Goal: Transaction & Acquisition: Purchase product/service

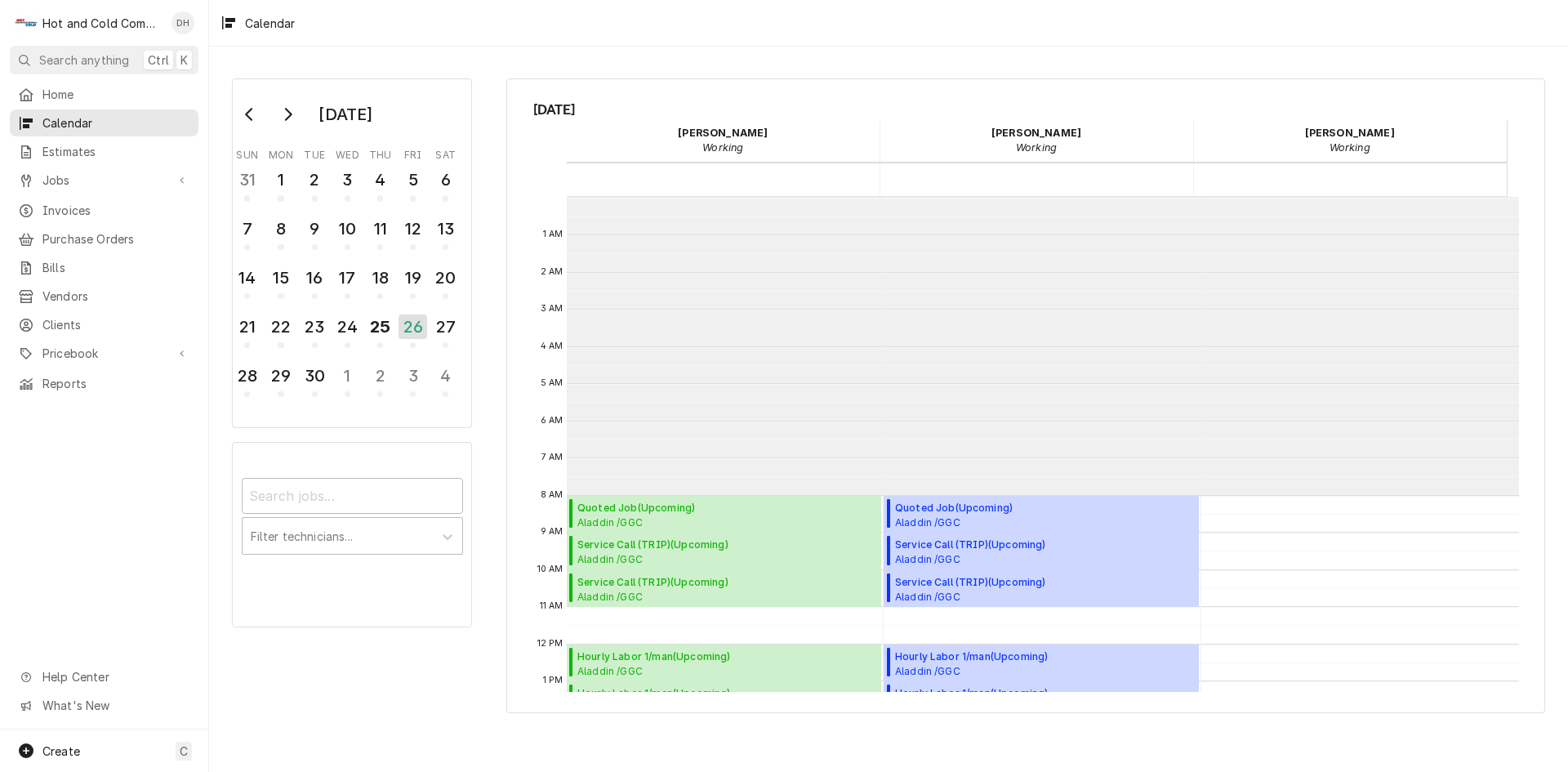
scroll to position [298, 0]
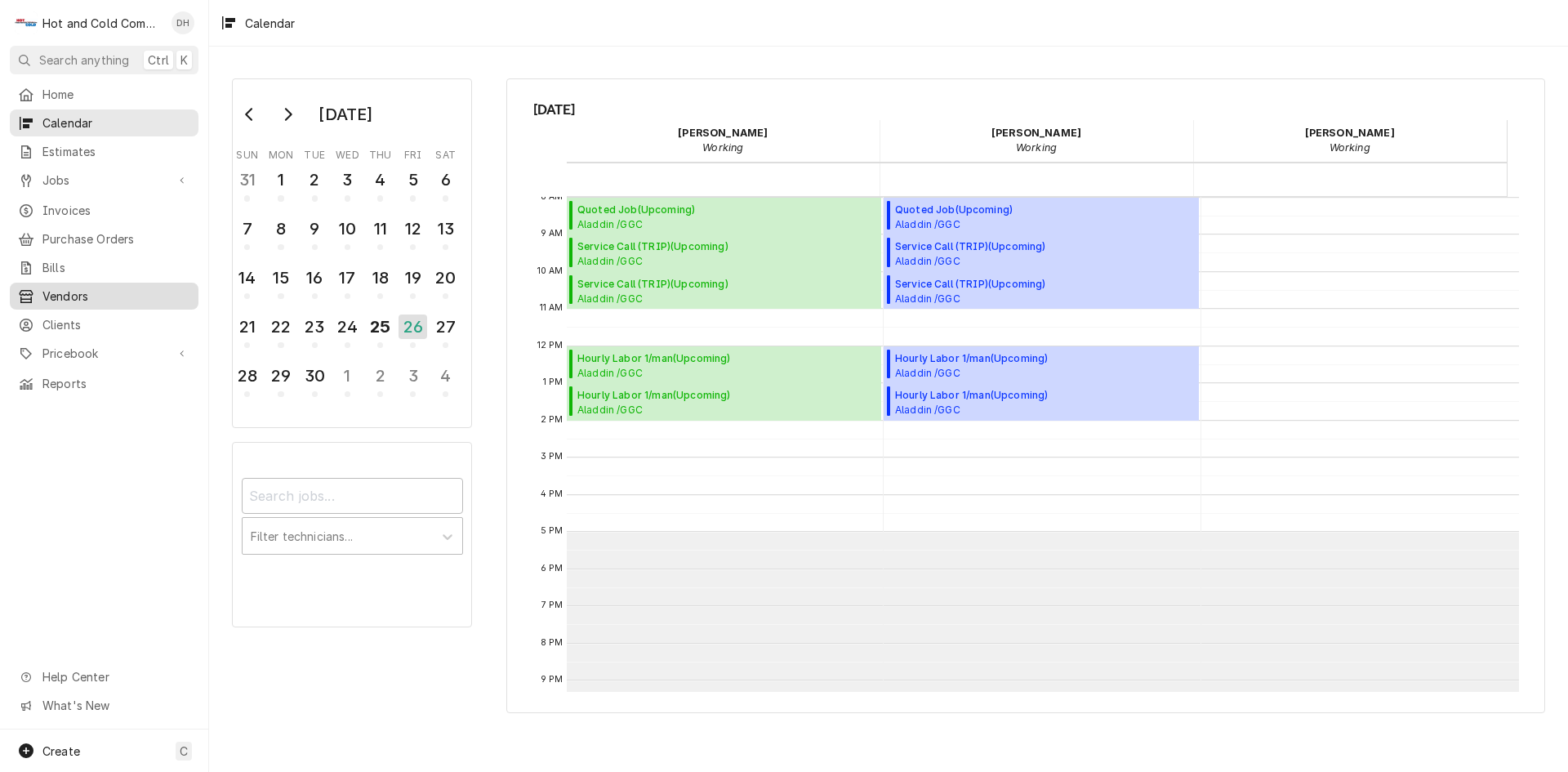
click at [89, 287] on span "Vendors" at bounding box center [117, 295] width 148 height 17
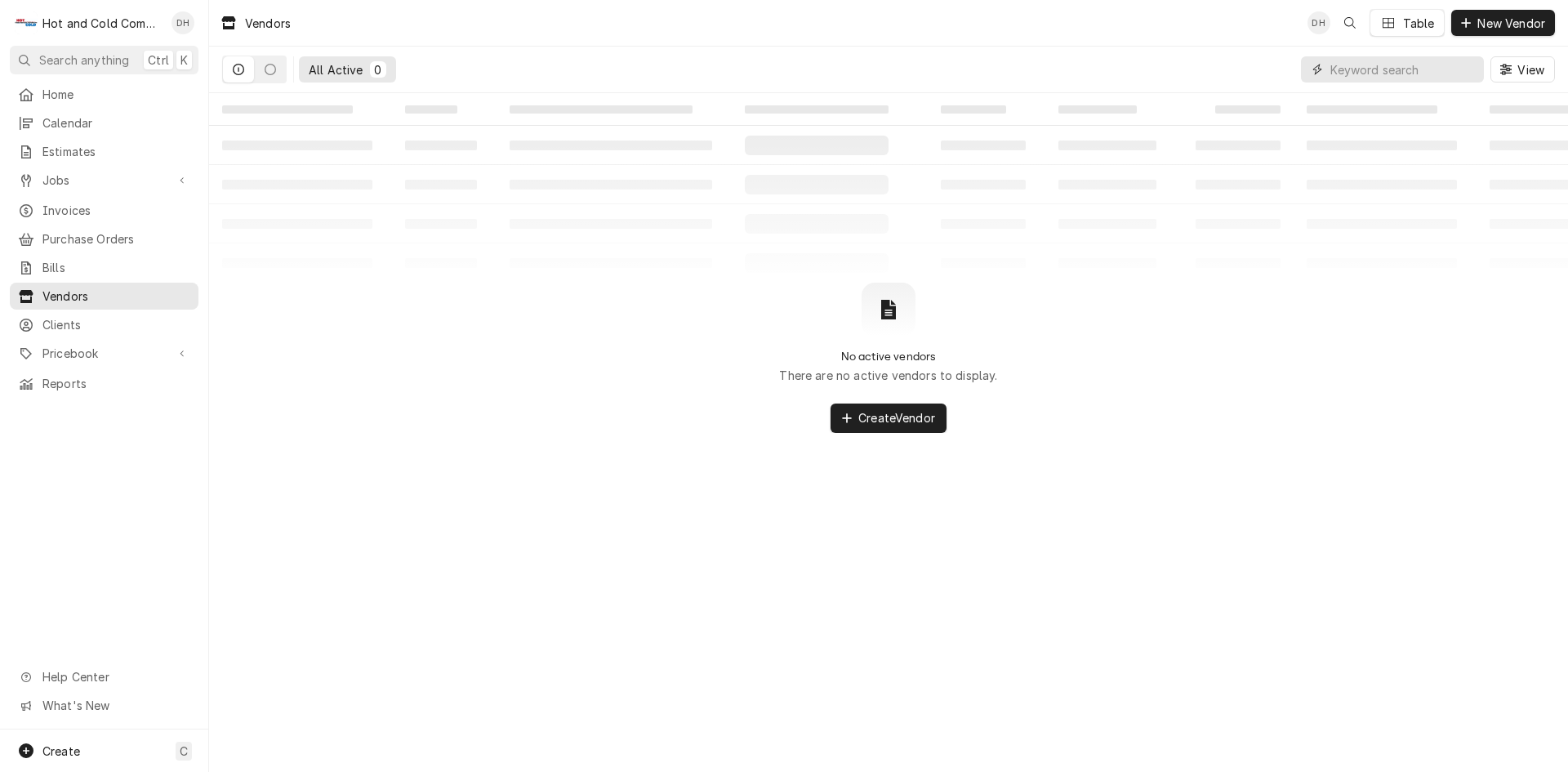
click at [1407, 69] on input "Dynamic Content Wrapper" at bounding box center [1403, 69] width 146 height 26
type input "Restaurant assoc"
click at [239, 71] on icon "Dynamic Content Wrapper" at bounding box center [239, 69] width 12 height 12
click at [271, 65] on icon "Dynamic Content Wrapper" at bounding box center [271, 69] width 12 height 12
click at [349, 67] on div "All Inactive" at bounding box center [341, 69] width 65 height 17
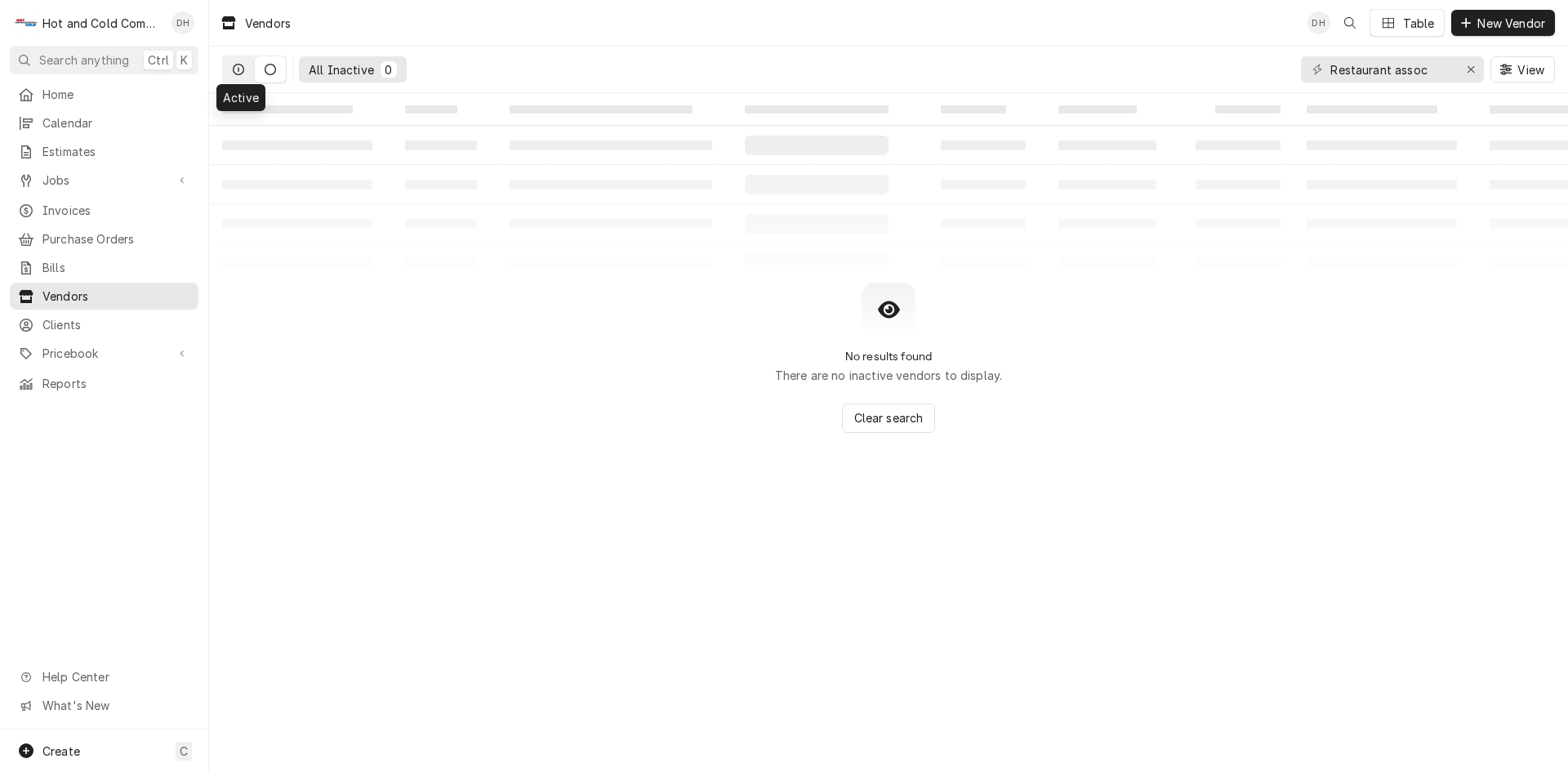
click at [239, 69] on icon "Dynamic Content Wrapper" at bounding box center [239, 69] width 12 height 12
click at [88, 287] on span "Vendors" at bounding box center [117, 295] width 148 height 17
click at [70, 288] on span "Vendors" at bounding box center [117, 295] width 148 height 17
click at [240, 67] on icon "Dynamic Content Wrapper" at bounding box center [239, 69] width 12 height 12
click at [281, 71] on button "Dynamic Content Wrapper" at bounding box center [271, 69] width 31 height 26
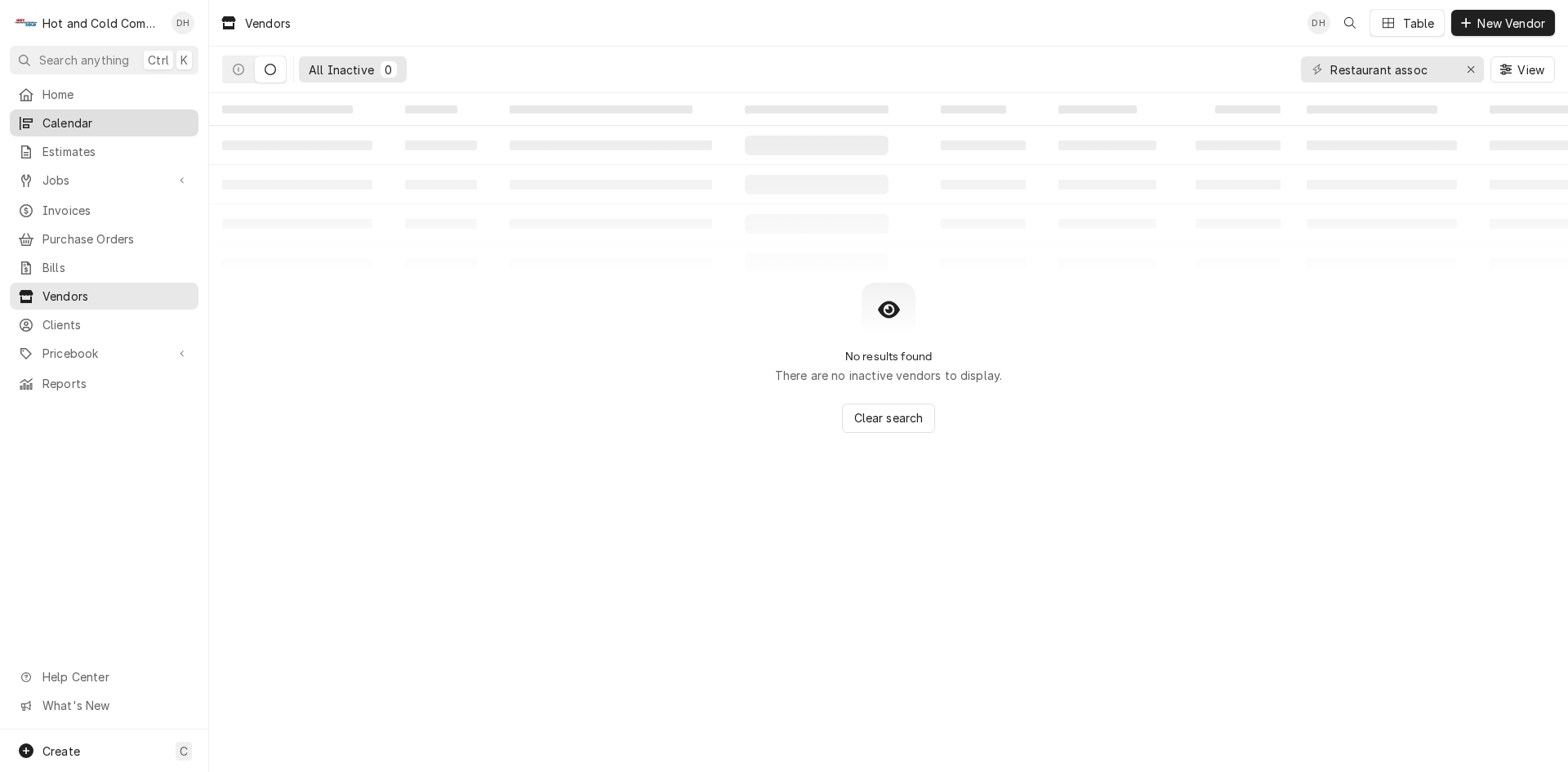
click at [101, 119] on span "Calendar" at bounding box center [117, 123] width 148 height 17
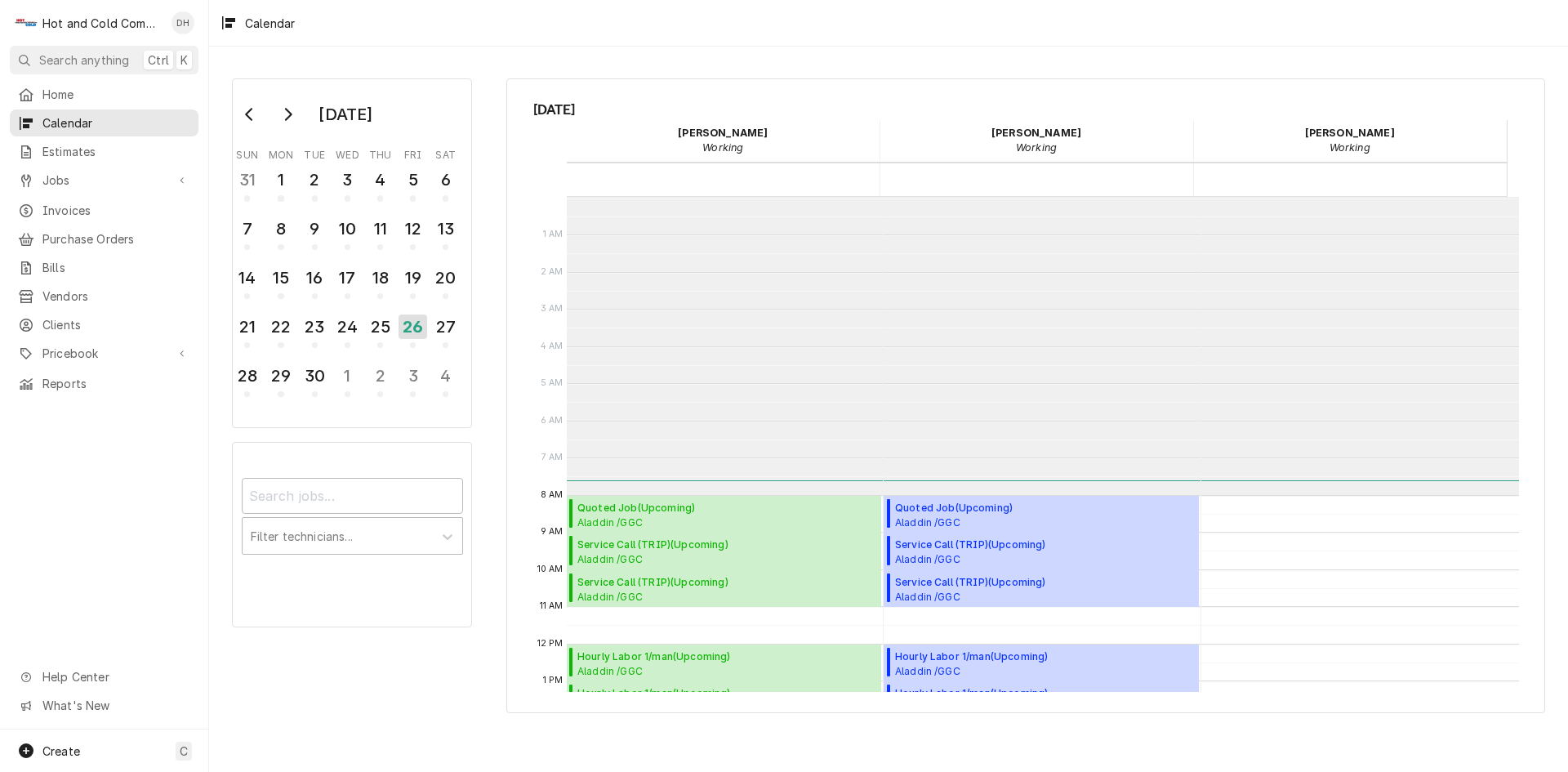
scroll to position [298, 0]
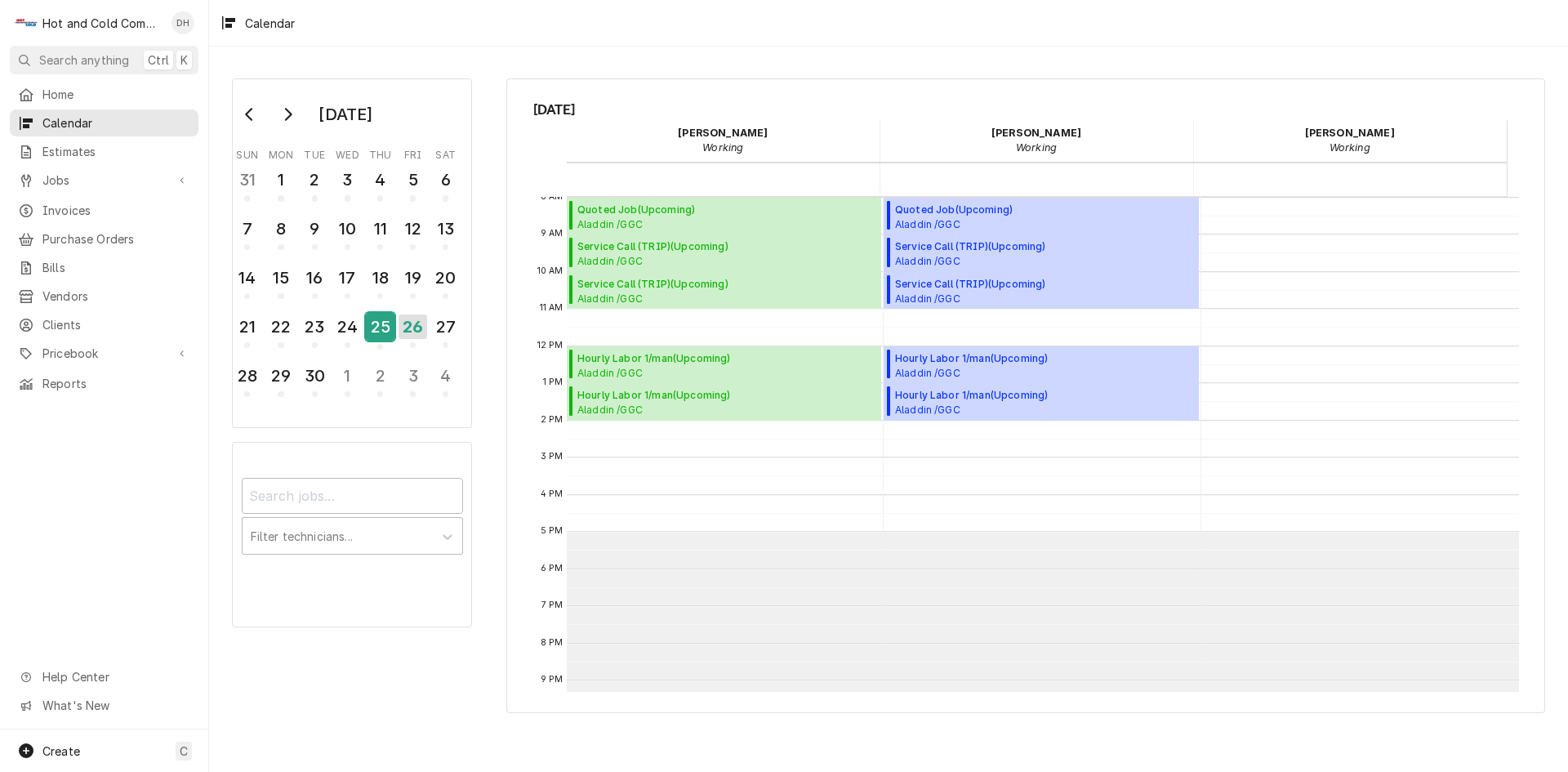
click at [380, 329] on div "25" at bounding box center [380, 327] width 29 height 28
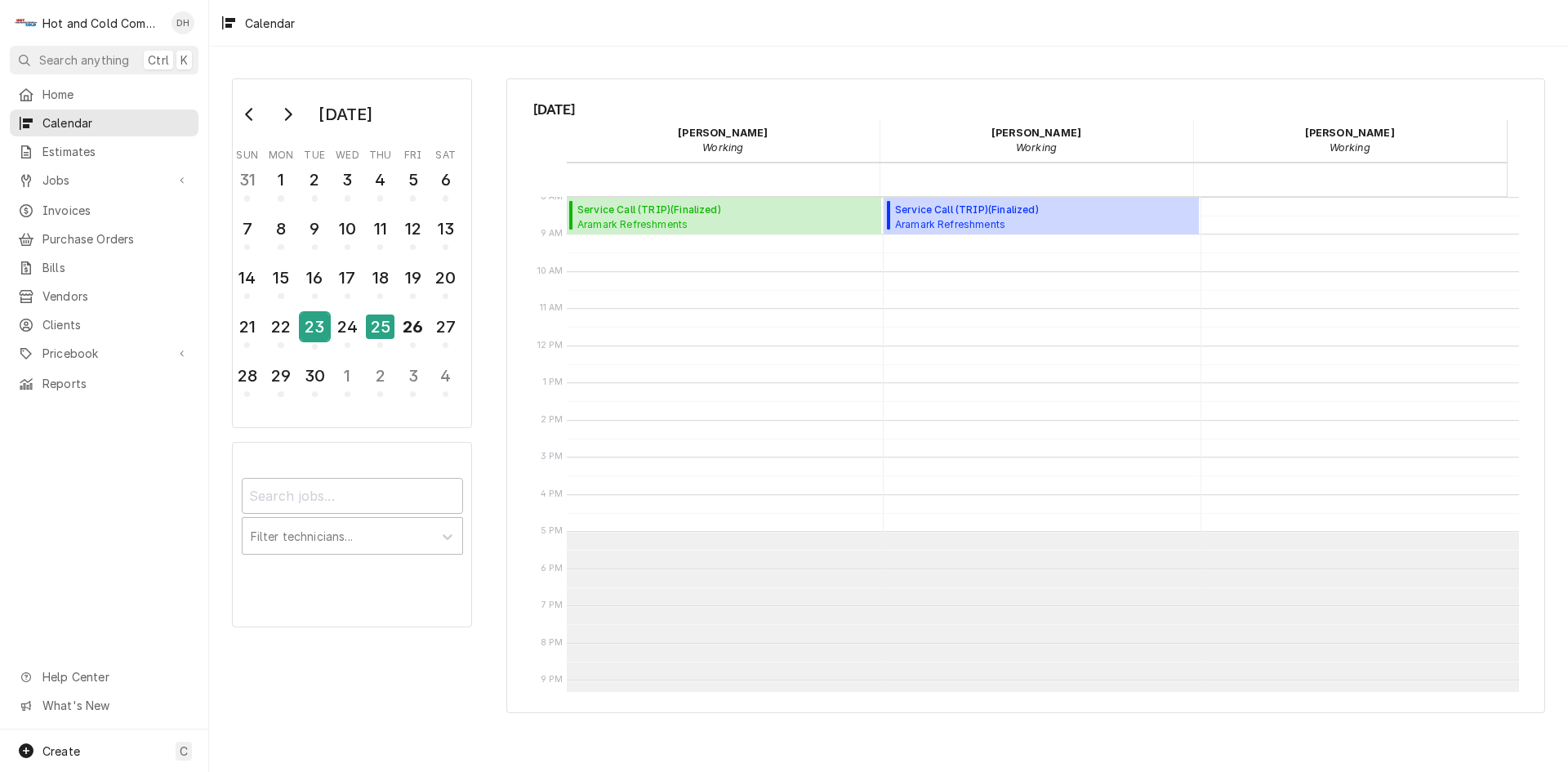
click at [320, 336] on div "23" at bounding box center [314, 327] width 29 height 28
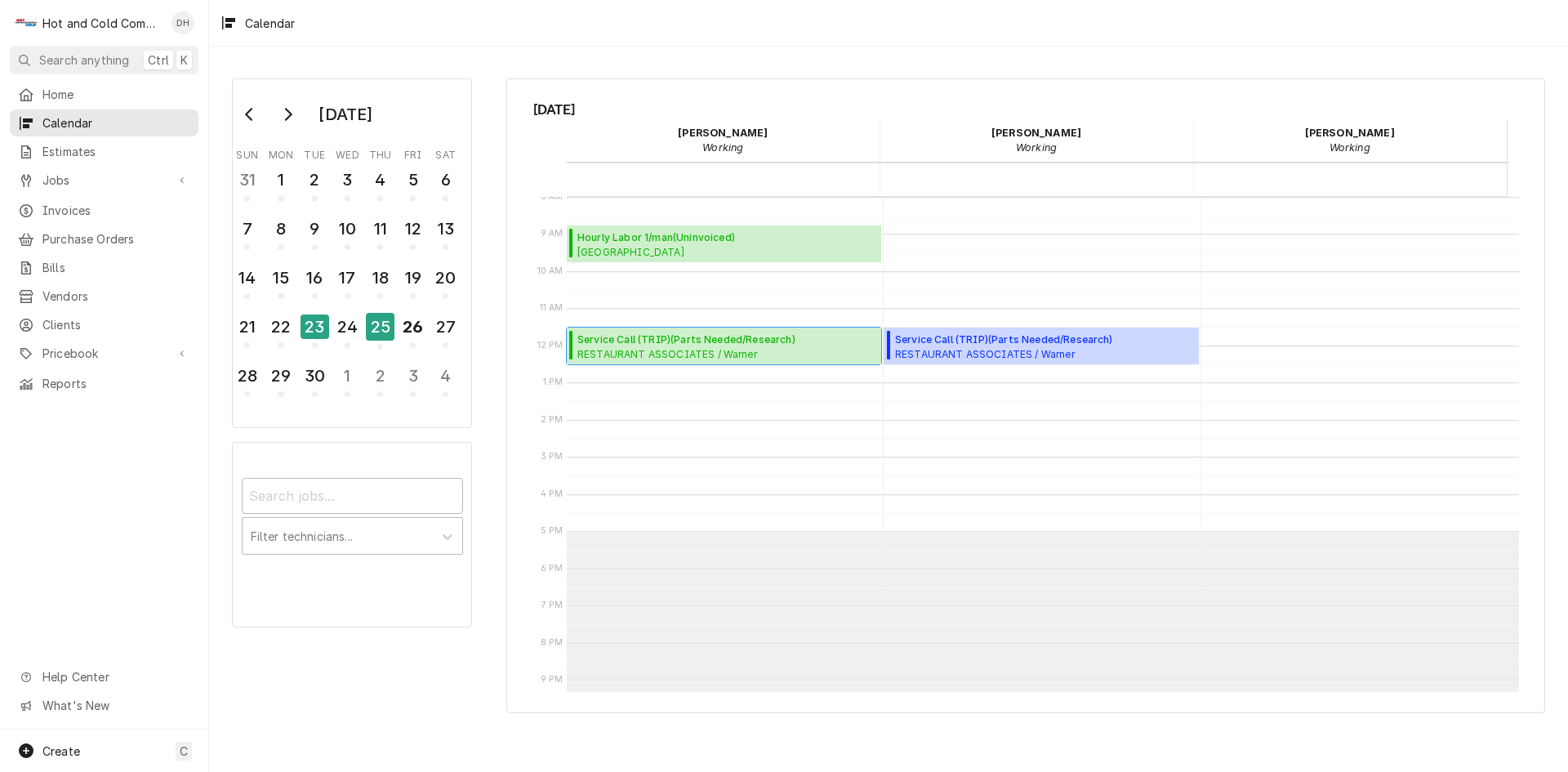
click at [685, 340] on span "Service Call (TRIP) ( Parts Needed/Research )" at bounding box center [726, 340] width 299 height 15
click at [686, 244] on span "Hourly Labor 1/man ( Uninvoiced )" at bounding box center [668, 238] width 182 height 15
click at [54, 287] on span "Vendors" at bounding box center [117, 295] width 148 height 17
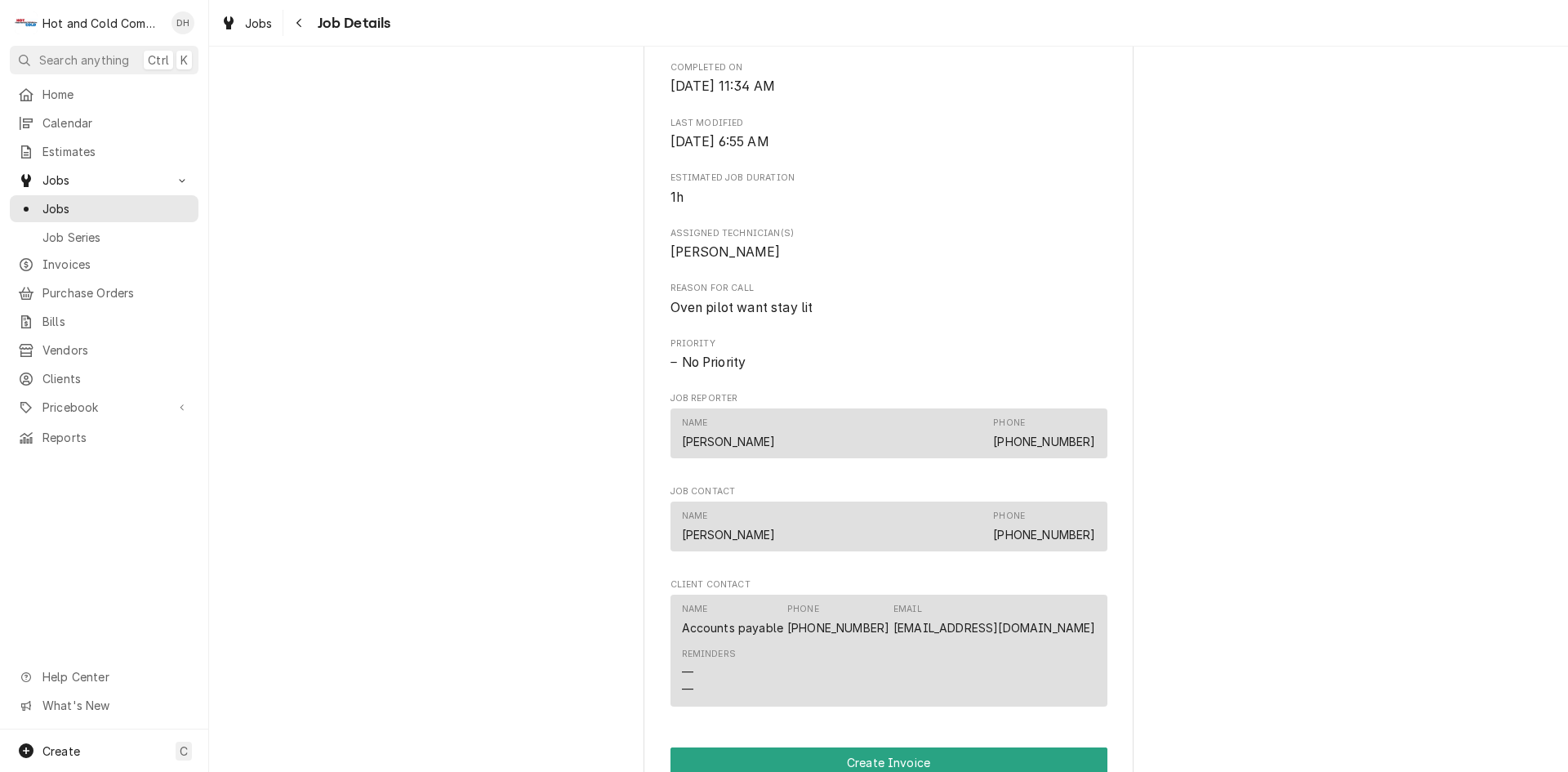
scroll to position [1234, 0]
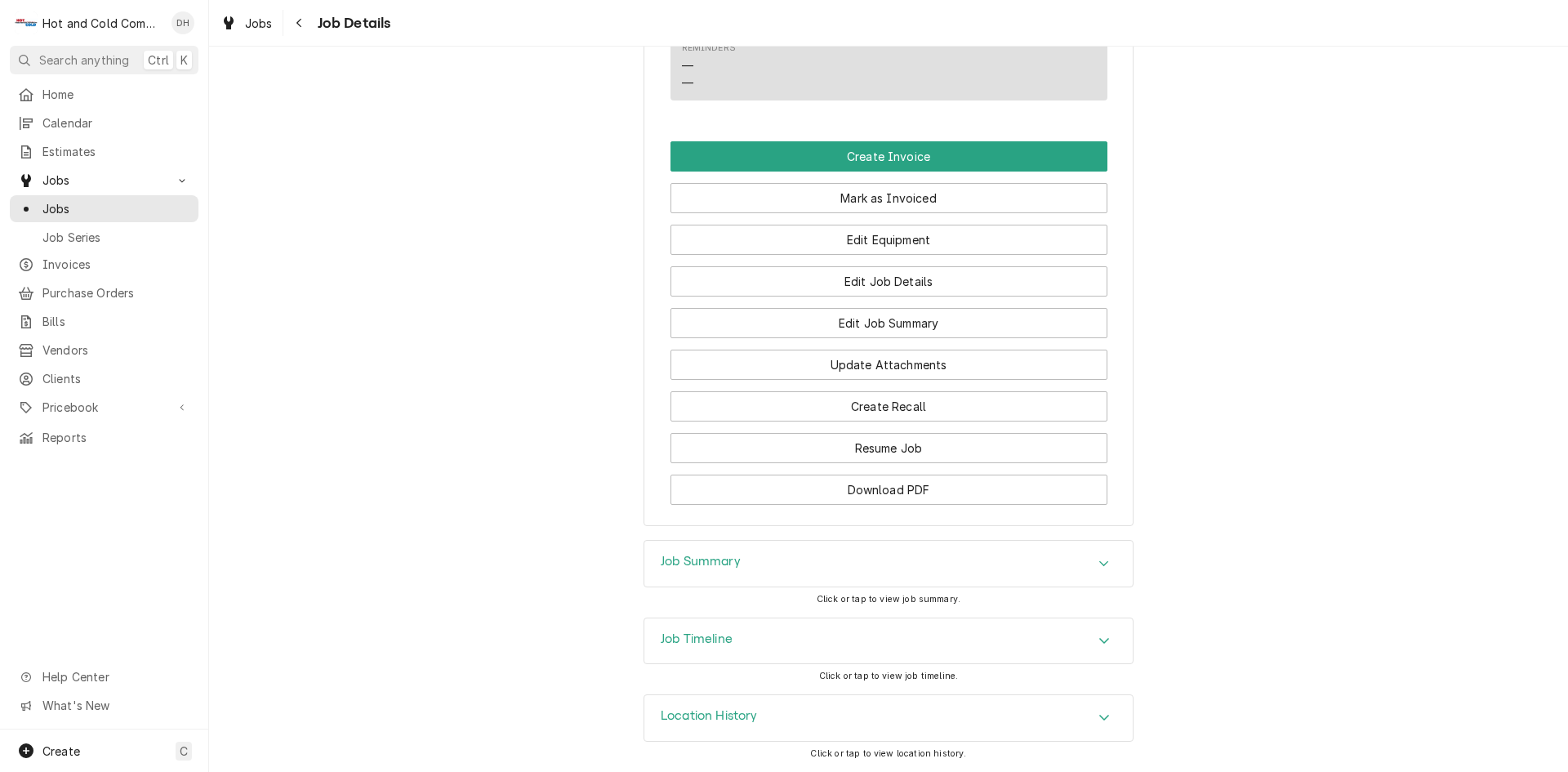
click at [1098, 638] on icon "Accordion Header" at bounding box center [1104, 640] width 12 height 13
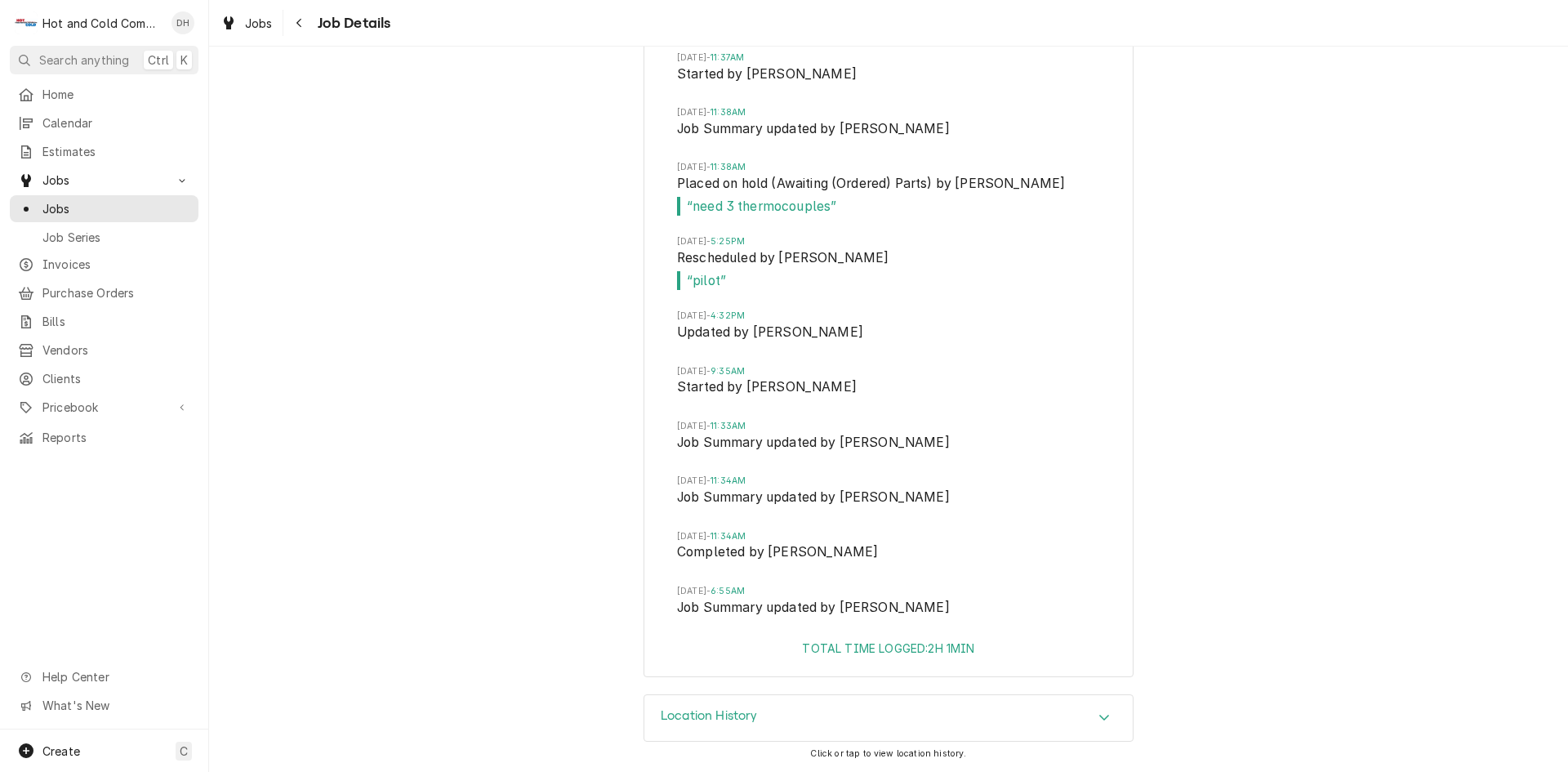
scroll to position [1646, 0]
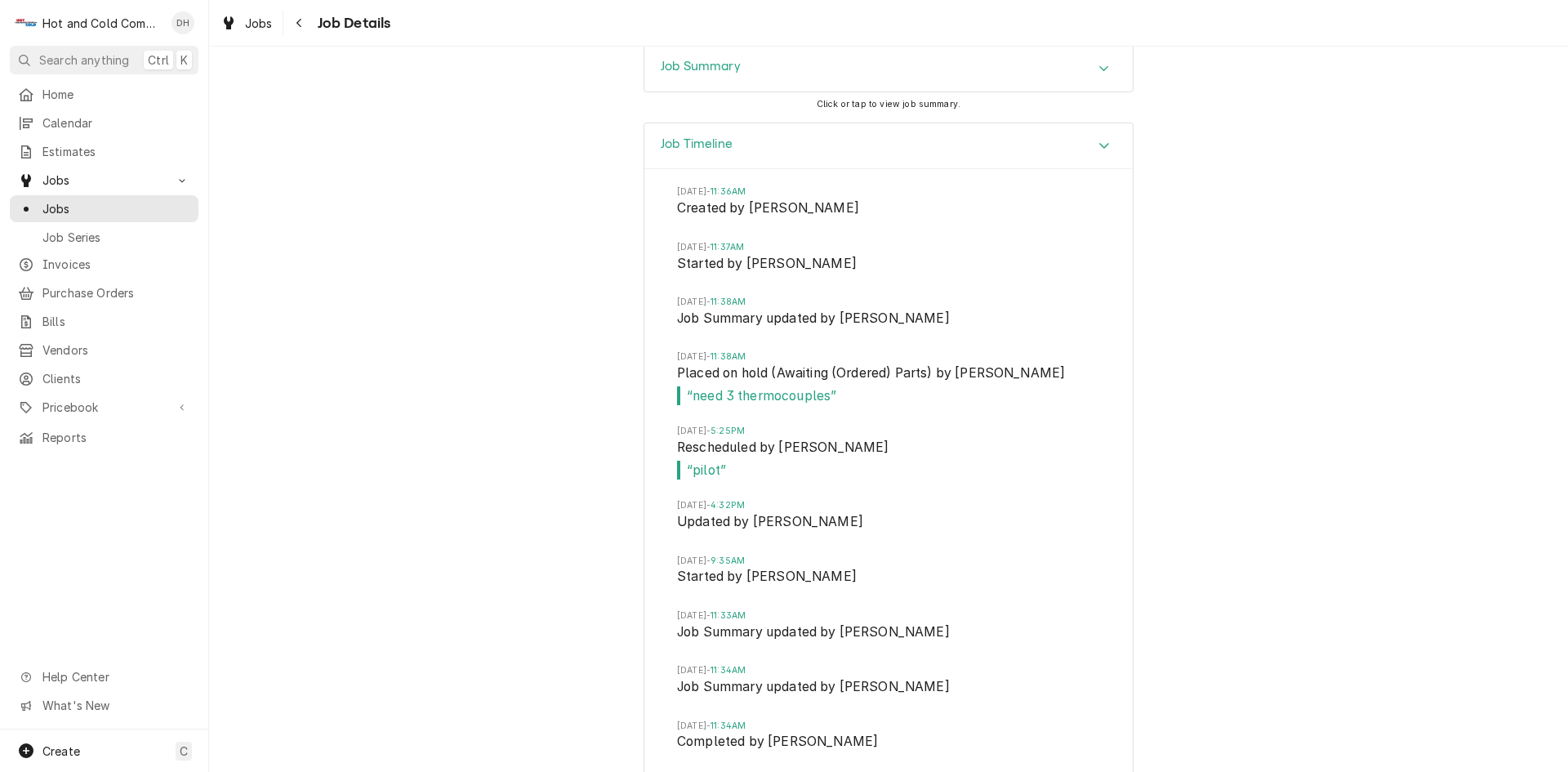
click at [1099, 152] on icon "Accordion Header" at bounding box center [1104, 146] width 12 height 13
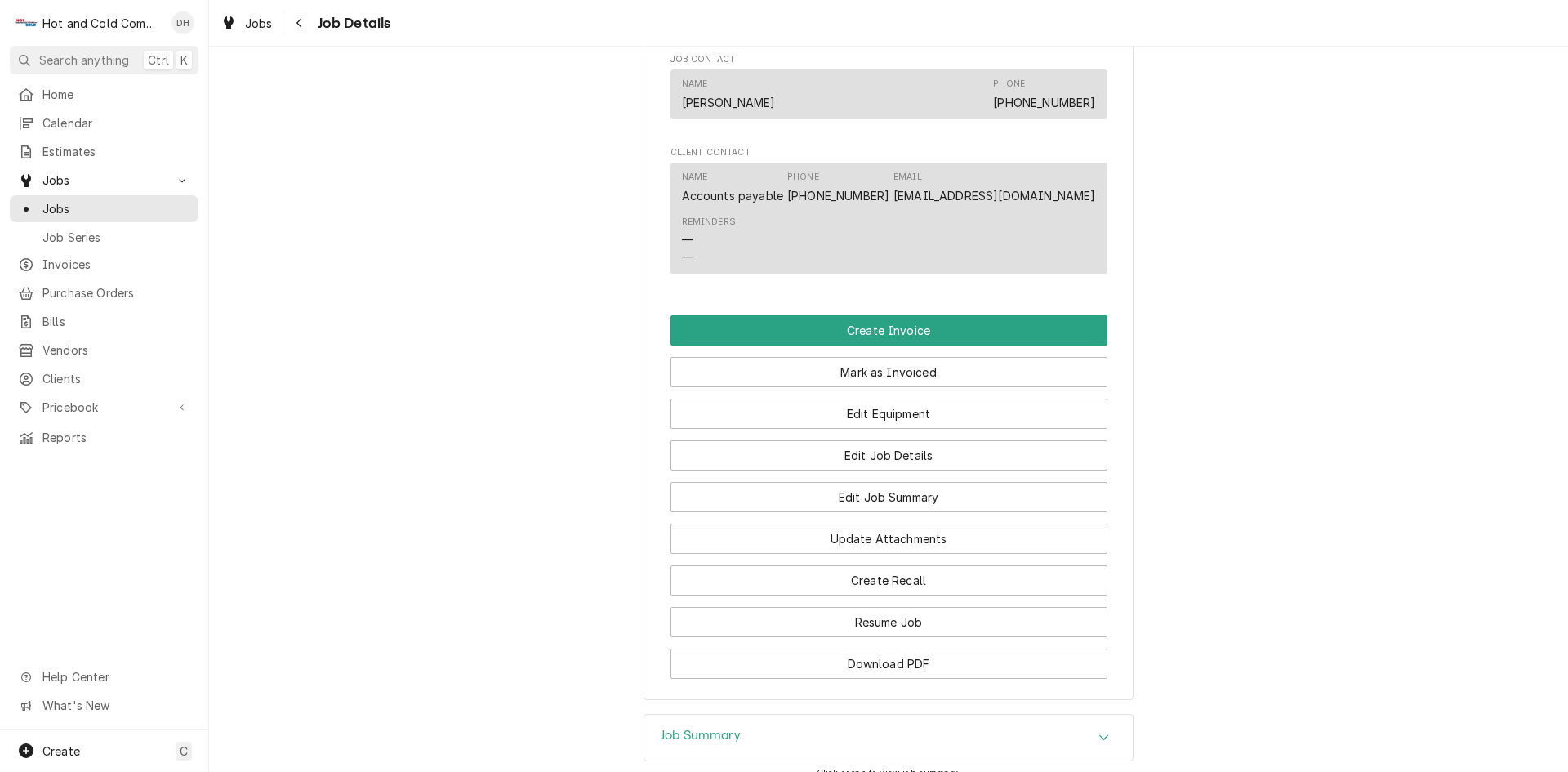
scroll to position [960, 0]
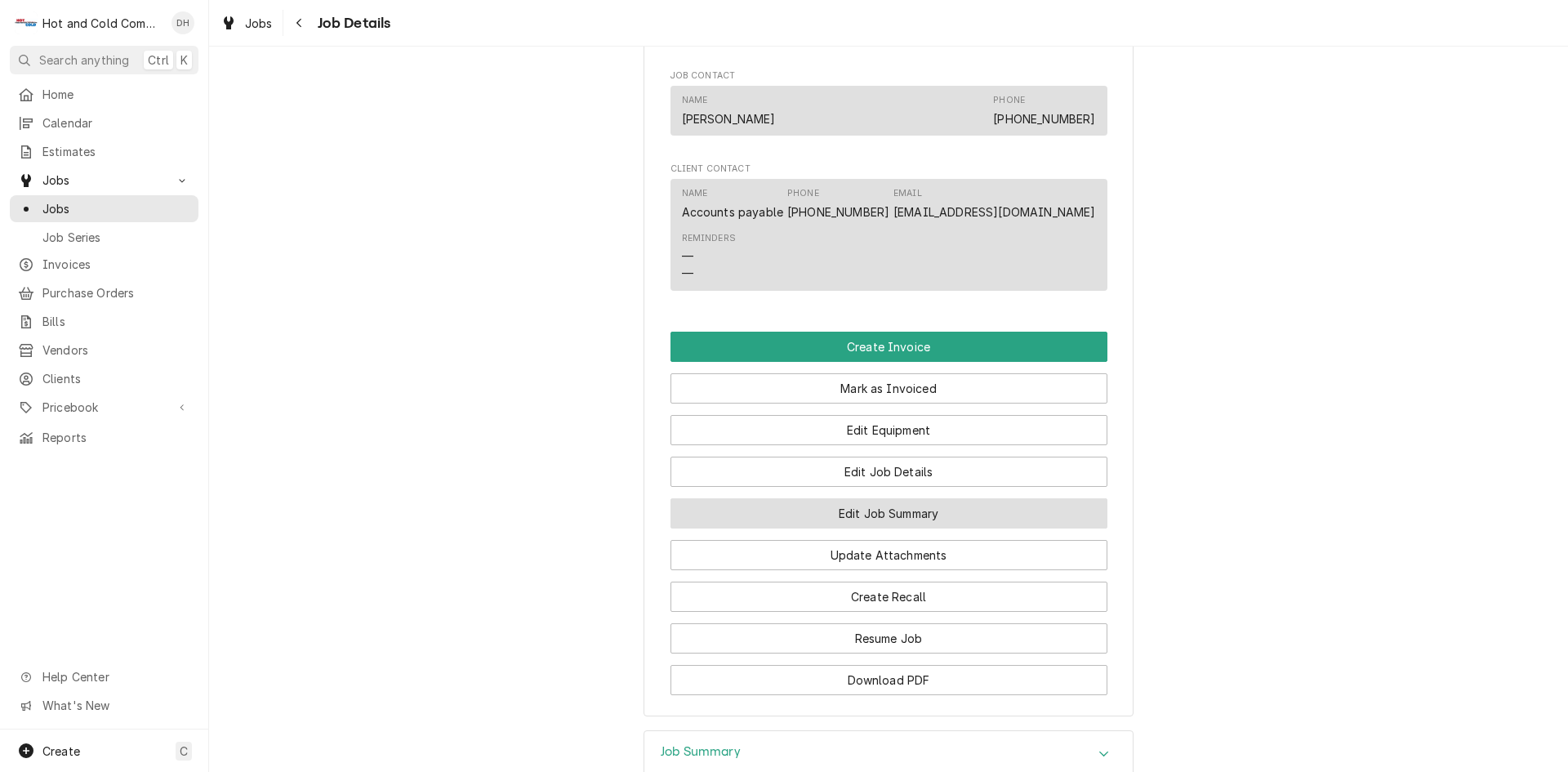
click at [949, 528] on button "Edit Job Summary" at bounding box center [888, 513] width 437 height 30
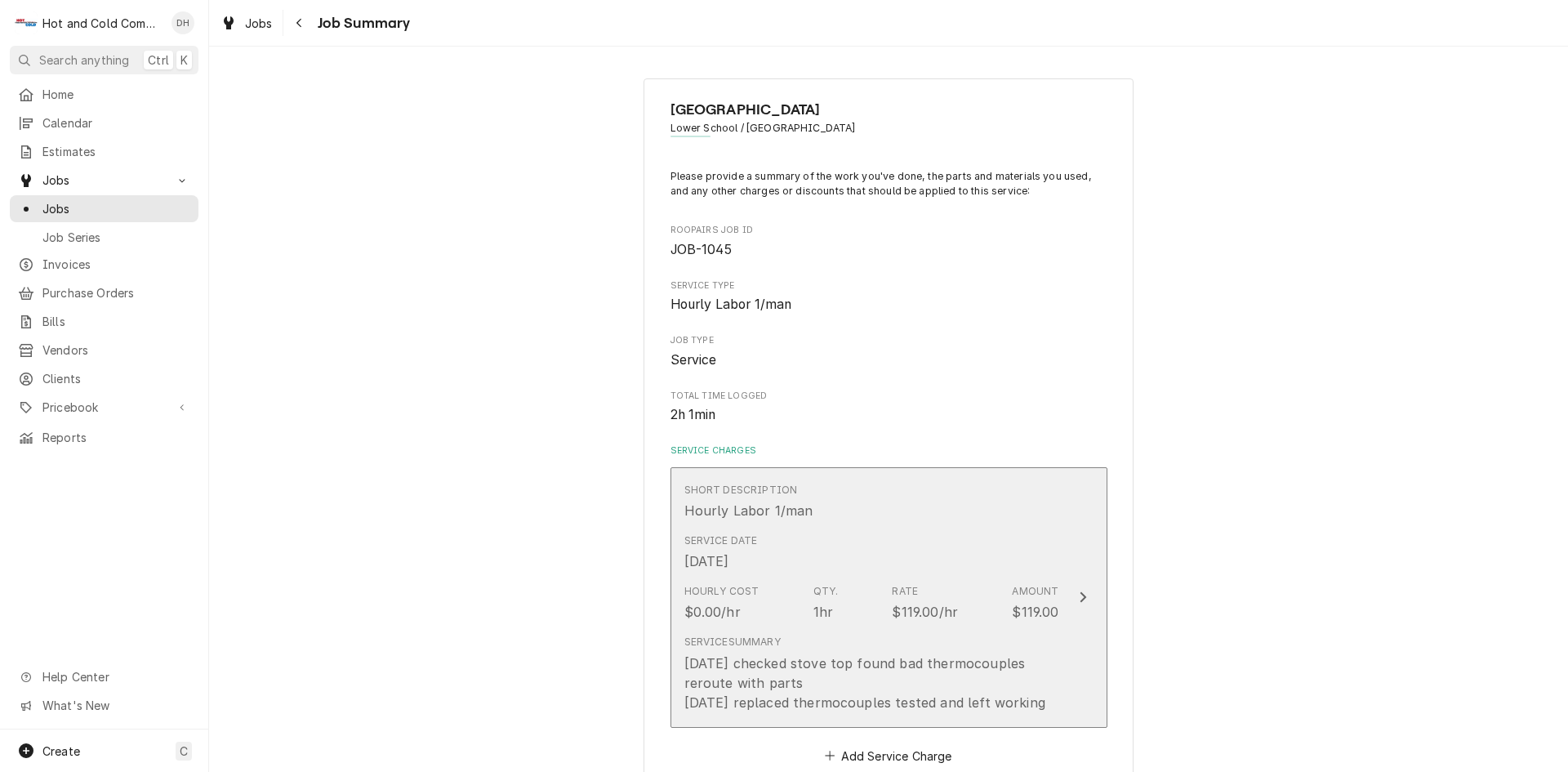
click at [934, 528] on div "Service Date [DATE]" at bounding box center [872, 552] width 375 height 51
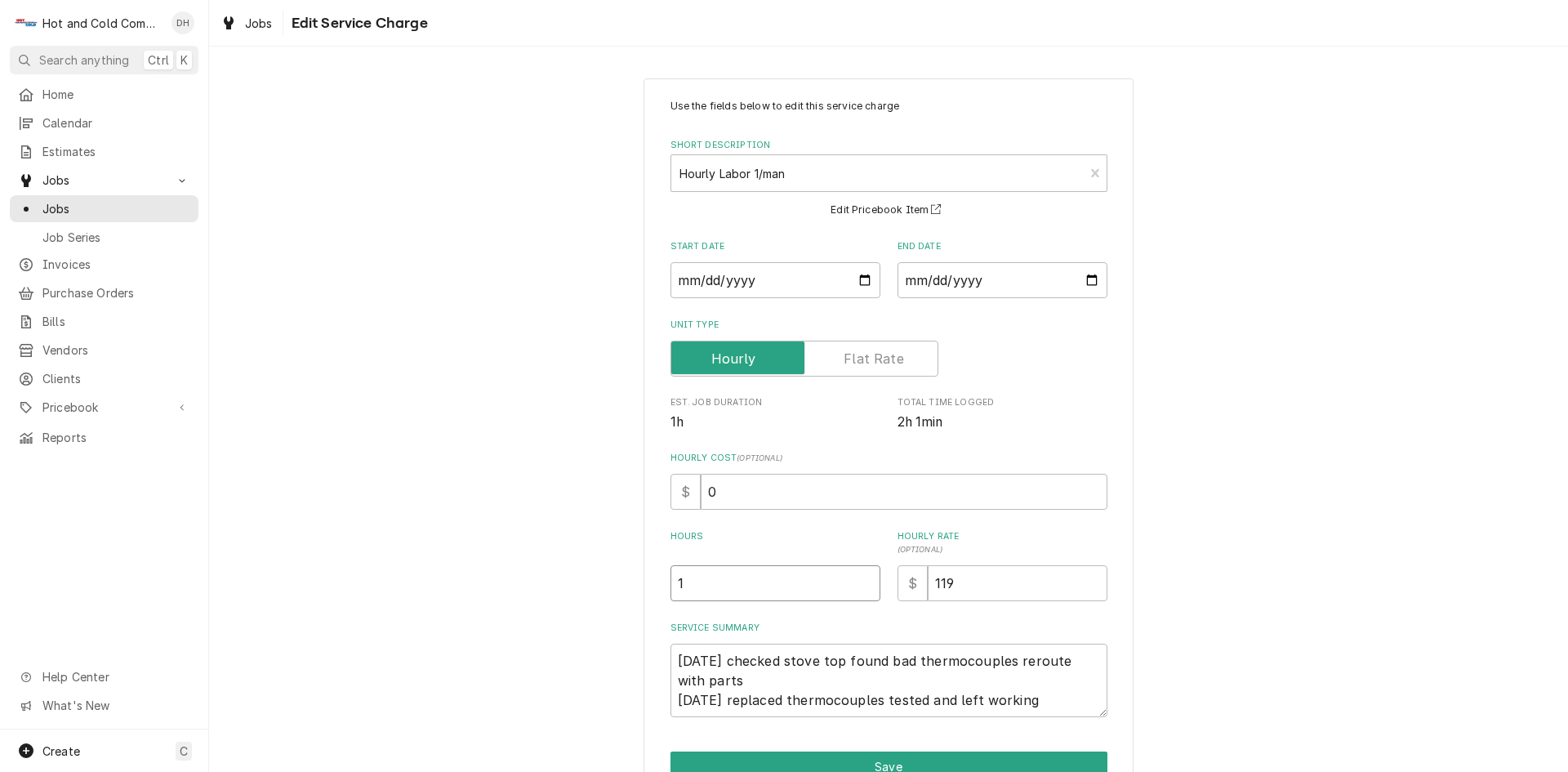
click at [722, 593] on input "1" at bounding box center [775, 584] width 210 height 36
type textarea "x"
type input "3"
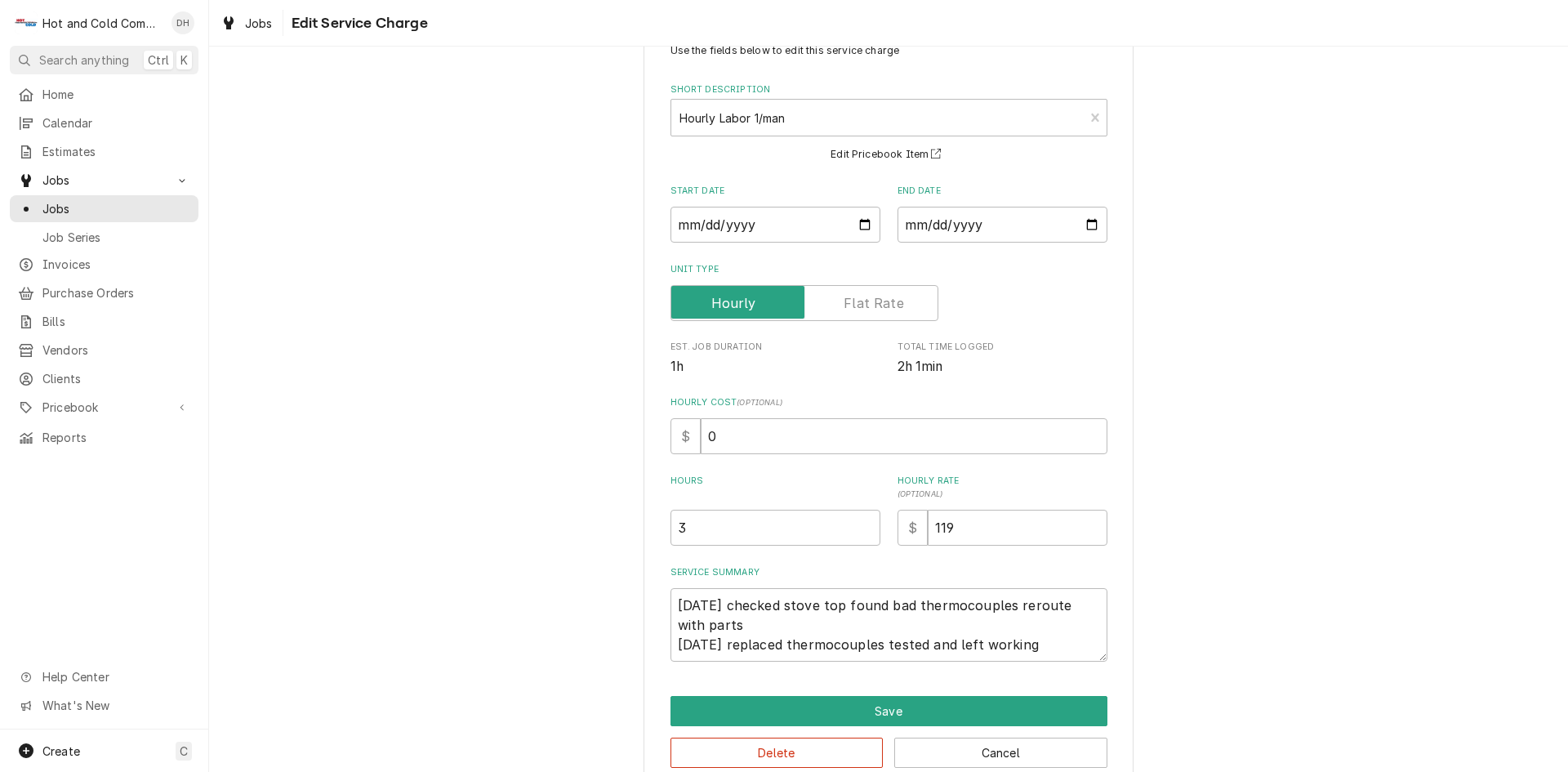
scroll to position [86, 0]
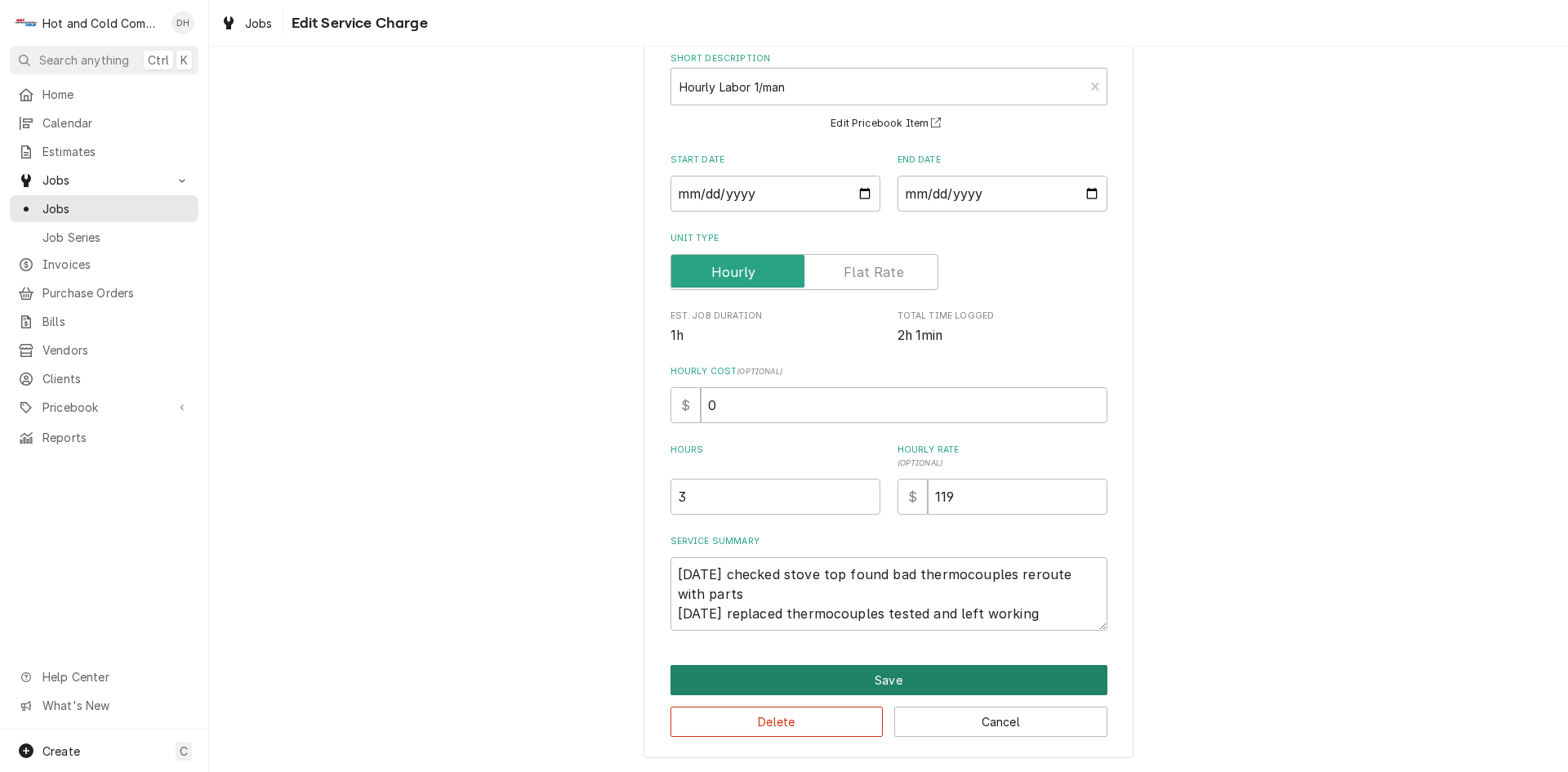
click at [888, 675] on button "Save" at bounding box center [888, 680] width 437 height 30
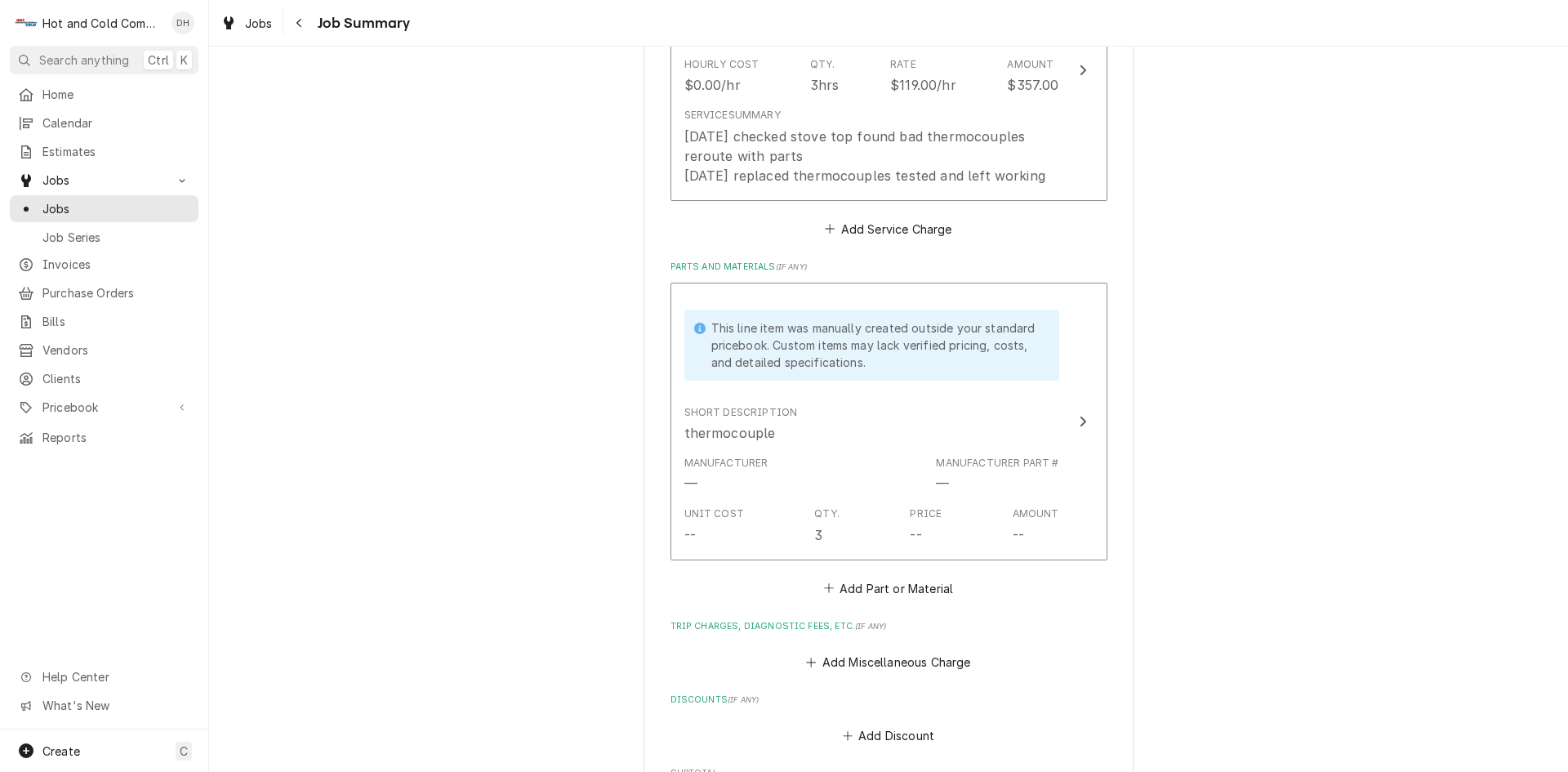
scroll to position [923, 0]
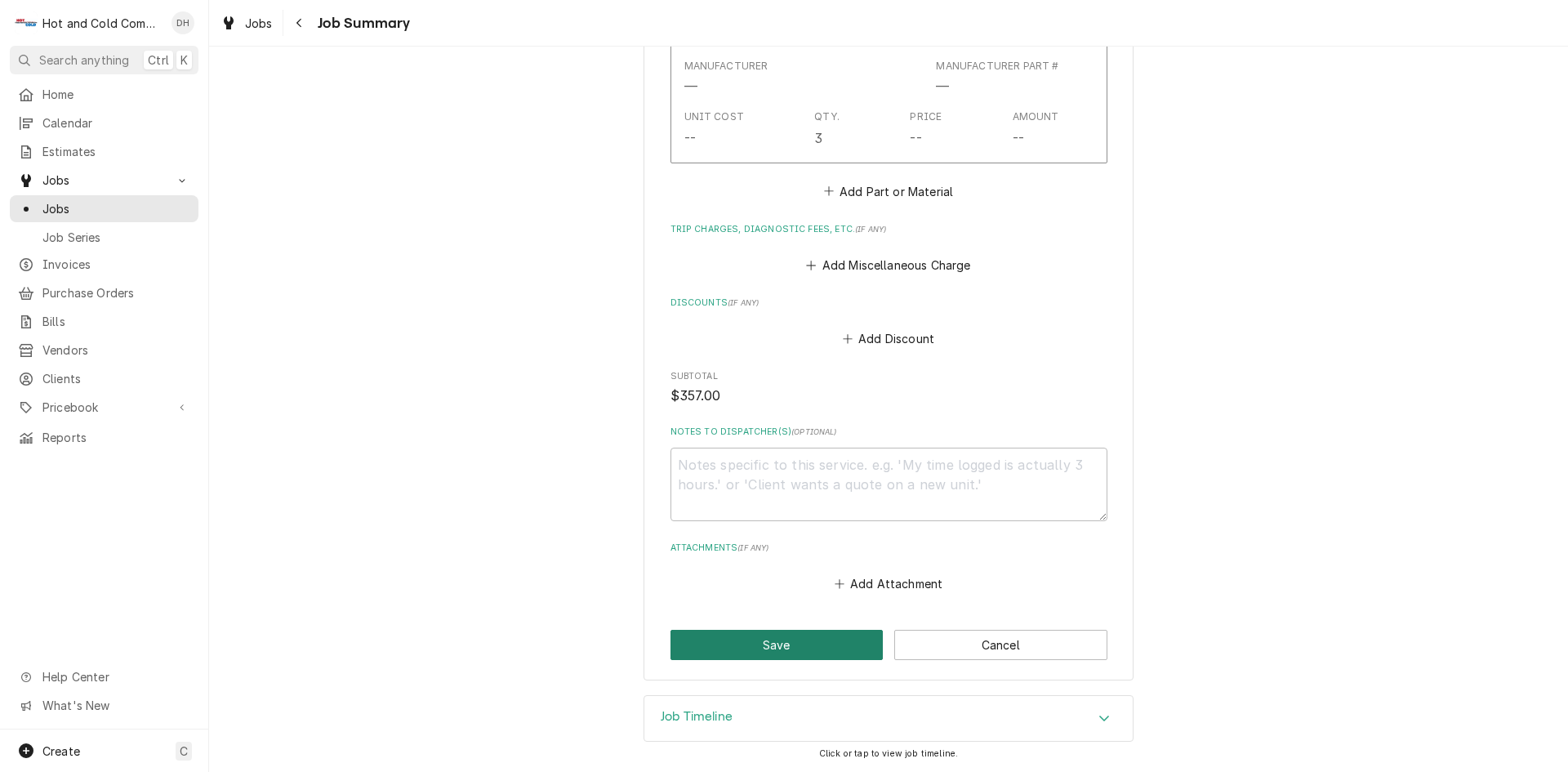
click at [772, 642] on button "Save" at bounding box center [777, 644] width 213 height 30
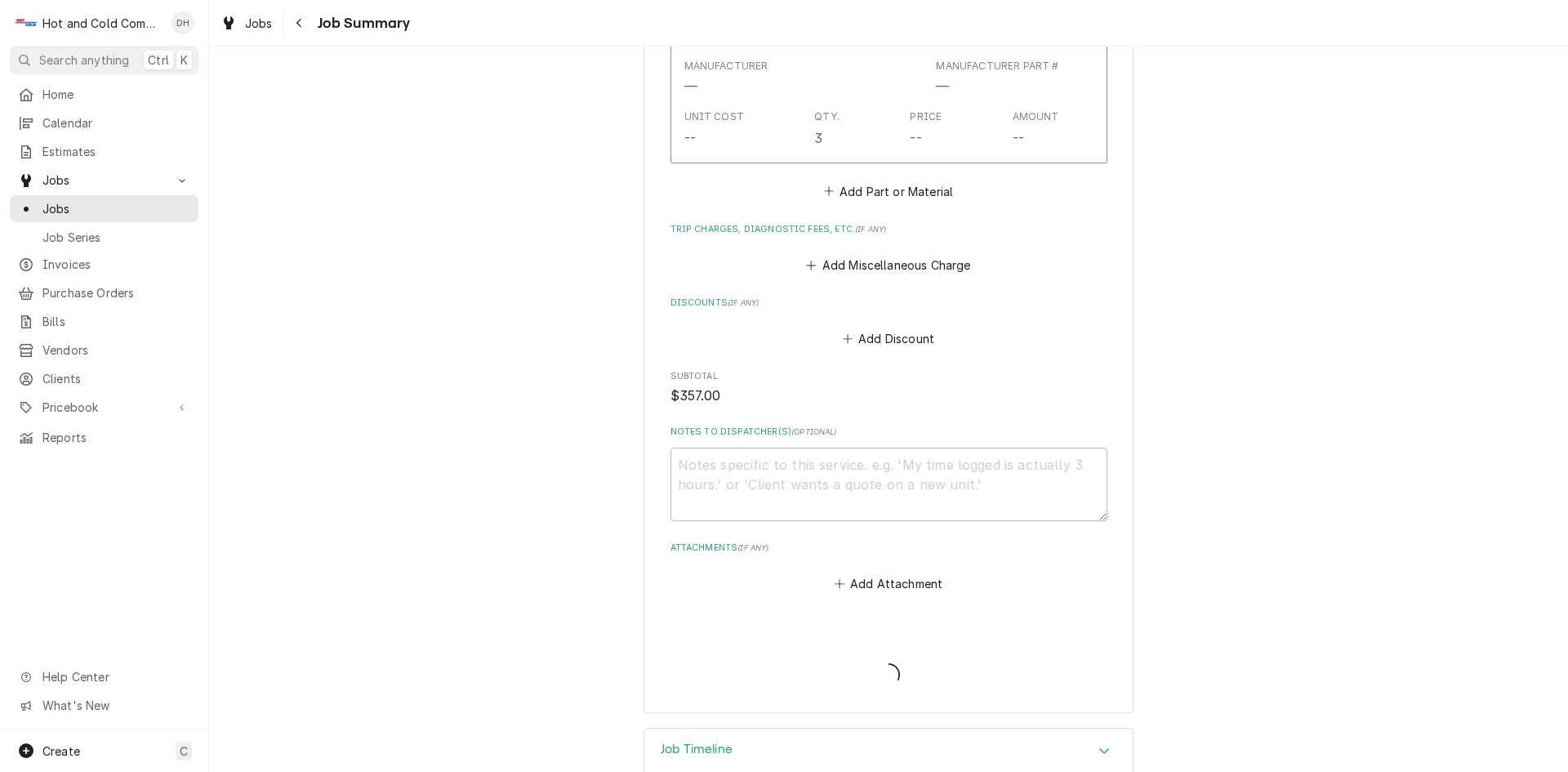
type textarea "x"
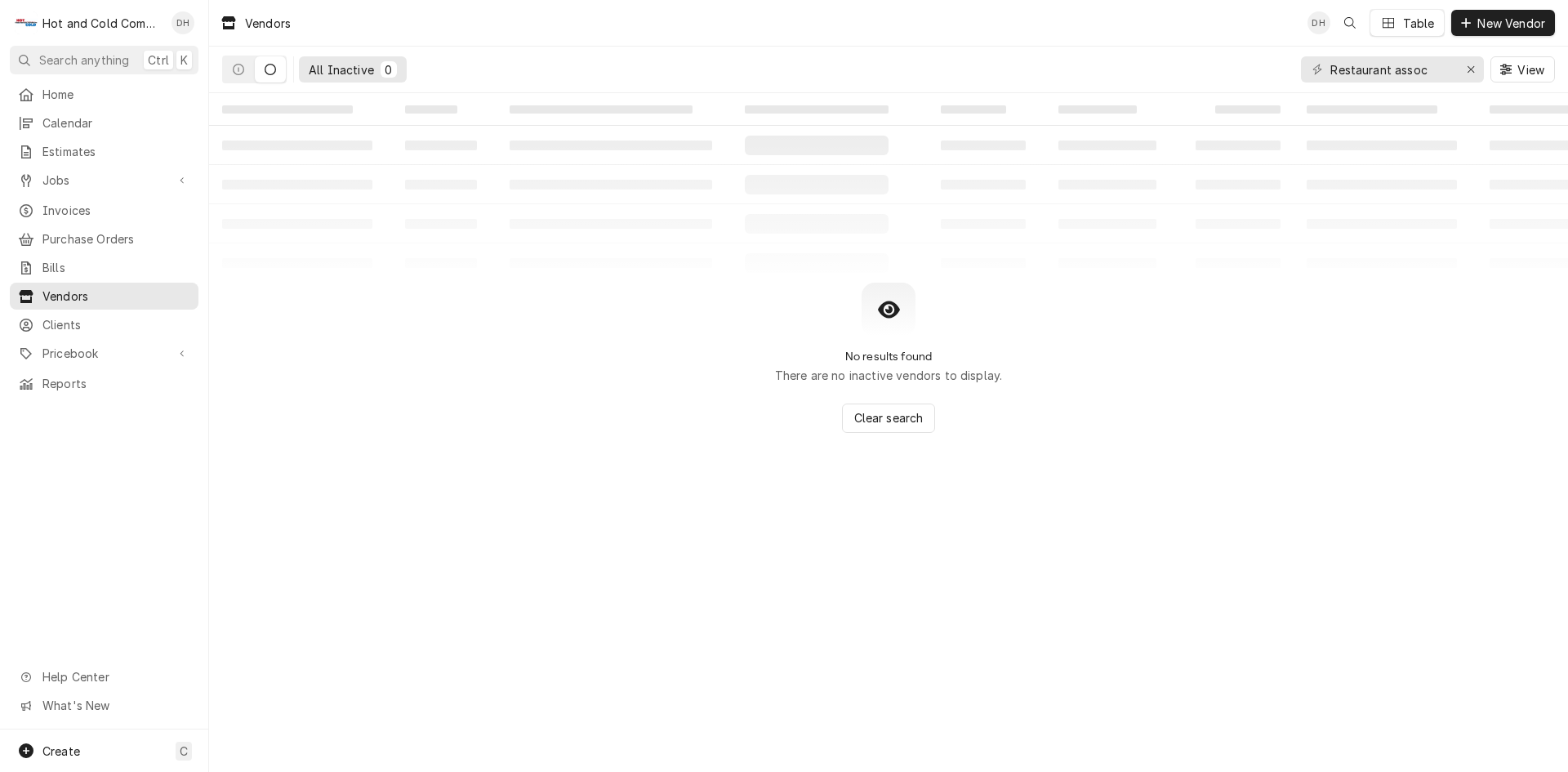
click at [265, 74] on icon "Dynamic Content Wrapper" at bounding box center [271, 69] width 12 height 12
click at [232, 72] on button "Dynamic Content Wrapper" at bounding box center [239, 69] width 31 height 26
click at [1440, 64] on input "Restaurant assoc" at bounding box center [1391, 69] width 123 height 26
type input "R"
type input "bartow"
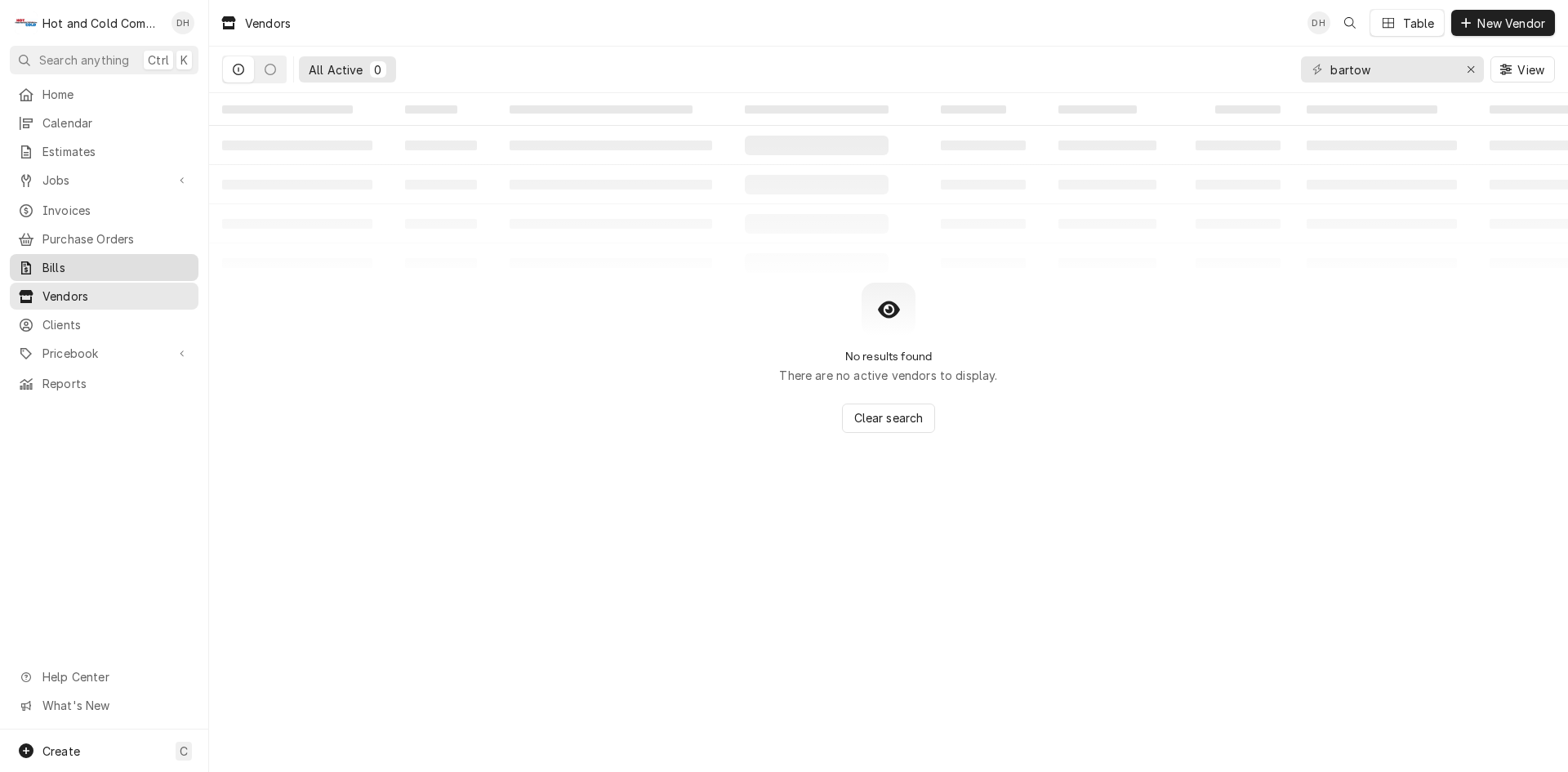
click at [83, 263] on span "Bills" at bounding box center [117, 267] width 148 height 17
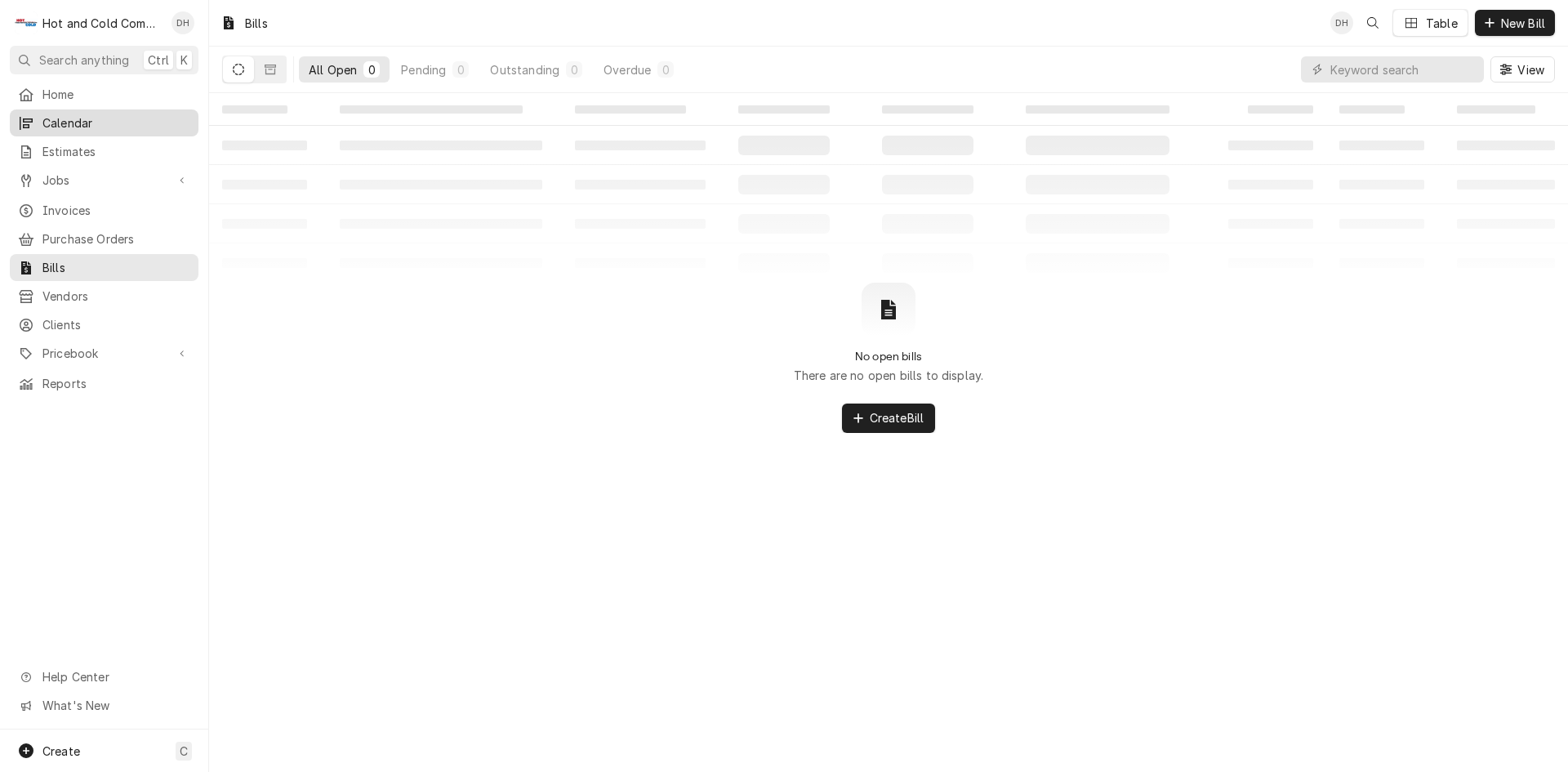
click at [59, 130] on link "Calendar" at bounding box center [104, 123] width 188 height 27
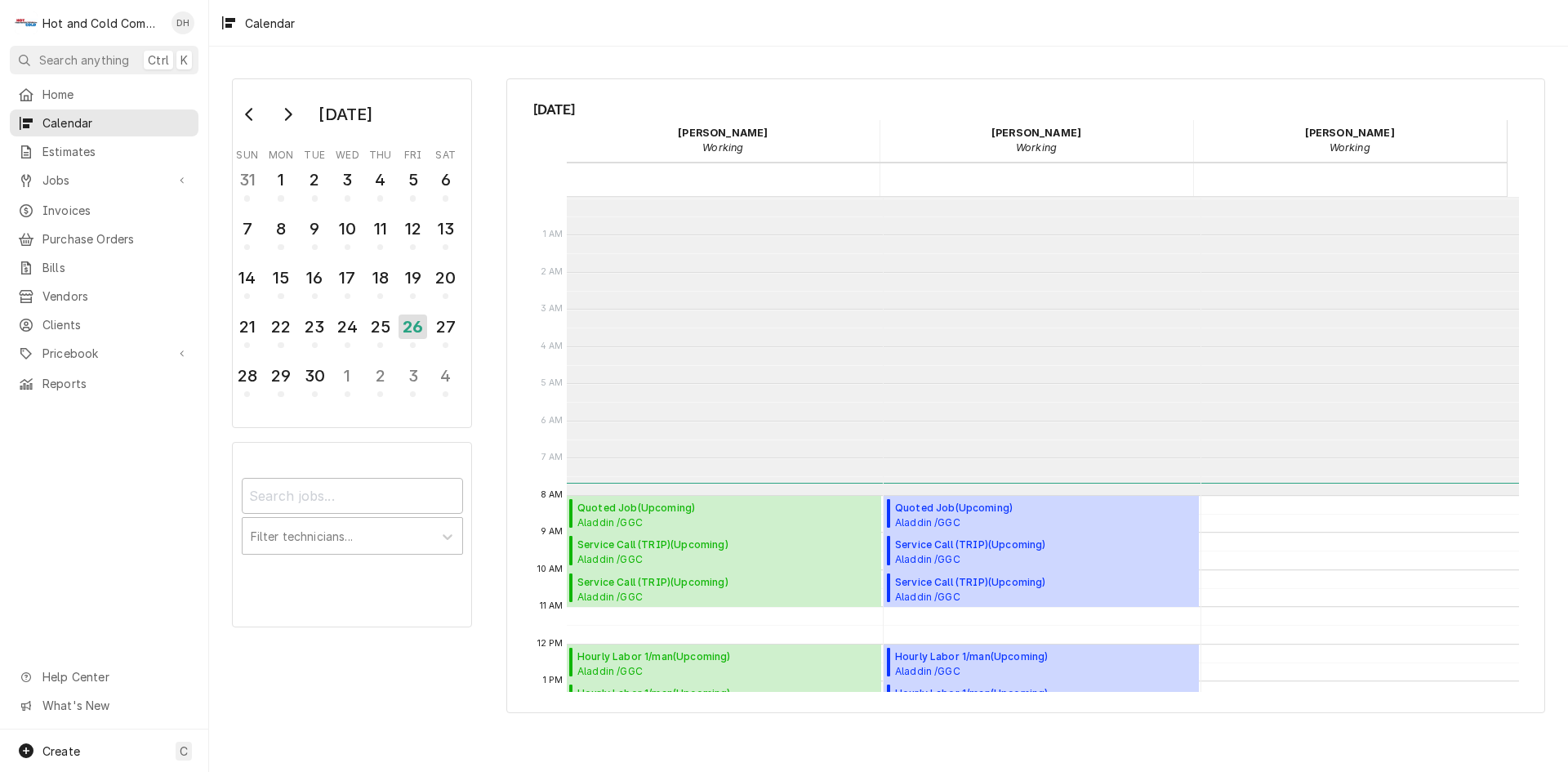
scroll to position [298, 0]
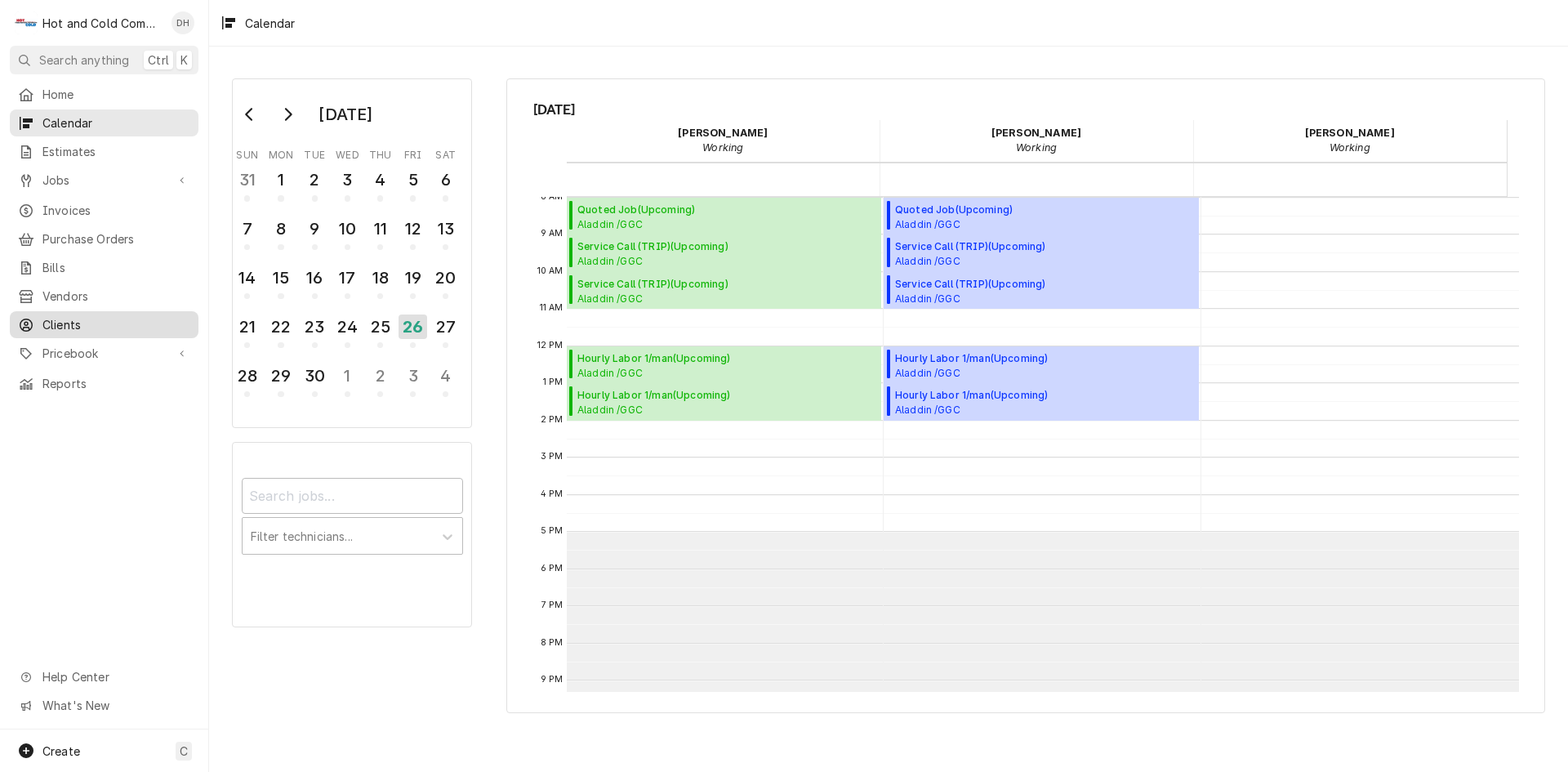
click at [77, 319] on span "Clients" at bounding box center [117, 324] width 148 height 17
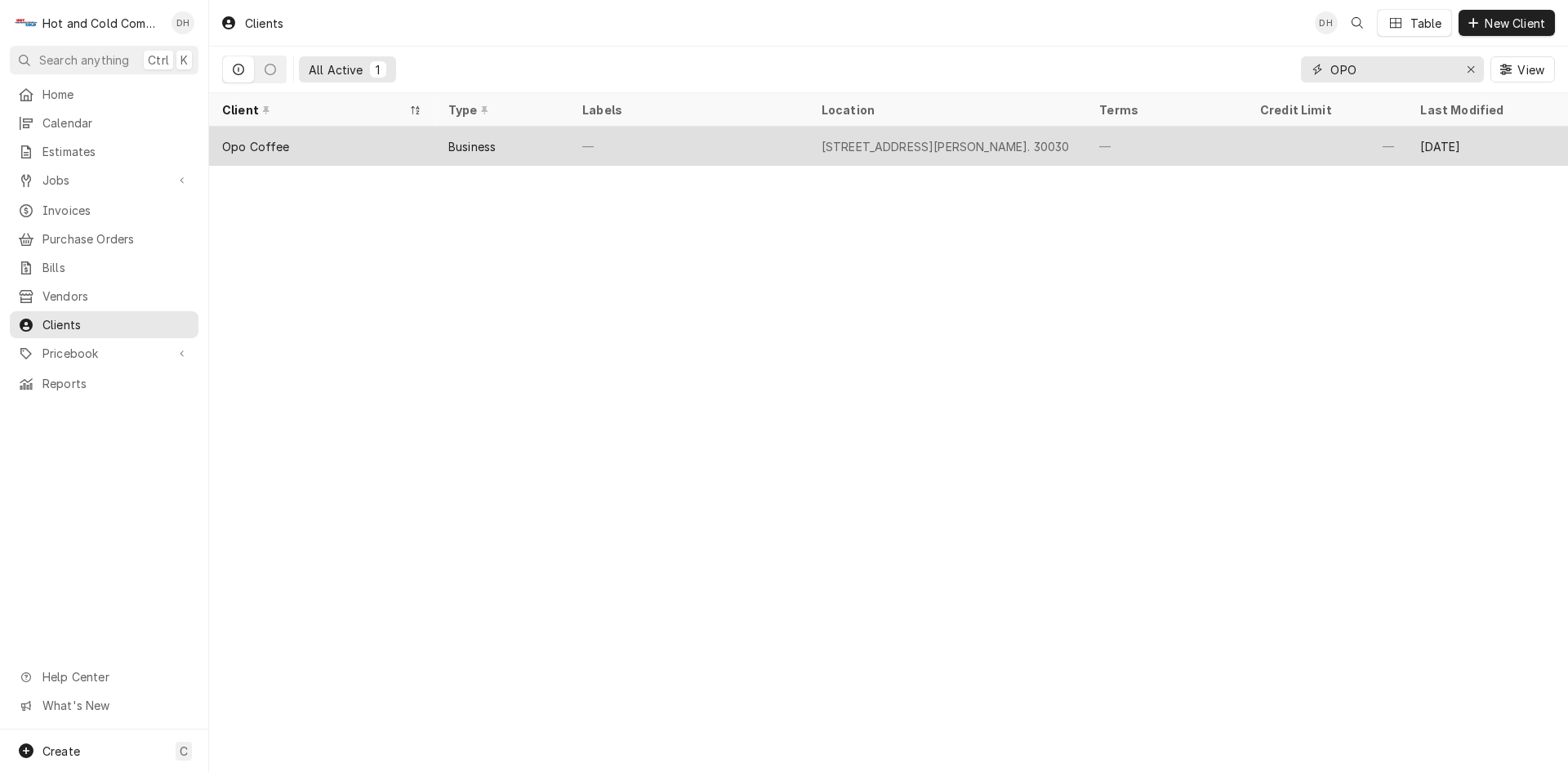
drag, startPoint x: 1436, startPoint y: 61, endPoint x: 1292, endPoint y: 139, distance: 163.8
click at [1282, 86] on div "All Active 1 OPO View" at bounding box center [888, 70] width 1333 height 46
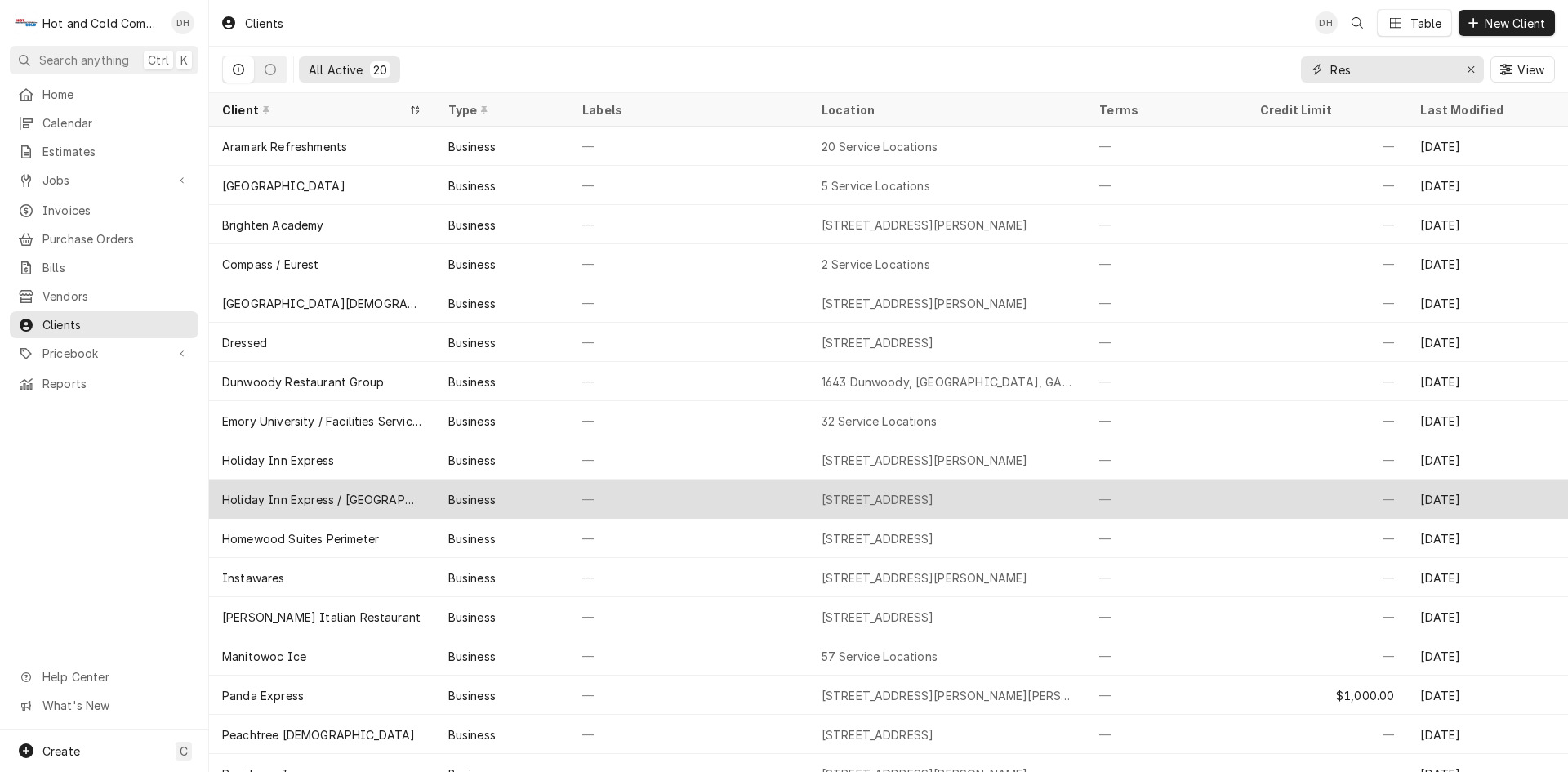
scroll to position [97, 0]
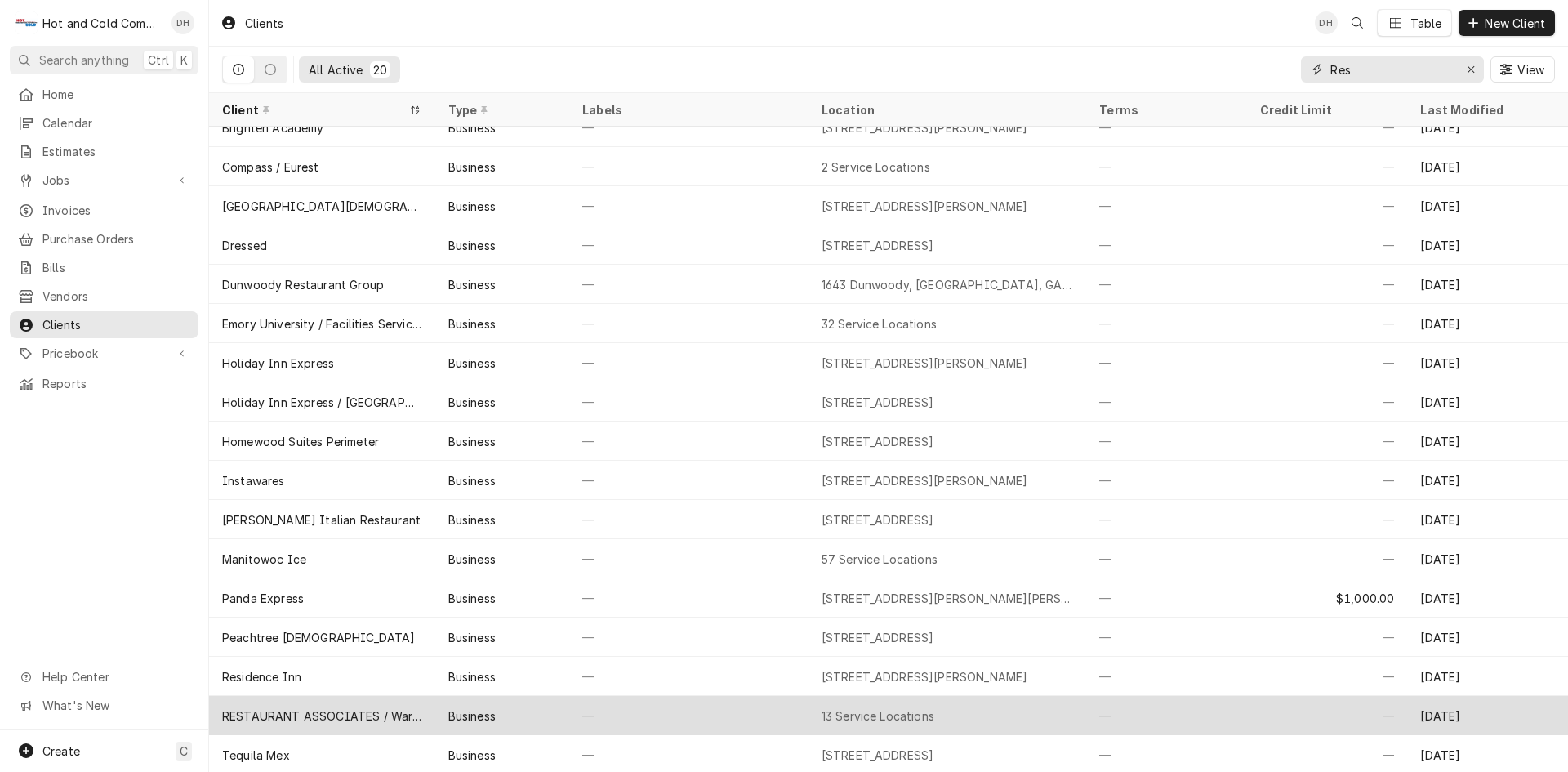
type input "Res"
click at [393, 705] on div "RESTAURANT ASSOCIATES / Warner" at bounding box center [322, 716] width 226 height 40
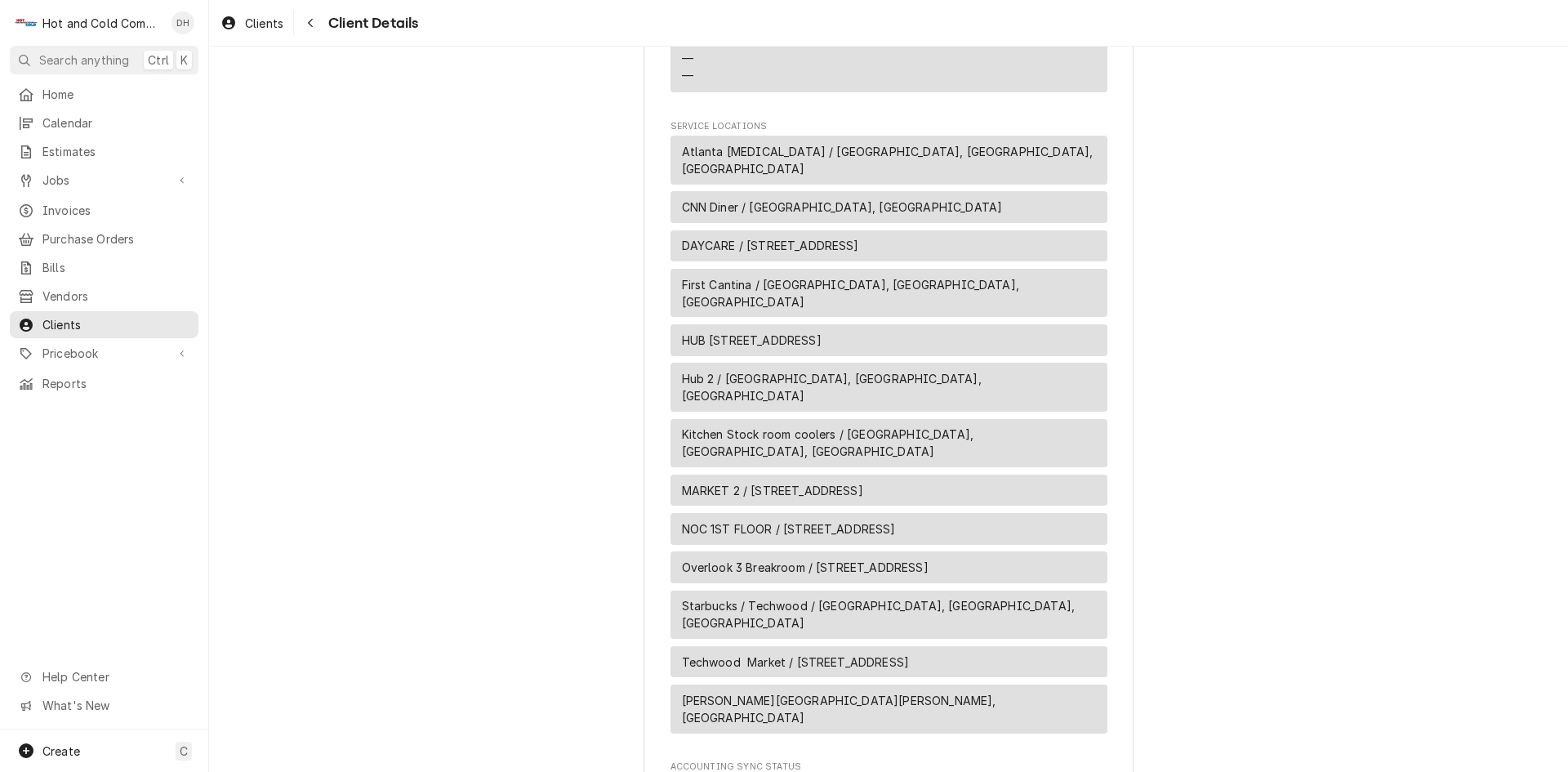
scroll to position [816, 0]
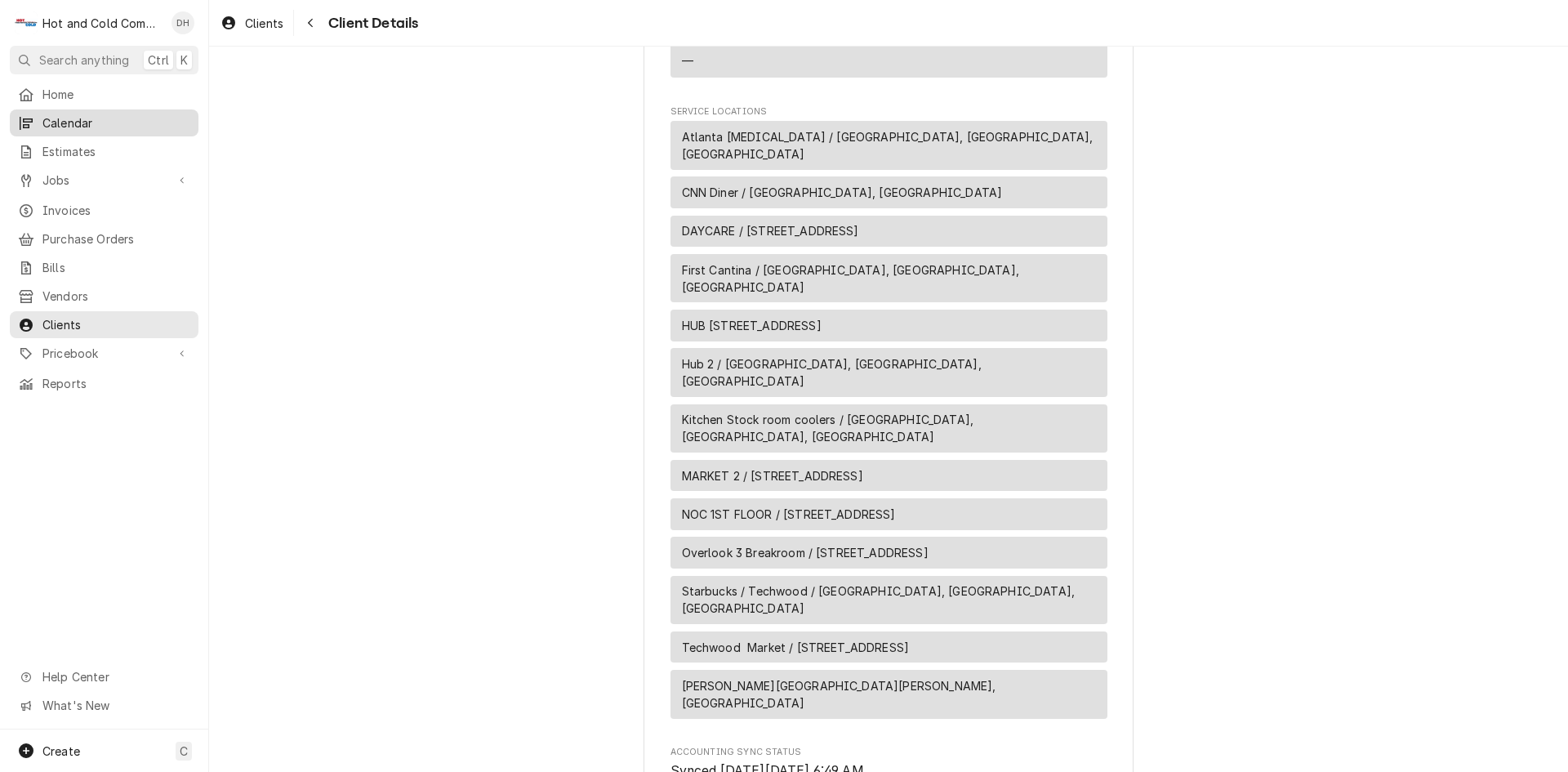
click at [94, 114] on span "Calendar" at bounding box center [117, 123] width 148 height 17
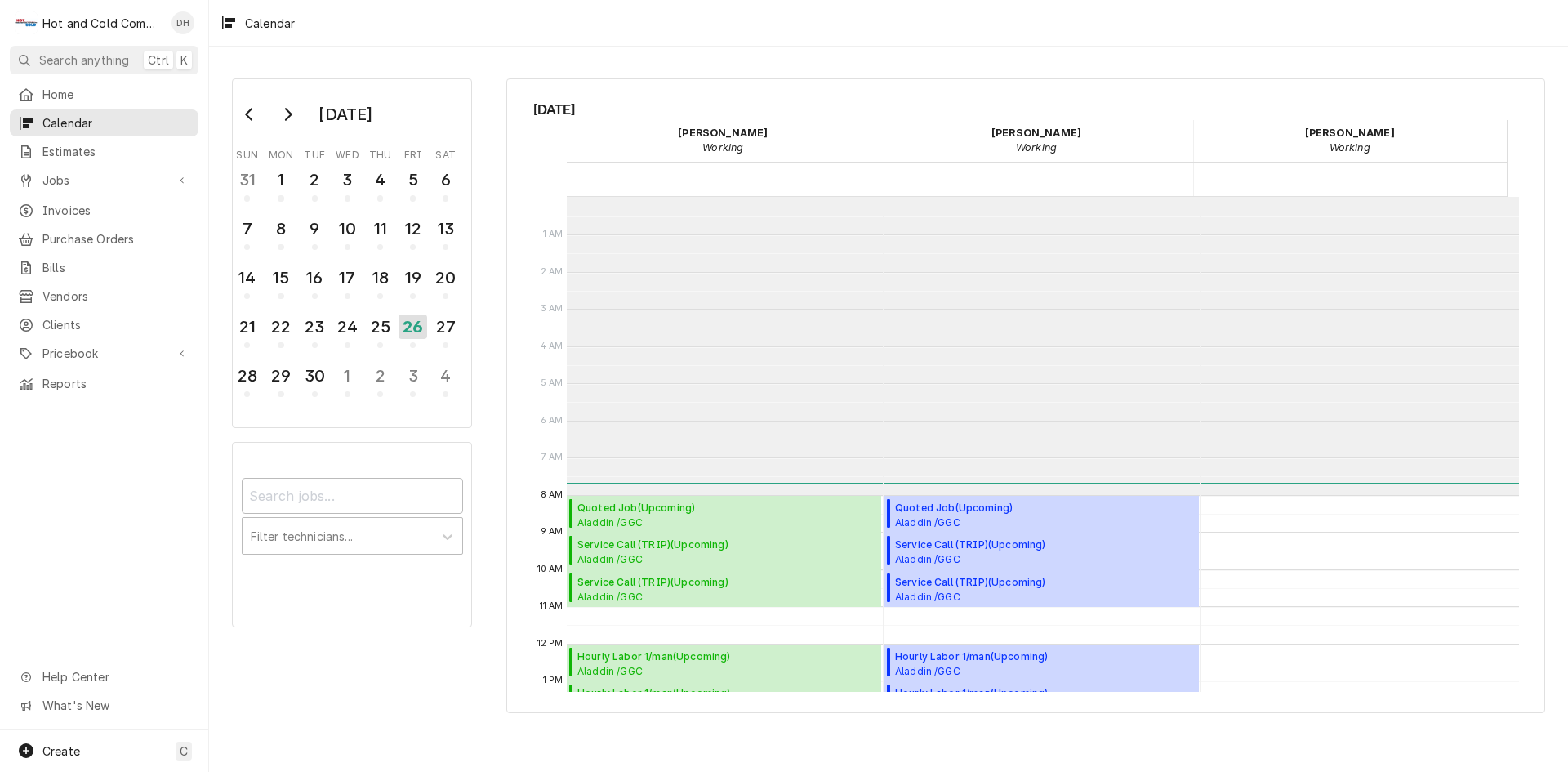
scroll to position [298, 0]
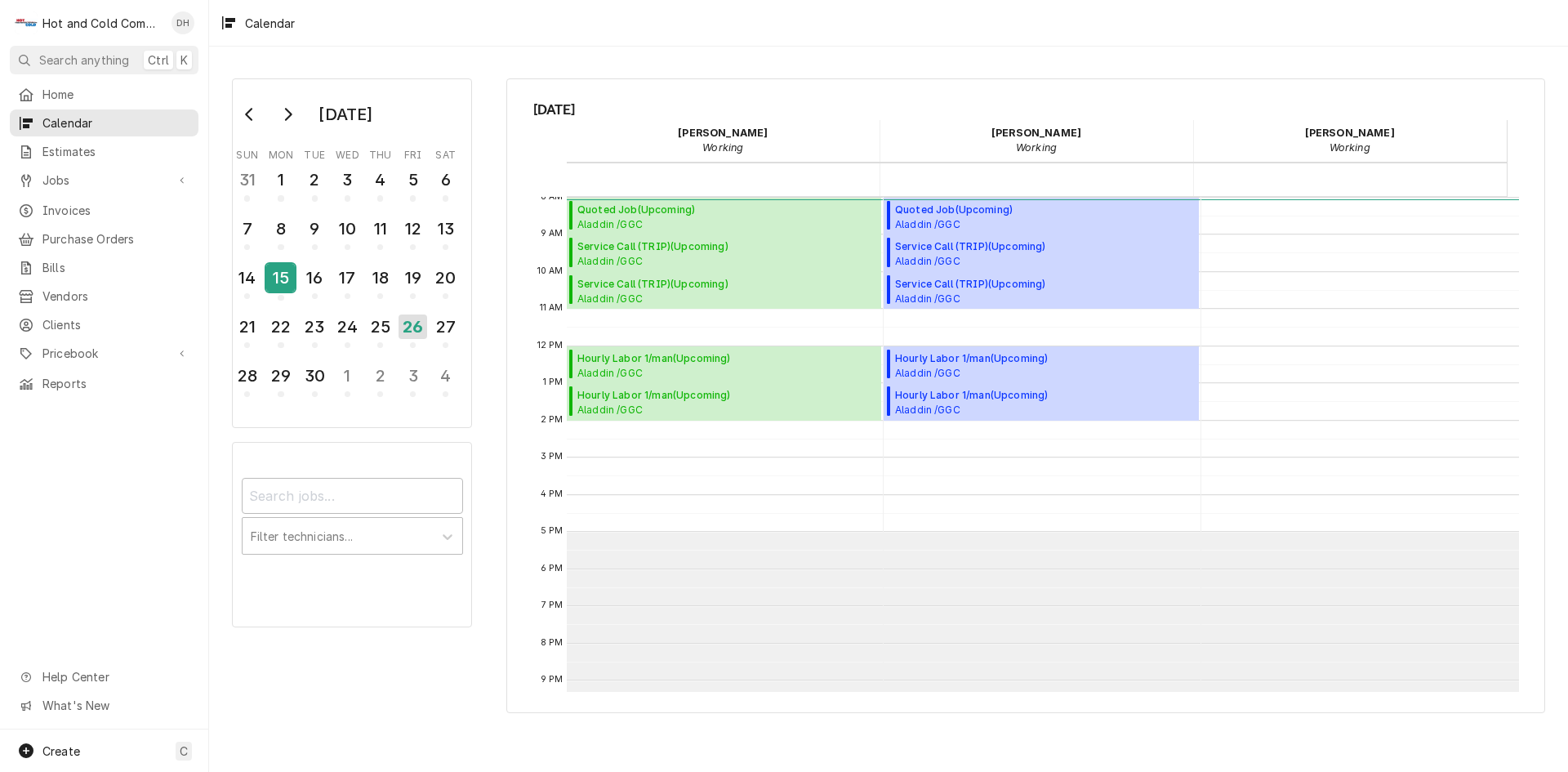
click at [284, 285] on div "15" at bounding box center [281, 278] width 29 height 28
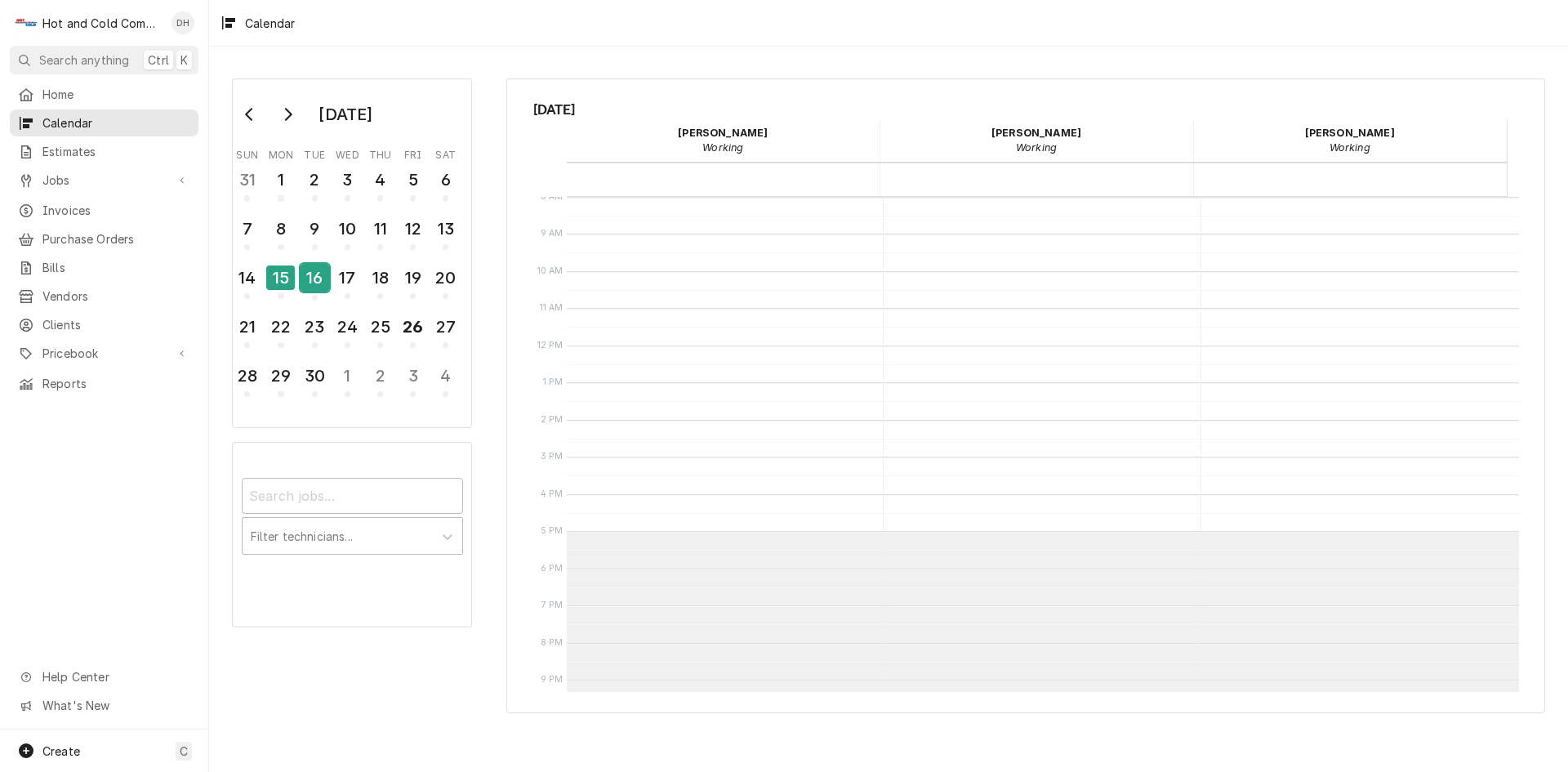
click at [321, 289] on div "16" at bounding box center [314, 278] width 29 height 28
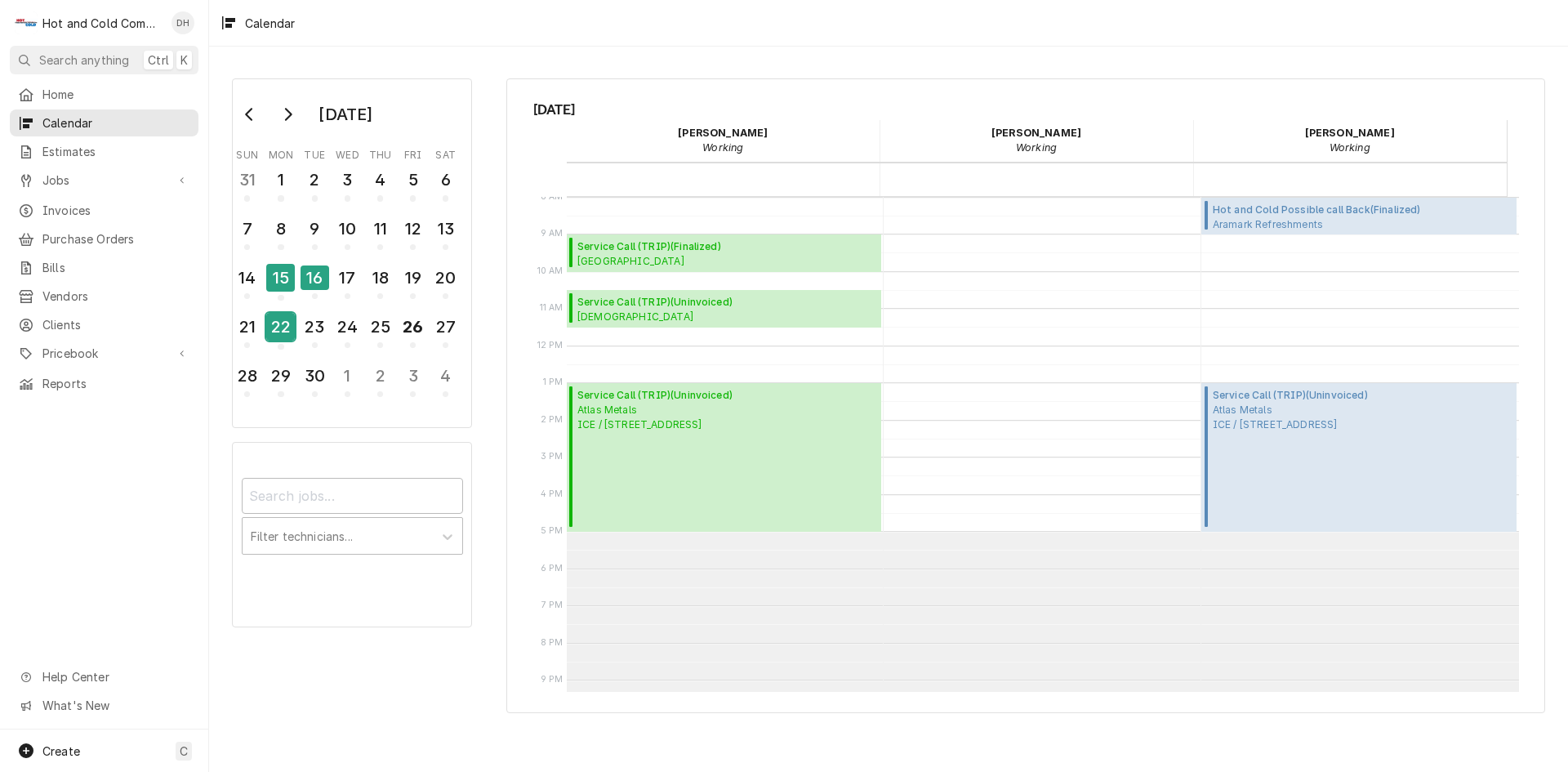
click at [274, 332] on div "22" at bounding box center [281, 327] width 29 height 28
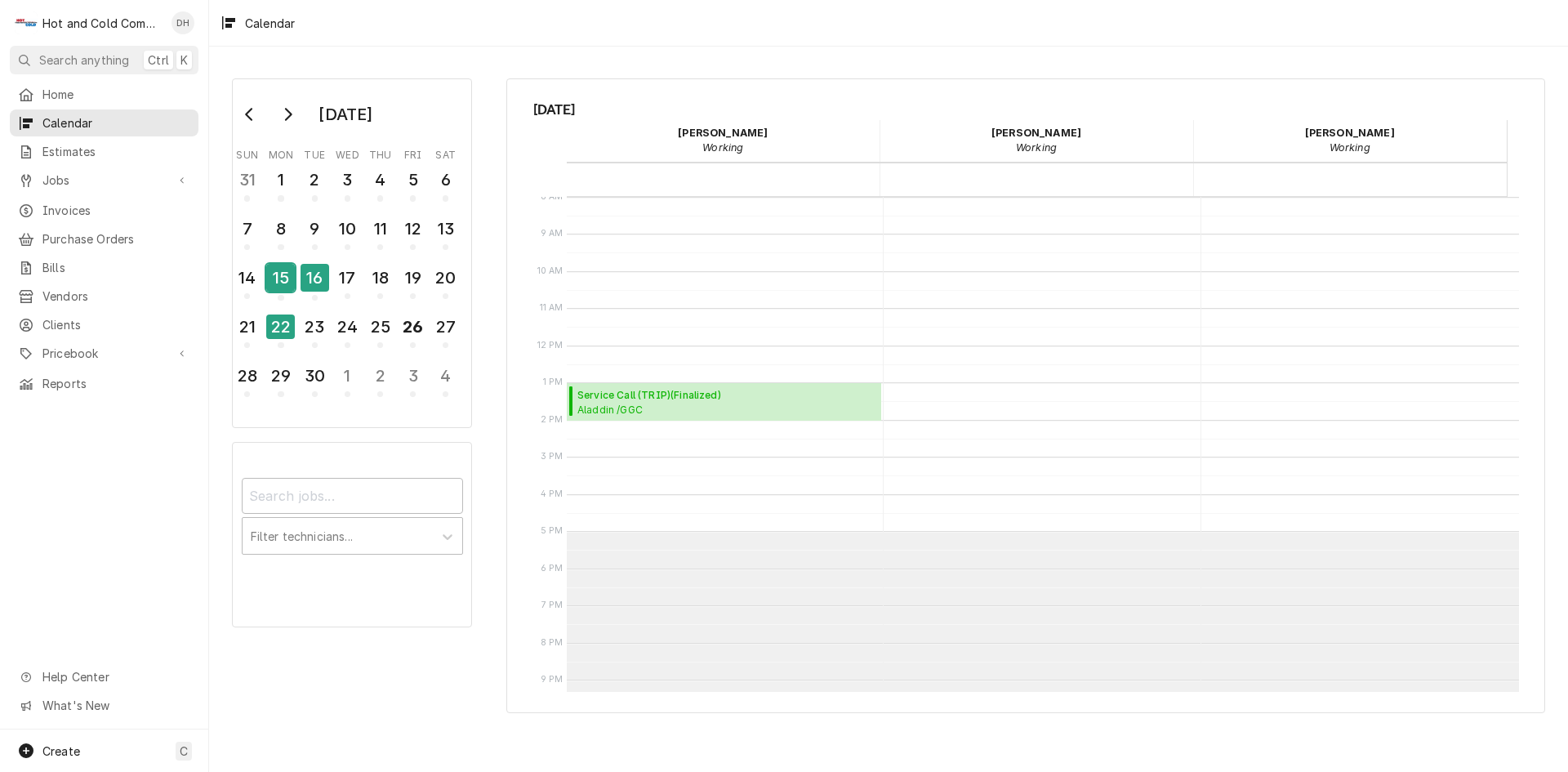
click at [285, 278] on div "15" at bounding box center [281, 278] width 29 height 28
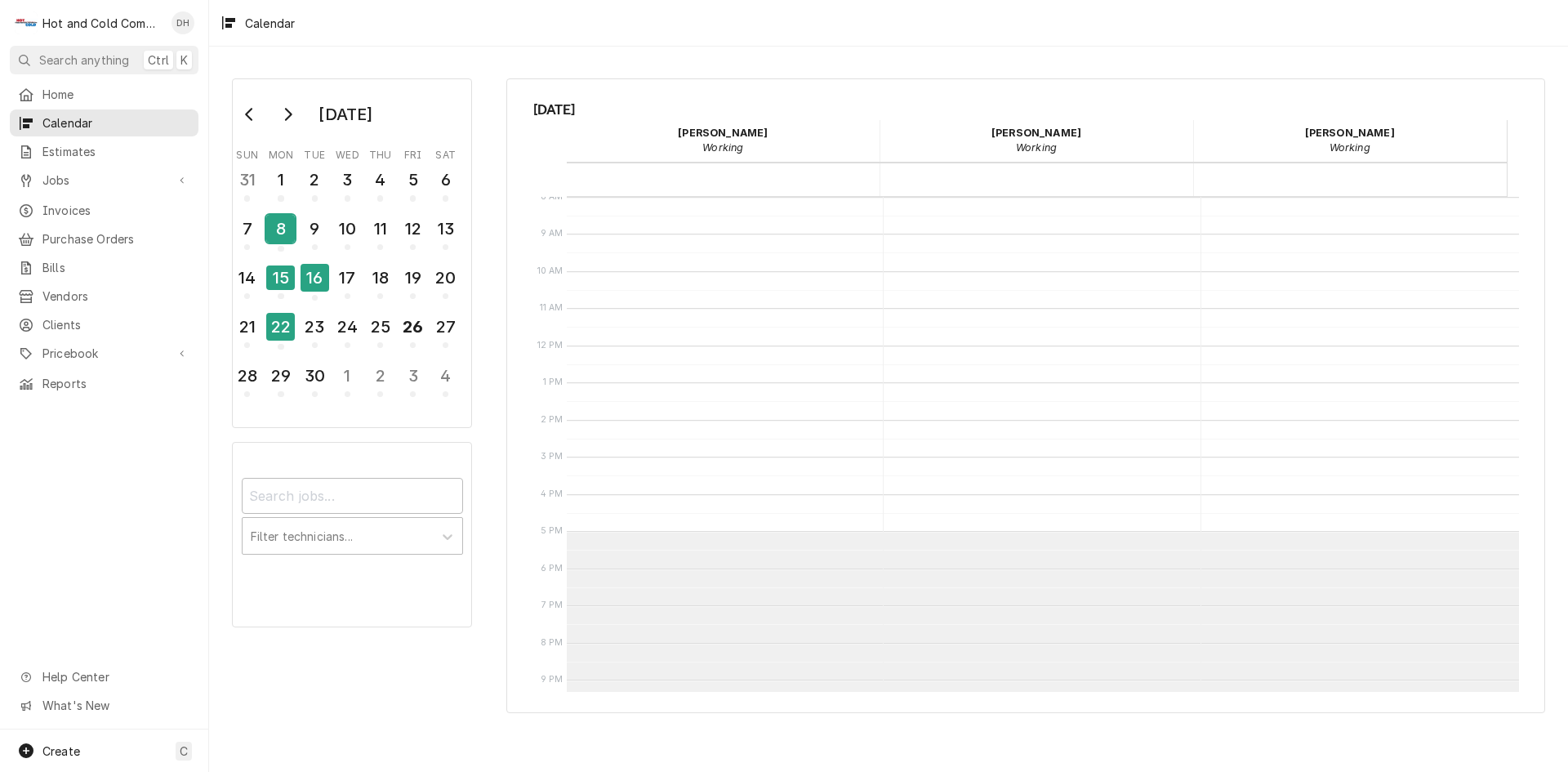
click at [281, 239] on div "8" at bounding box center [281, 229] width 29 height 28
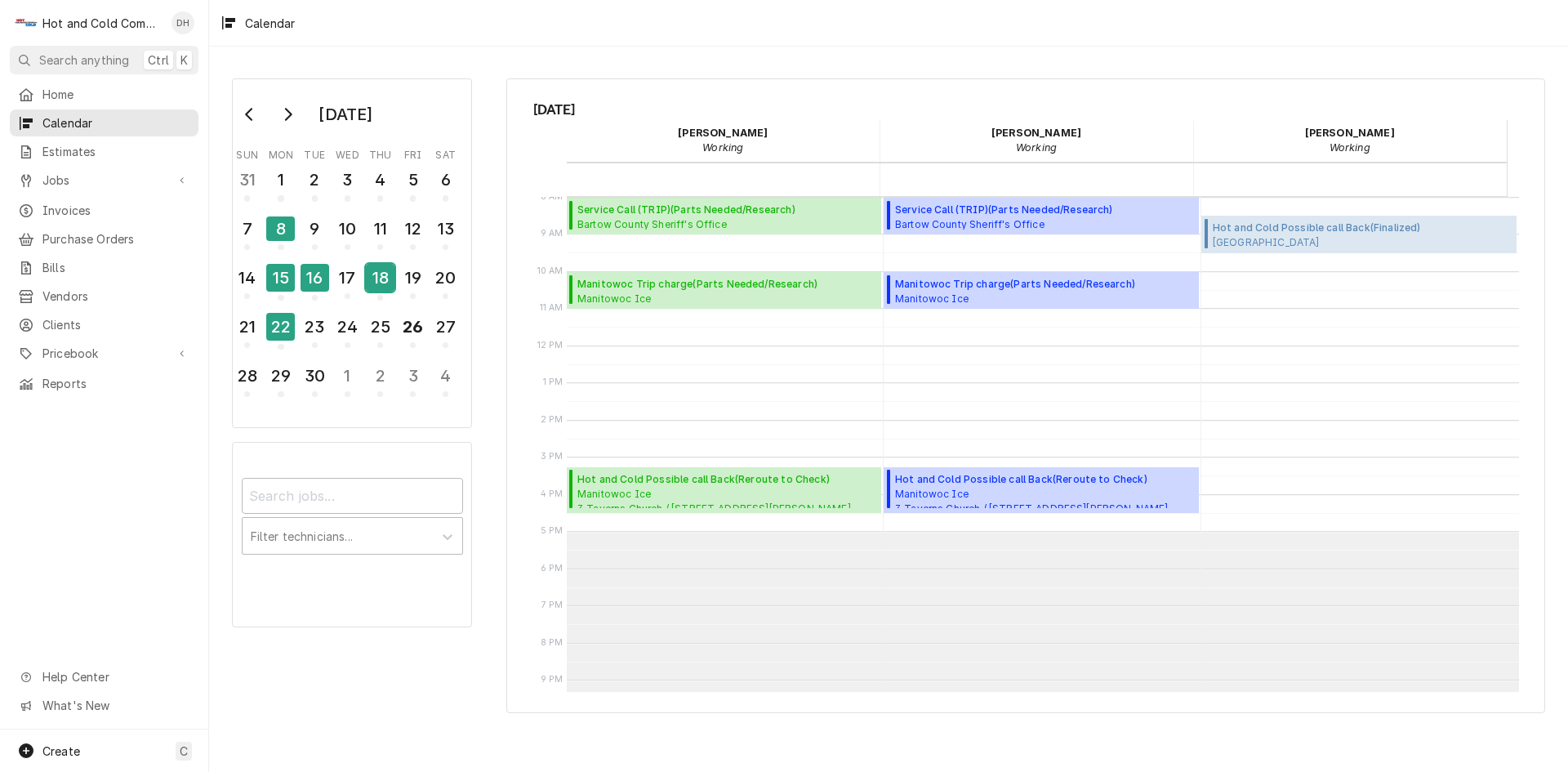
click at [384, 282] on div "18" at bounding box center [380, 278] width 29 height 28
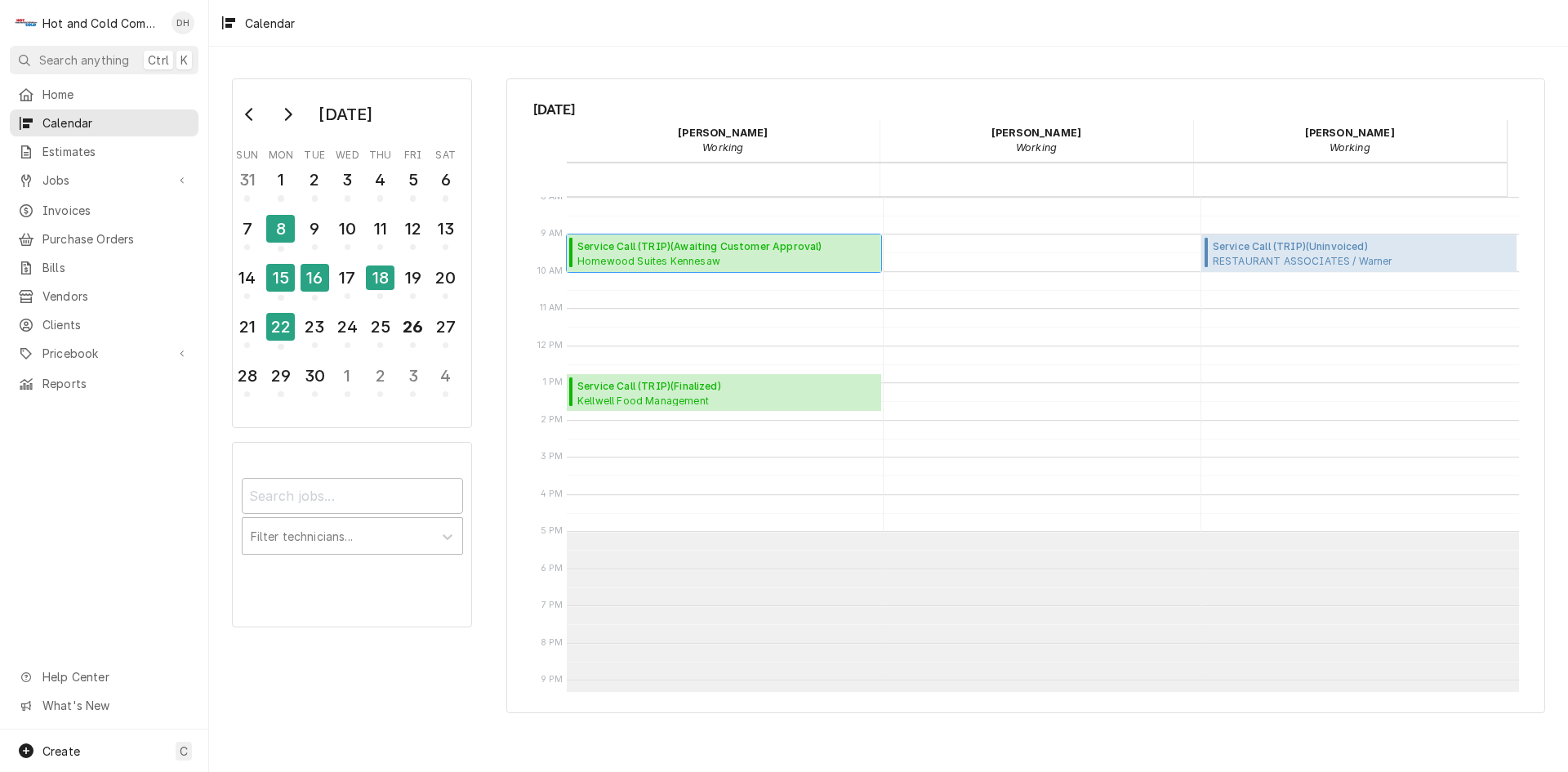
click span "Homewood Suites Kennesaw 905 Cobb Place NW, Kennesaw, GA 30144"
click div "17"
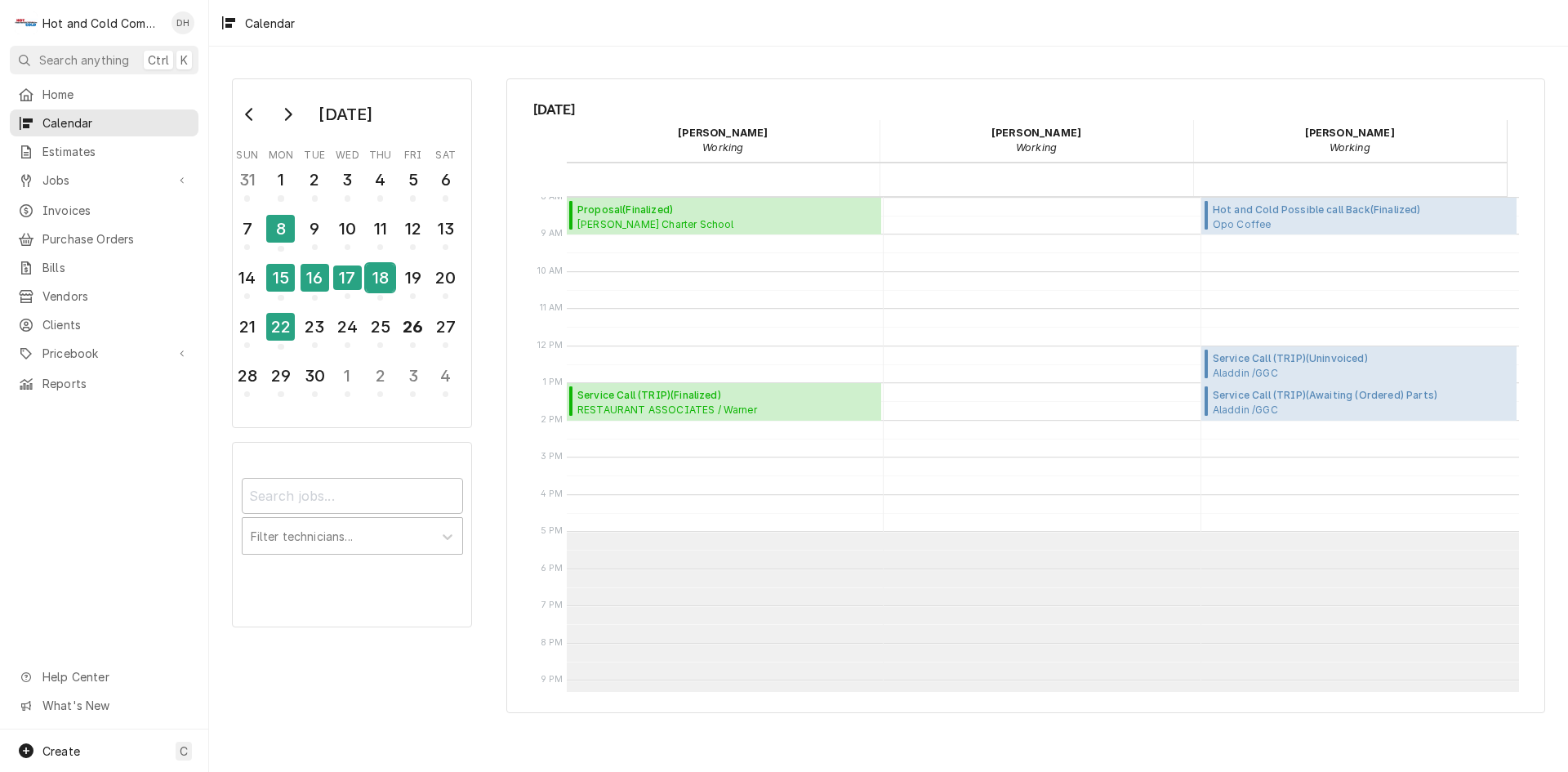
click div "18"
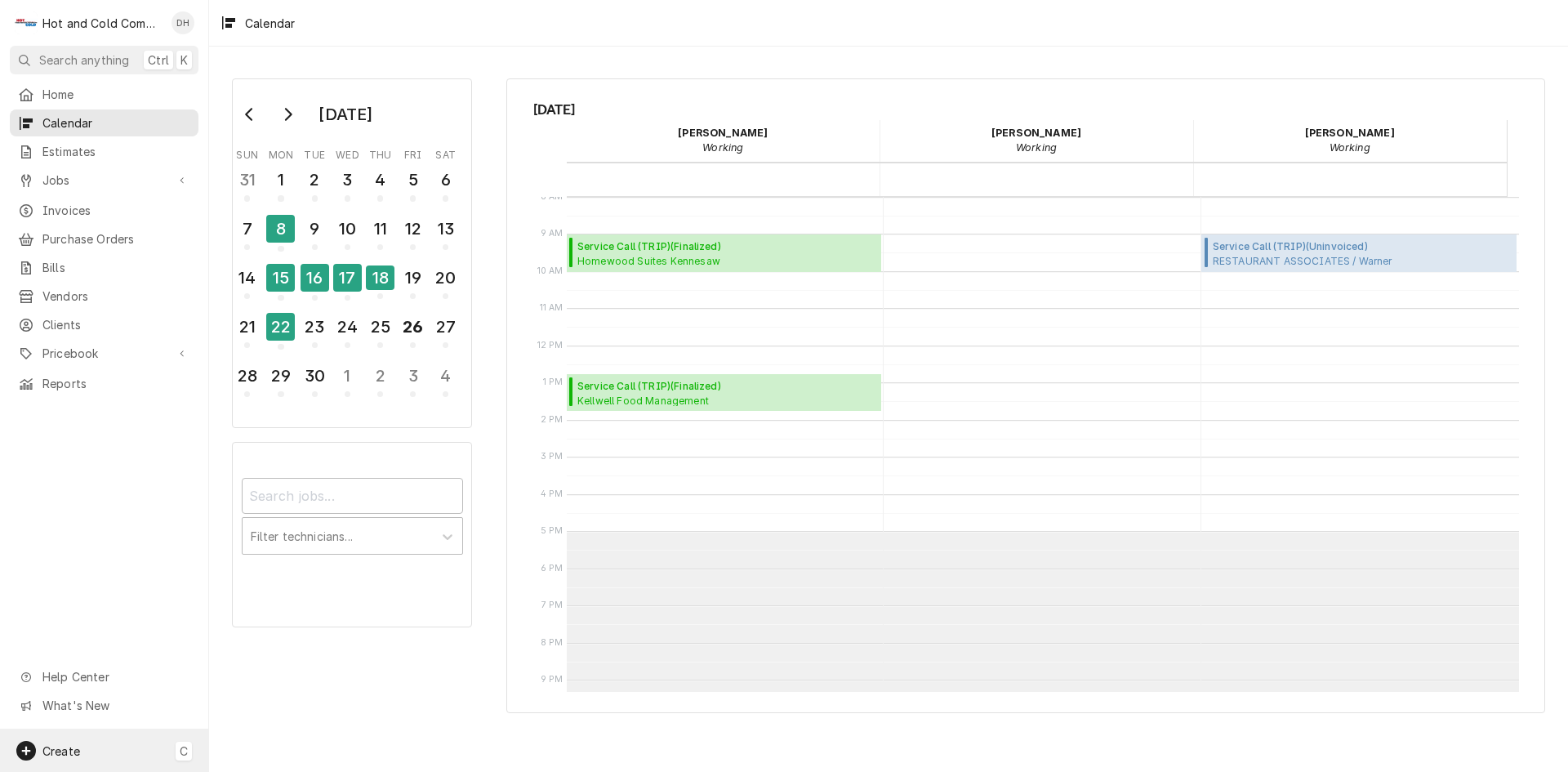
click span "Create"
click div "Estimate"
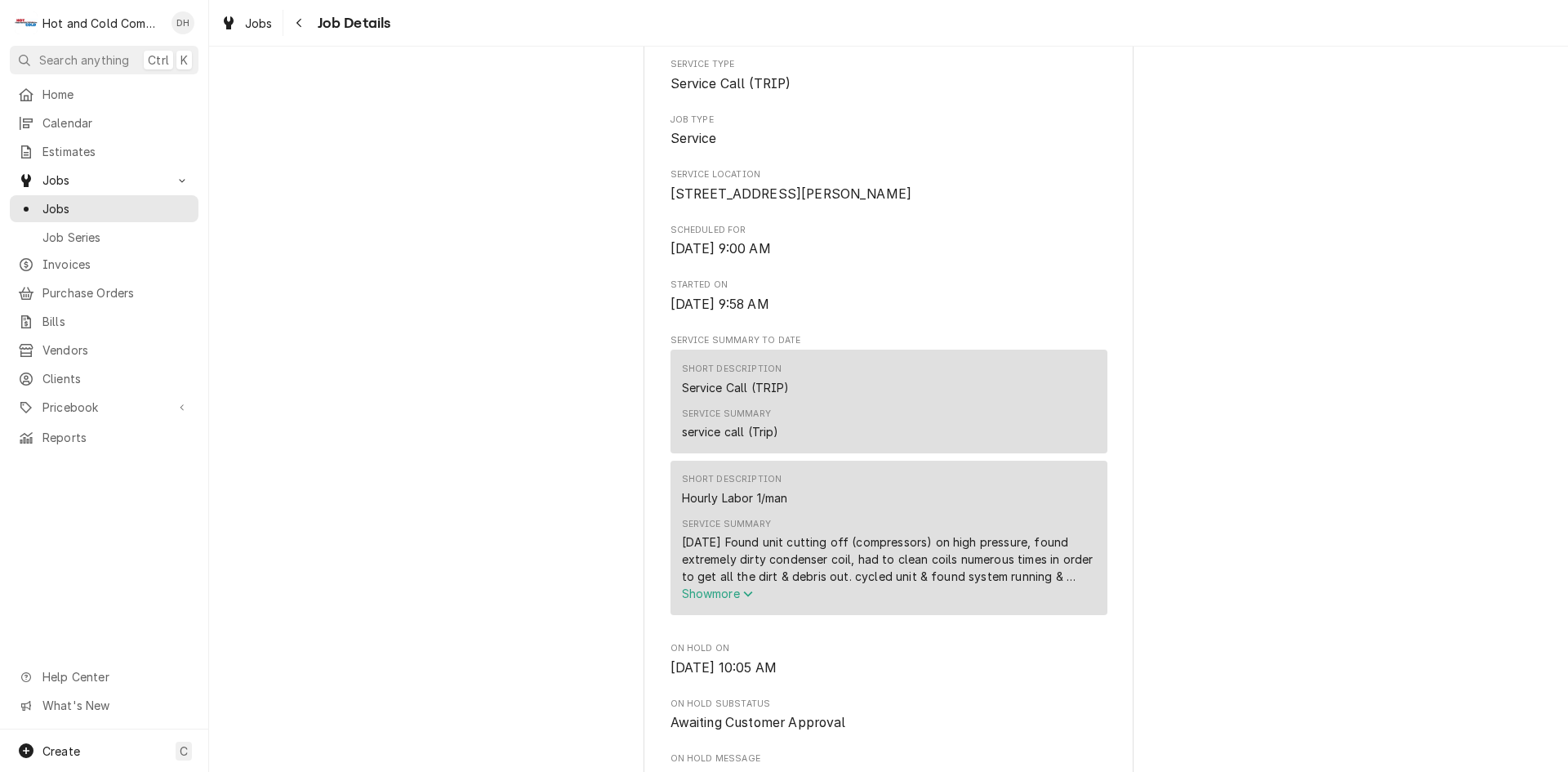
scroll to position [545, 0]
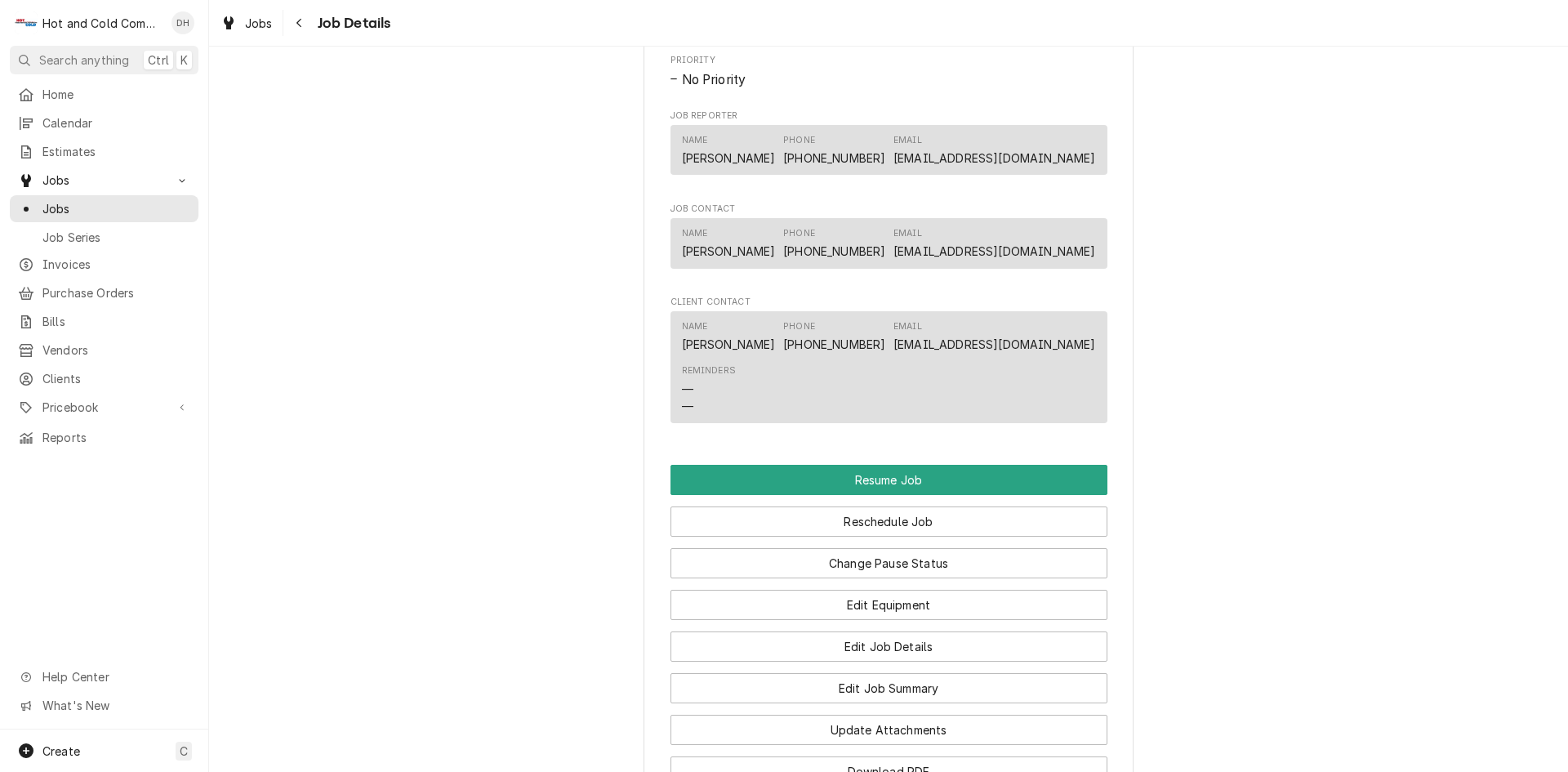
scroll to position [1361, 0]
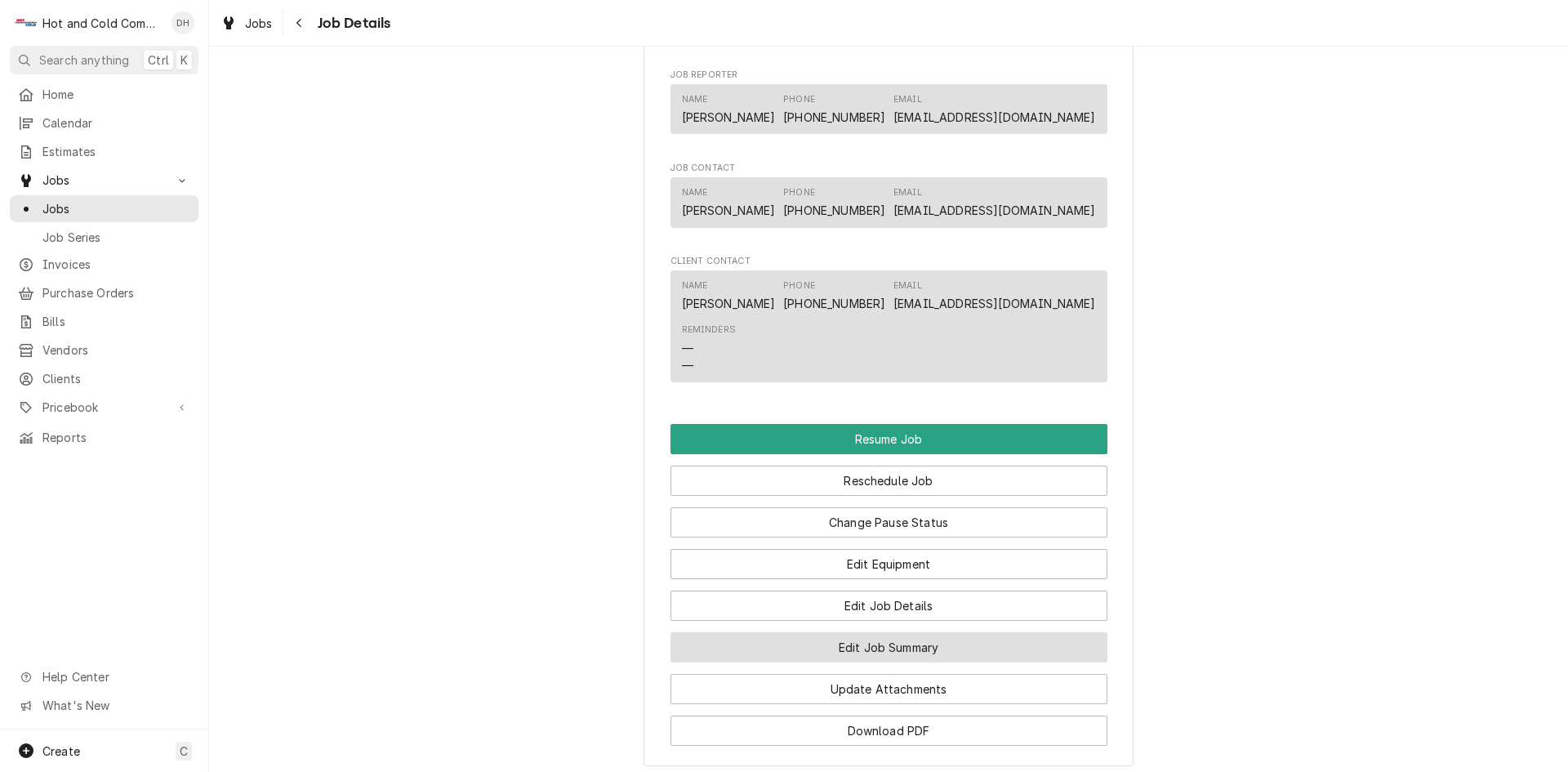
click at [926, 662] on button "Edit Job Summary" at bounding box center [888, 647] width 437 height 30
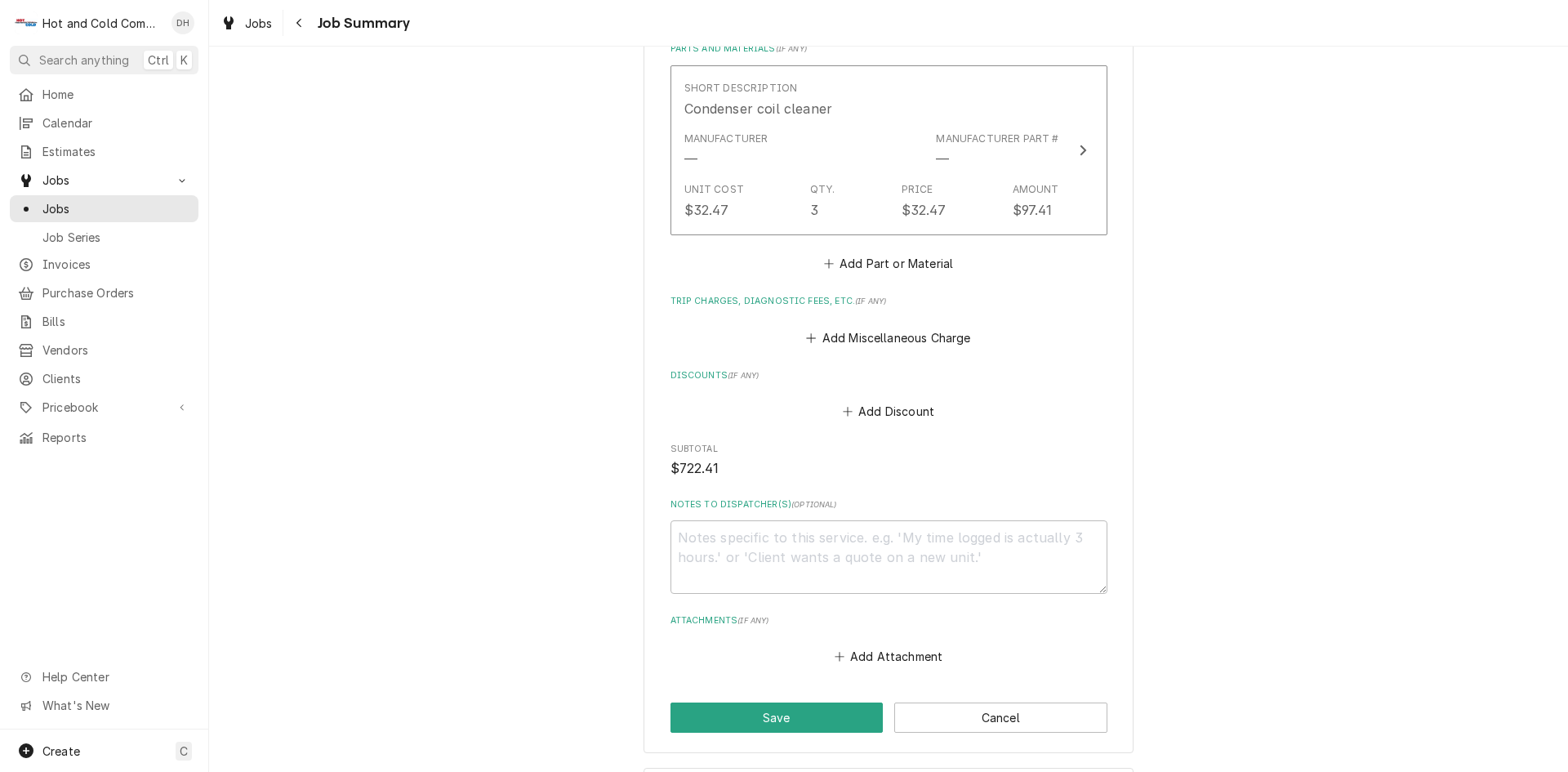
scroll to position [1125, 0]
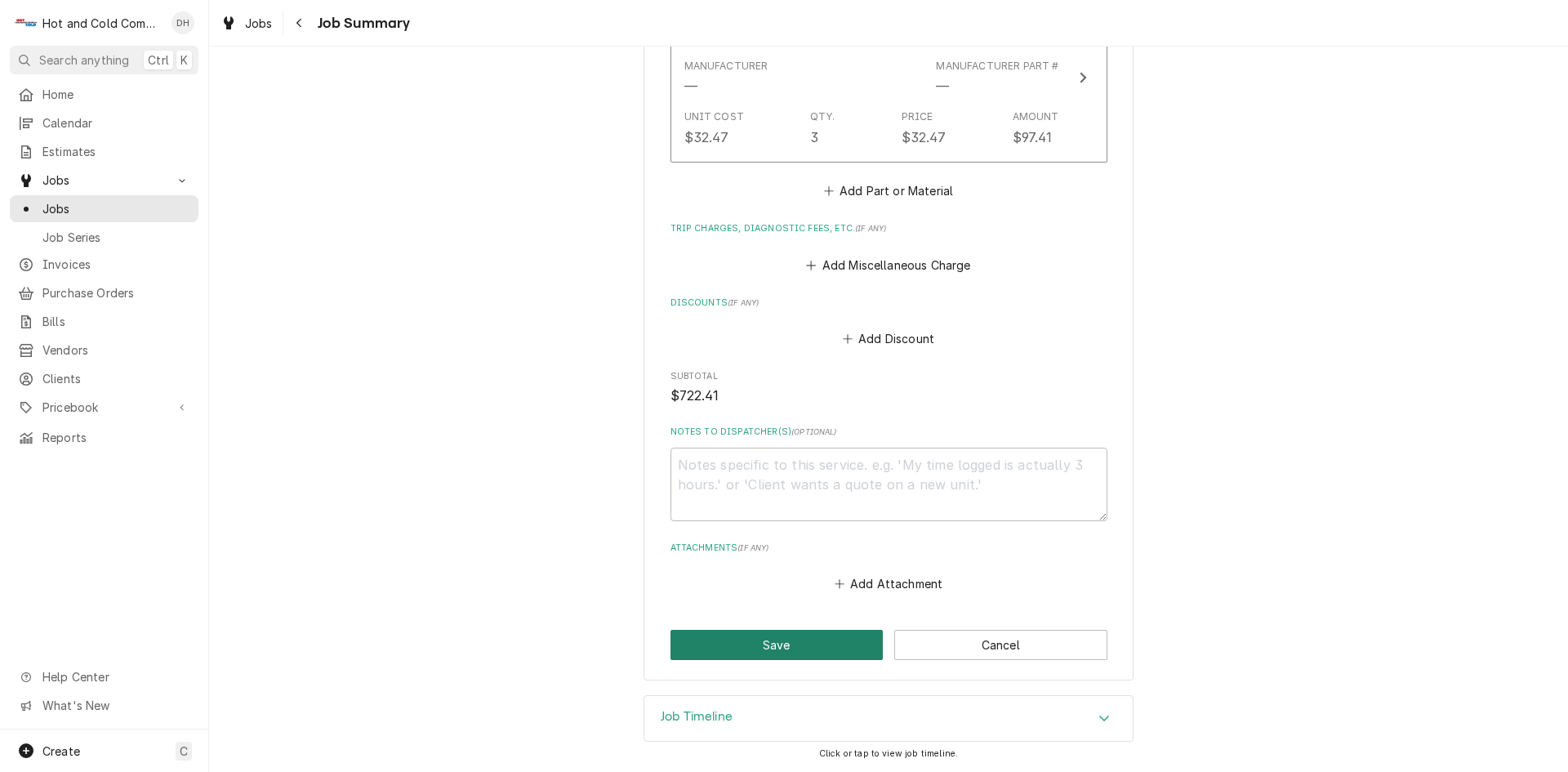
click at [798, 643] on button "Save" at bounding box center [777, 644] width 213 height 30
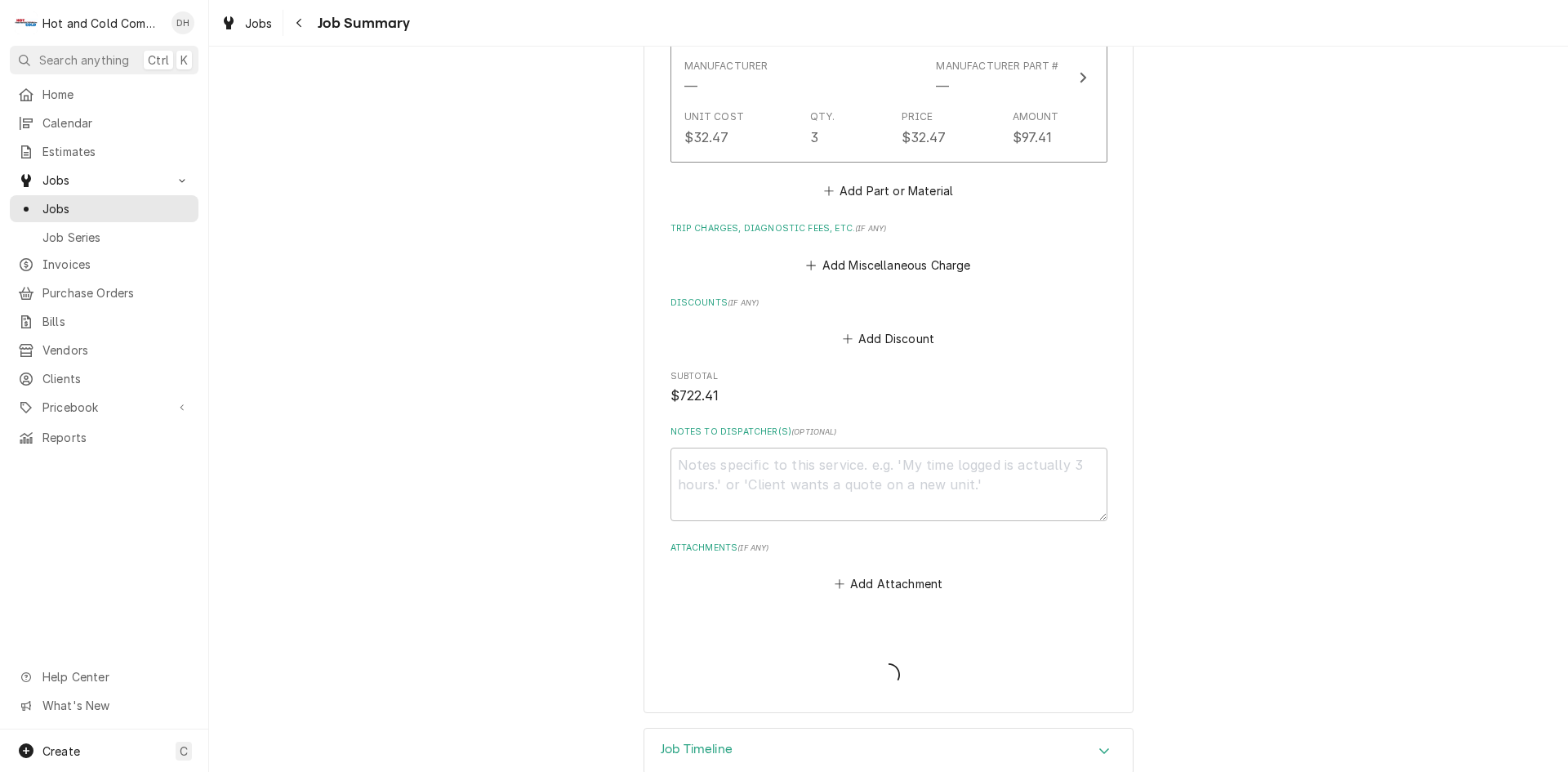
type textarea "x"
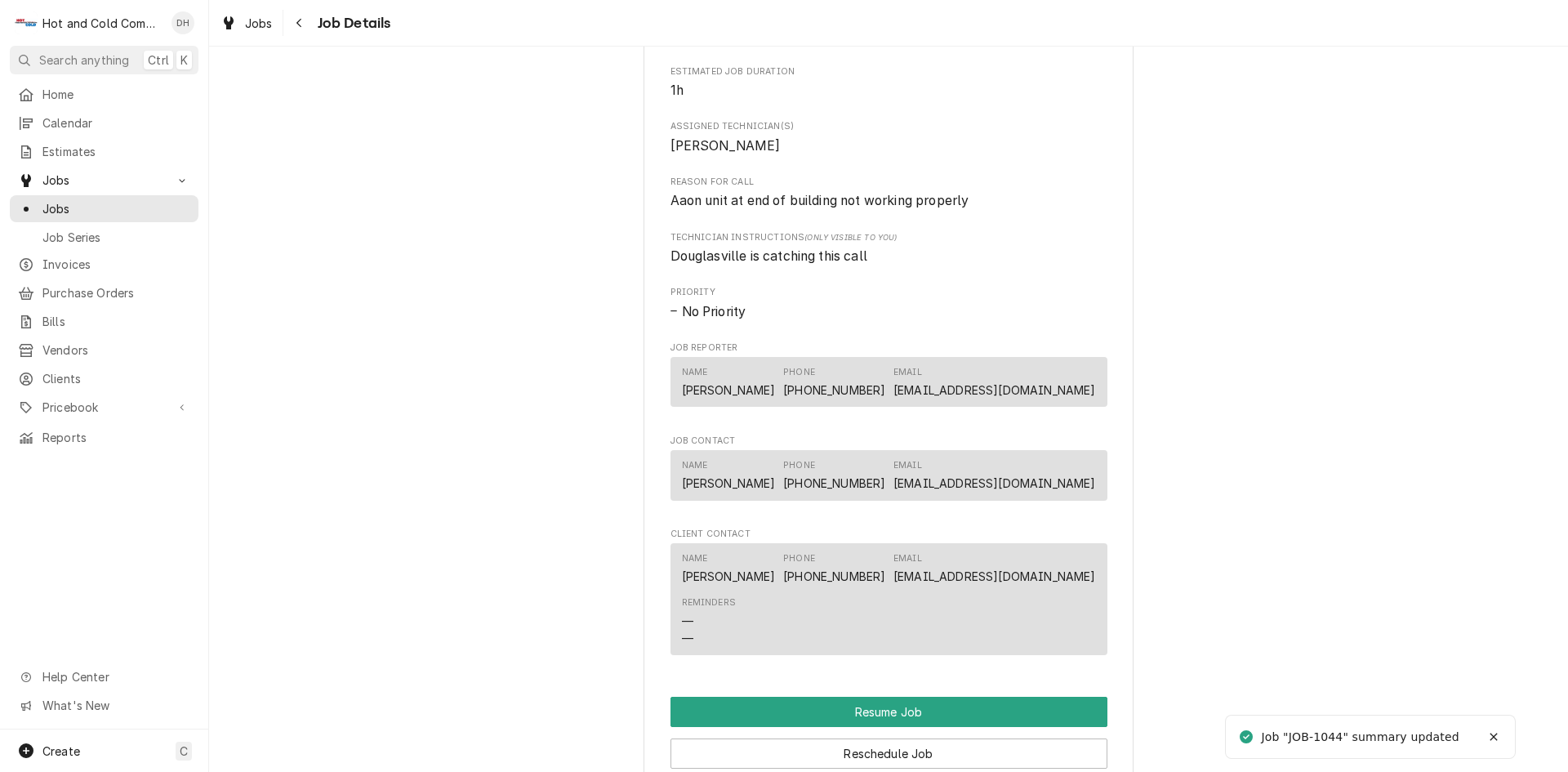
scroll to position [1621, 0]
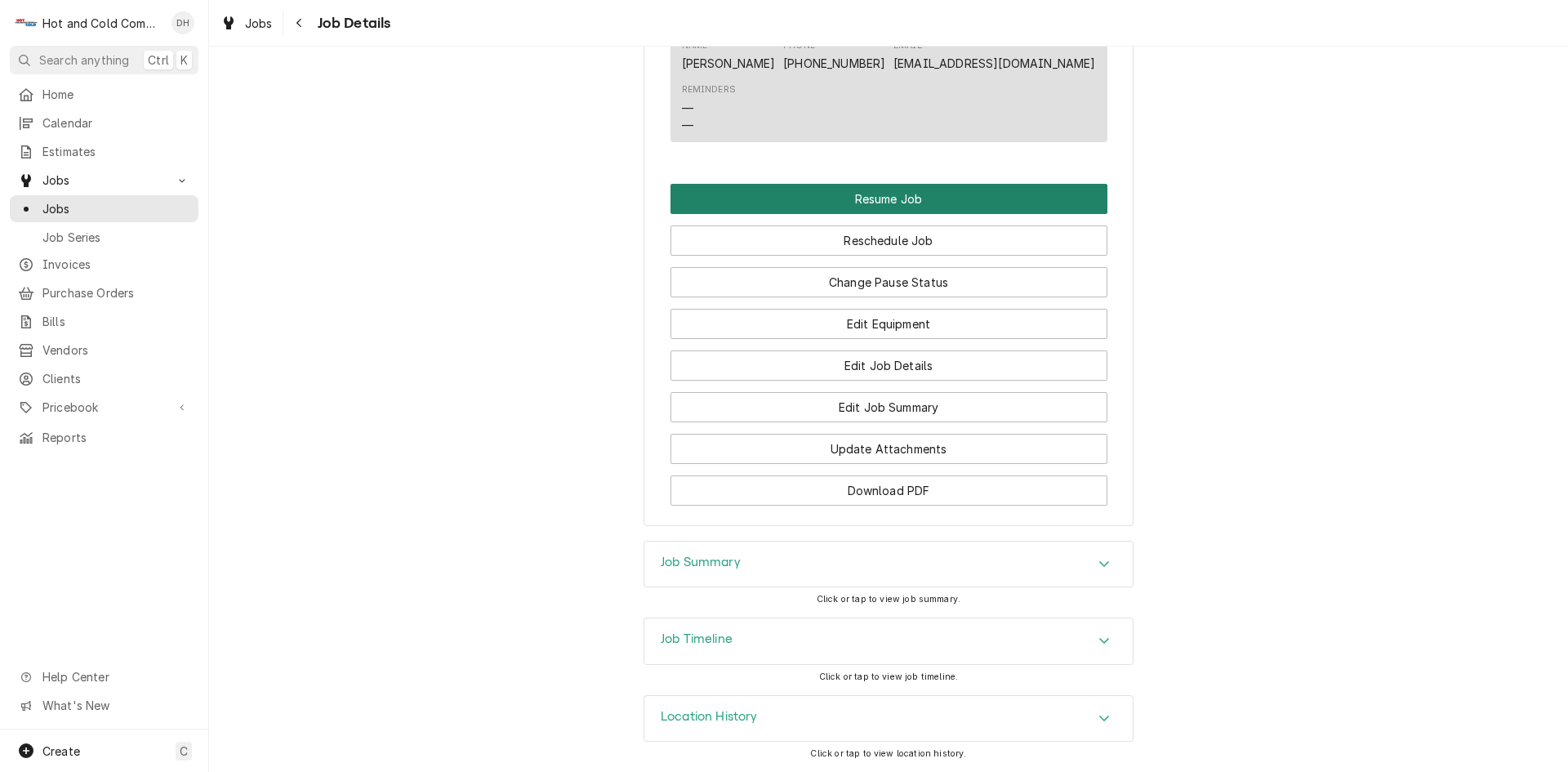
click at [898, 199] on button "Resume Job" at bounding box center [888, 198] width 437 height 30
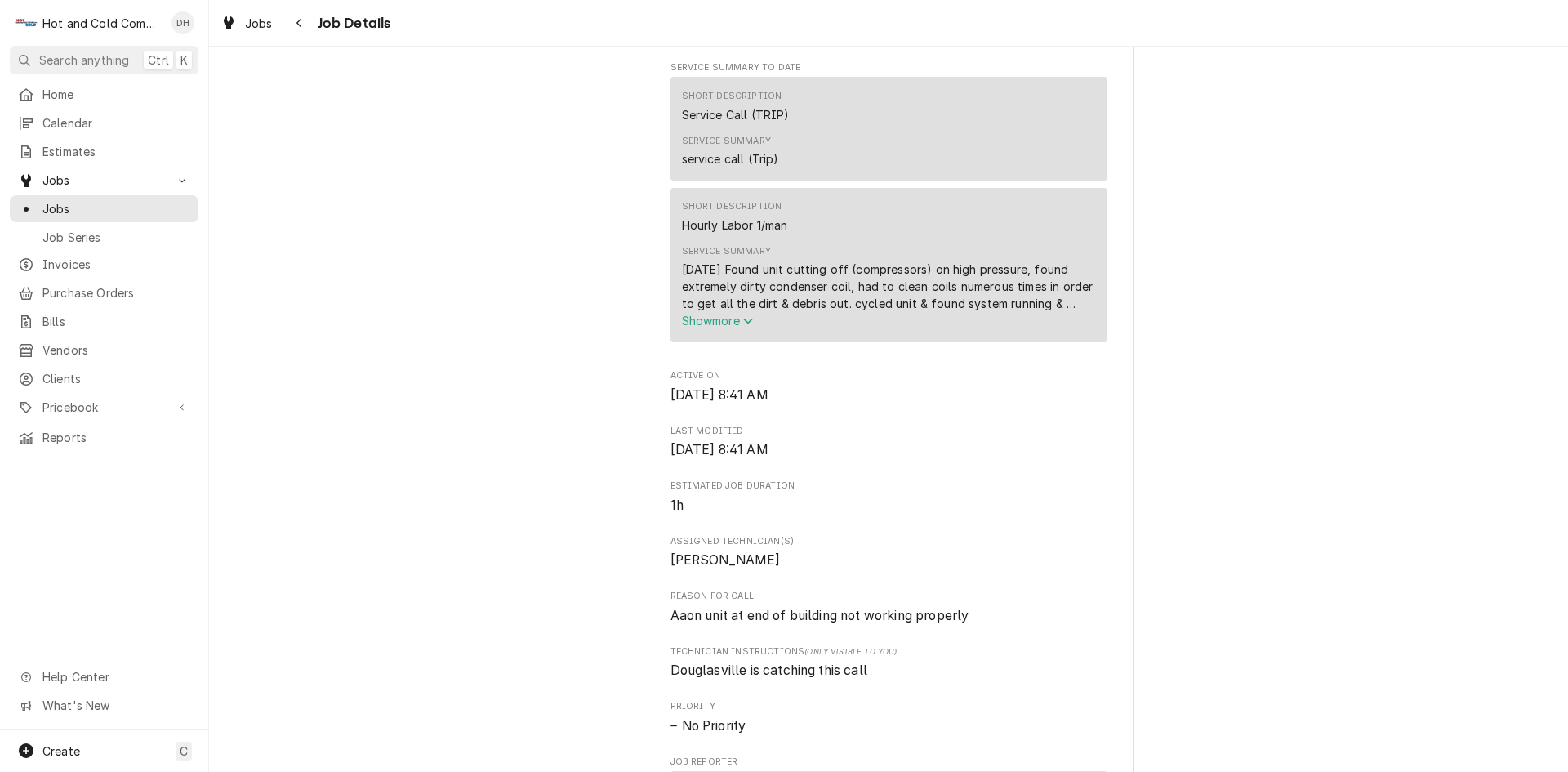
scroll to position [1089, 0]
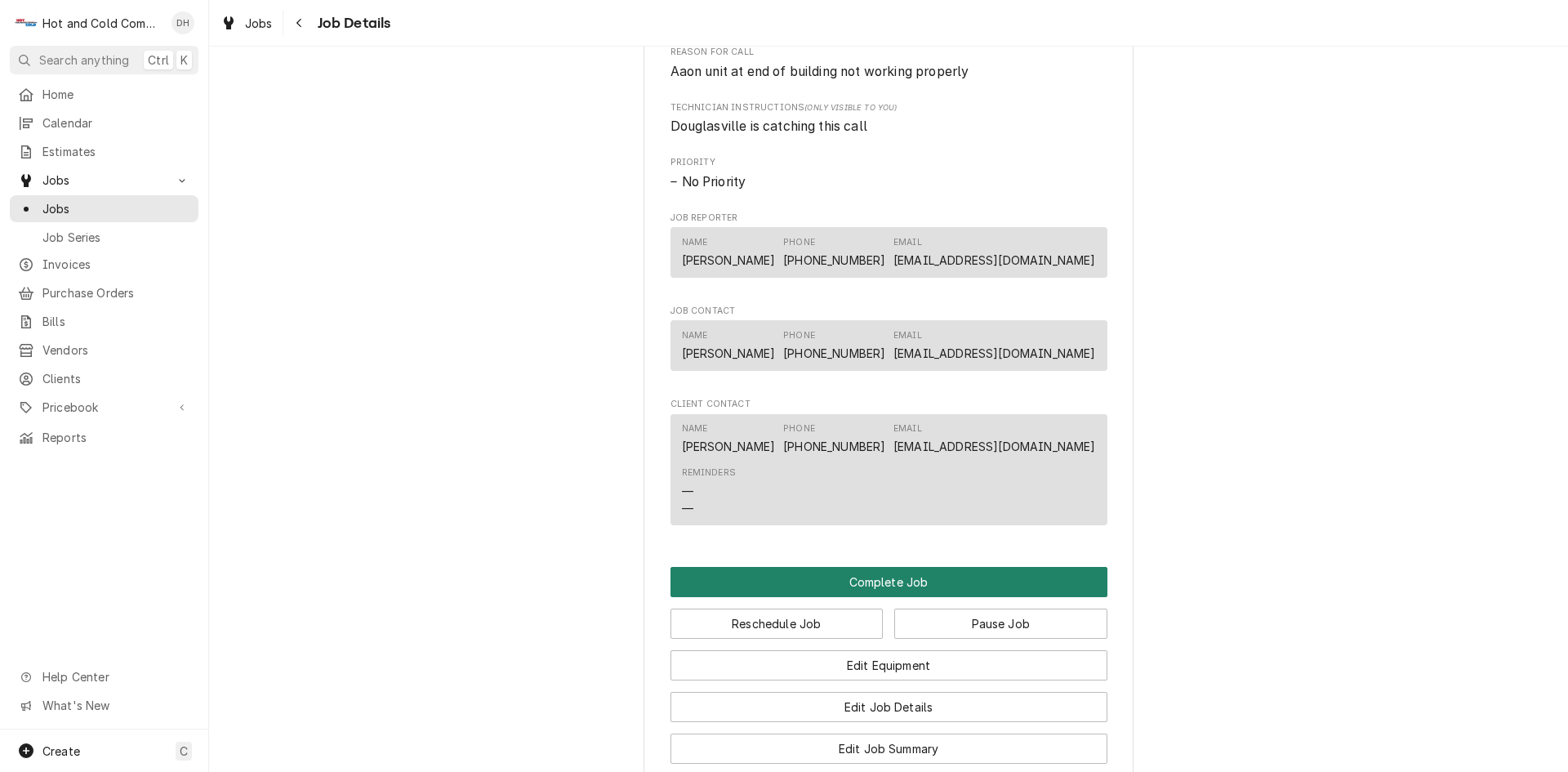
click at [914, 597] on button "Complete Job" at bounding box center [888, 582] width 437 height 30
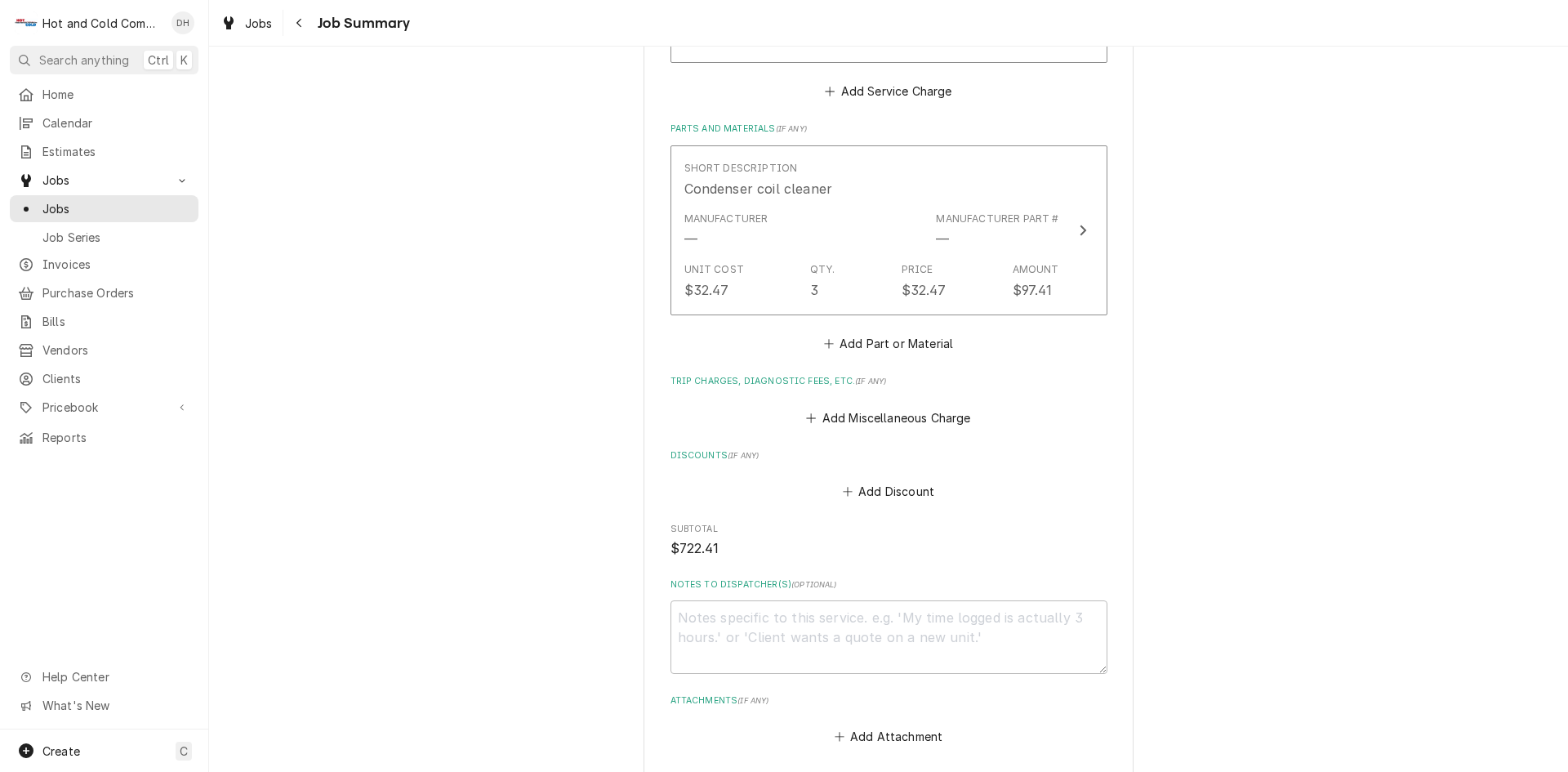
scroll to position [1089, 0]
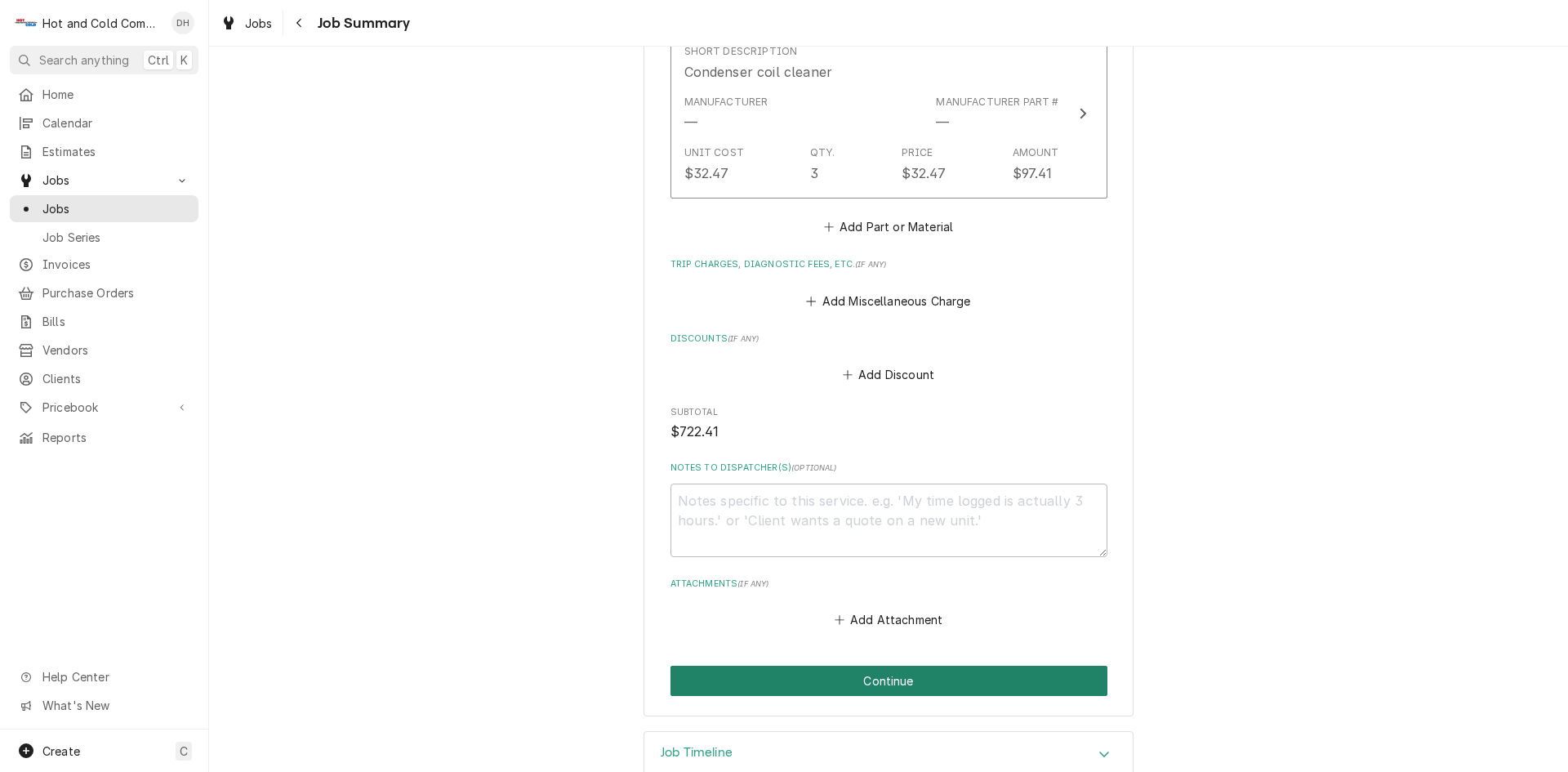
click at [899, 682] on button "Continue" at bounding box center [888, 681] width 437 height 30
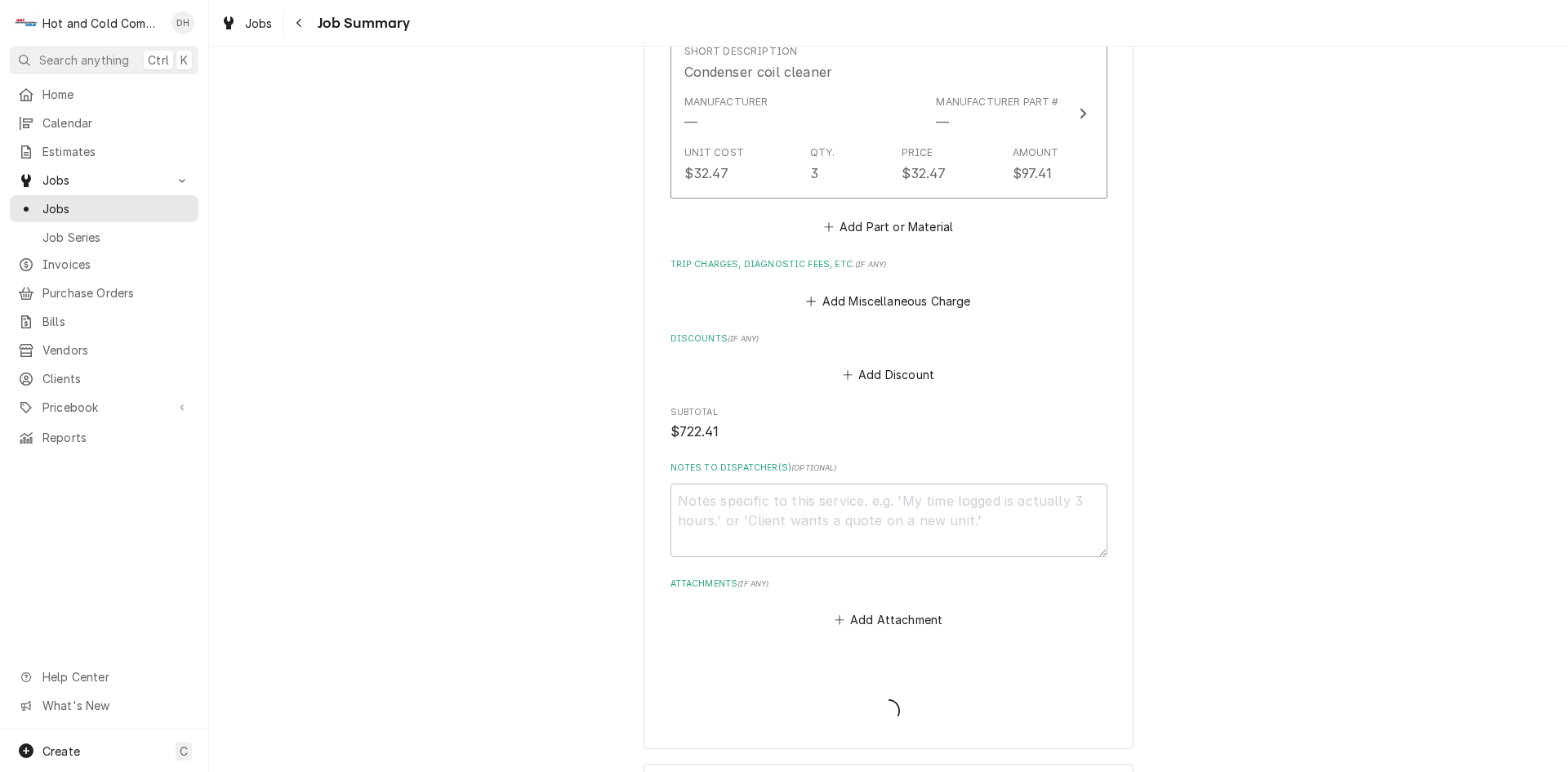
type textarea "x"
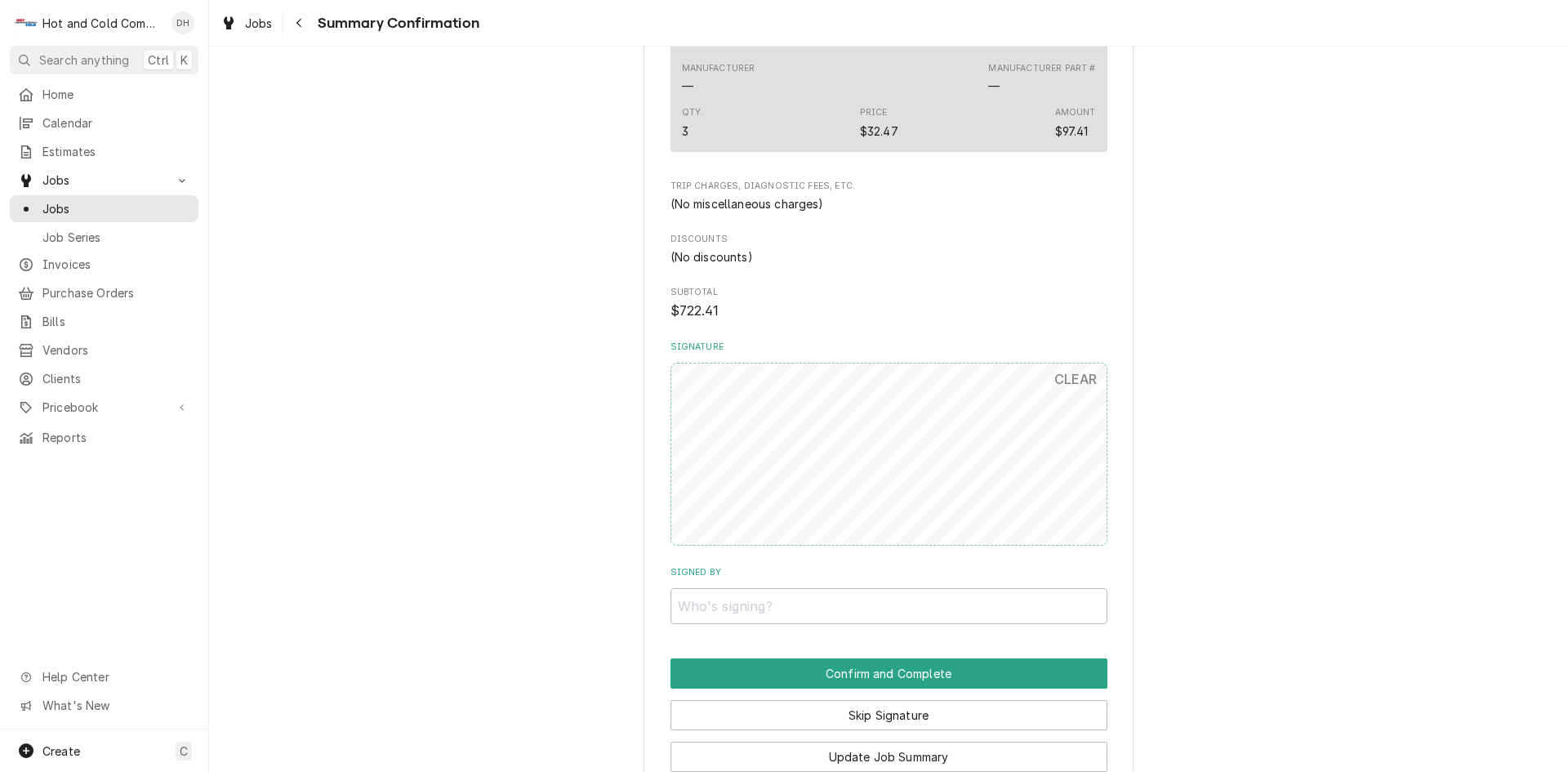
scroll to position [1072, 0]
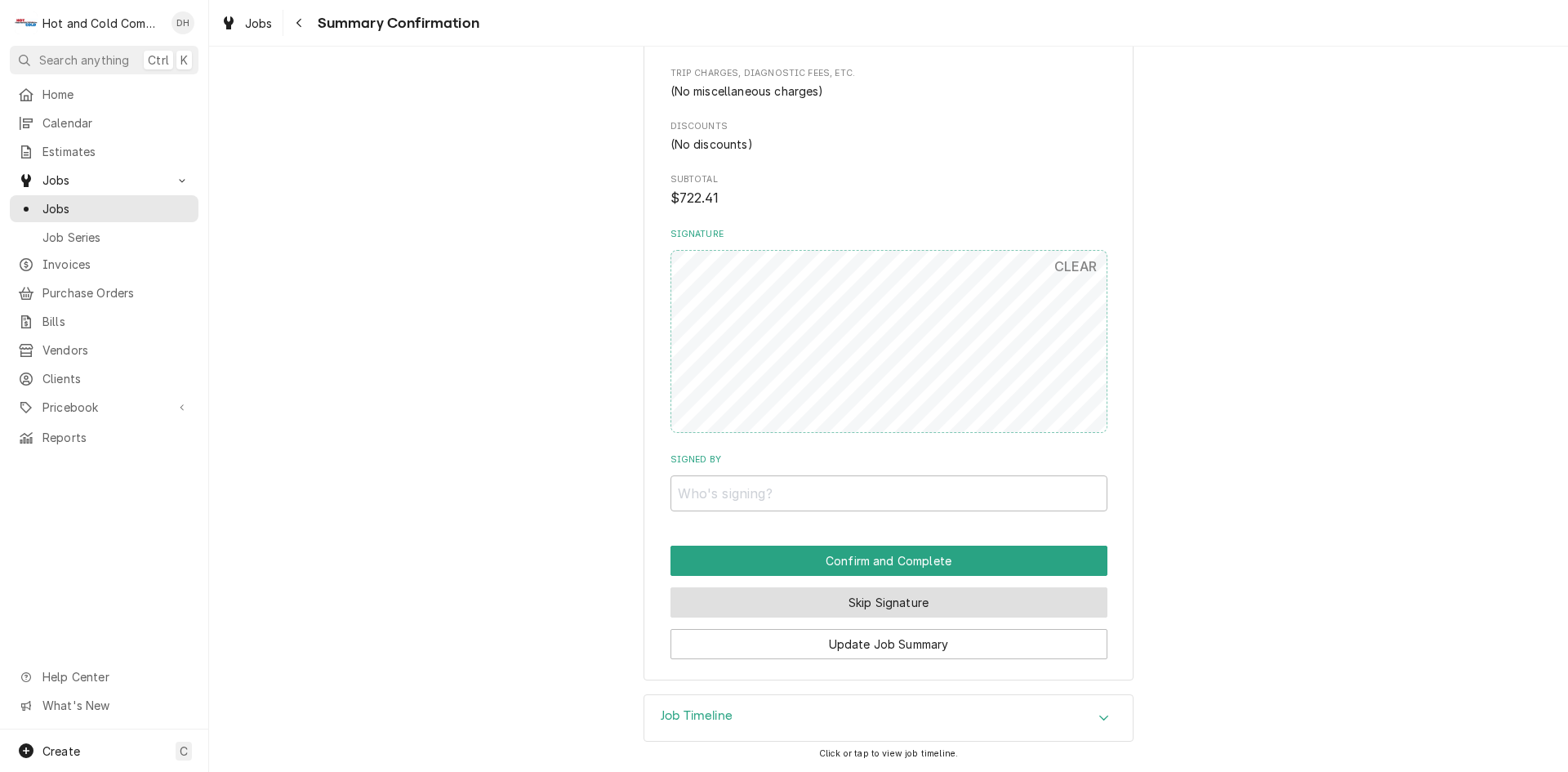
click at [882, 599] on button "Skip Signature" at bounding box center [888, 602] width 437 height 30
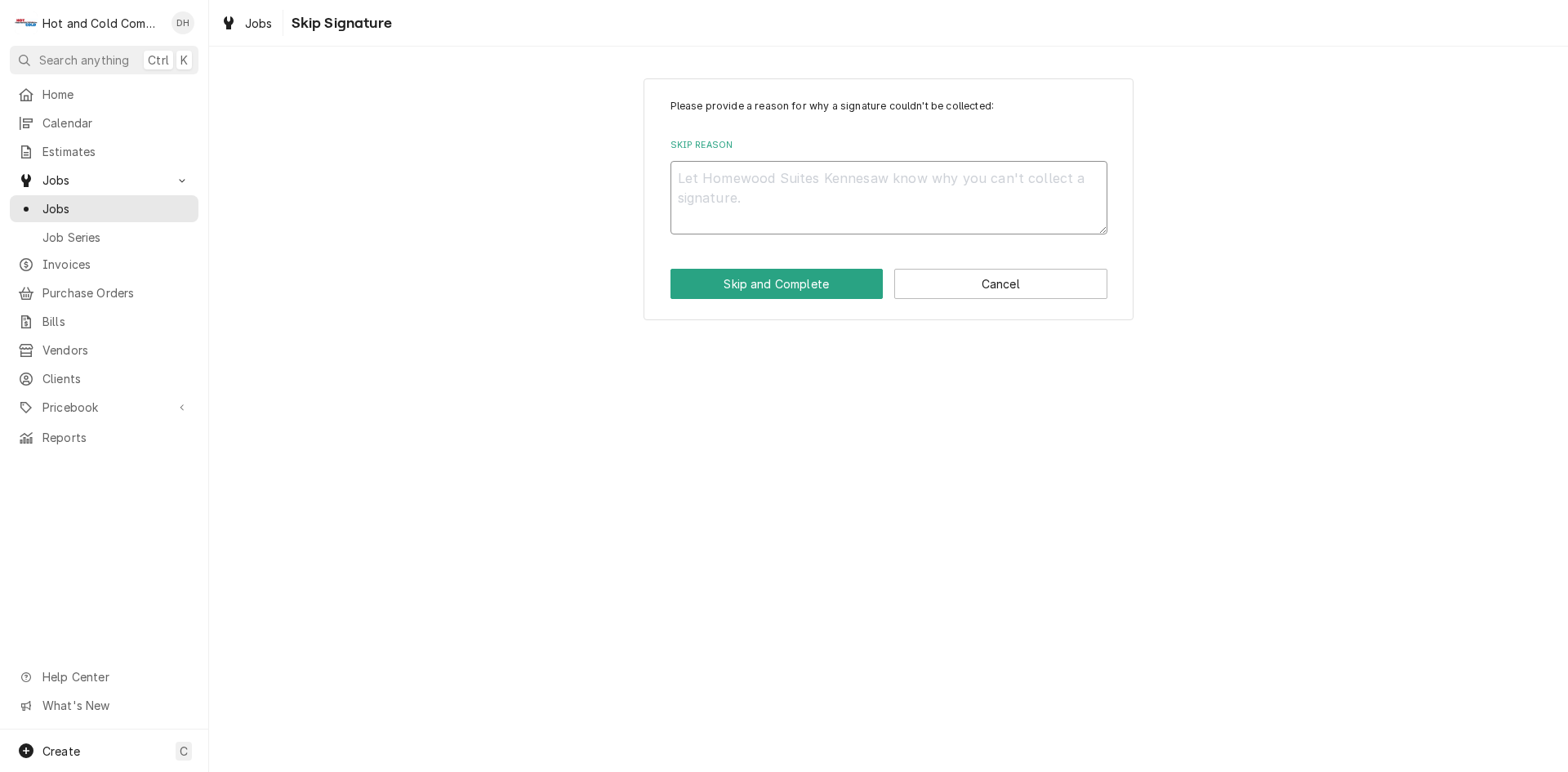
click at [800, 173] on textarea "Skip Reason" at bounding box center [888, 198] width 437 height 73
type textarea "x"
type textarea "e"
type textarea "x"
type textarea "em"
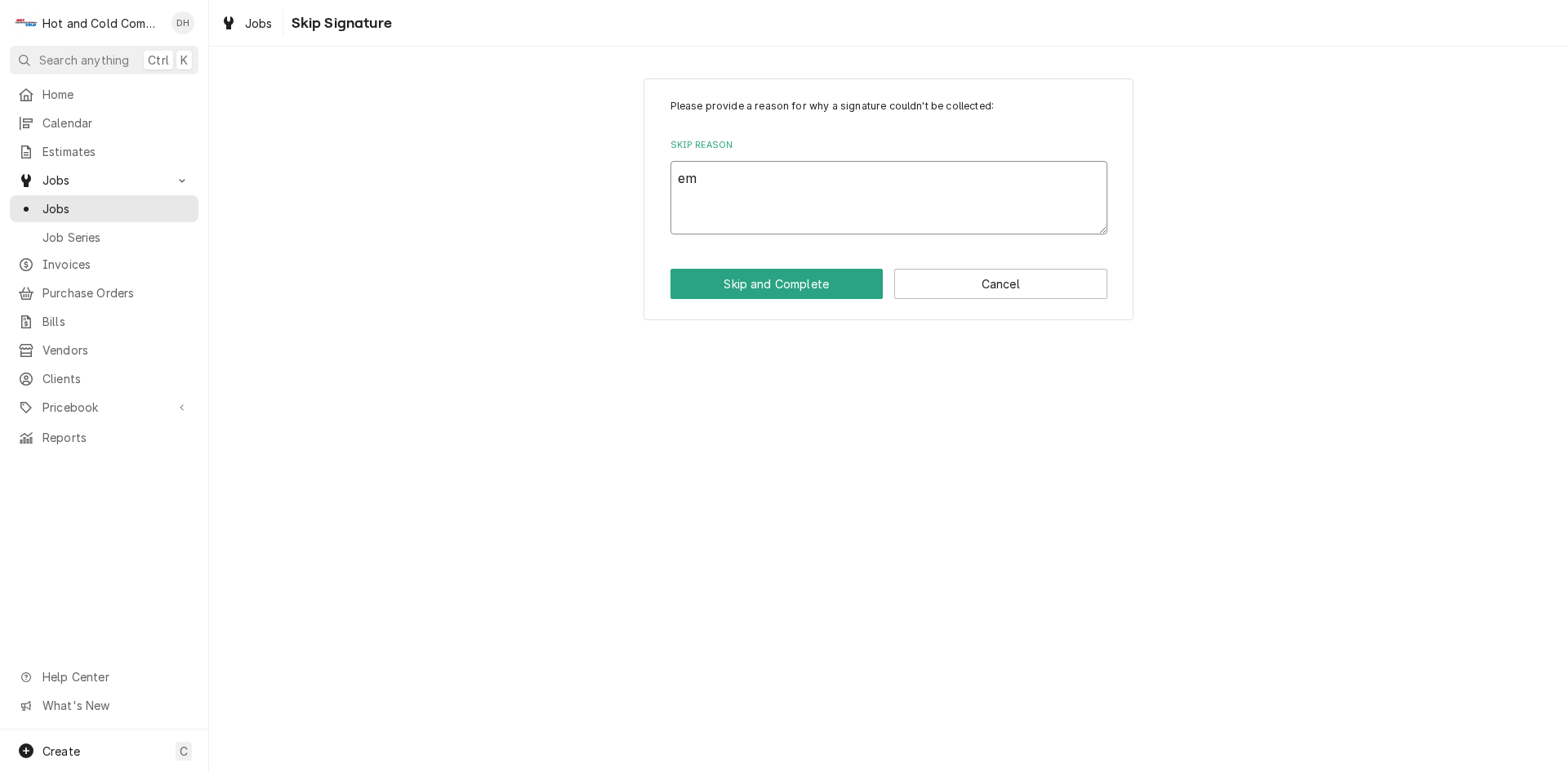
type textarea "x"
type textarea "ema"
type textarea "x"
type textarea "emai"
type textarea "x"
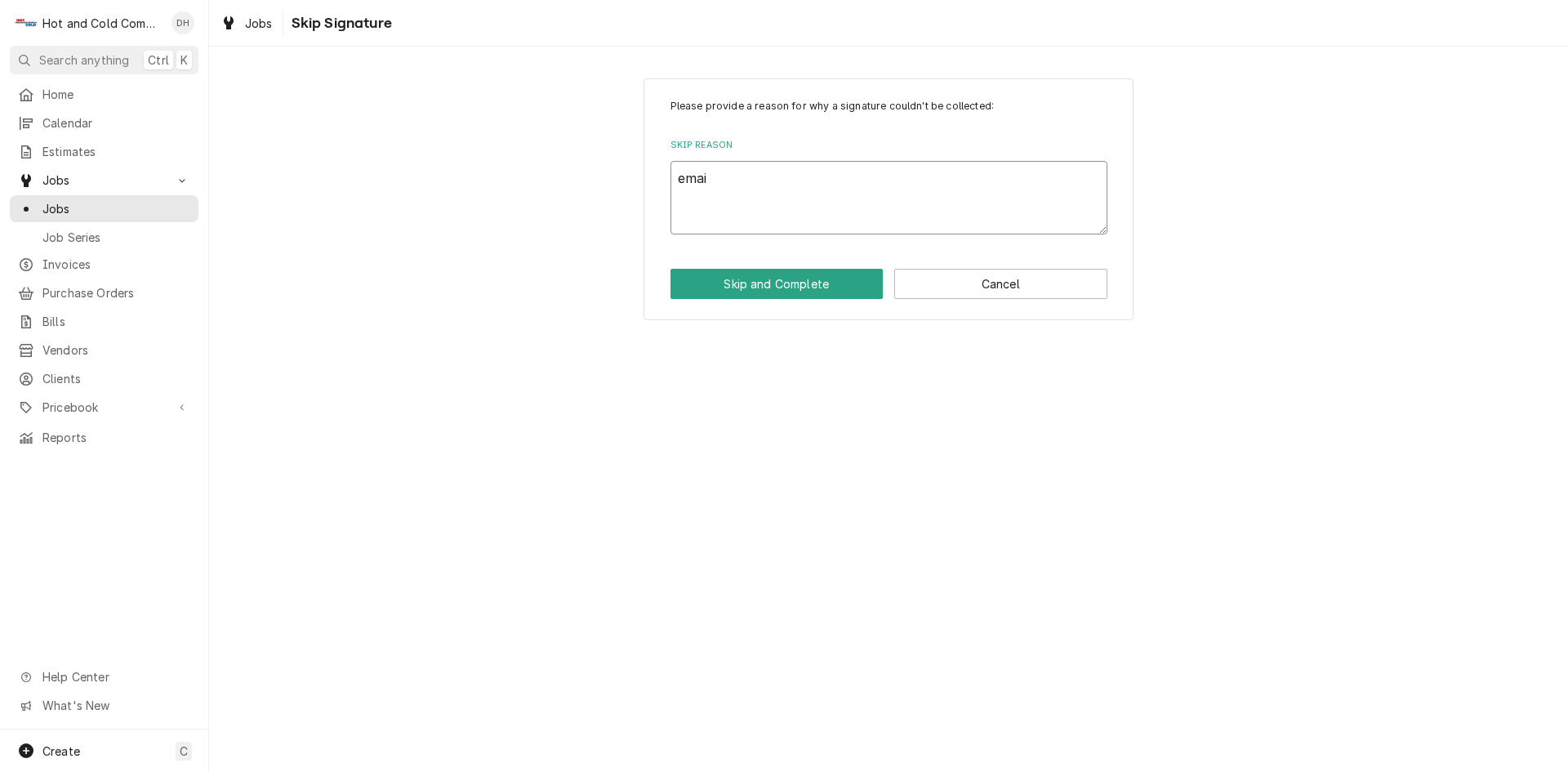
type textarea "email"
type textarea "x"
type textarea "emaile"
type textarea "x"
type textarea "emailed"
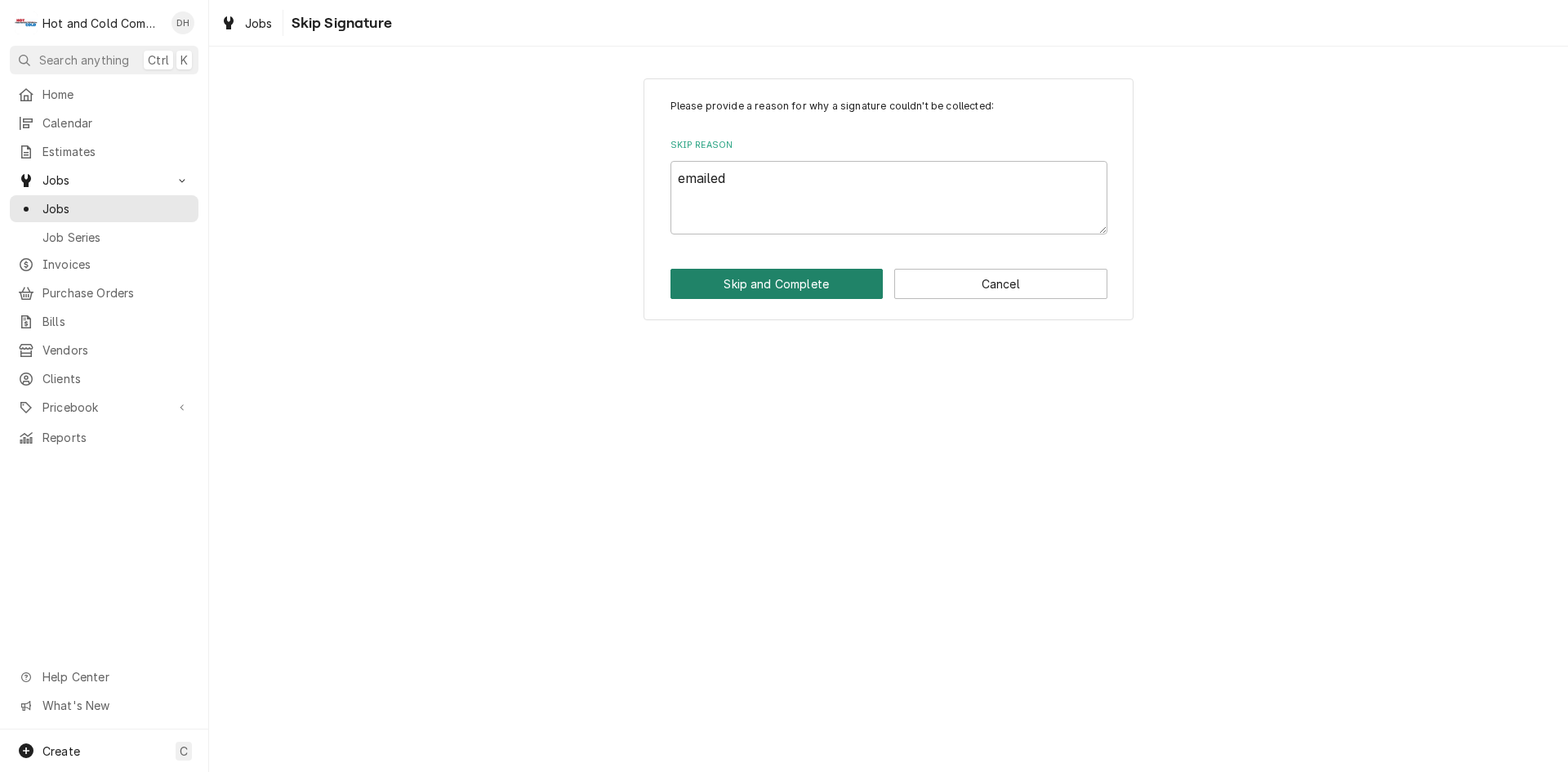
click at [799, 283] on button "Skip and Complete" at bounding box center [777, 284] width 213 height 30
type textarea "x"
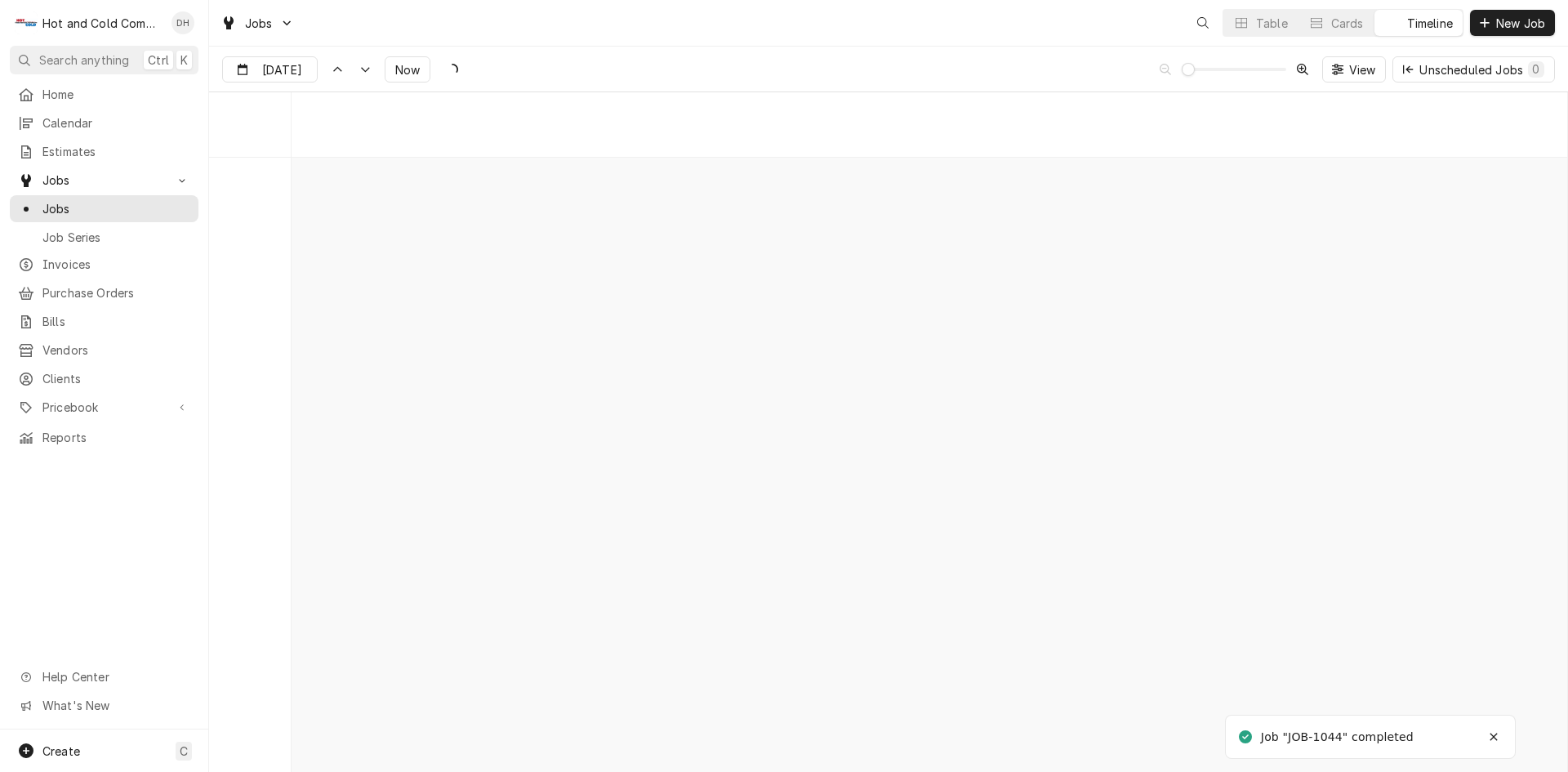
scroll to position [12787, 0]
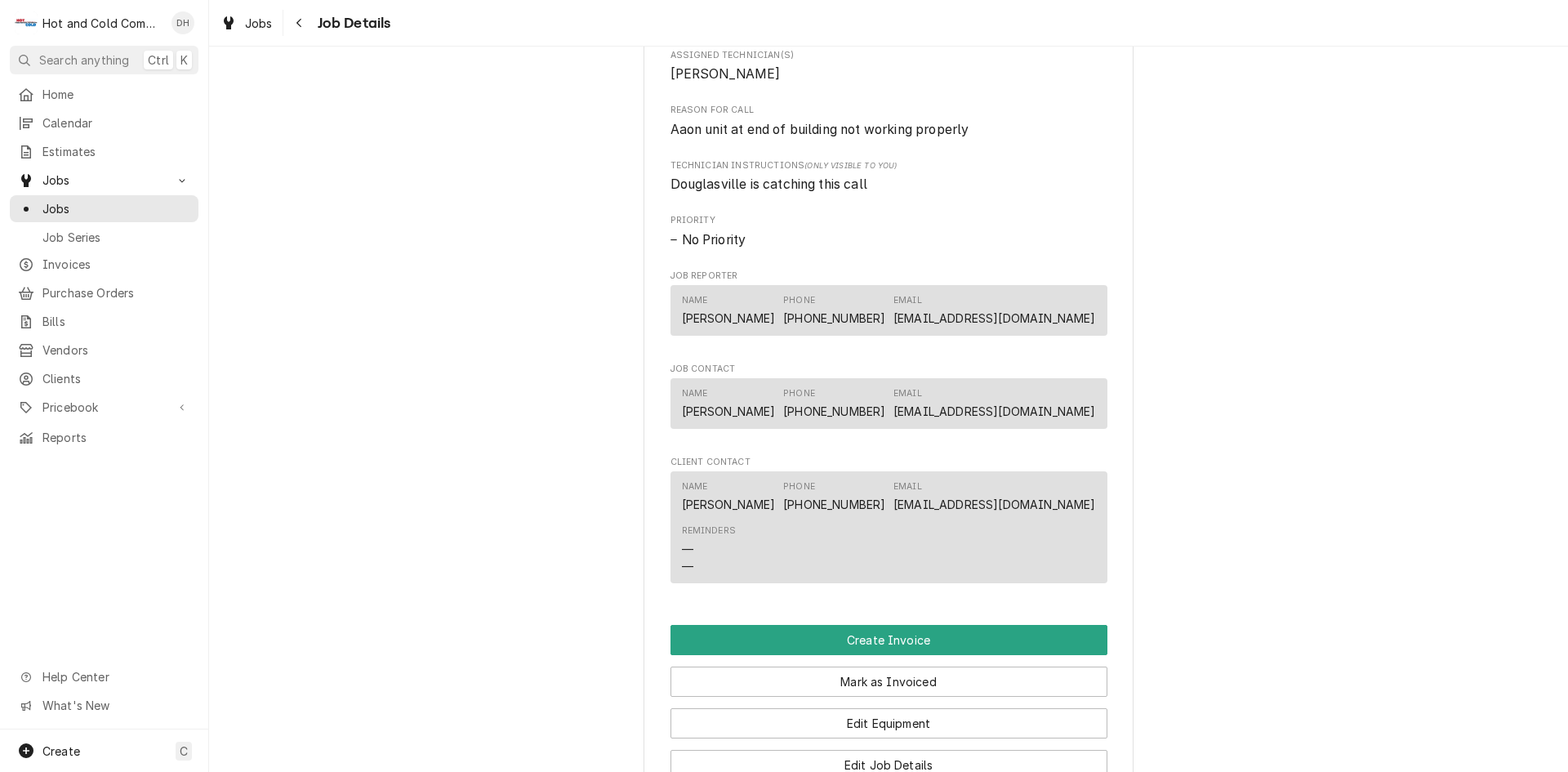
scroll to position [816, 0]
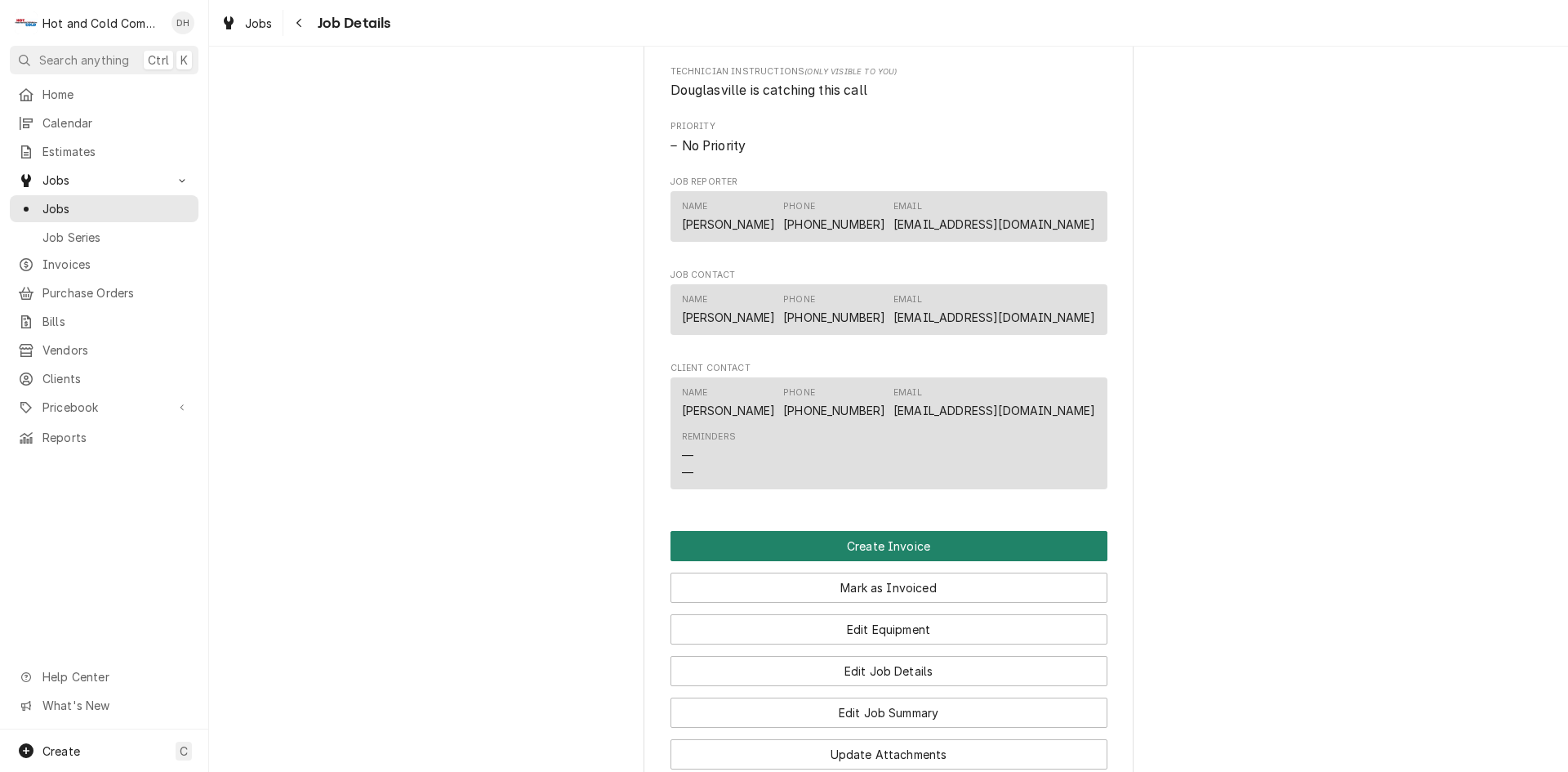
click at [911, 561] on button "Create Invoice" at bounding box center [888, 546] width 437 height 30
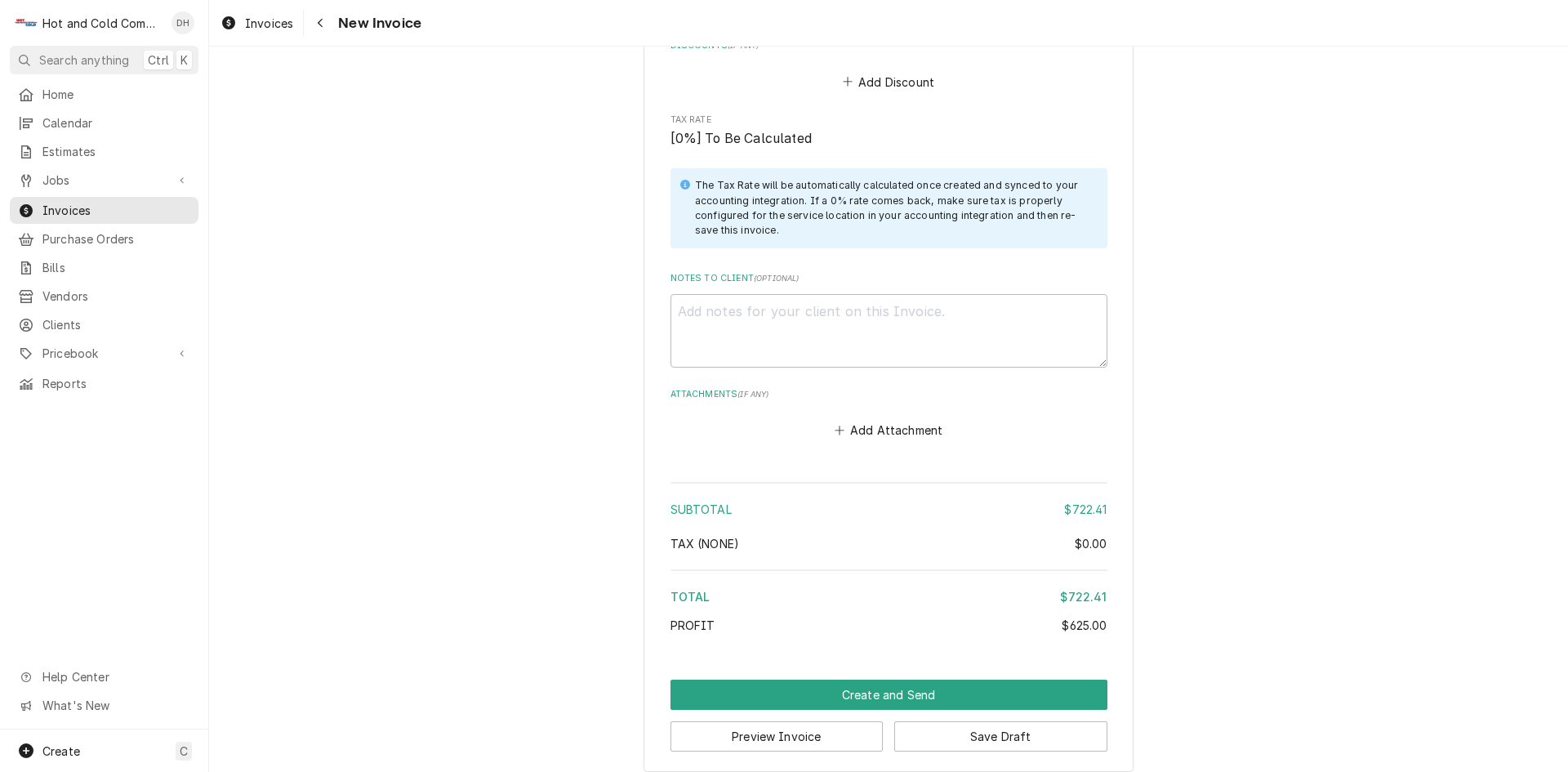
scroll to position [2481, 0]
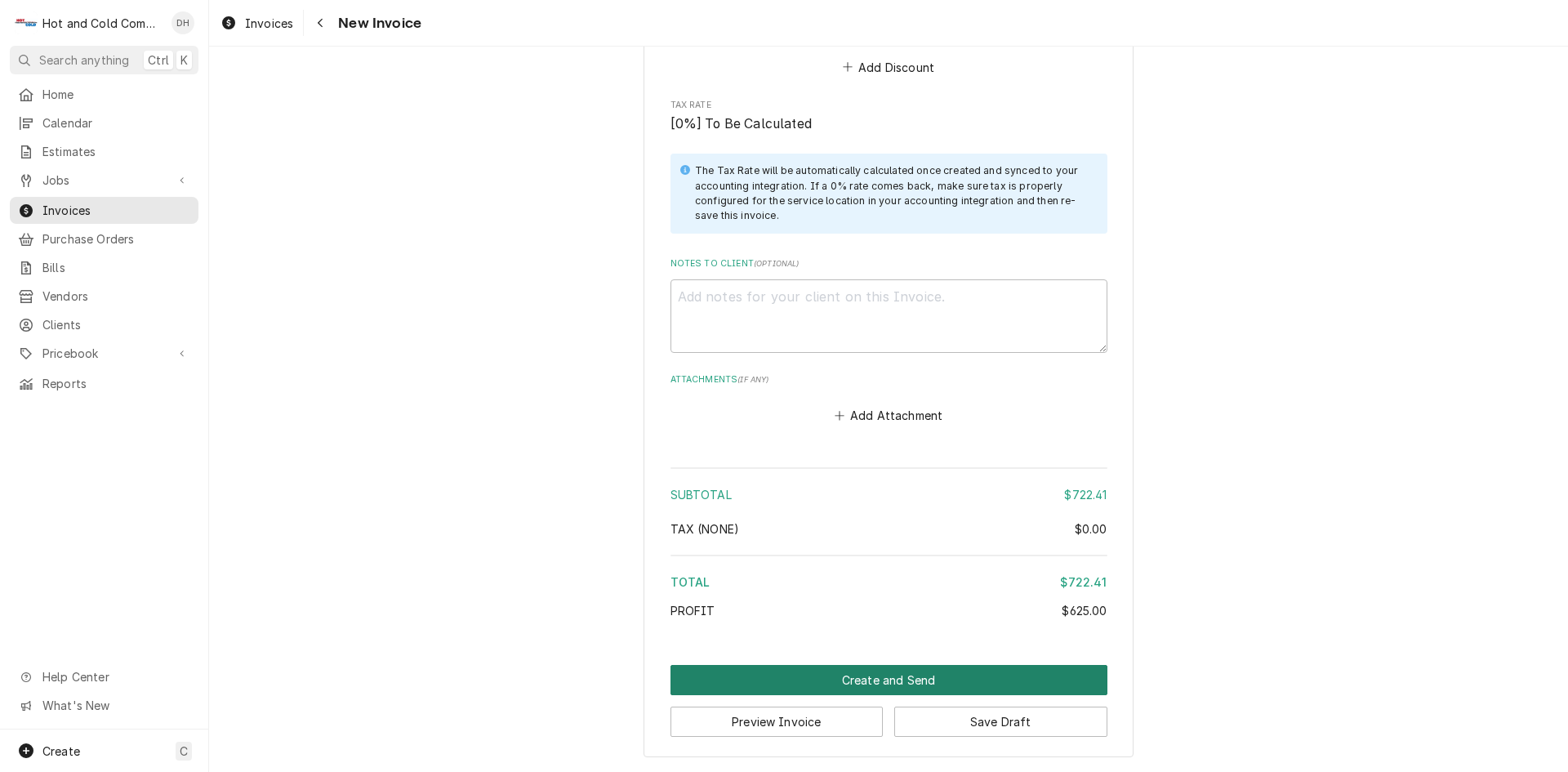
click at [872, 683] on button "Create and Send" at bounding box center [888, 680] width 437 height 30
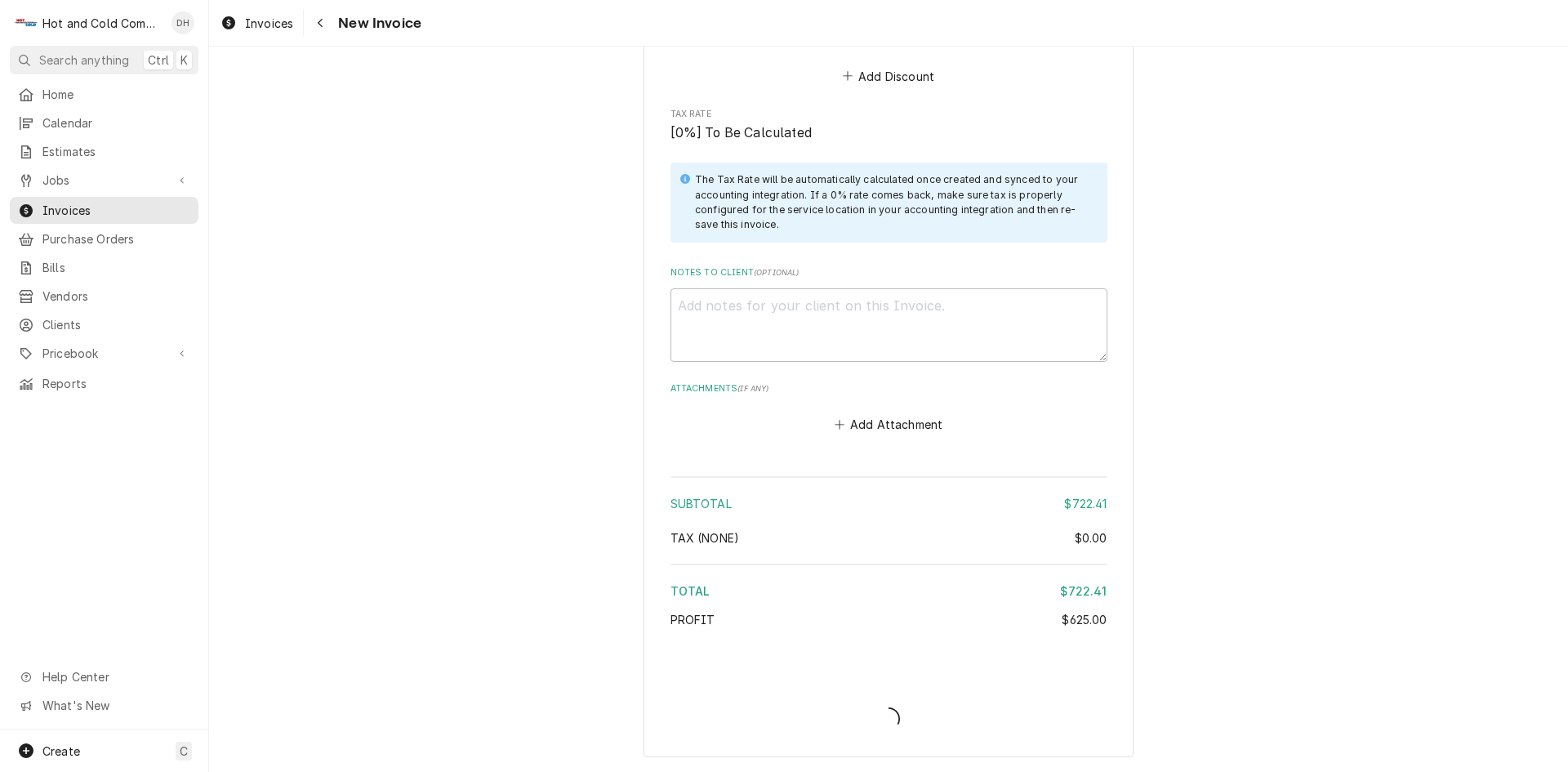
type textarea "x"
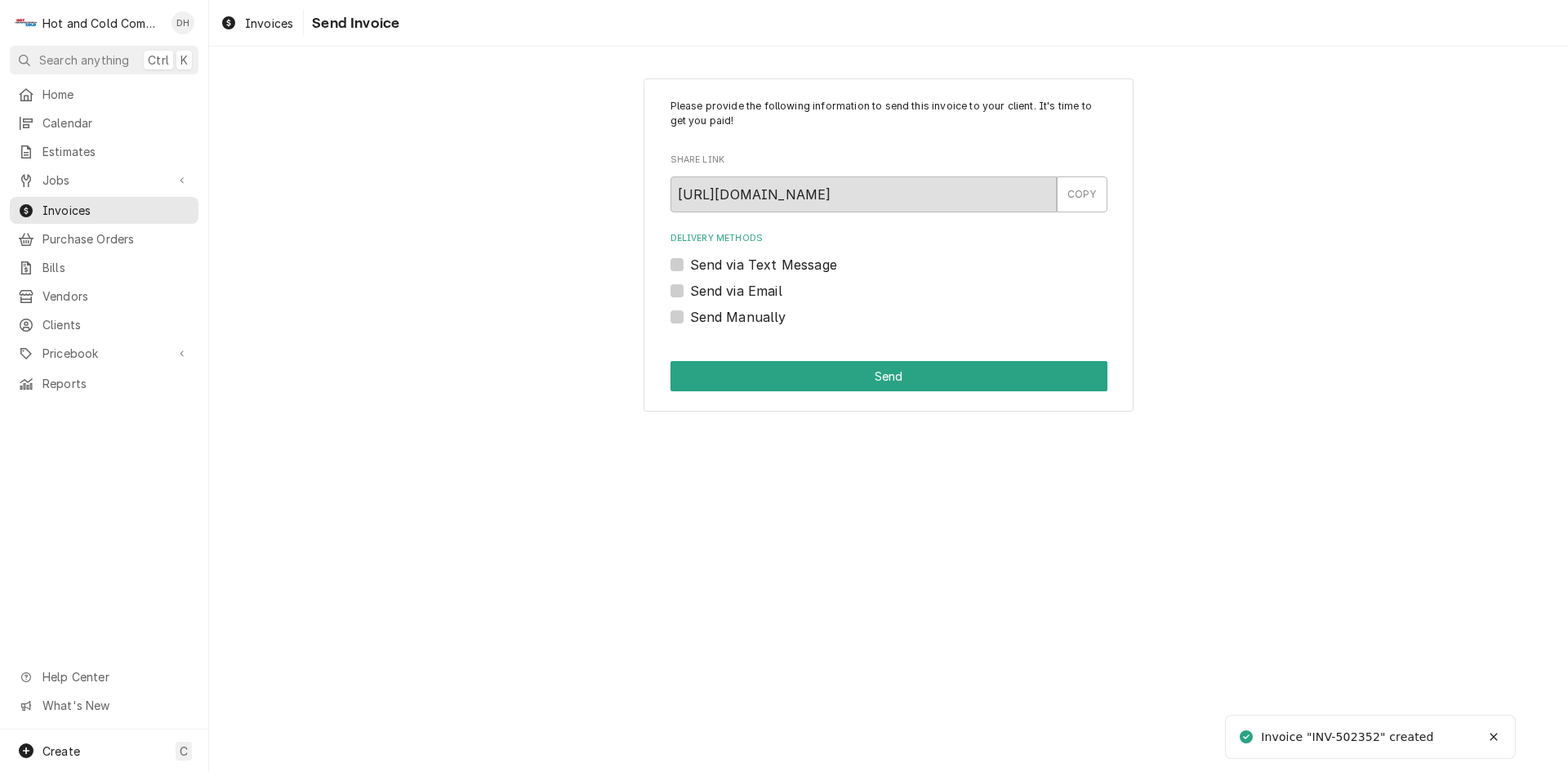
click at [690, 291] on label "Send via Email" at bounding box center [736, 291] width 92 height 20
click at [690, 291] on input "Send via Email" at bounding box center [908, 299] width 437 height 36
checkbox input "true"
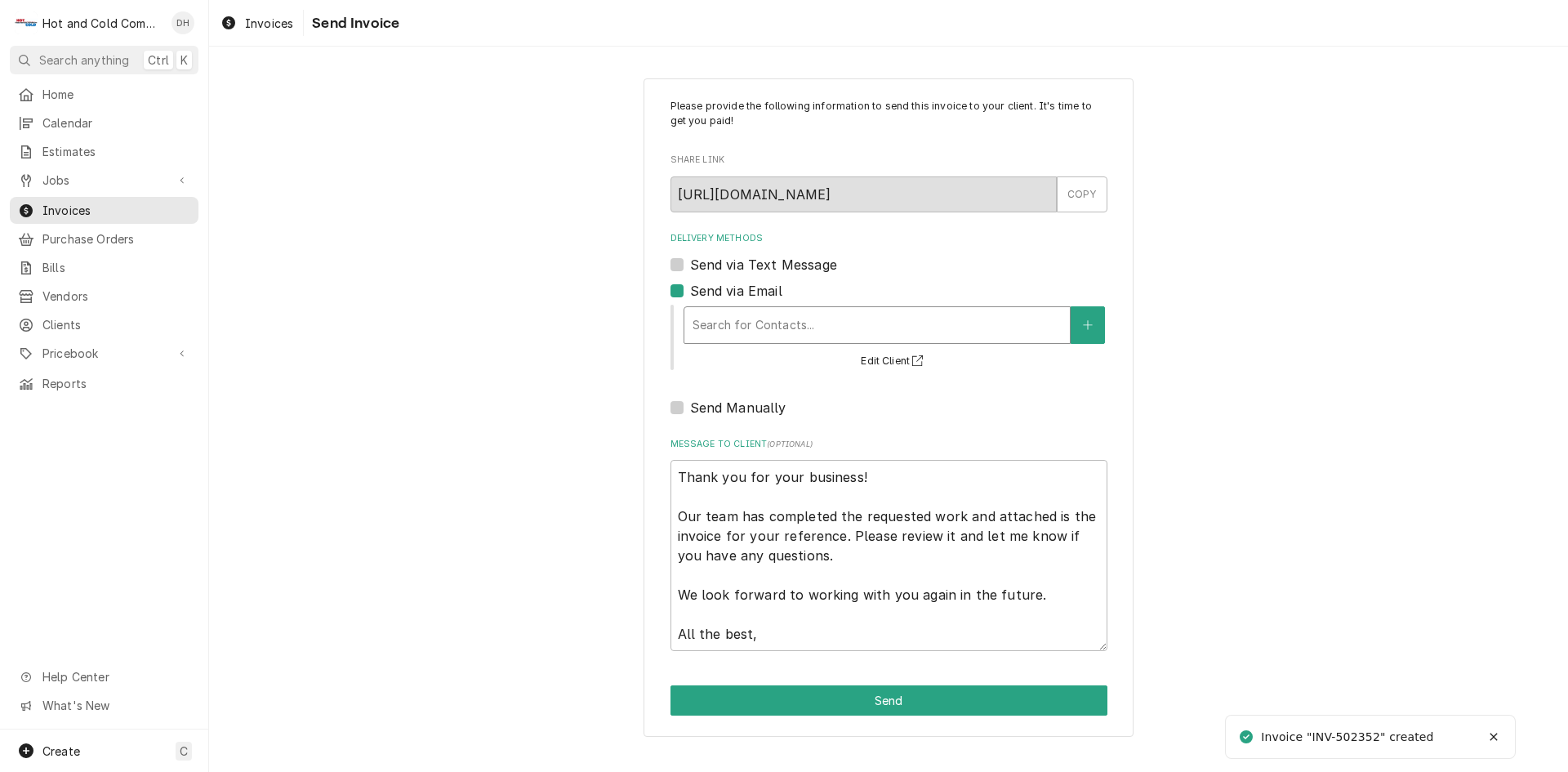
click at [885, 319] on div "Delivery Methods" at bounding box center [877, 325] width 369 height 30
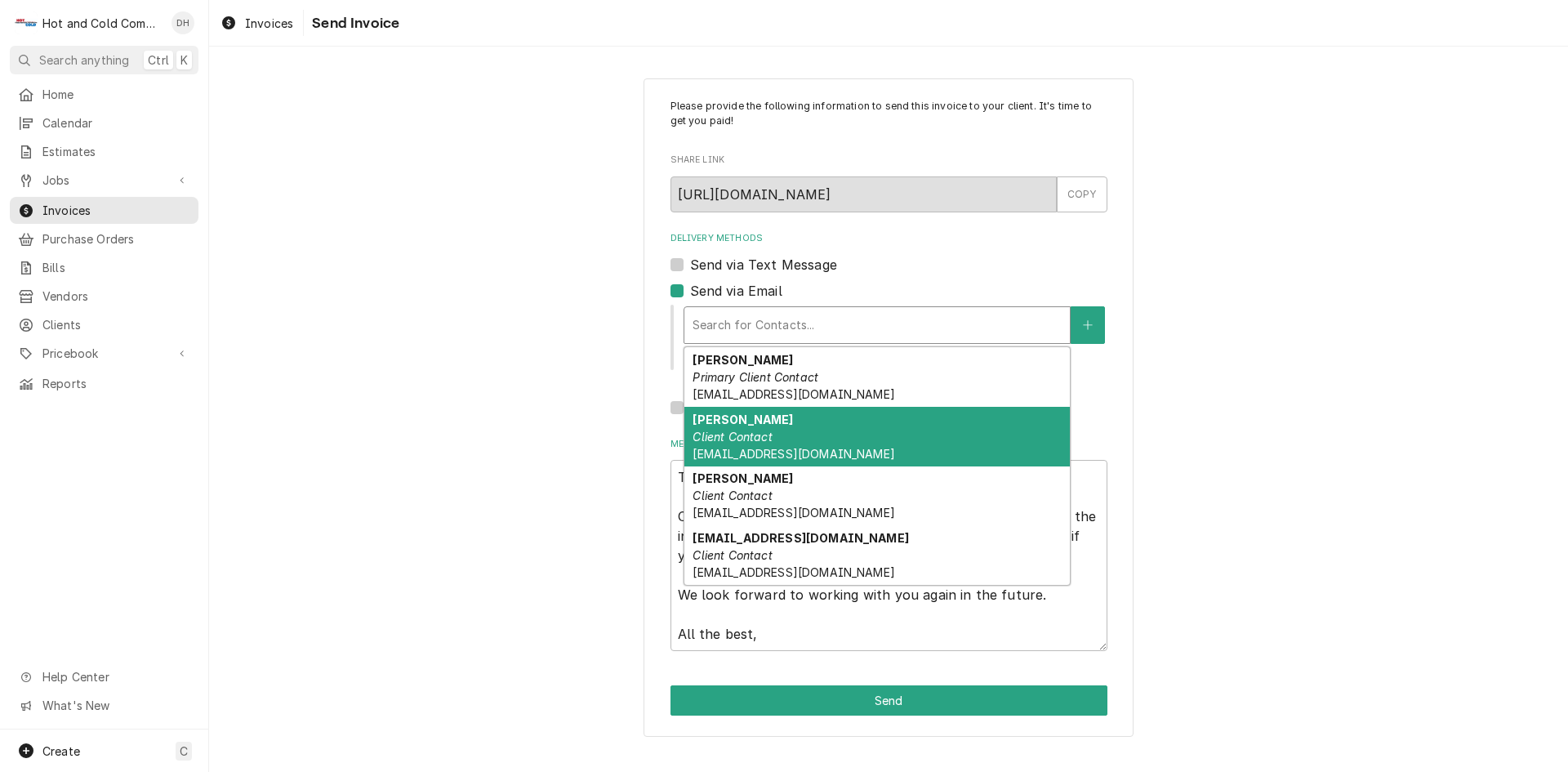
click at [785, 425] on div "Clayton Client Contact cskinner@vhghotels.com" at bounding box center [877, 436] width 385 height 59
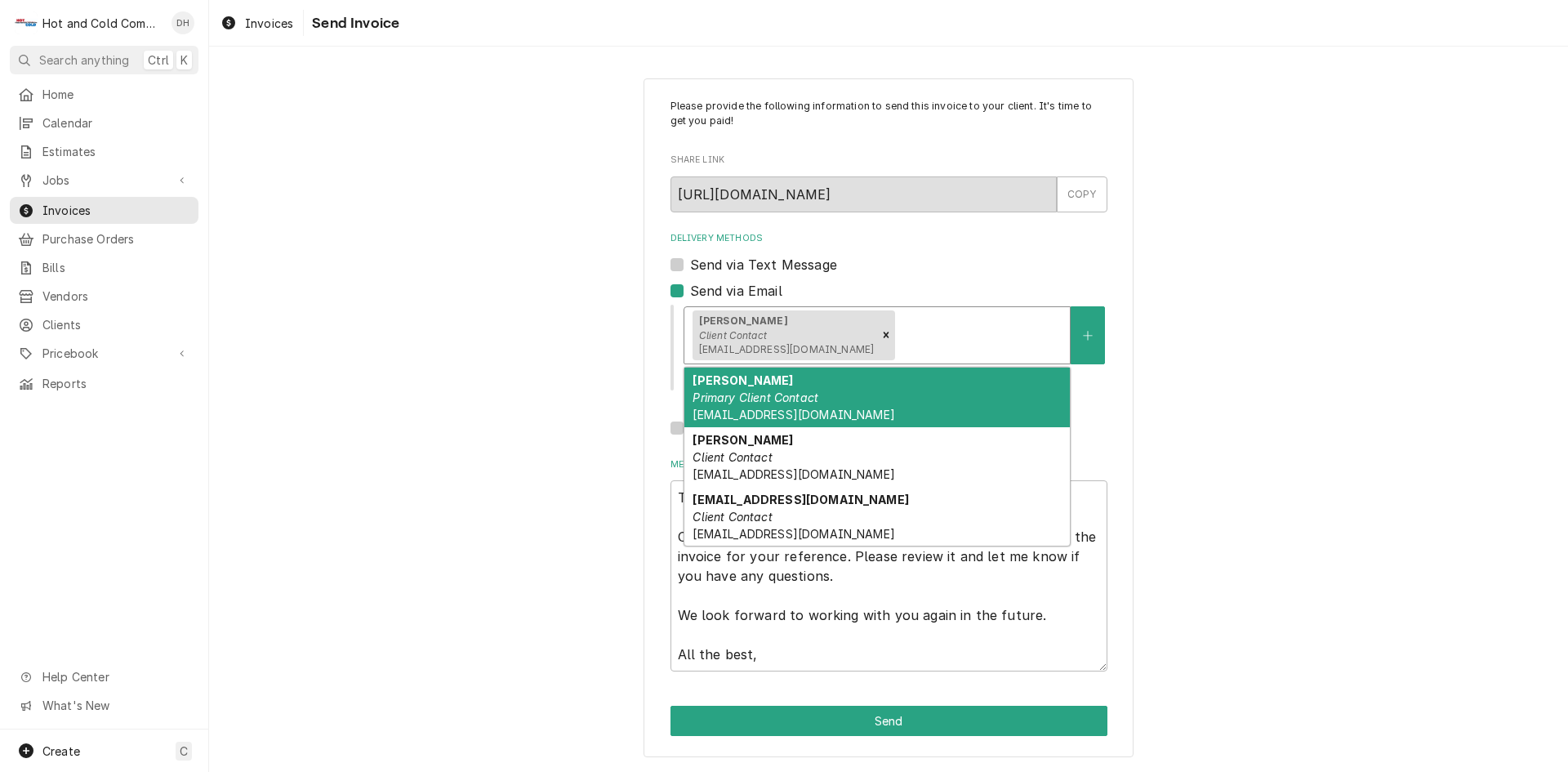
click at [920, 330] on div "Delivery Methods" at bounding box center [980, 335] width 163 height 30
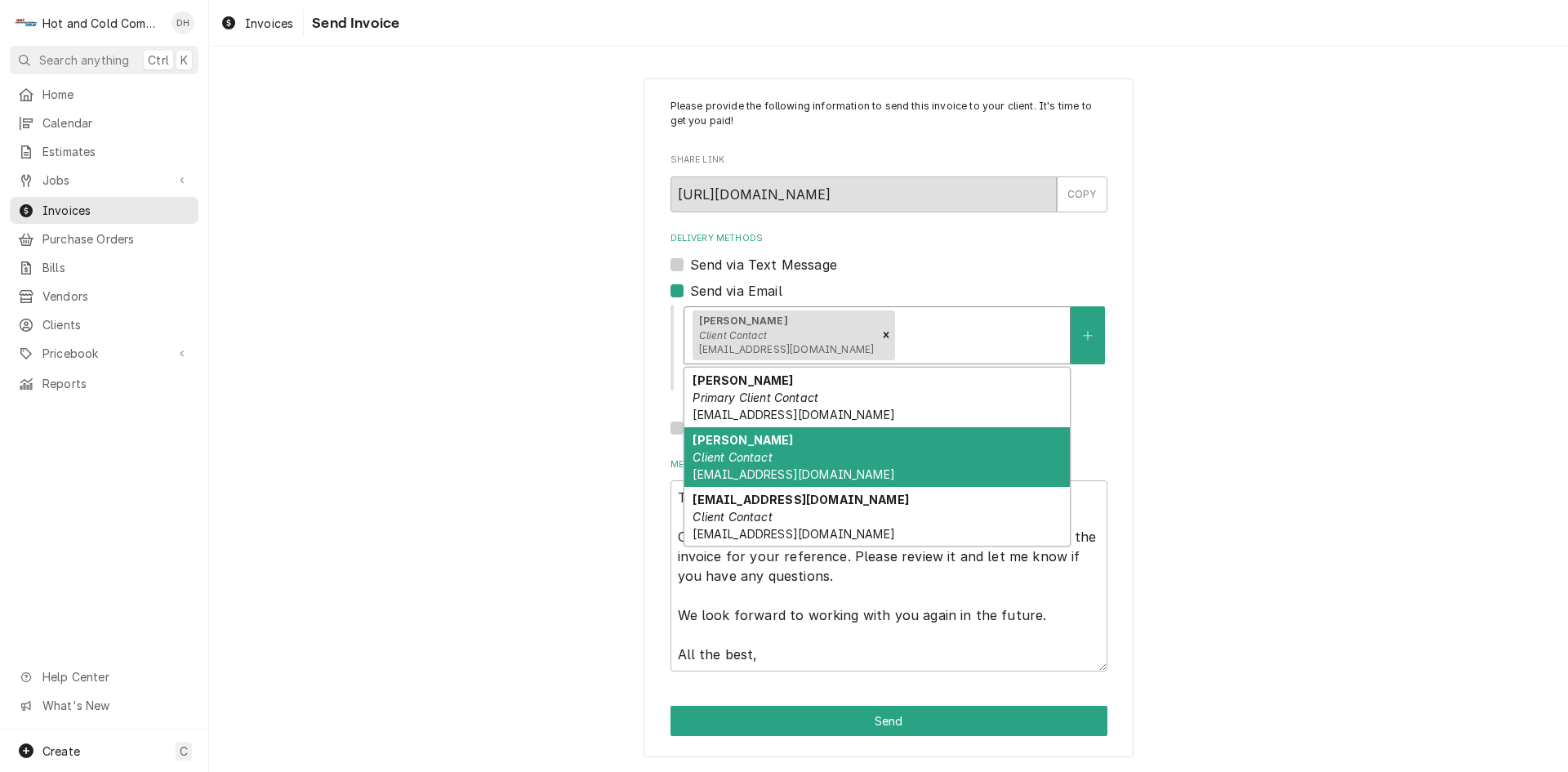
click at [758, 462] on em "Client Contact" at bounding box center [732, 457] width 79 height 14
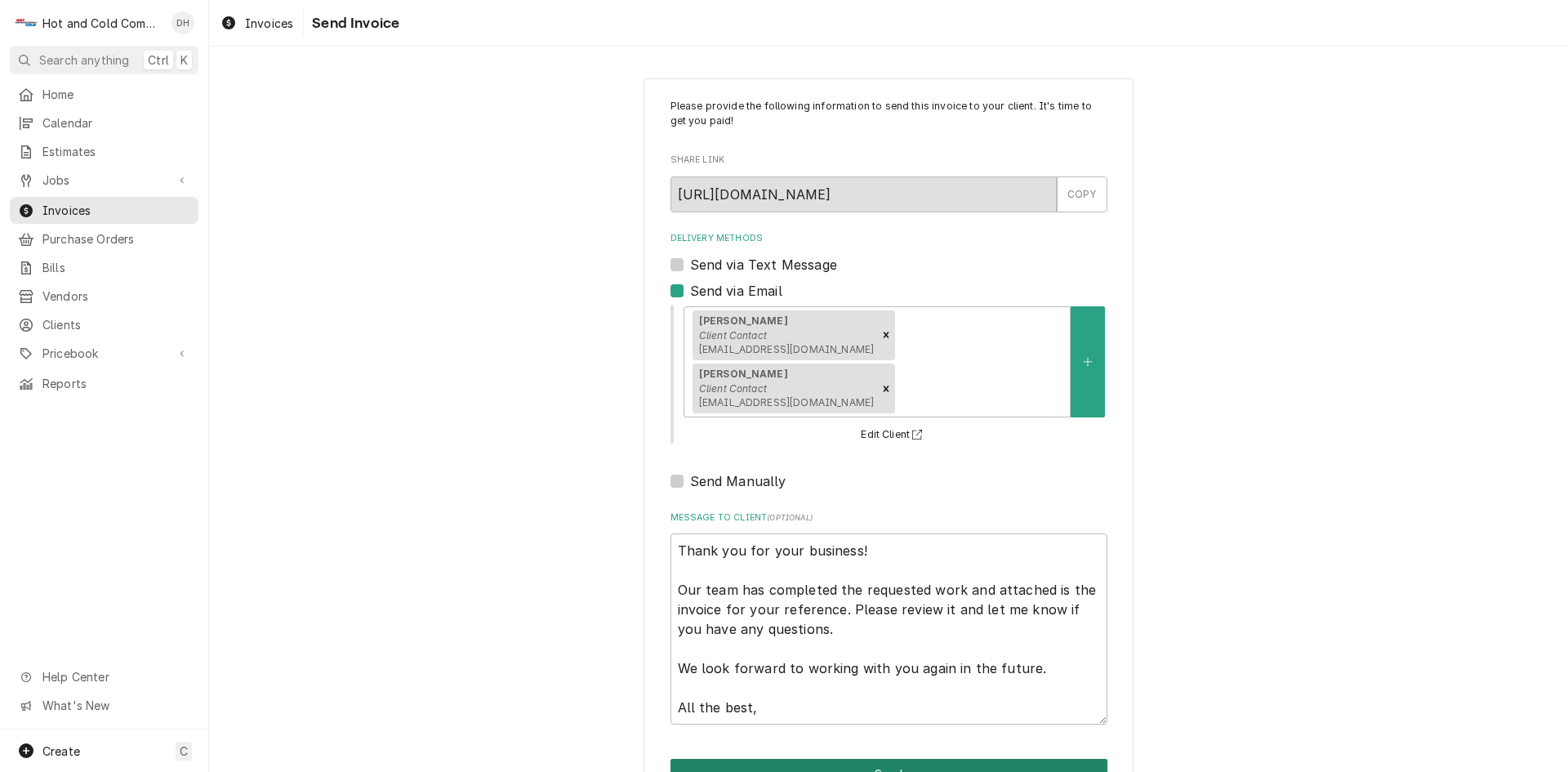
click at [878, 759] on button "Send" at bounding box center [888, 774] width 437 height 30
type textarea "x"
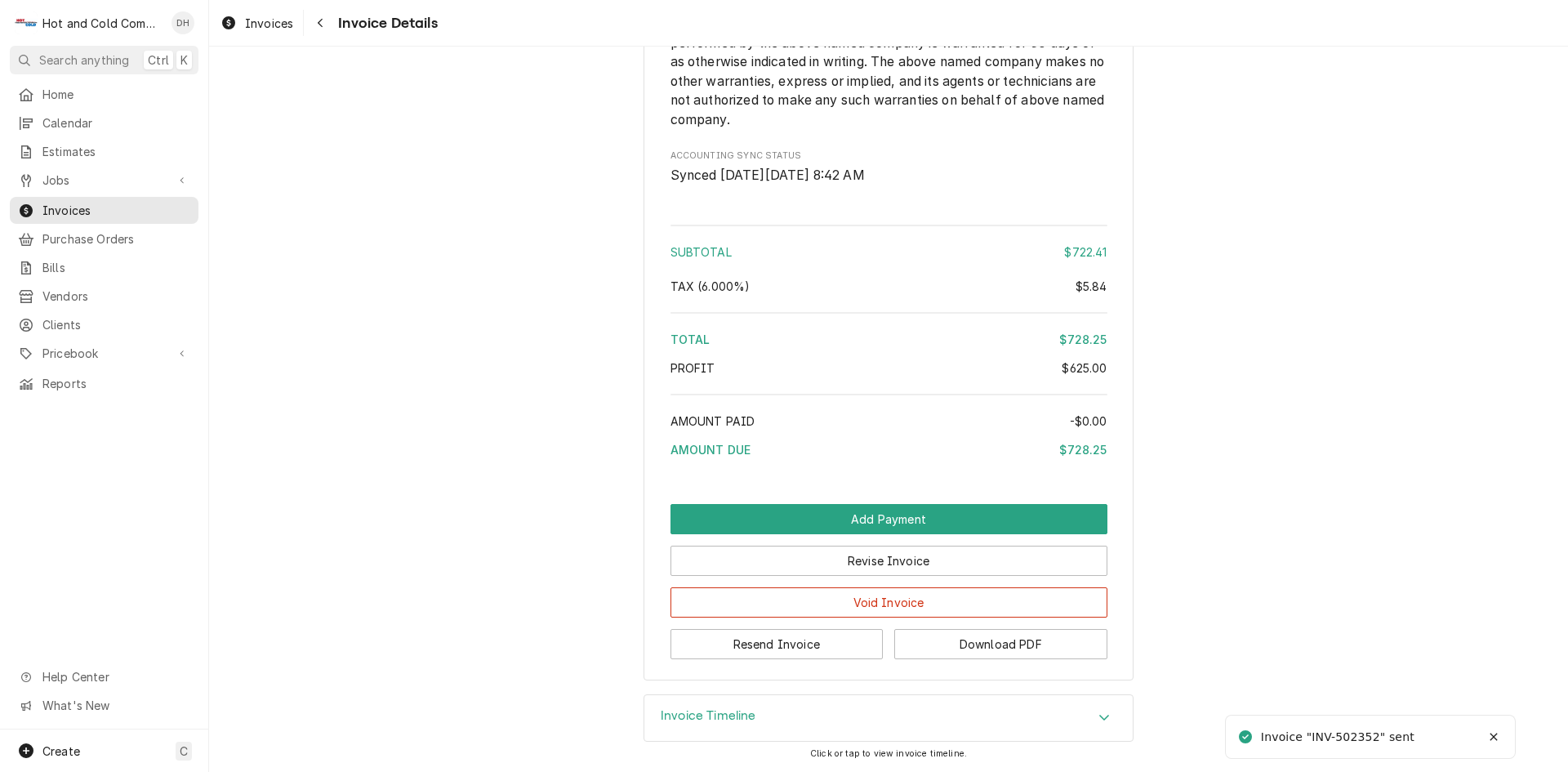
scroll to position [2090, 0]
click at [995, 646] on button "Download PDF" at bounding box center [1000, 644] width 213 height 30
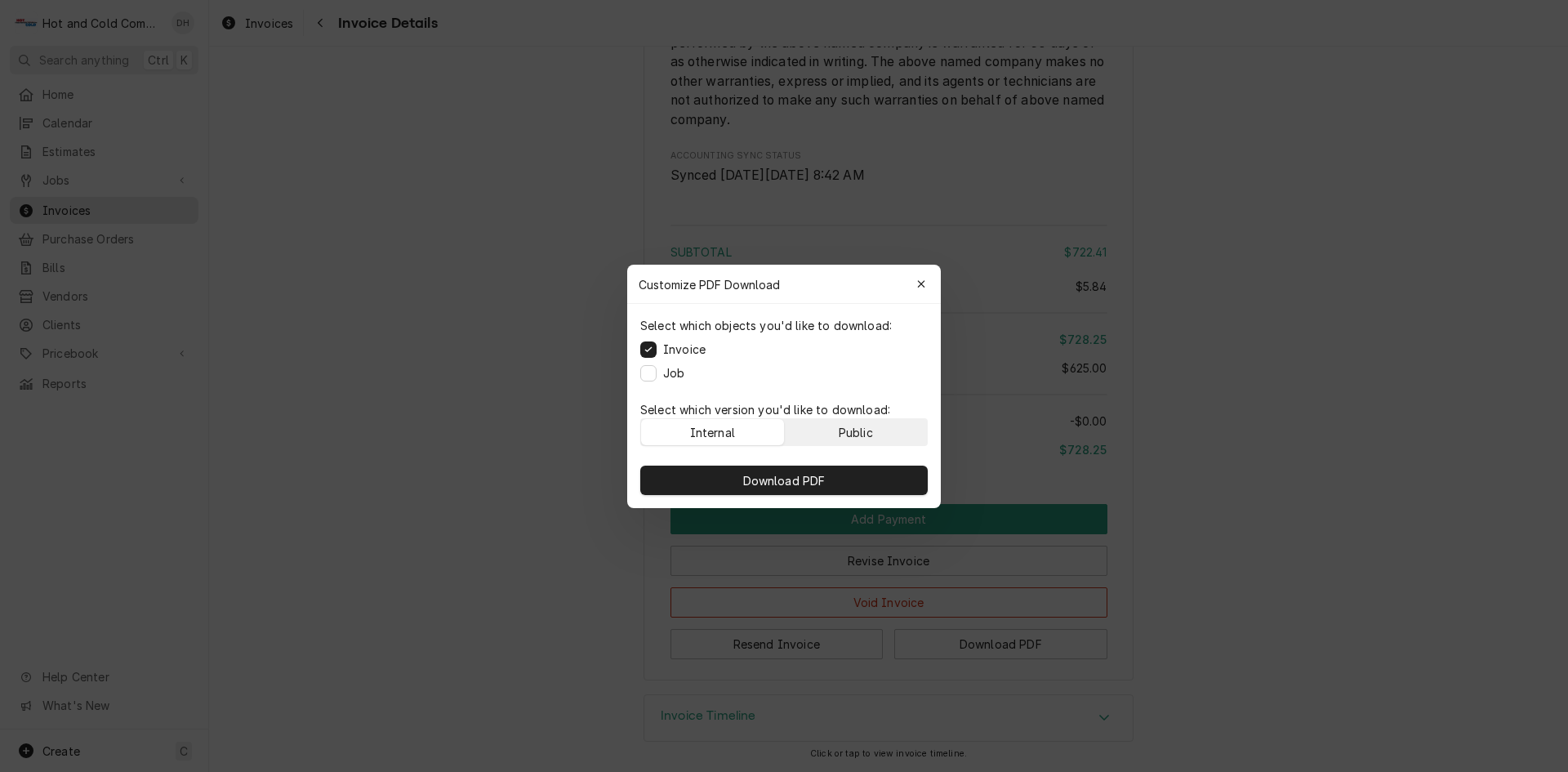
click at [898, 426] on button "Public" at bounding box center [856, 432] width 143 height 26
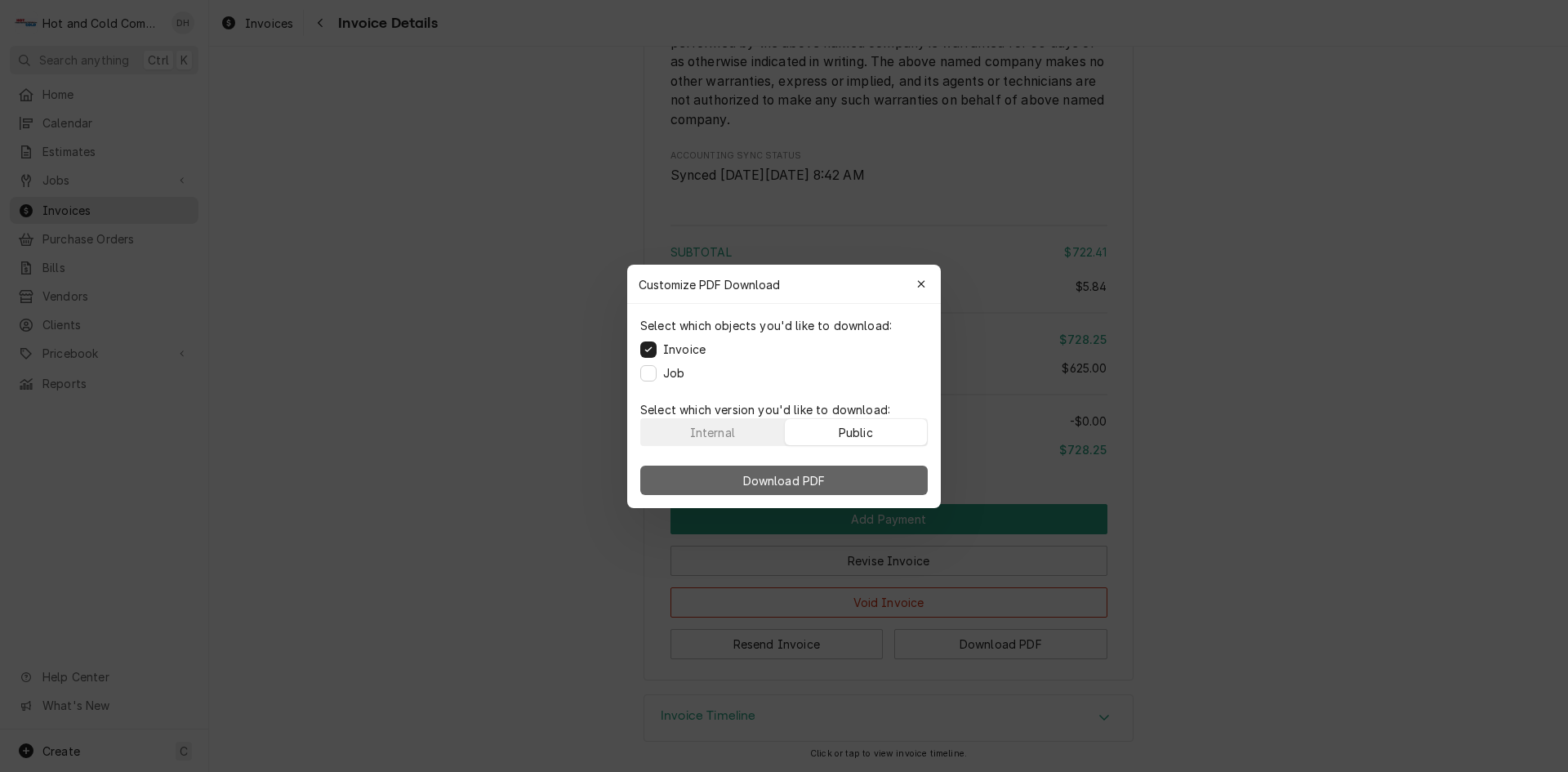
click at [825, 481] on span "Download PDF" at bounding box center [784, 480] width 89 height 17
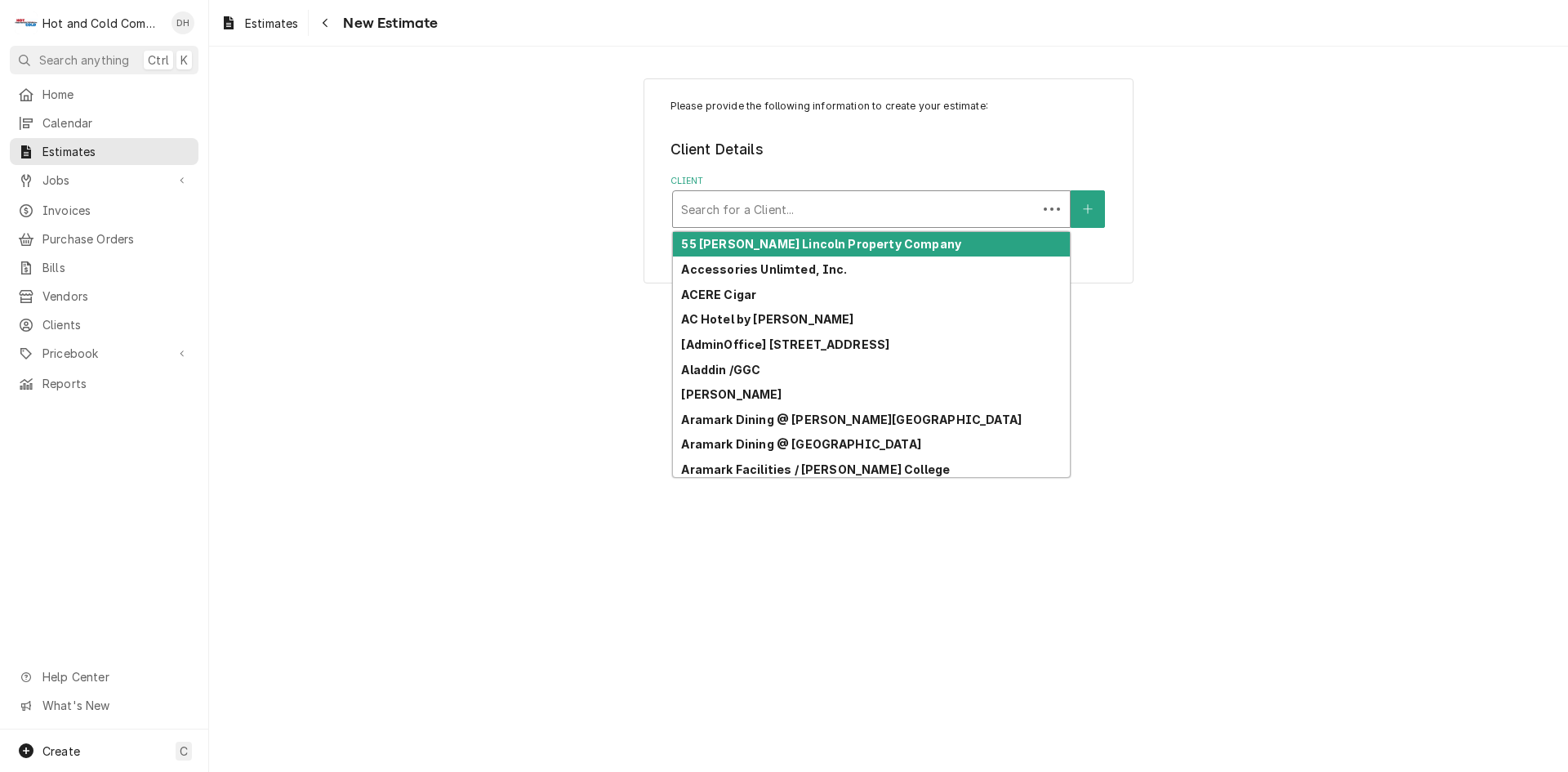
click at [933, 202] on div "Client" at bounding box center [855, 209] width 348 height 30
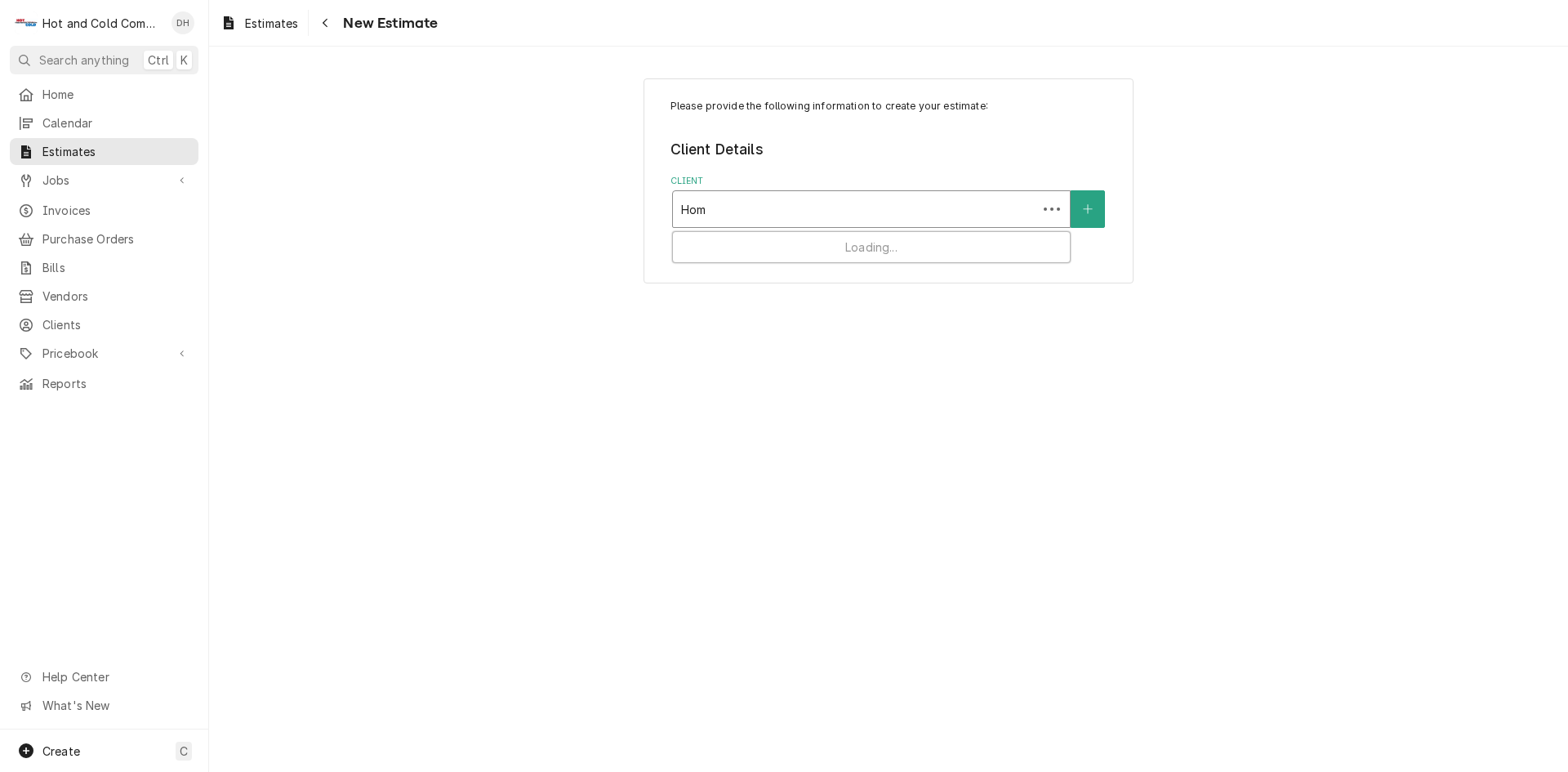
type input "Home"
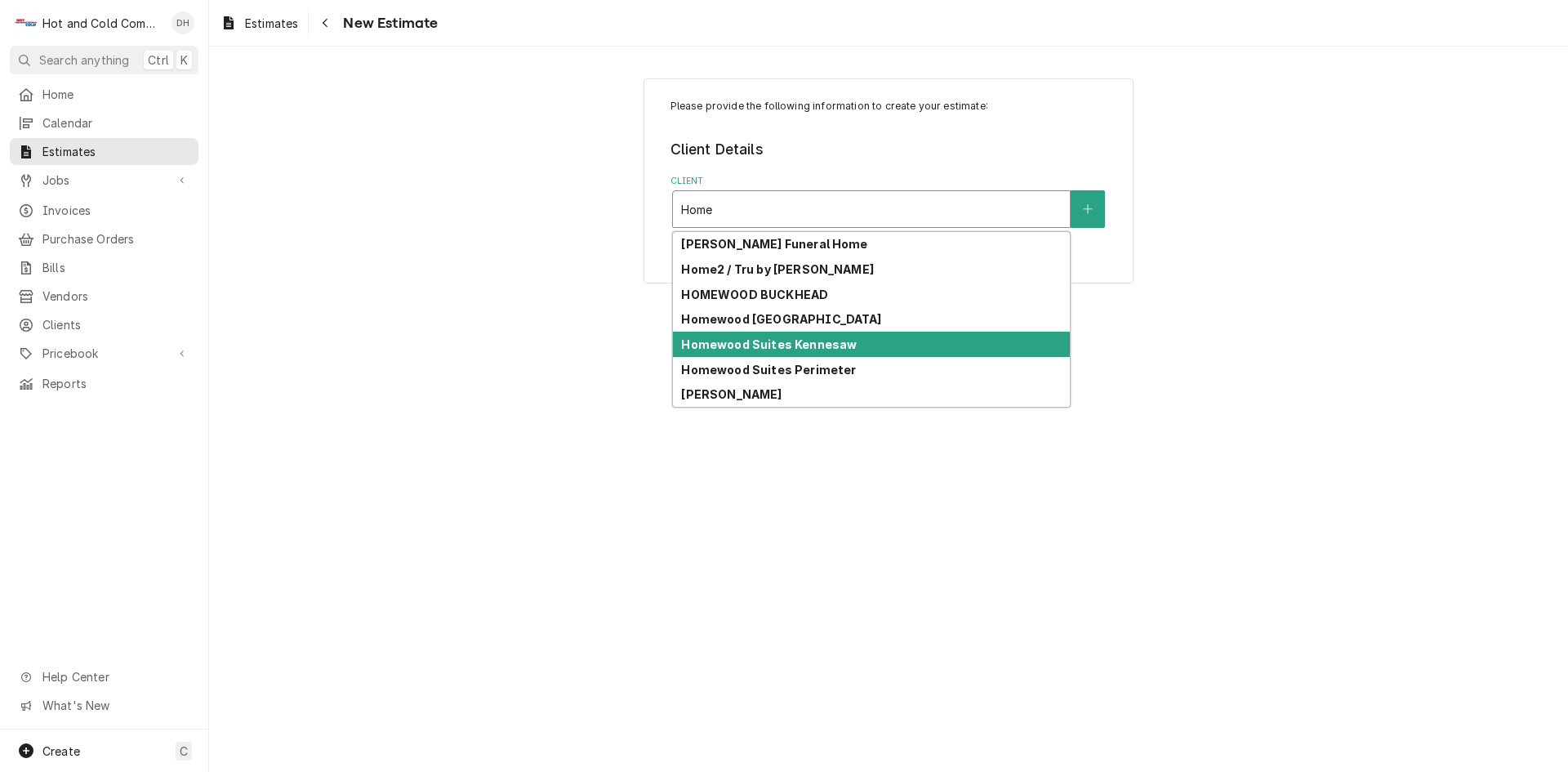
click at [882, 346] on div "Homewood Suites Kennesaw" at bounding box center [871, 344] width 397 height 26
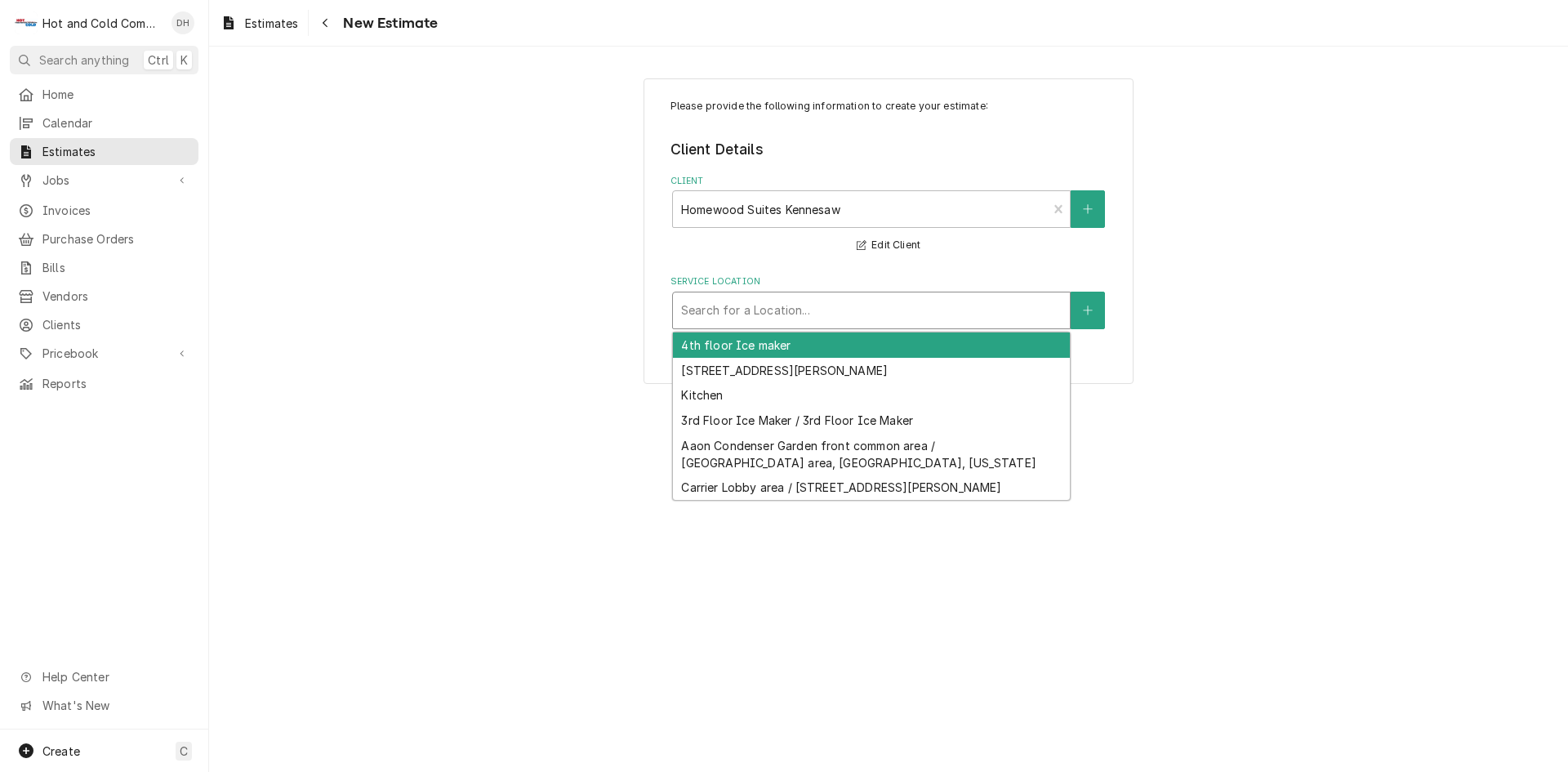
click at [972, 310] on div "Service Location" at bounding box center [871, 310] width 380 height 30
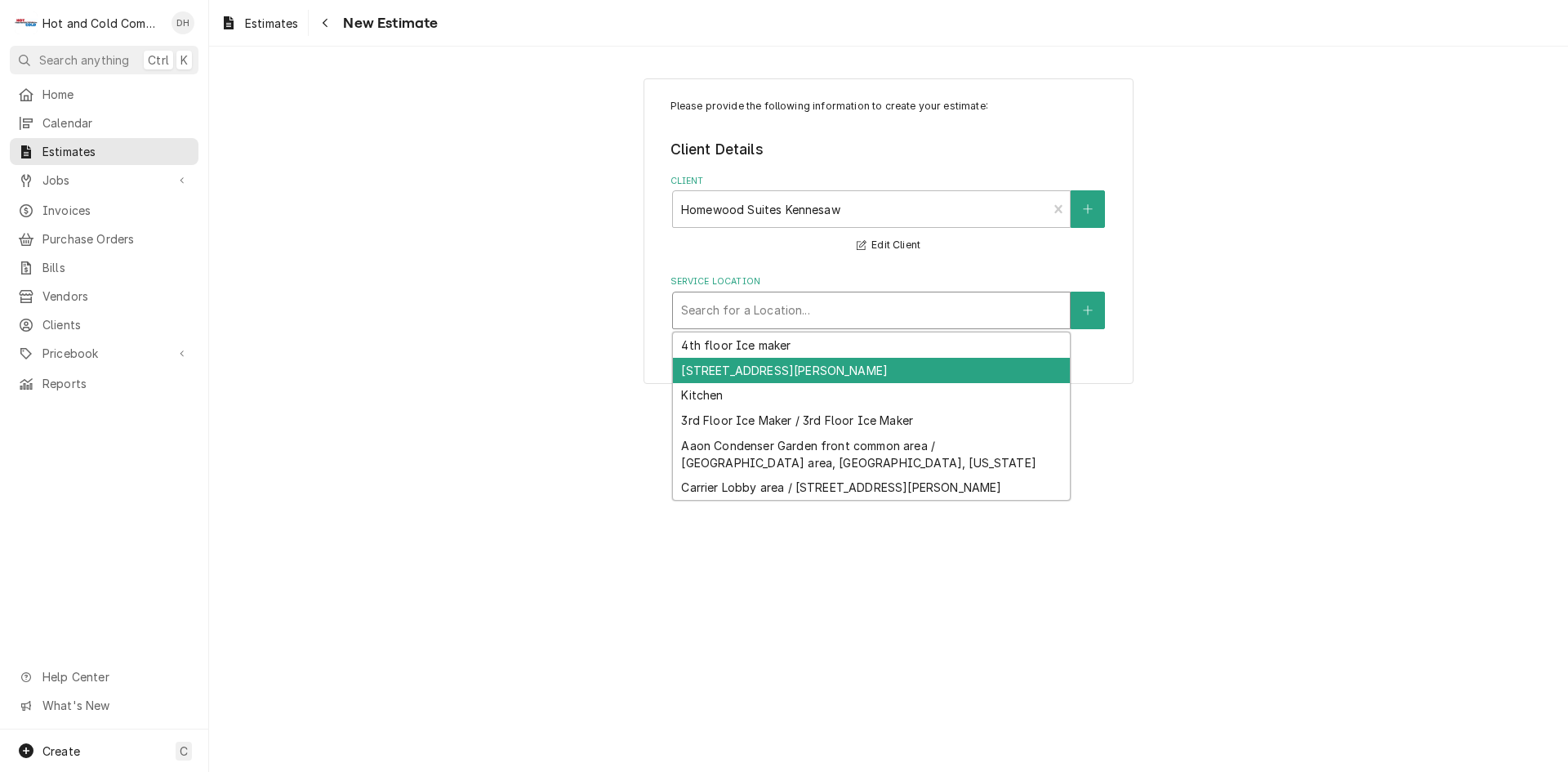
click at [836, 365] on div "905 Cobb Place NW, Kennesaw, GA 30144" at bounding box center [871, 370] width 397 height 26
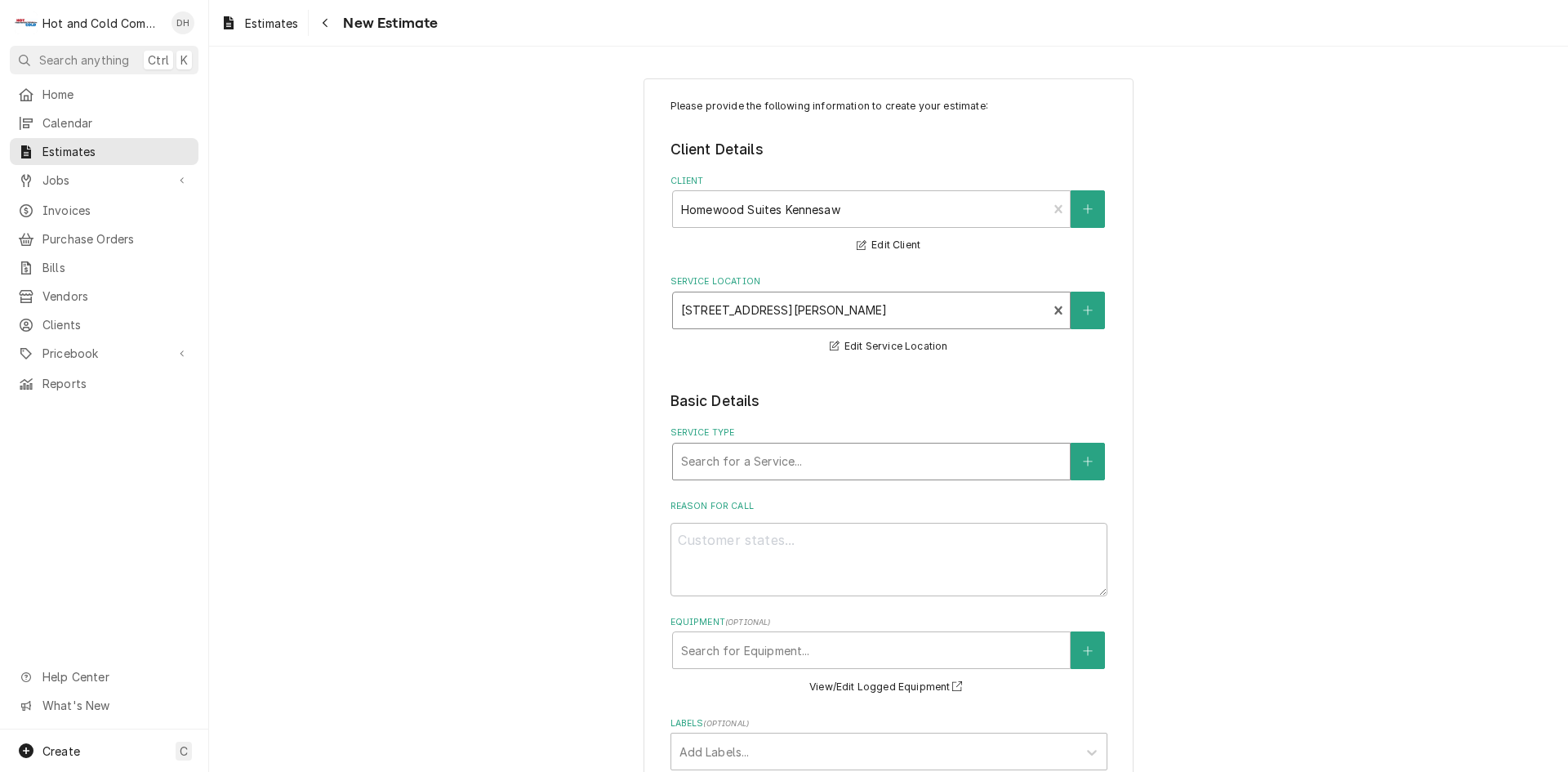
click at [841, 459] on div "Service Type" at bounding box center [871, 462] width 380 height 30
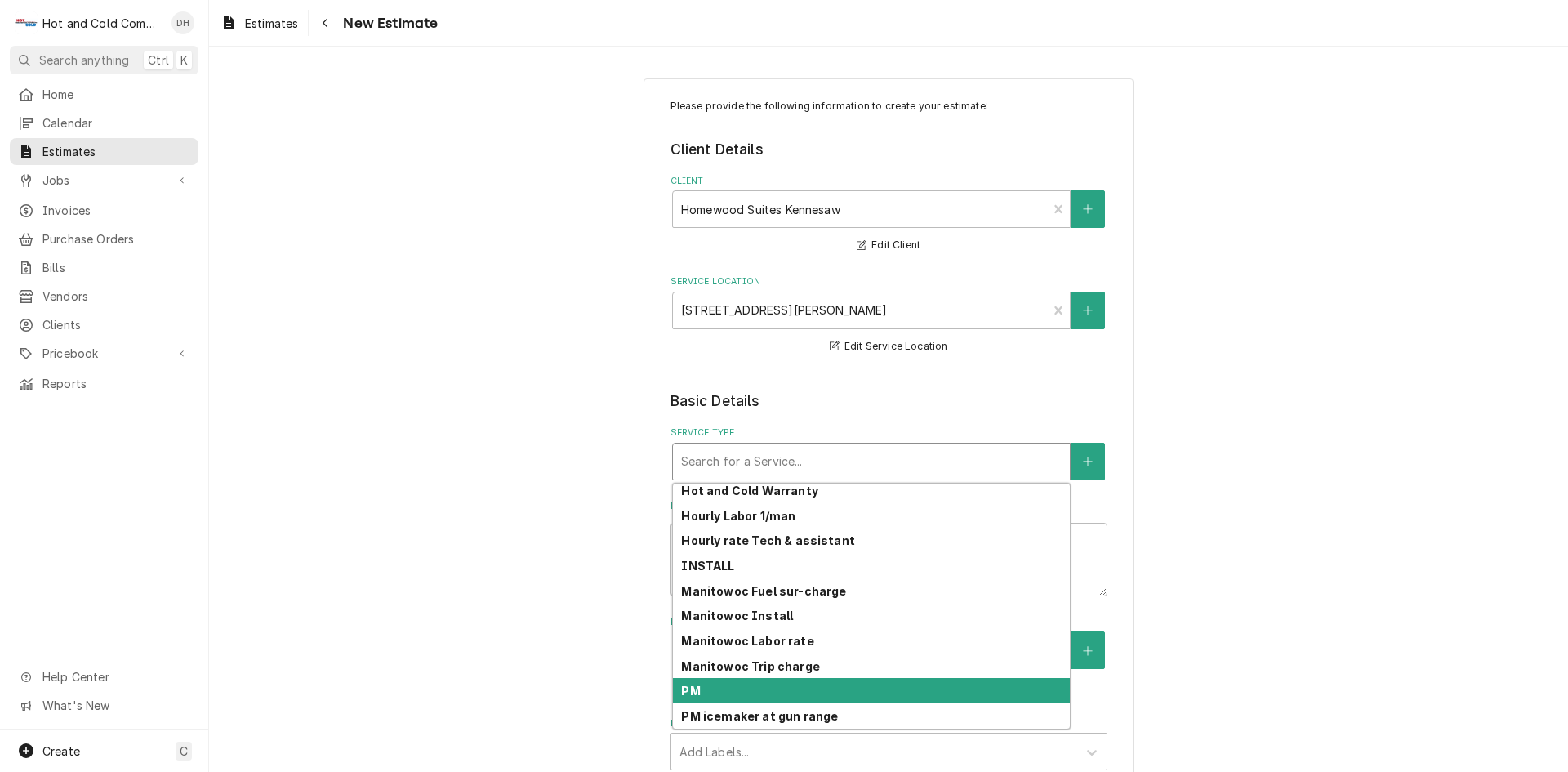
scroll to position [422, 0]
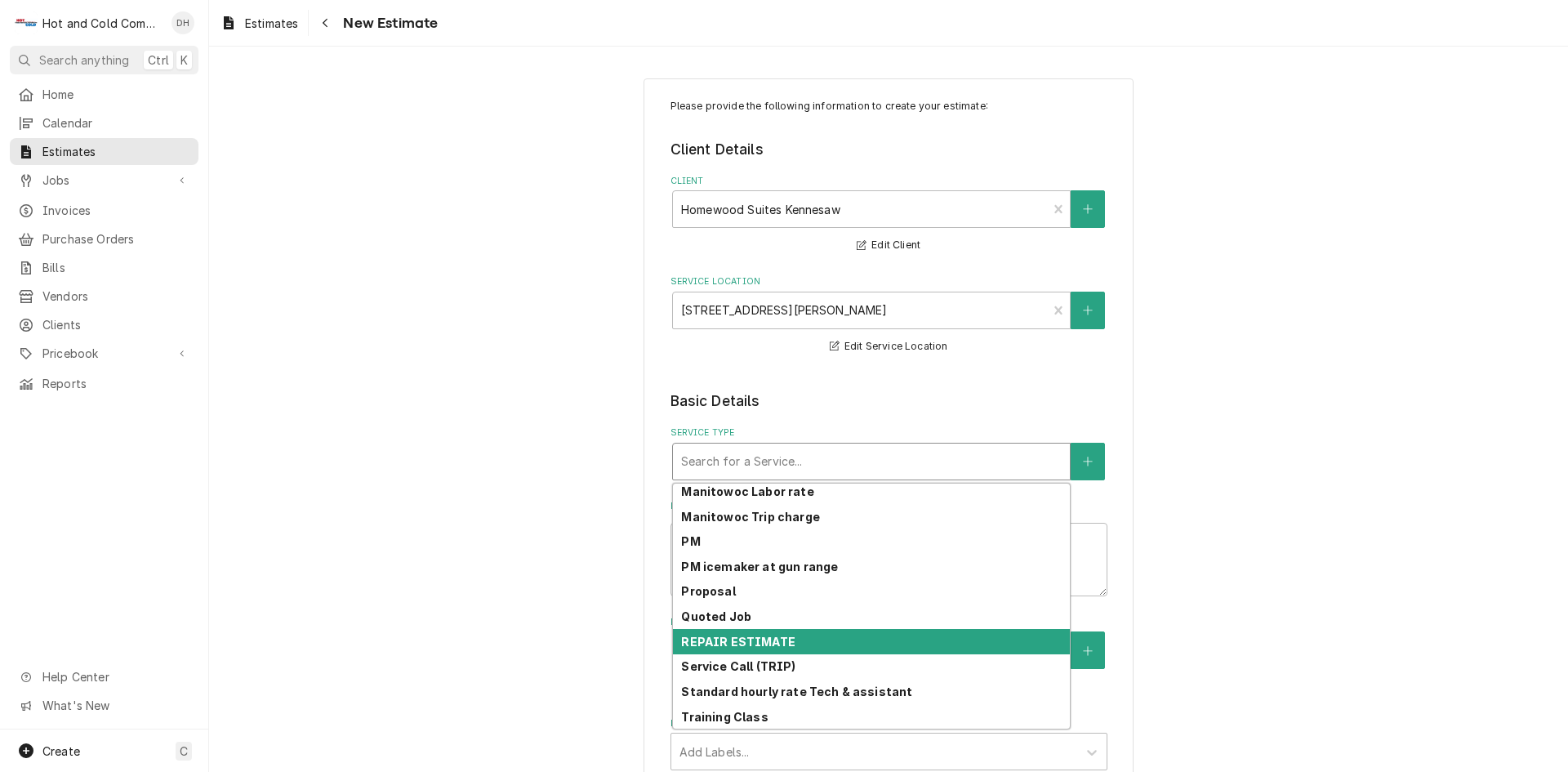
click at [780, 644] on strong "REPAIR ESTIMATE" at bounding box center [738, 641] width 114 height 14
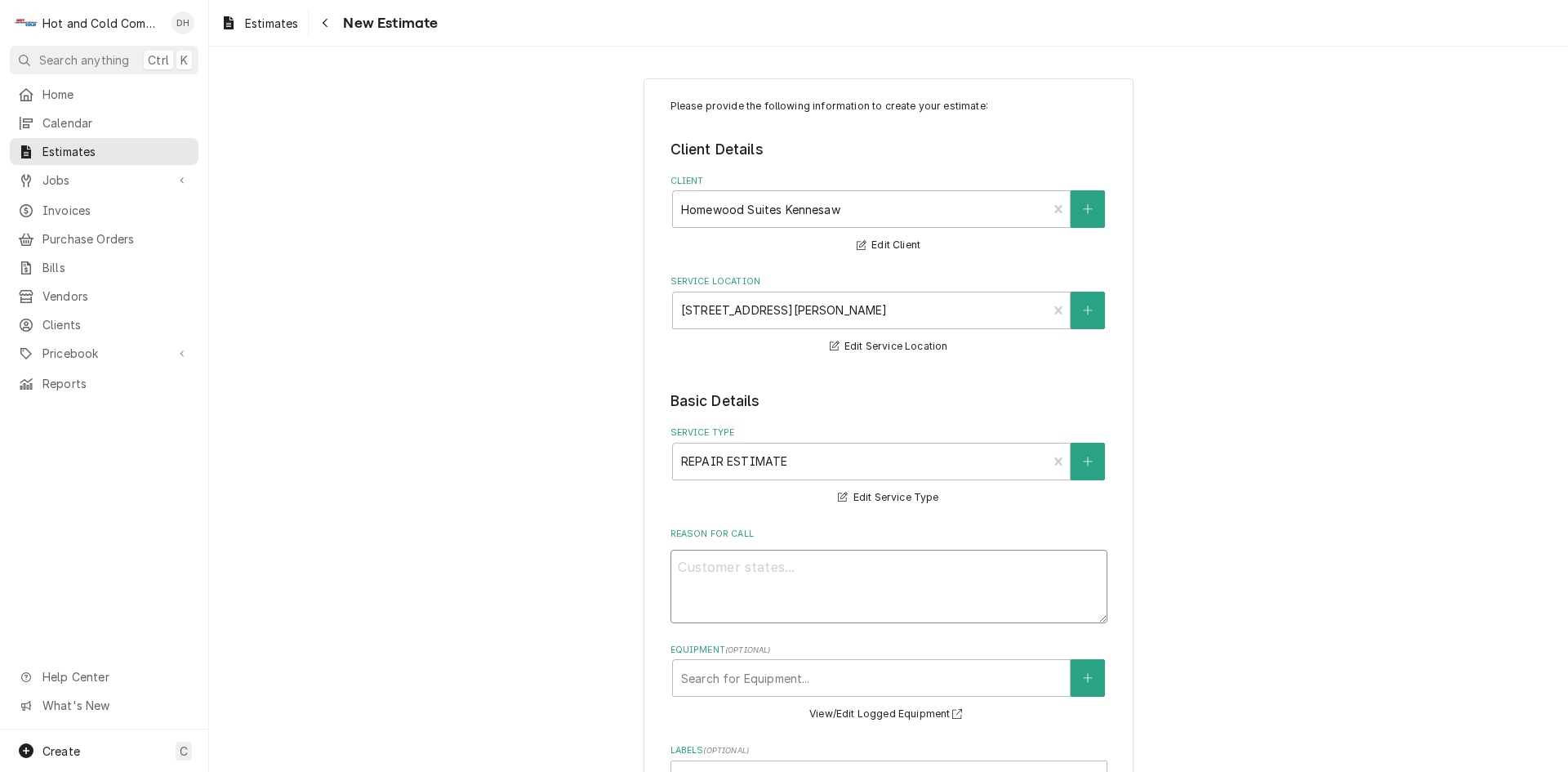
click at [877, 555] on textarea "Reason For Call" at bounding box center [888, 586] width 437 height 73
type textarea "x"
type textarea "T"
type textarea "x"
type textarea "To"
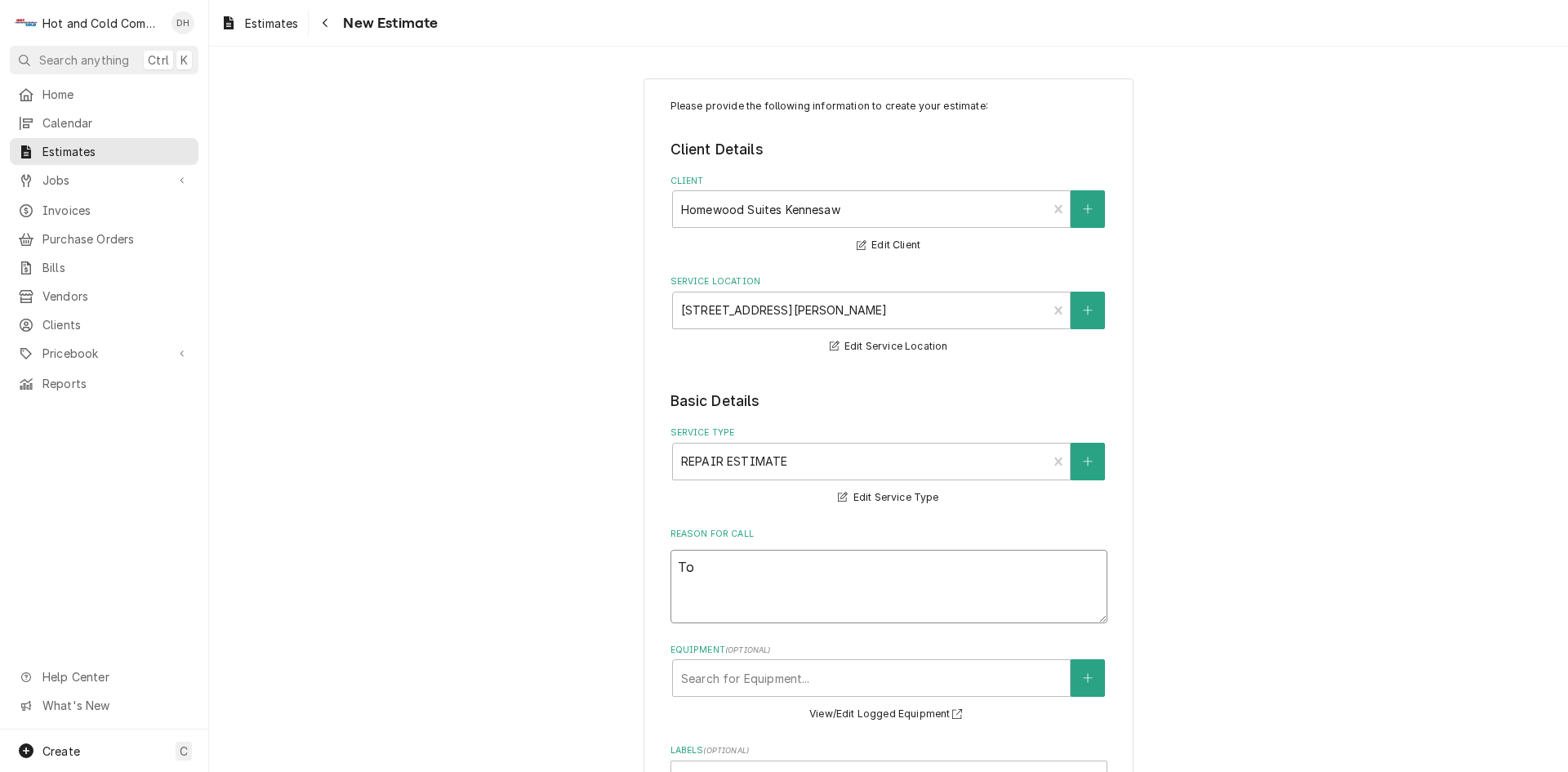
type textarea "x"
type textarea "To"
type textarea "x"
type textarea "To q"
type textarea "x"
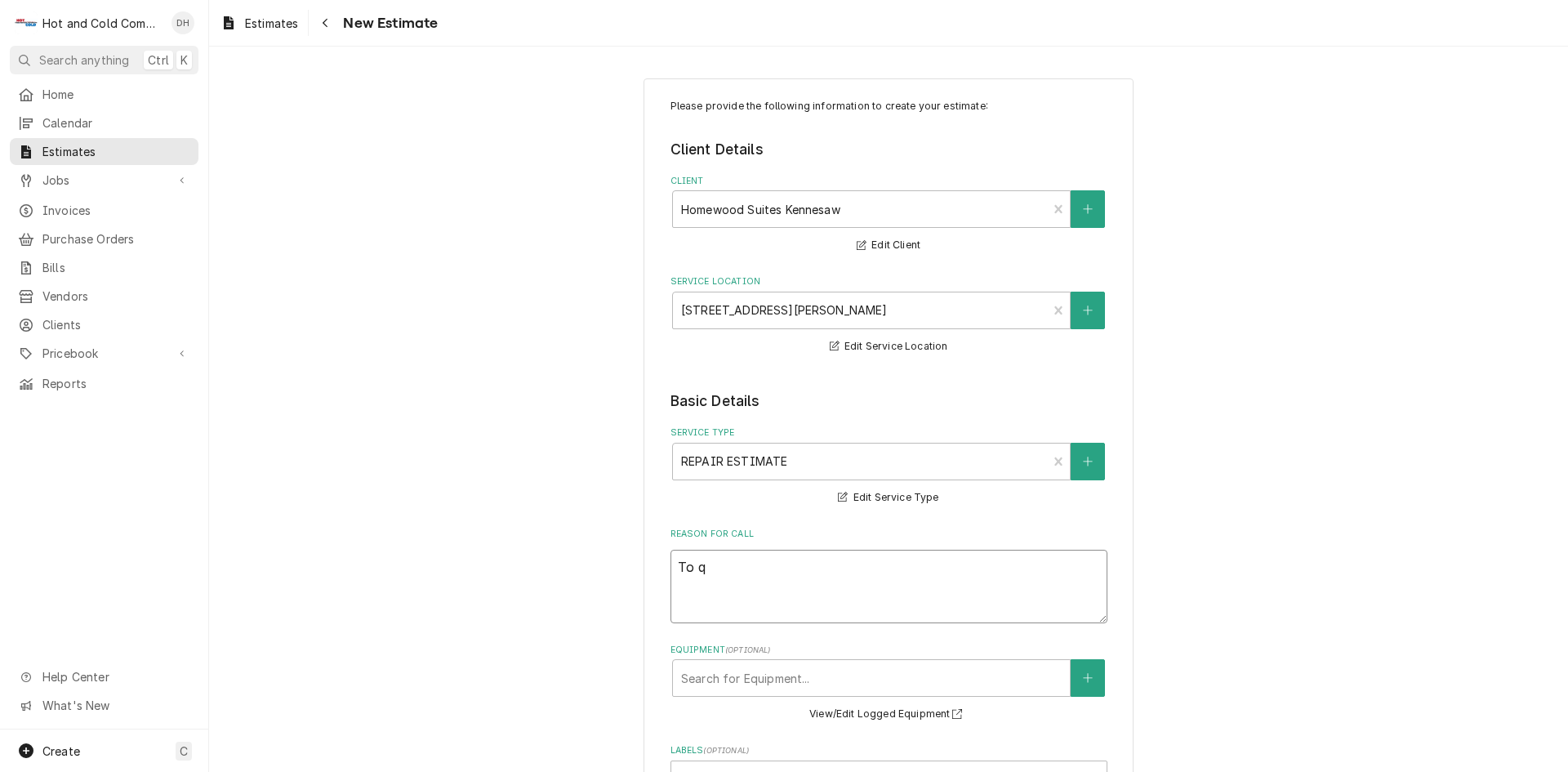
type textarea "To qu"
type textarea "x"
type textarea "To quo"
type textarea "x"
type textarea "To quot"
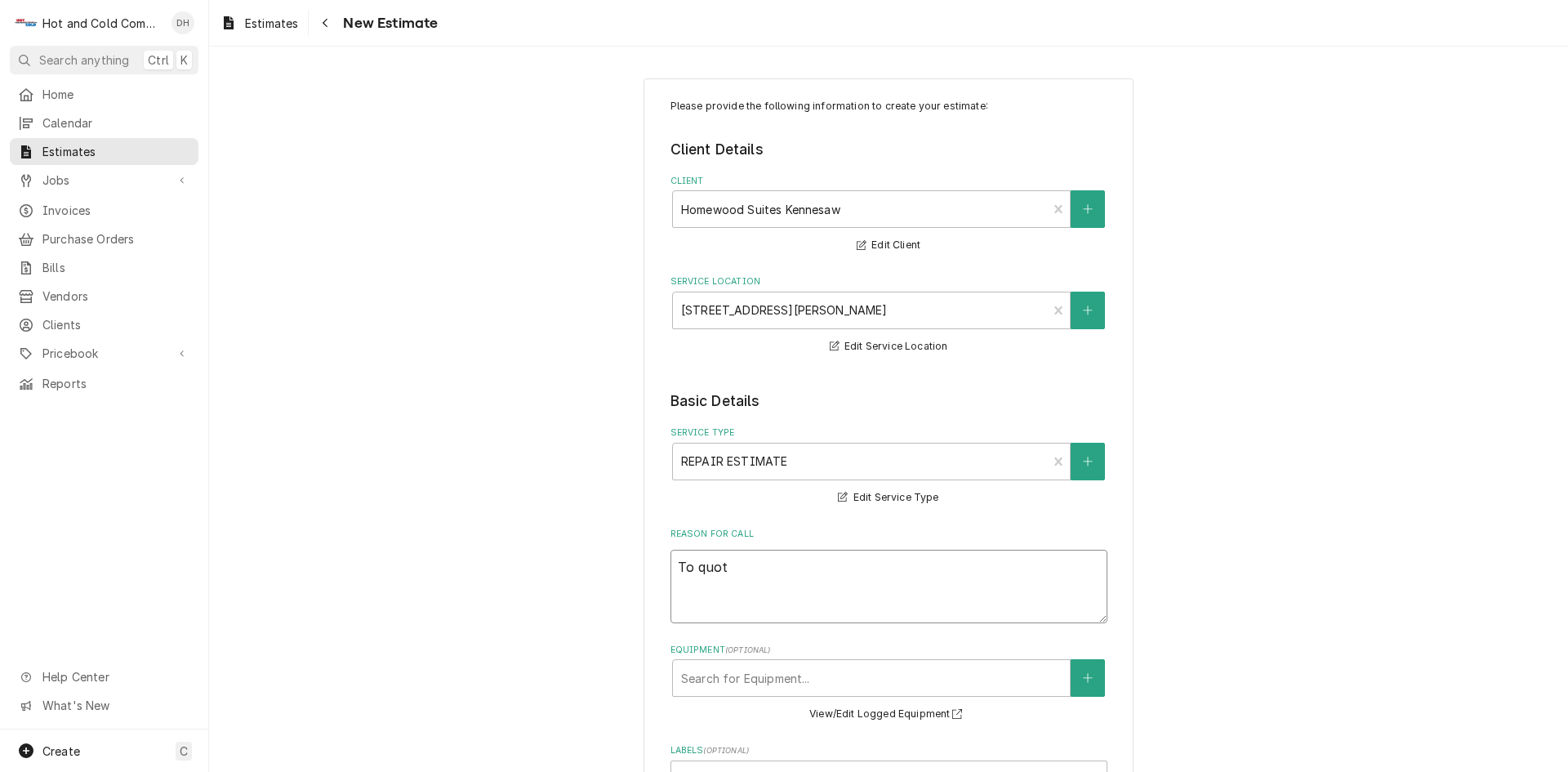
type textarea "x"
type textarea "To quote"
type textarea "x"
type textarea "To quote"
type textarea "x"
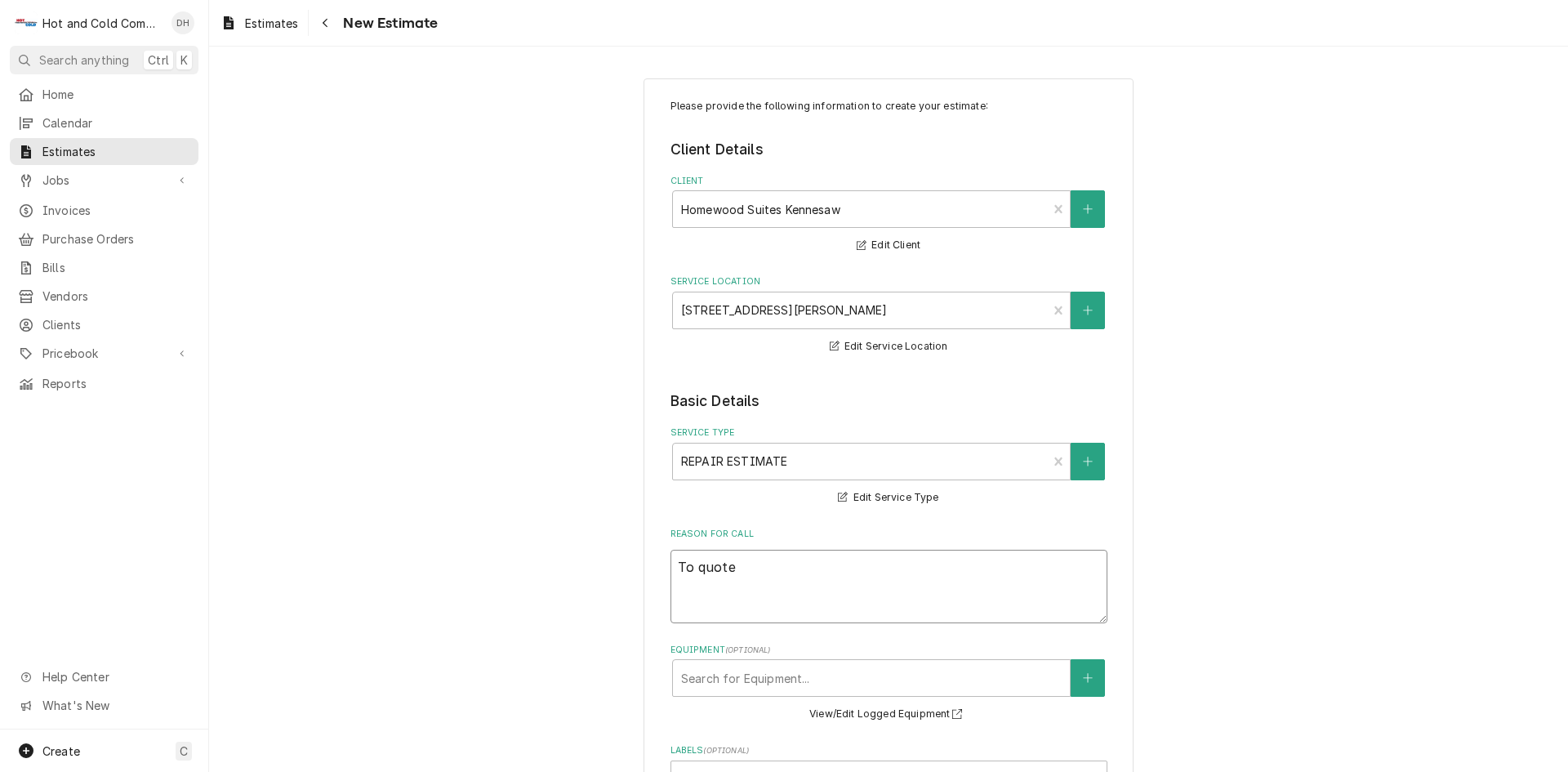
type textarea "To quote r"
type textarea "x"
type textarea "To quote re"
type textarea "x"
type textarea "To quote rep"
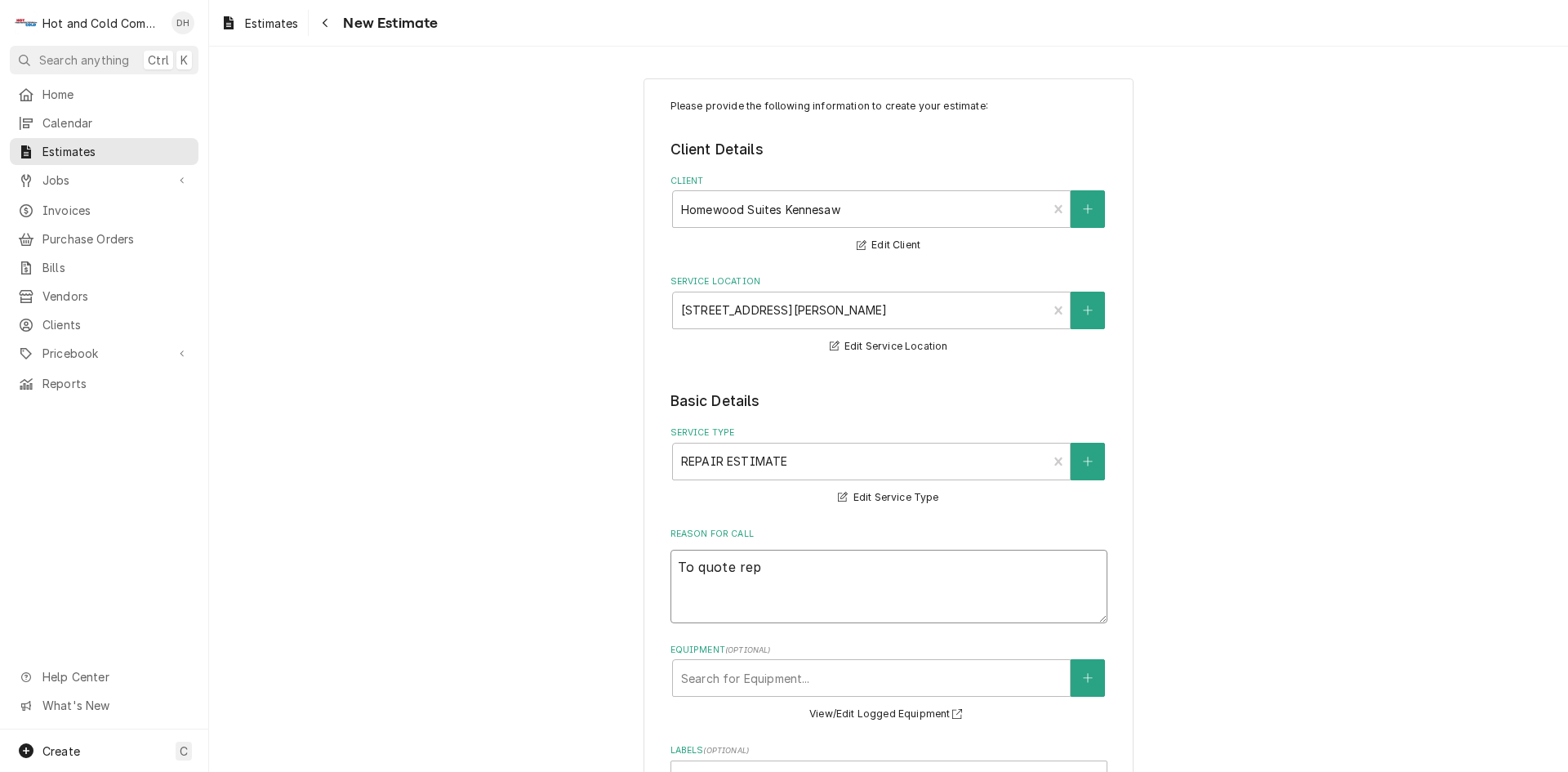
type textarea "x"
type textarea "To quote repl"
type textarea "x"
type textarea "To quote repla"
type textarea "x"
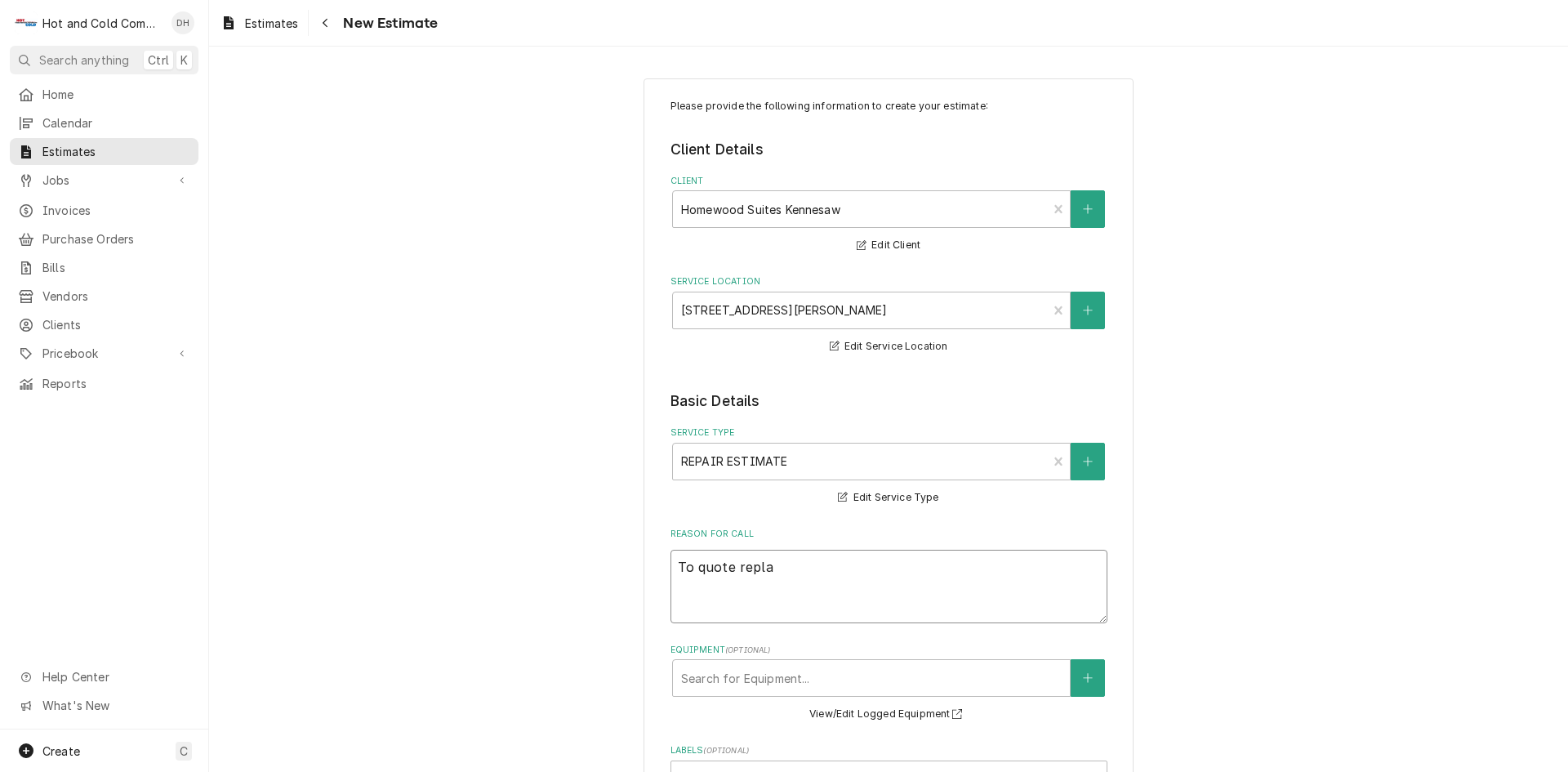
type textarea "To quote replac"
type textarea "x"
type textarea "To quote replaci"
type textarea "x"
type textarea "To quote replacin"
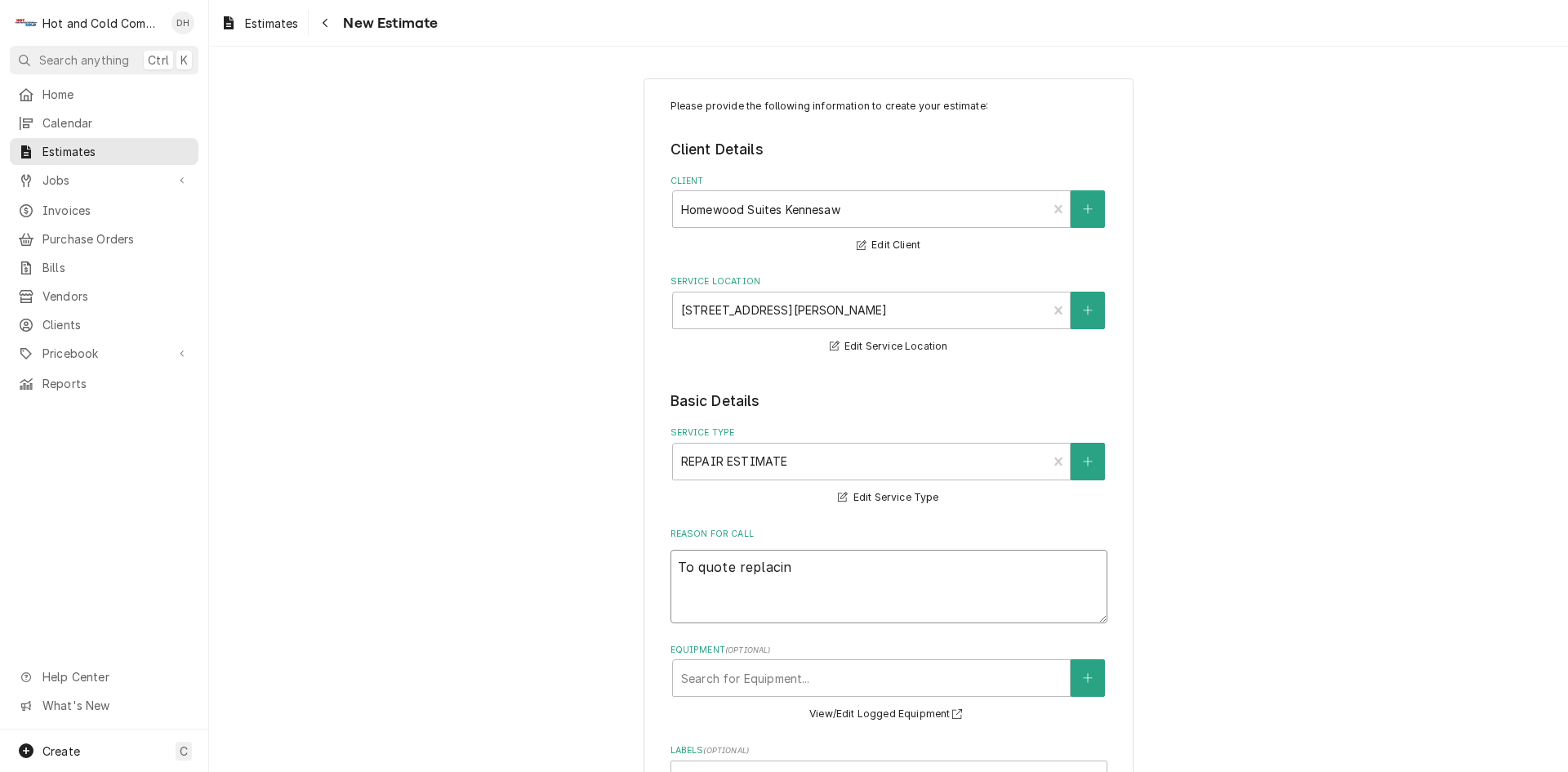
type textarea "x"
type textarea "To quote replacing"
type textarea "x"
type textarea "To quote replacing"
type textarea "x"
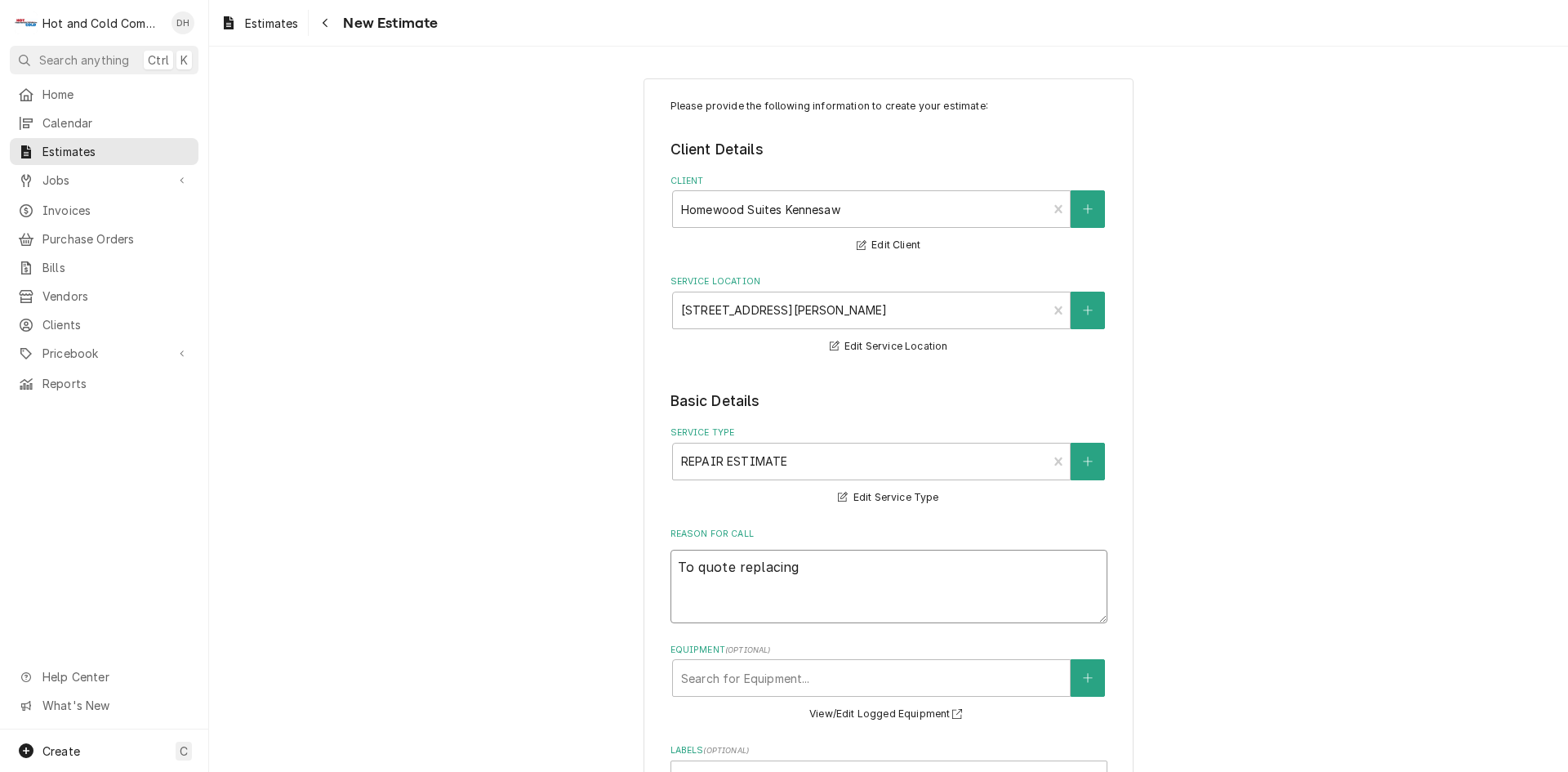
type textarea "To quote replacing c"
type textarea "x"
type textarea "To quote replacing co"
type textarea "x"
type textarea "To quote replacing con"
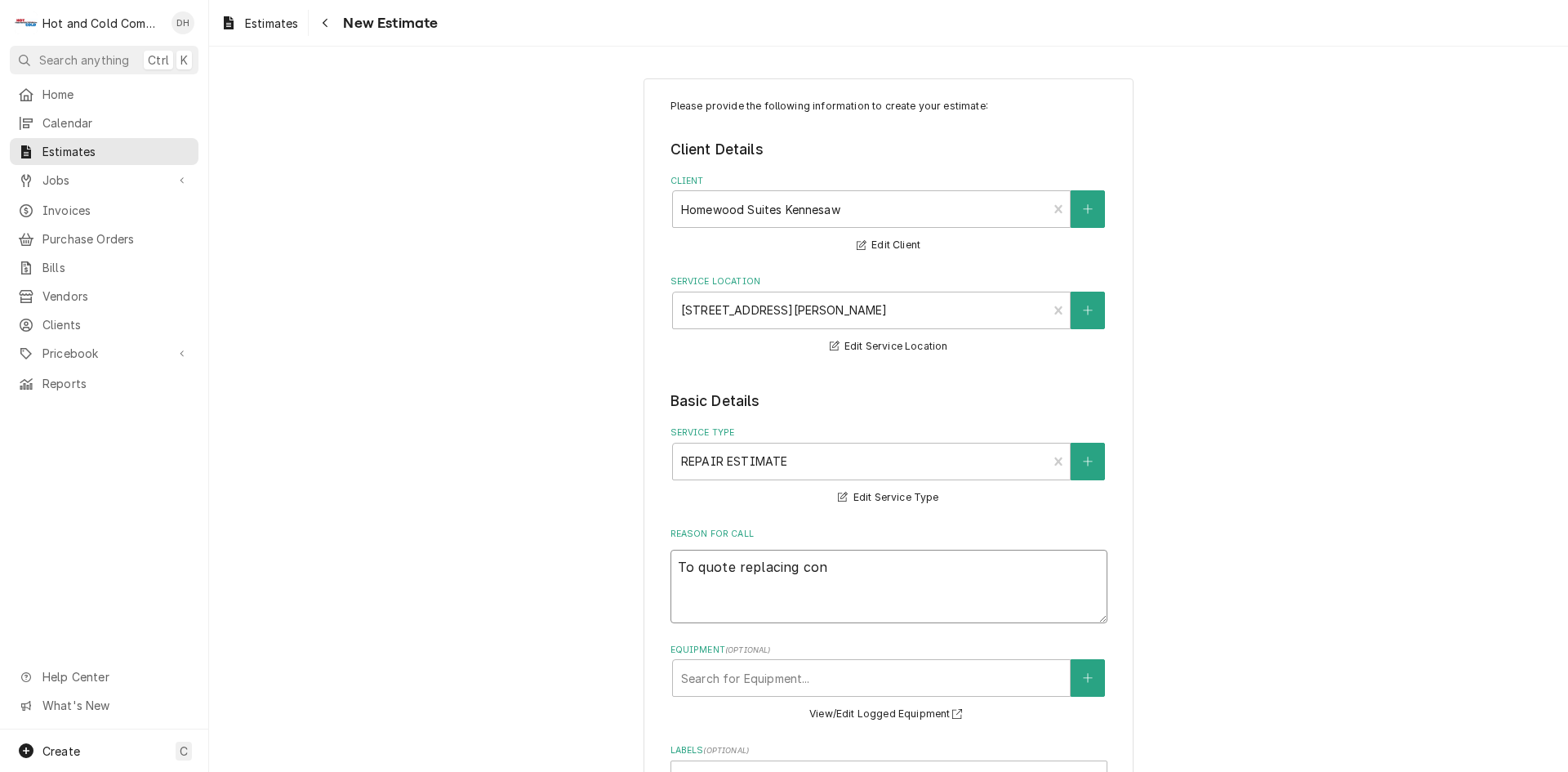
type textarea "x"
type textarea "To quote replacing cond"
type textarea "x"
type textarea "To quote replacing conde"
type textarea "x"
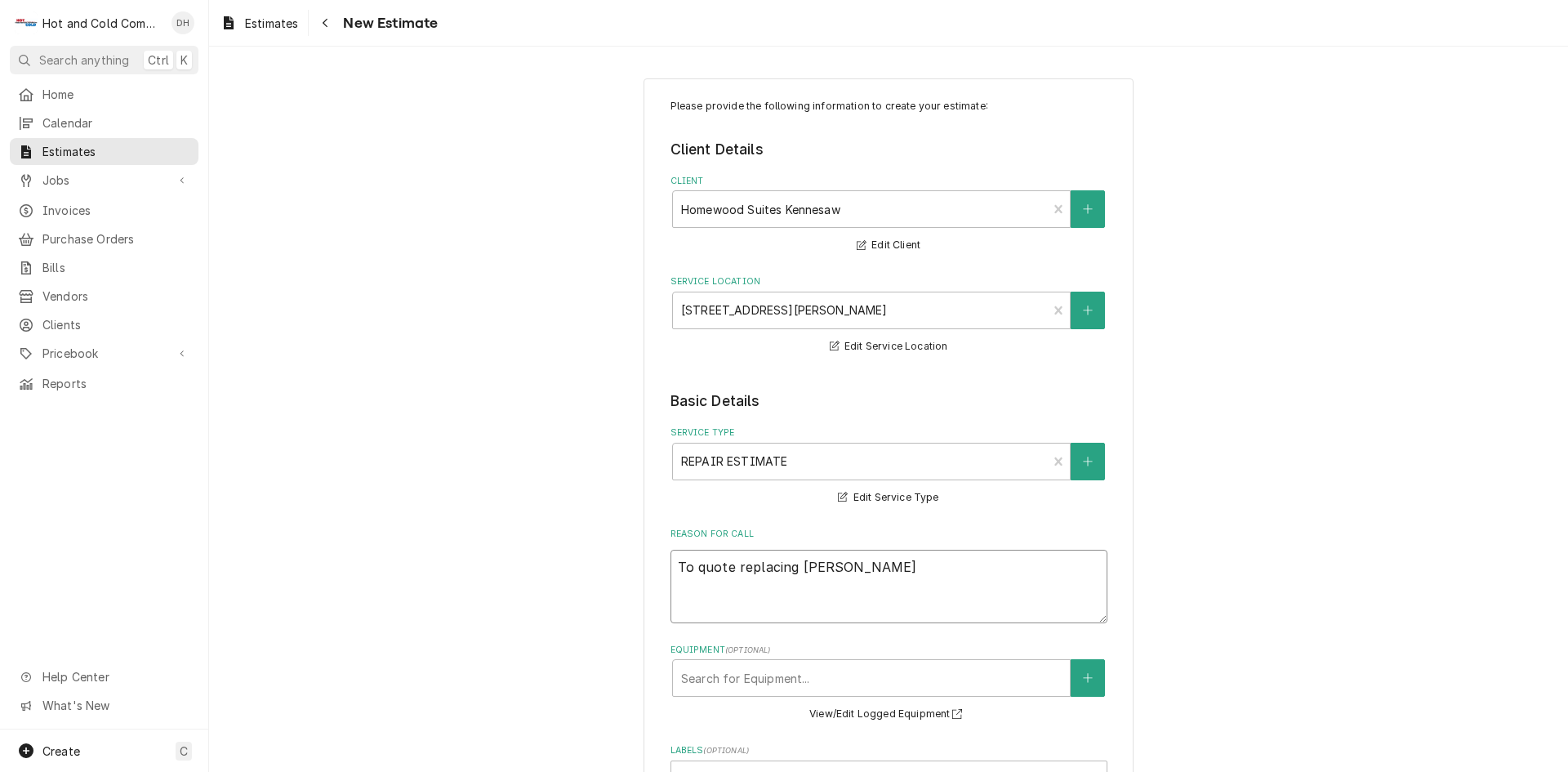
type textarea "To quote replacing cond"
type textarea "x"
type textarea "To quote replacing con"
type textarea "x"
type textarea "To quote replacing co"
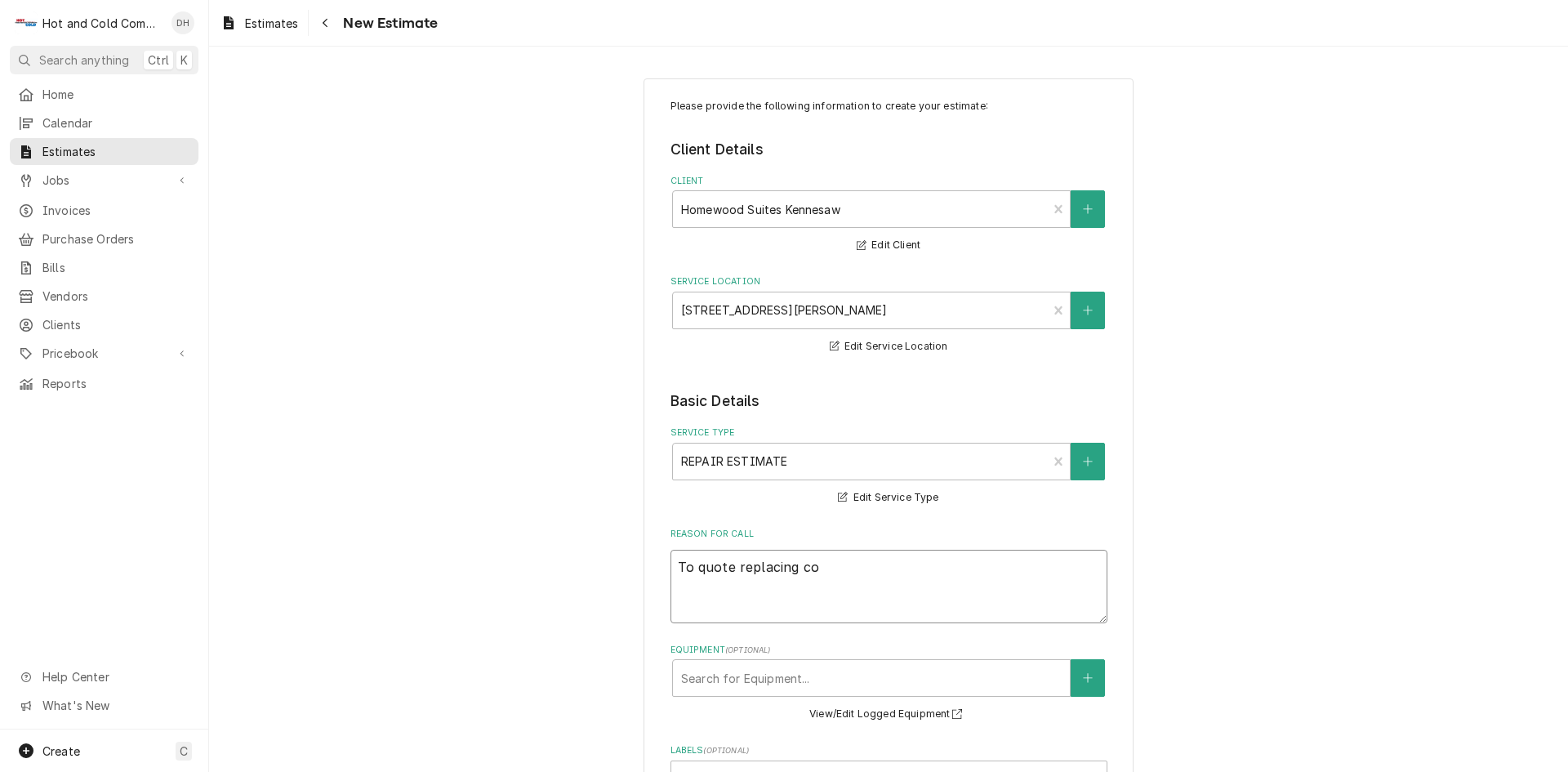
type textarea "x"
type textarea "To quote replacing c"
type textarea "x"
type textarea "To quote replacing"
type textarea "x"
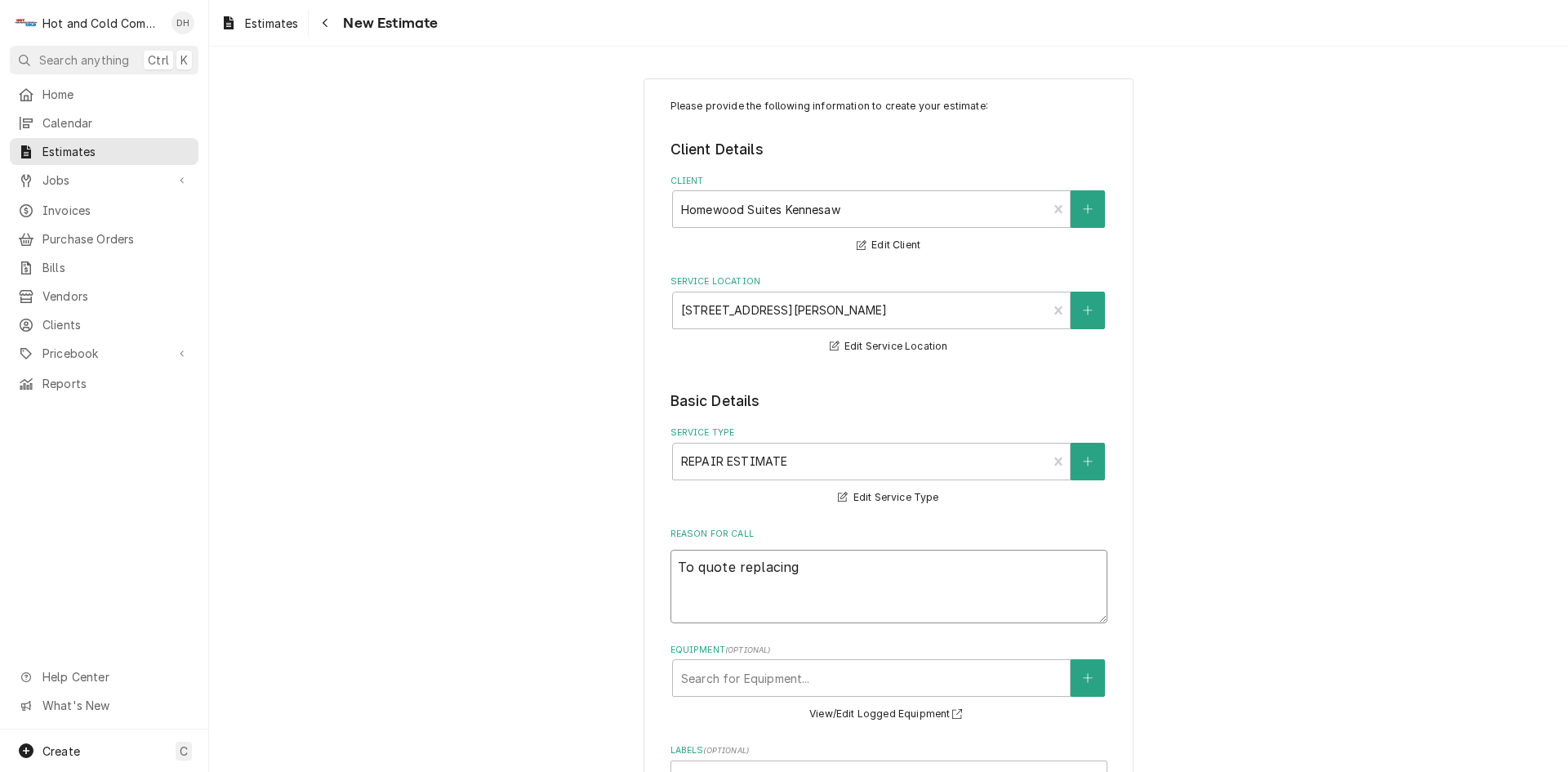
type textarea "To quote replacing o"
type textarea "x"
type textarea "To quote replacing on"
type textarea "x"
type textarea "To quote replacing one"
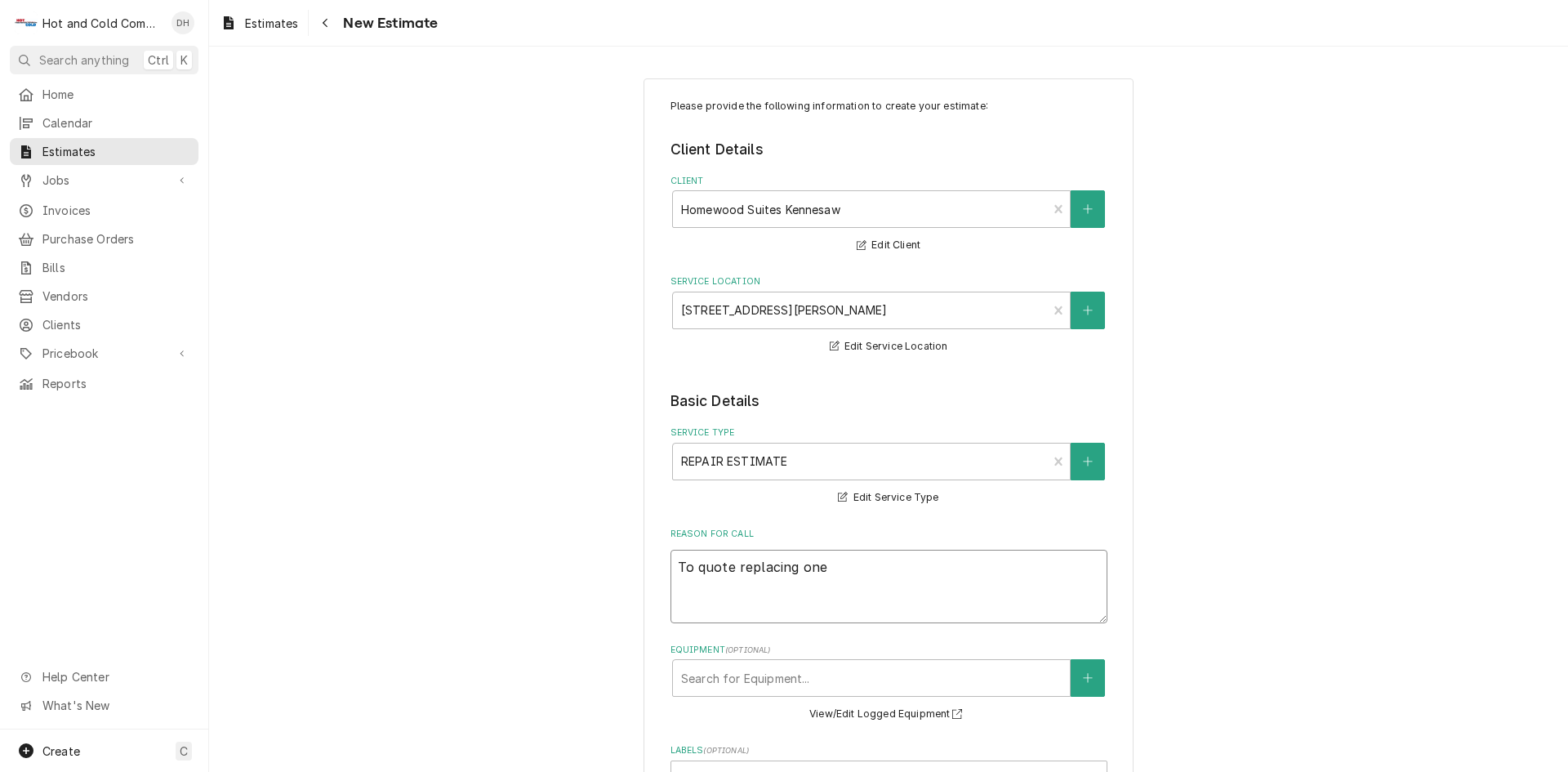
type textarea "x"
type textarea "To quote replacing one"
type textarea "x"
type textarea "To quote replacing one c"
type textarea "x"
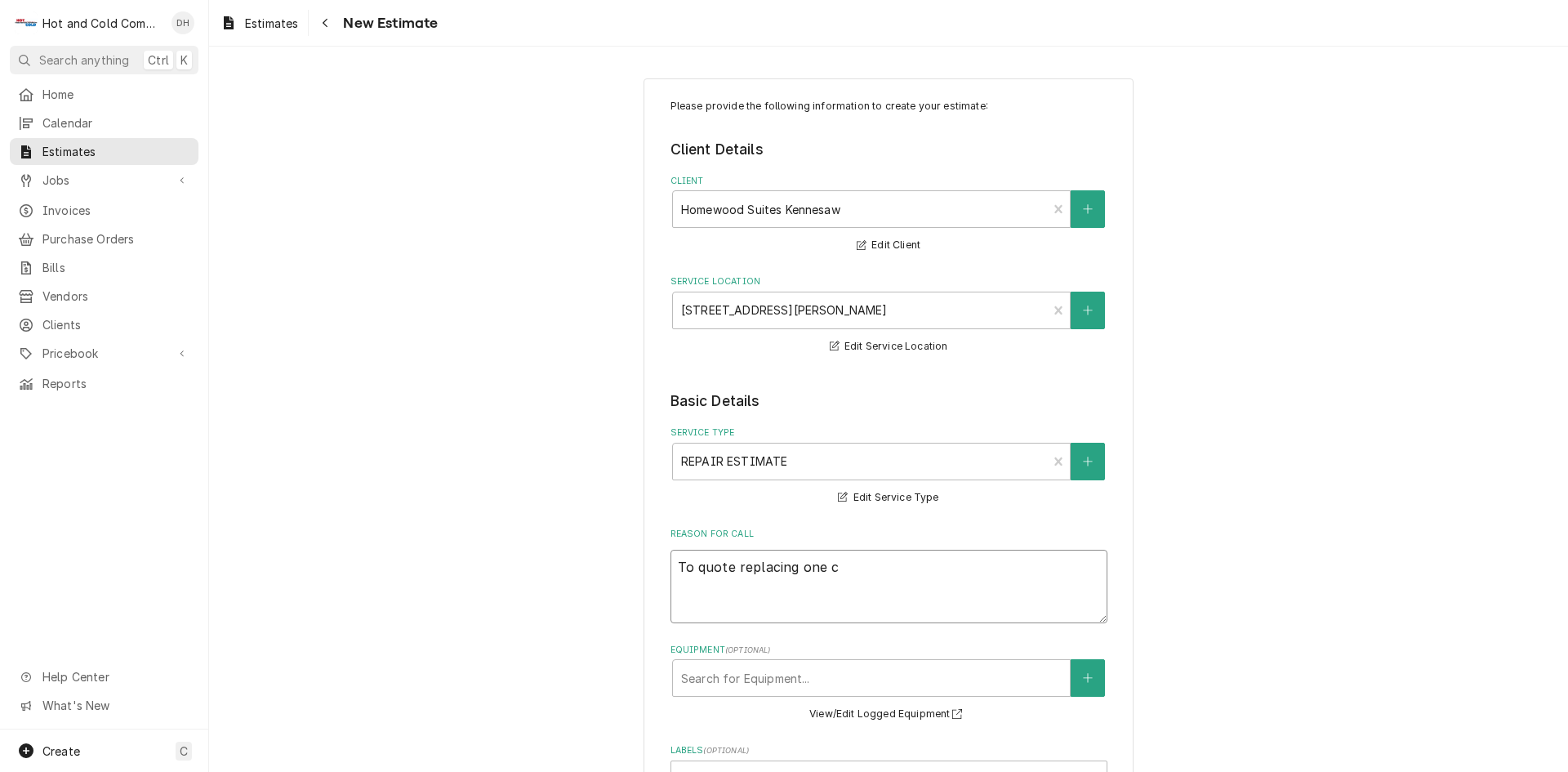
type textarea "To quote replacing one co"
type textarea "x"
type textarea "To quote replacing one con"
type textarea "x"
type textarea "To quote replacing one cond"
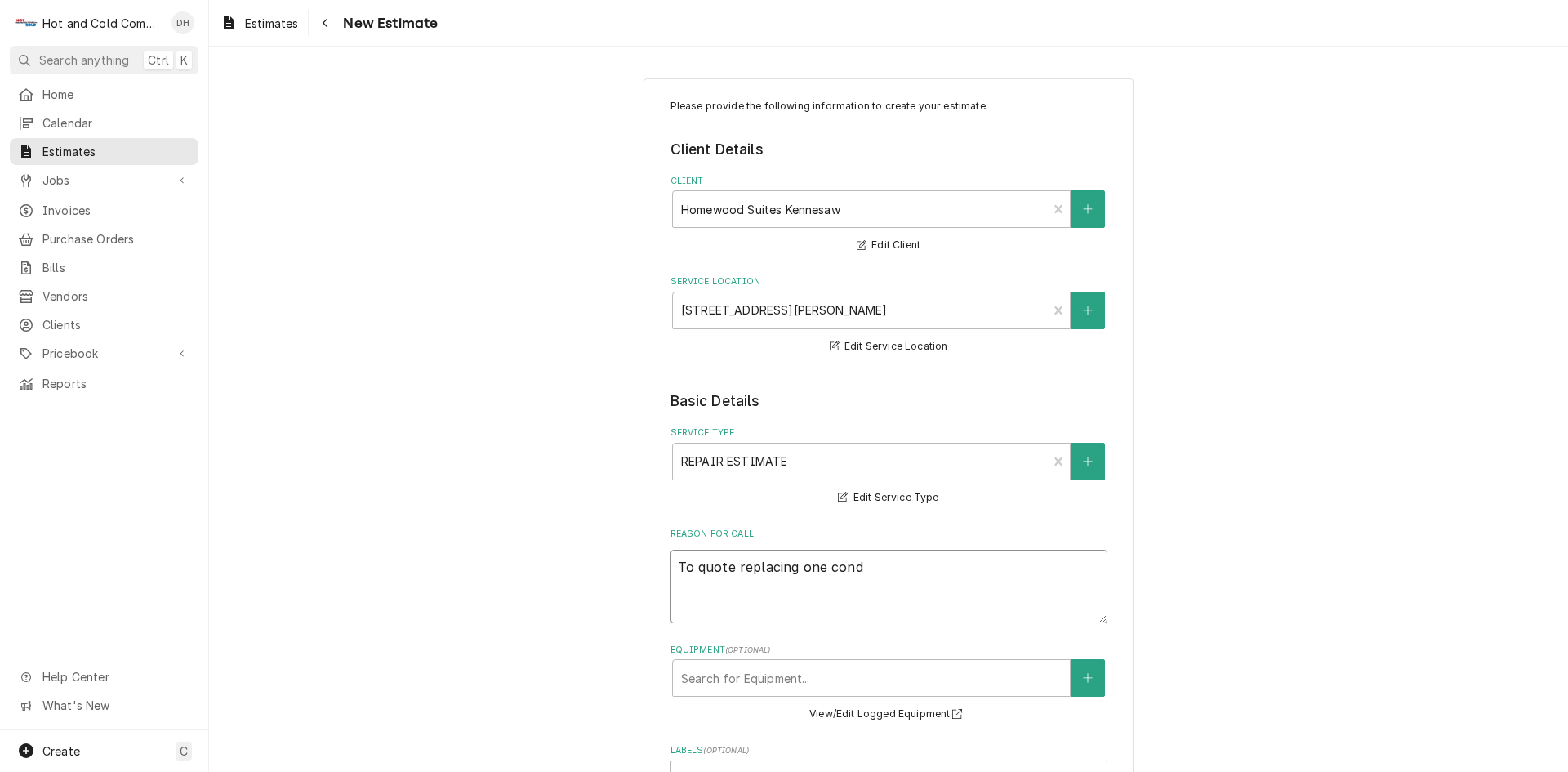
type textarea "x"
type textarea "To quote replacing one conde"
type textarea "x"
type textarea "To quote replacing one conden"
type textarea "x"
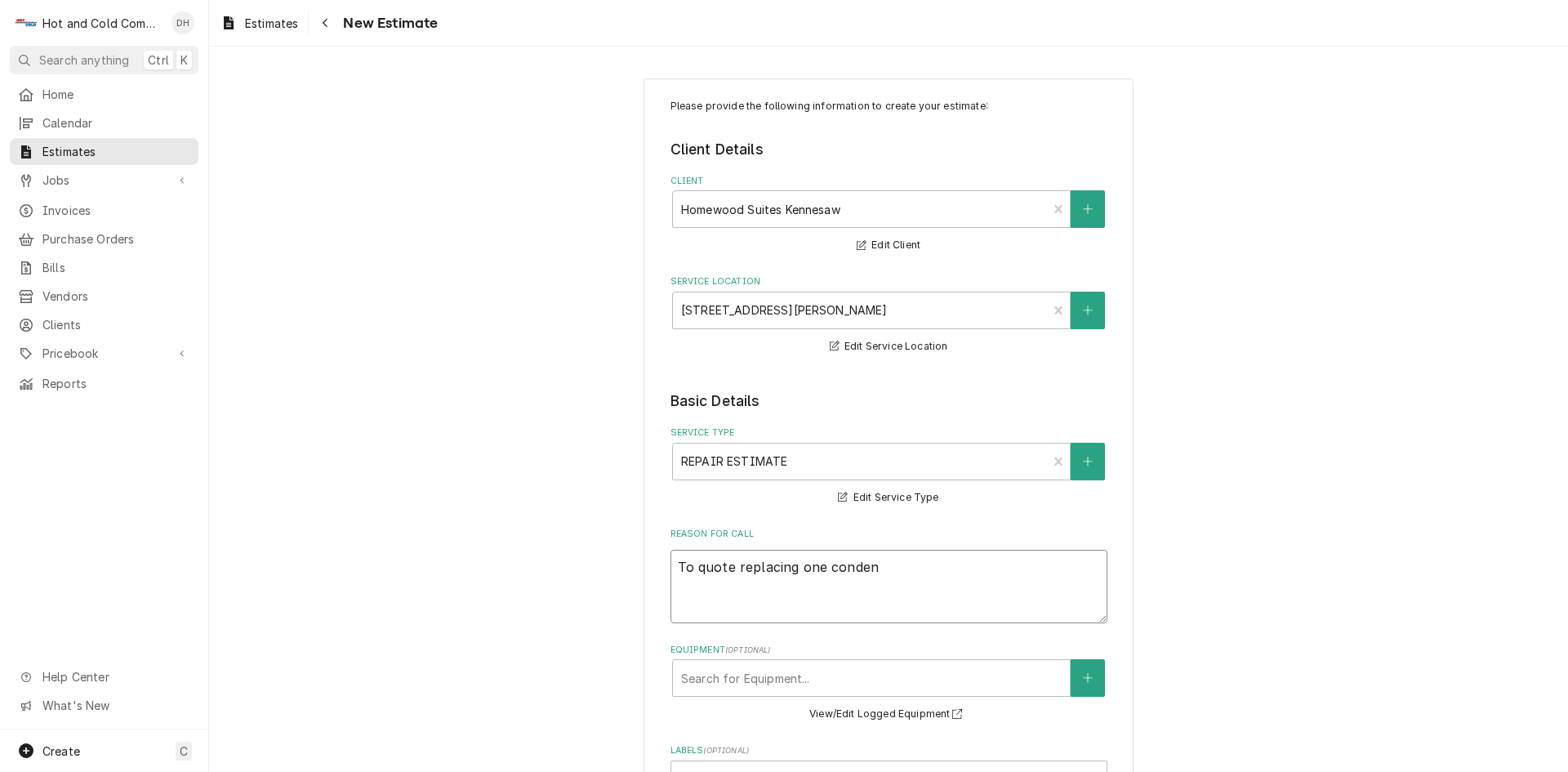
type textarea "To quote replacing one condens"
type textarea "x"
type textarea "To quote replacing one condenso"
type textarea "x"
type textarea "To quote replacing one condensor"
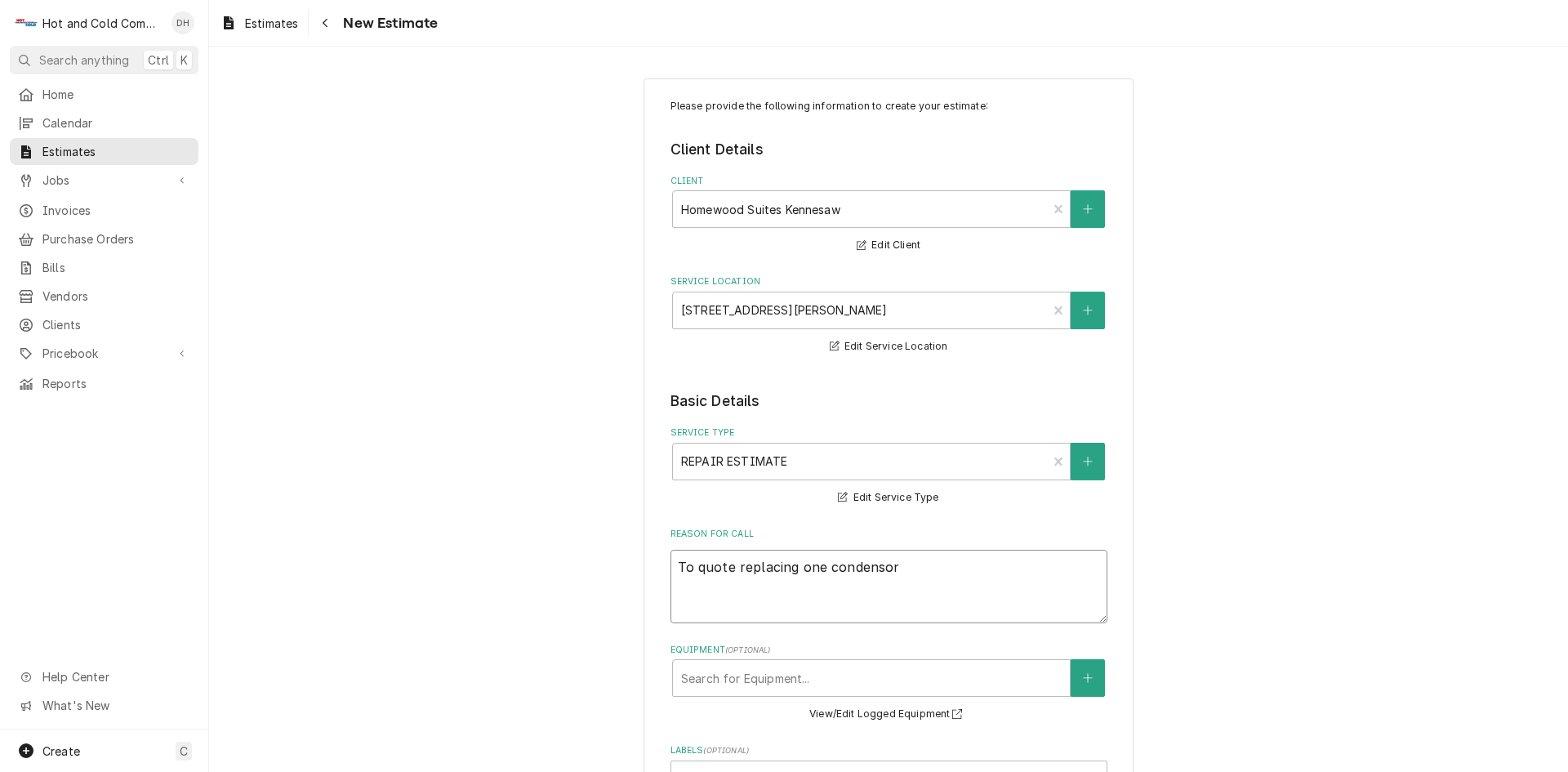
type textarea "x"
type textarea "To quote replacing one condensor"
type textarea "x"
type textarea "To quote replacing one condensor"
type textarea "x"
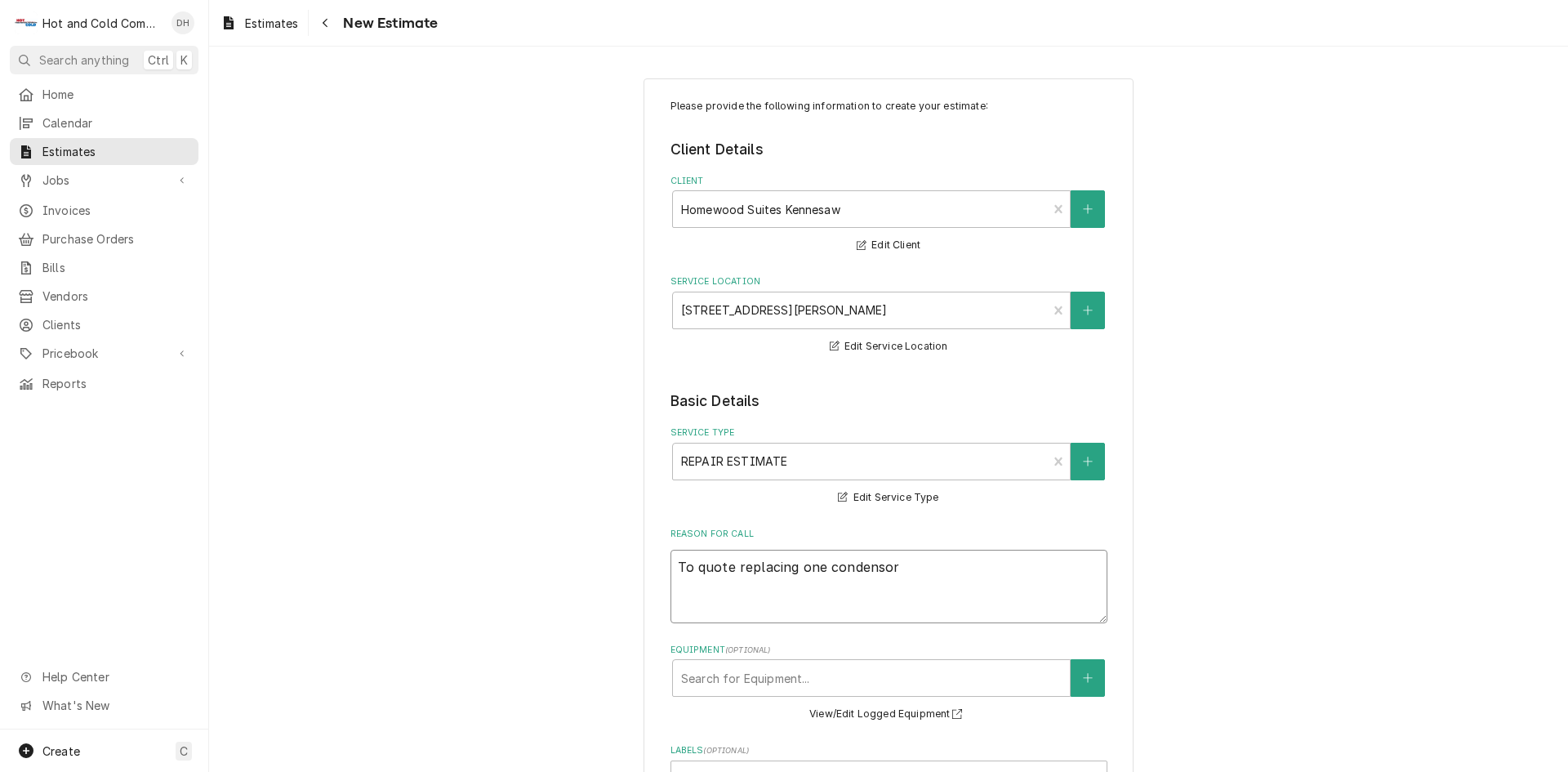
type textarea "To quote replacing one condenso"
type textarea "x"
type textarea "To quote replacing one condens"
type textarea "x"
type textarea "To quote replacing one condense"
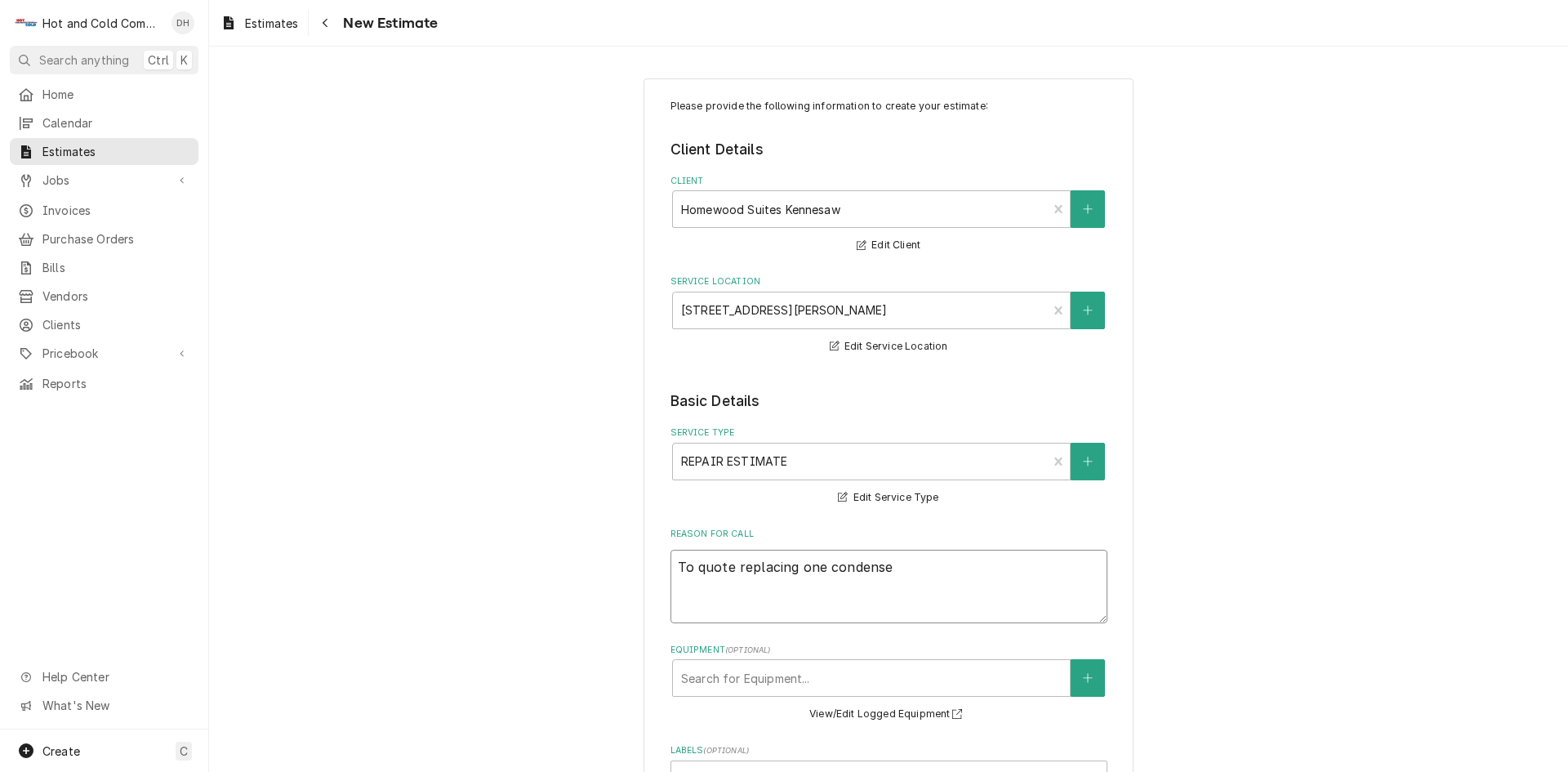
type textarea "x"
type textarea "To quote replacing one condenser"
type textarea "x"
type textarea "To quote replacing one condenser"
type textarea "x"
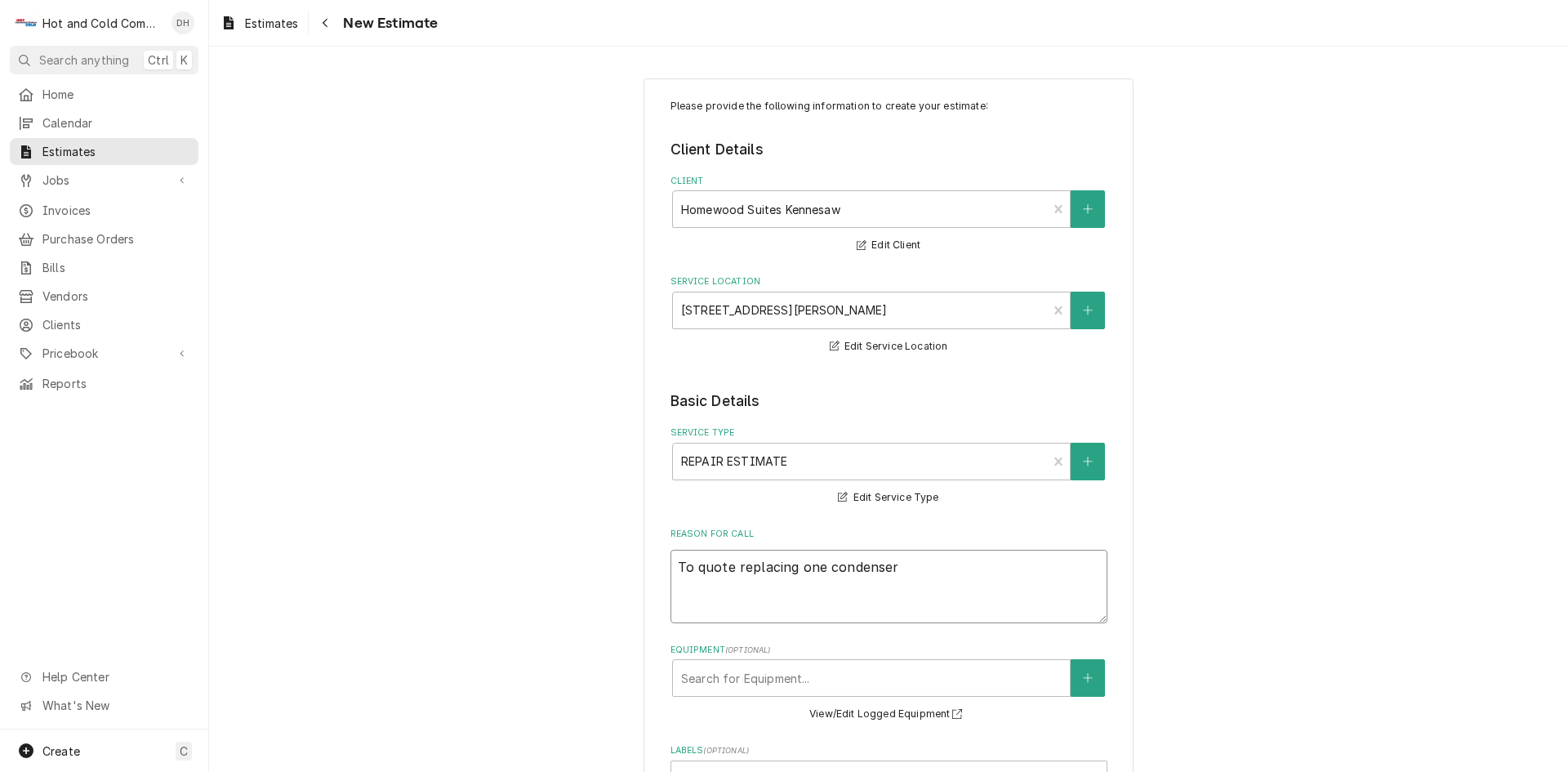
type textarea "To quote replacing one condenser f"
type textarea "x"
type textarea "To quote replacing one condenser fa"
type textarea "x"
type textarea "To quote replacing one condenser fan"
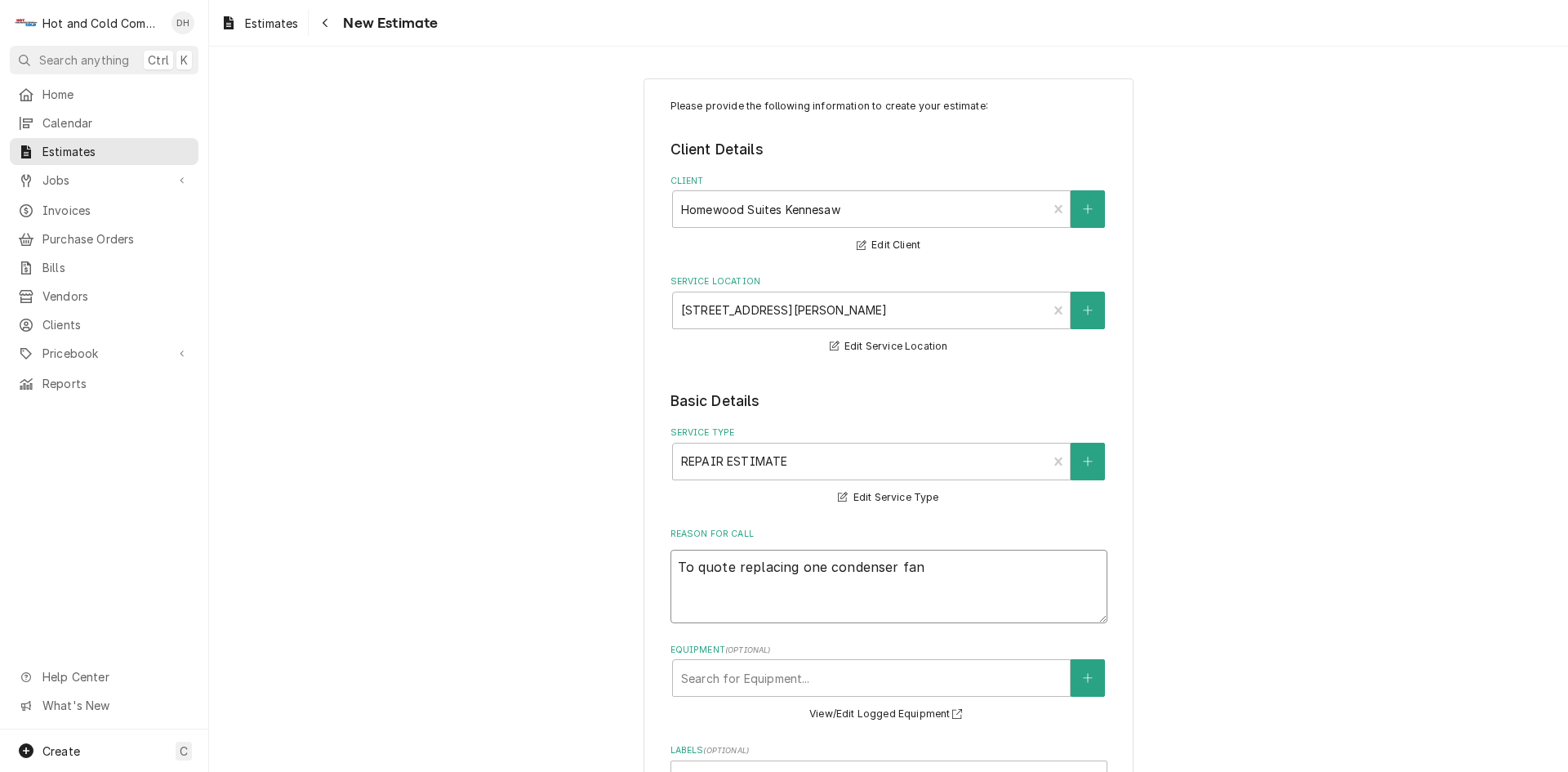
type textarea "x"
type textarea "To quote replacing one condenser fan"
type textarea "x"
type textarea "To quote replacing one condenser fan m"
type textarea "x"
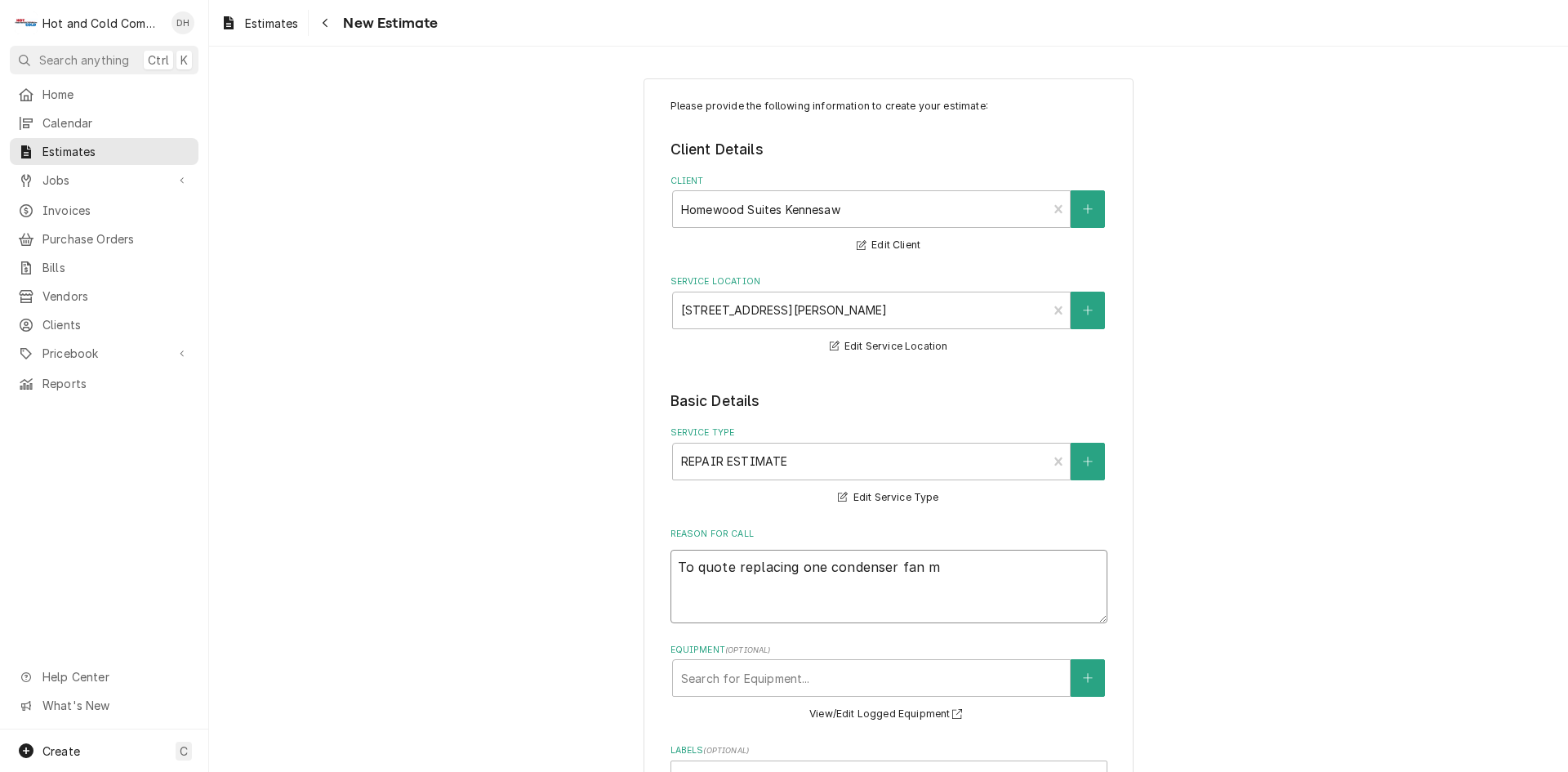
type textarea "To quote replacing one condenser fan mo"
type textarea "x"
type textarea "To quote replacing one condenser fan mot"
type textarea "x"
type textarea "To quote replacing one condenser fan moto"
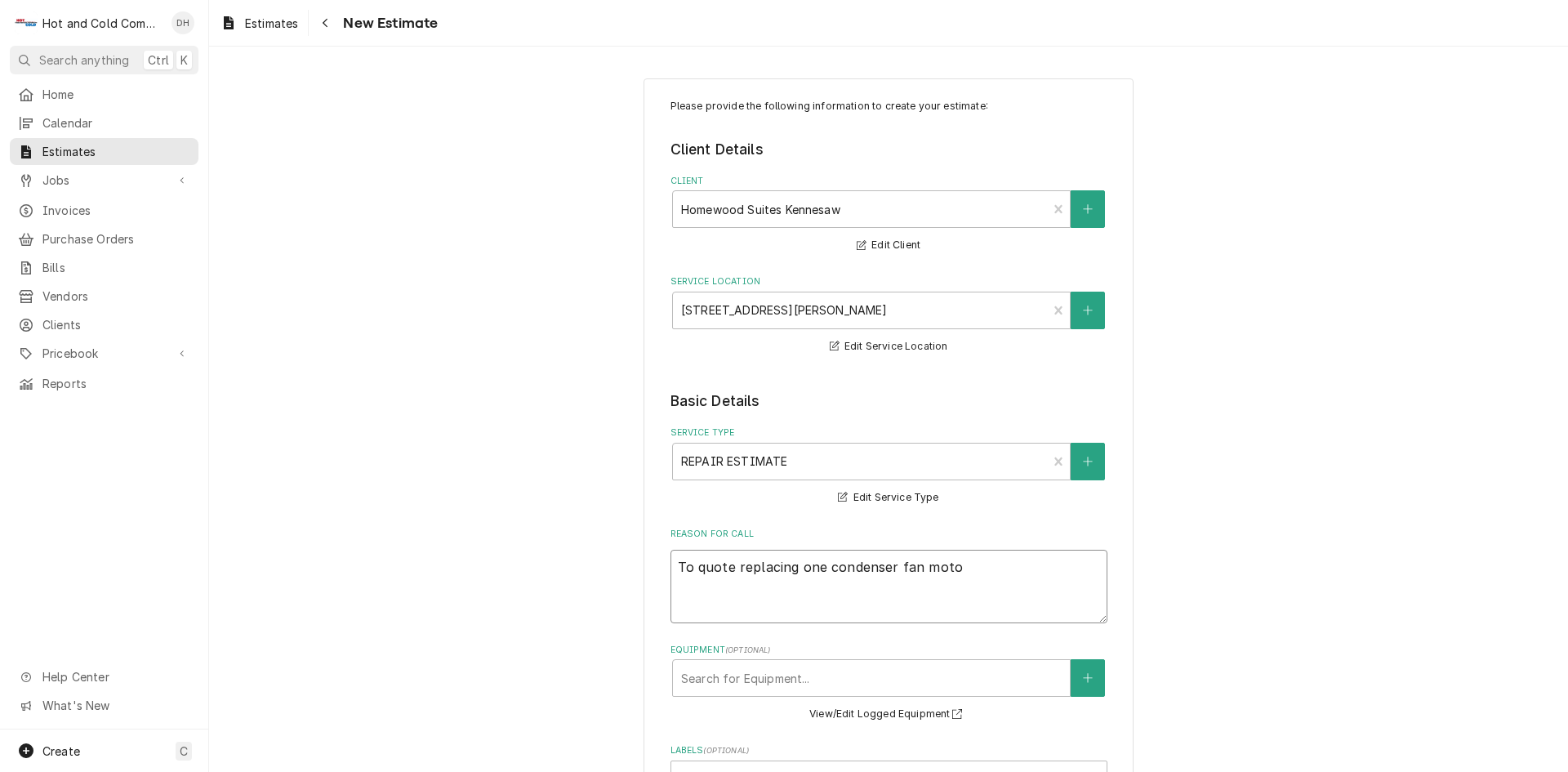
type textarea "x"
type textarea "To quote replacing one condenser fan motor"
type textarea "x"
type textarea "To quote replacing one condenser fan motor"
type textarea "x"
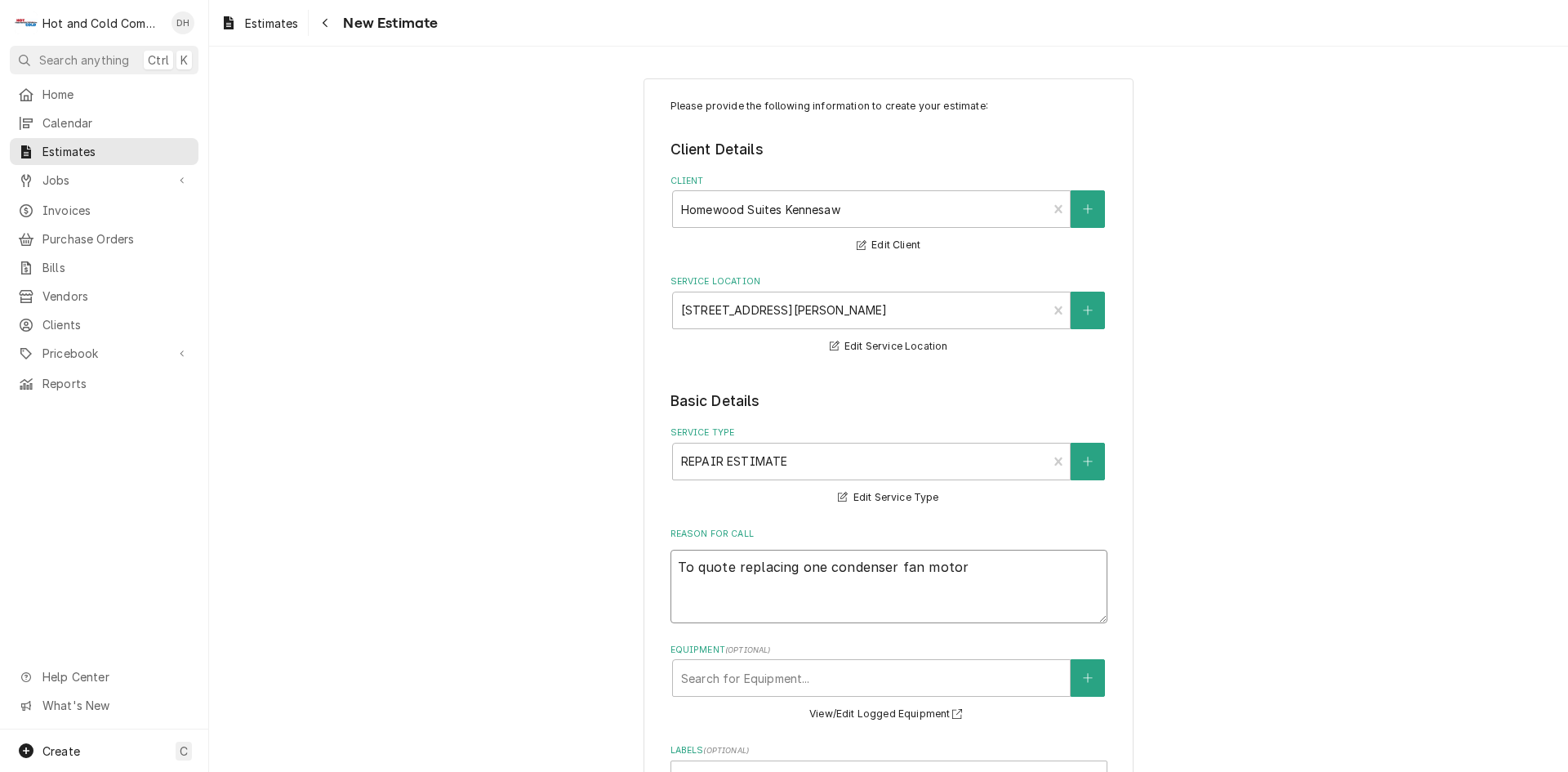
type textarea "To quote replacing one condenser fan motor w"
type textarea "x"
type textarea "To quote replacing one condenser fan motor wi"
type textarea "x"
type textarea "To quote replacing one condenser fan motor wit"
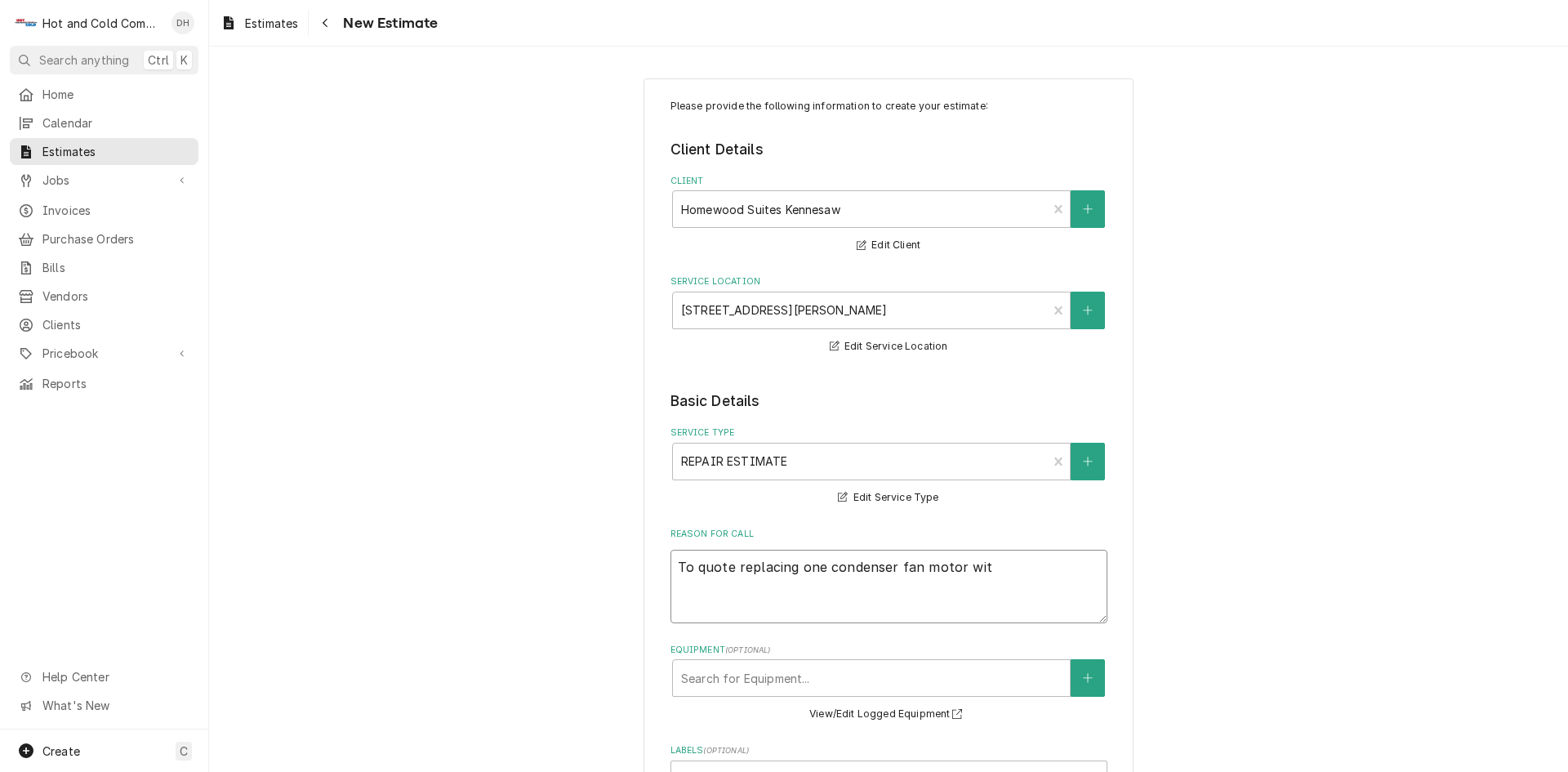
type textarea "x"
type textarea "To quote replacing one condenser fan motor with"
type textarea "x"
type textarea "To quote replacing one condenser fan motor with"
type textarea "x"
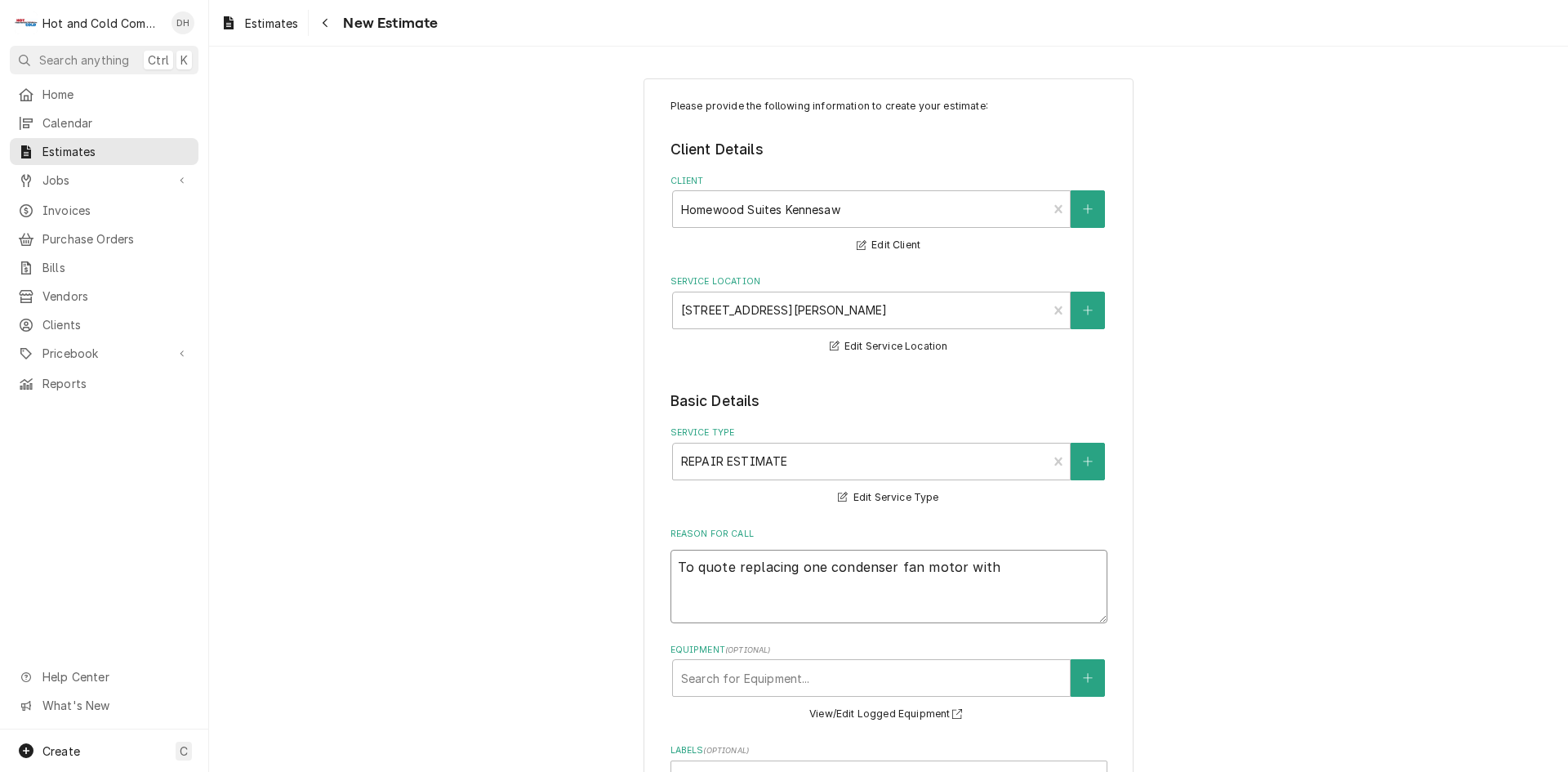
type textarea "To quote replacing one condenser fan motor with n"
type textarea "x"
type textarea "To quote replacing one condenser fan motor with ne"
type textarea "x"
type textarea "To quote replacing one condenser fan motor with new"
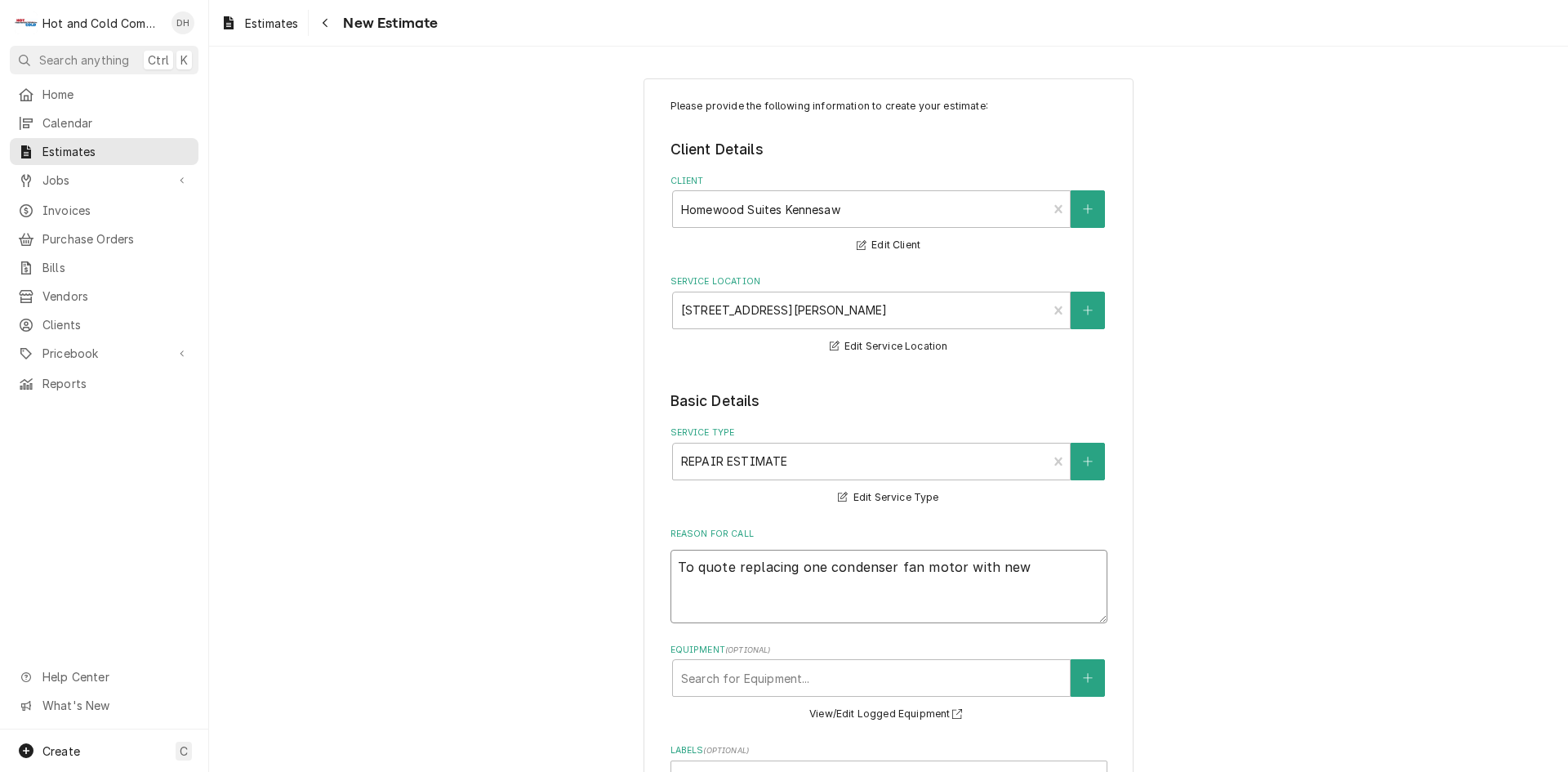
type textarea "x"
type textarea "To quote replacing one condenser fan motor with new"
type textarea "x"
type textarea "To quote replacing one condenser fan motor with new c"
type textarea "x"
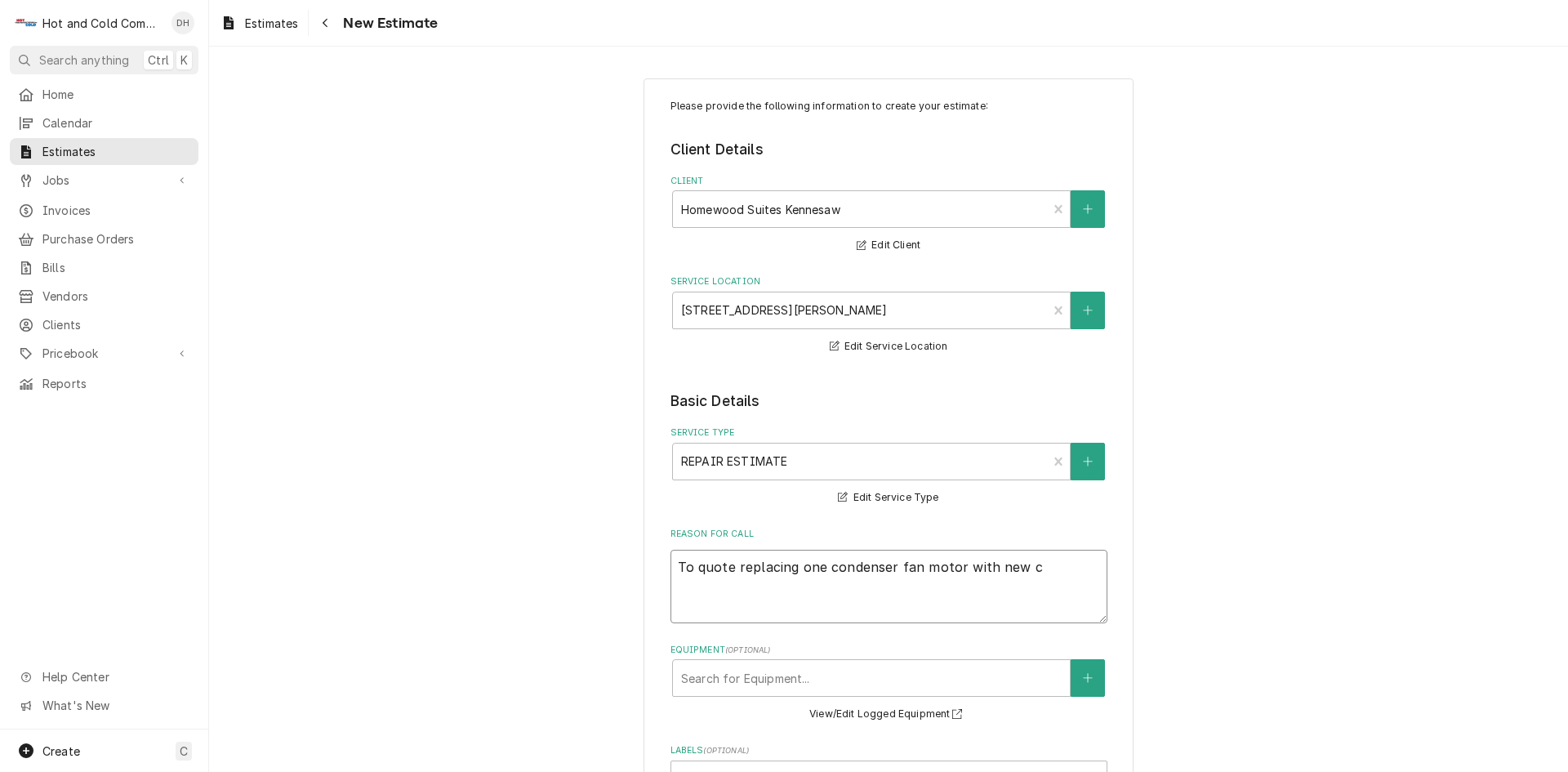
type textarea "To quote replacing one condenser fan motor with new ca"
type textarea "x"
type textarea "To quote replacing one condenser fan motor with new cap"
type textarea "x"
type textarea "To quote replacing one condenser fan motor with new capa"
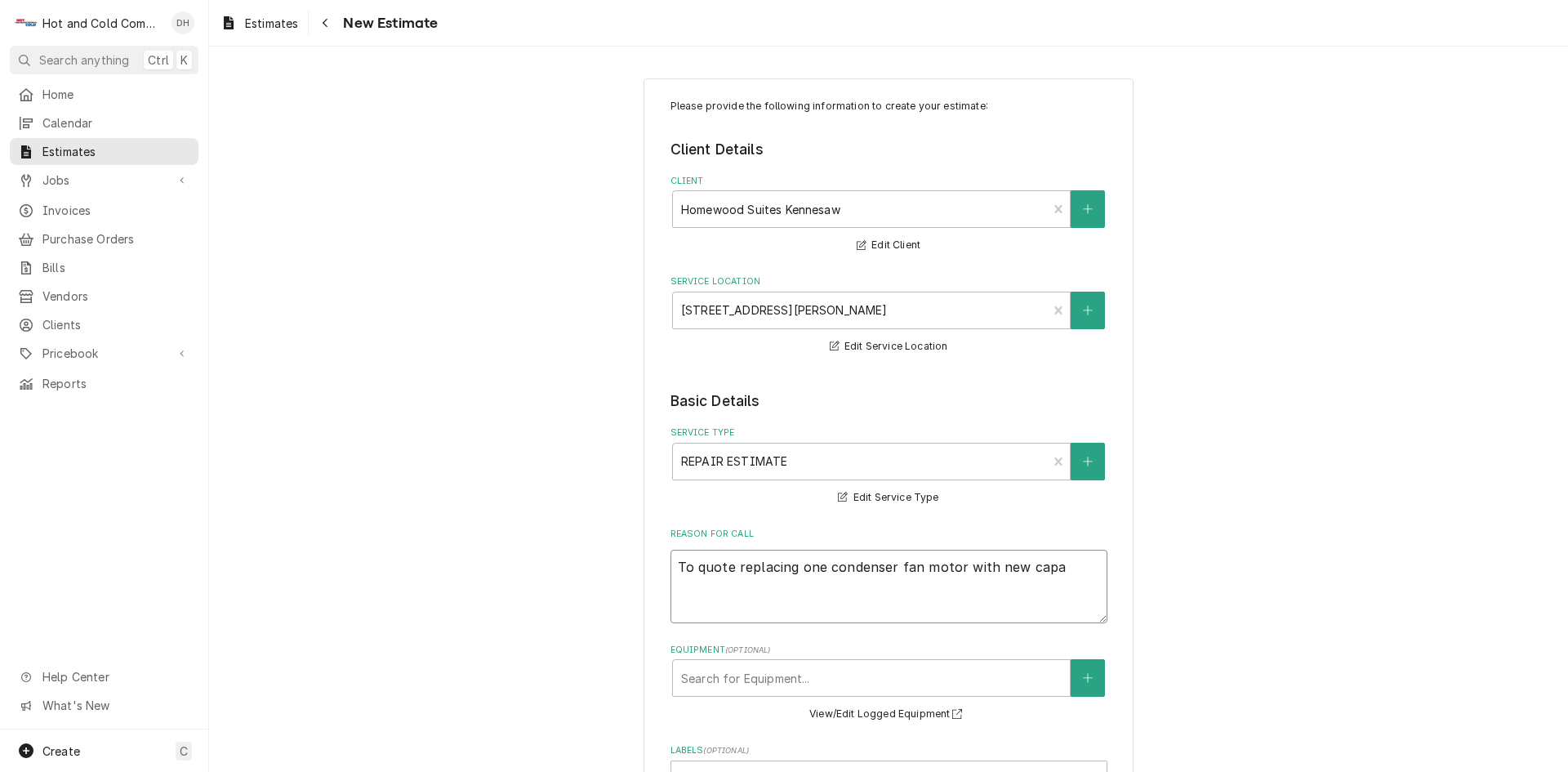
type textarea "x"
type textarea "To quote replacing one condenser fan motor with new capas"
type textarea "x"
type textarea "To quote replacing one condenser fan motor with new capasi"
type textarea "x"
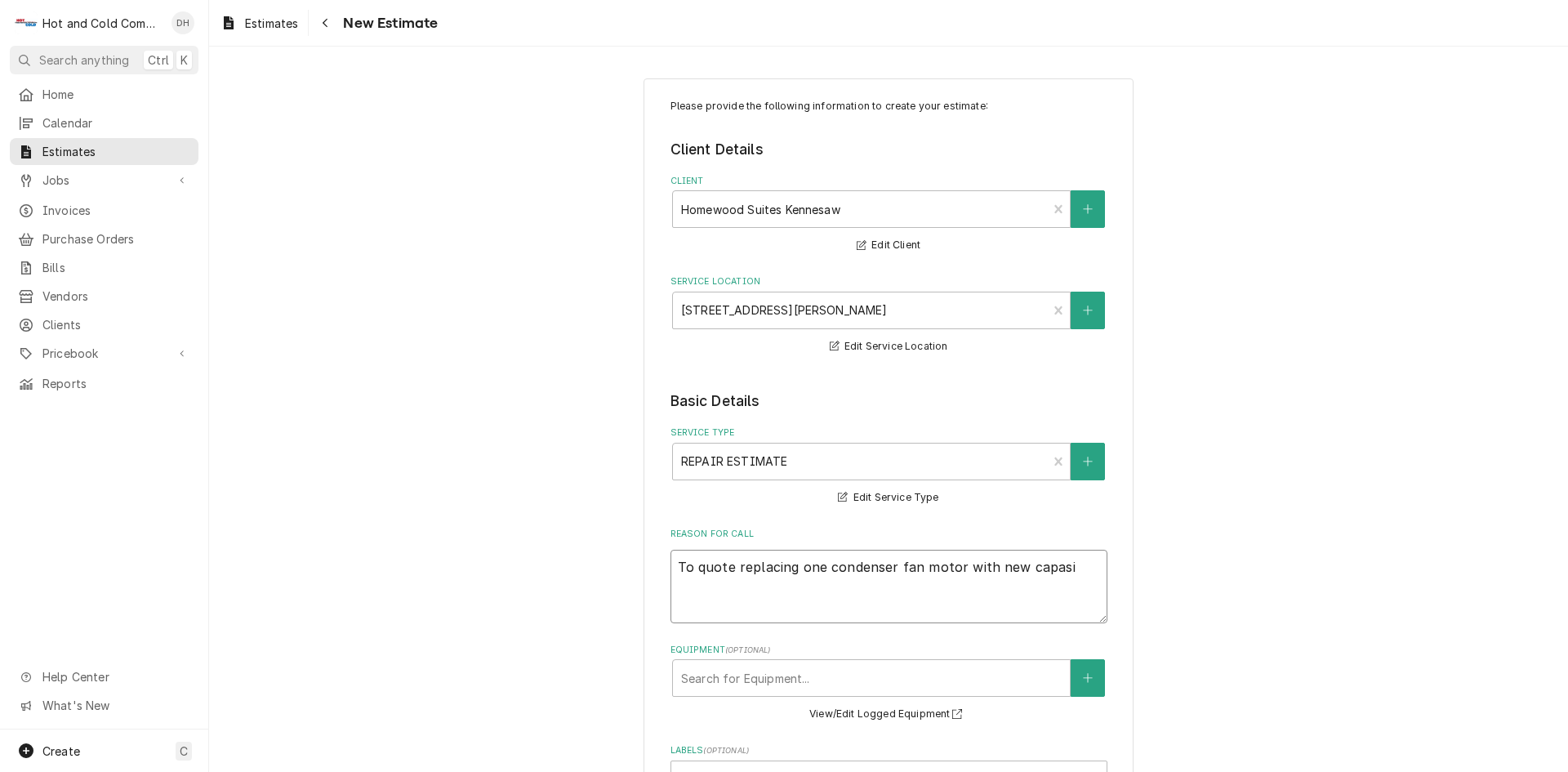
type textarea "To quote replacing one condenser fan motor with new capasit"
type textarea "x"
type textarea "To quote replacing one condenser fan motor with new capasito"
type textarea "x"
type textarea "To quote replacing one condenser fan motor with new capasitor"
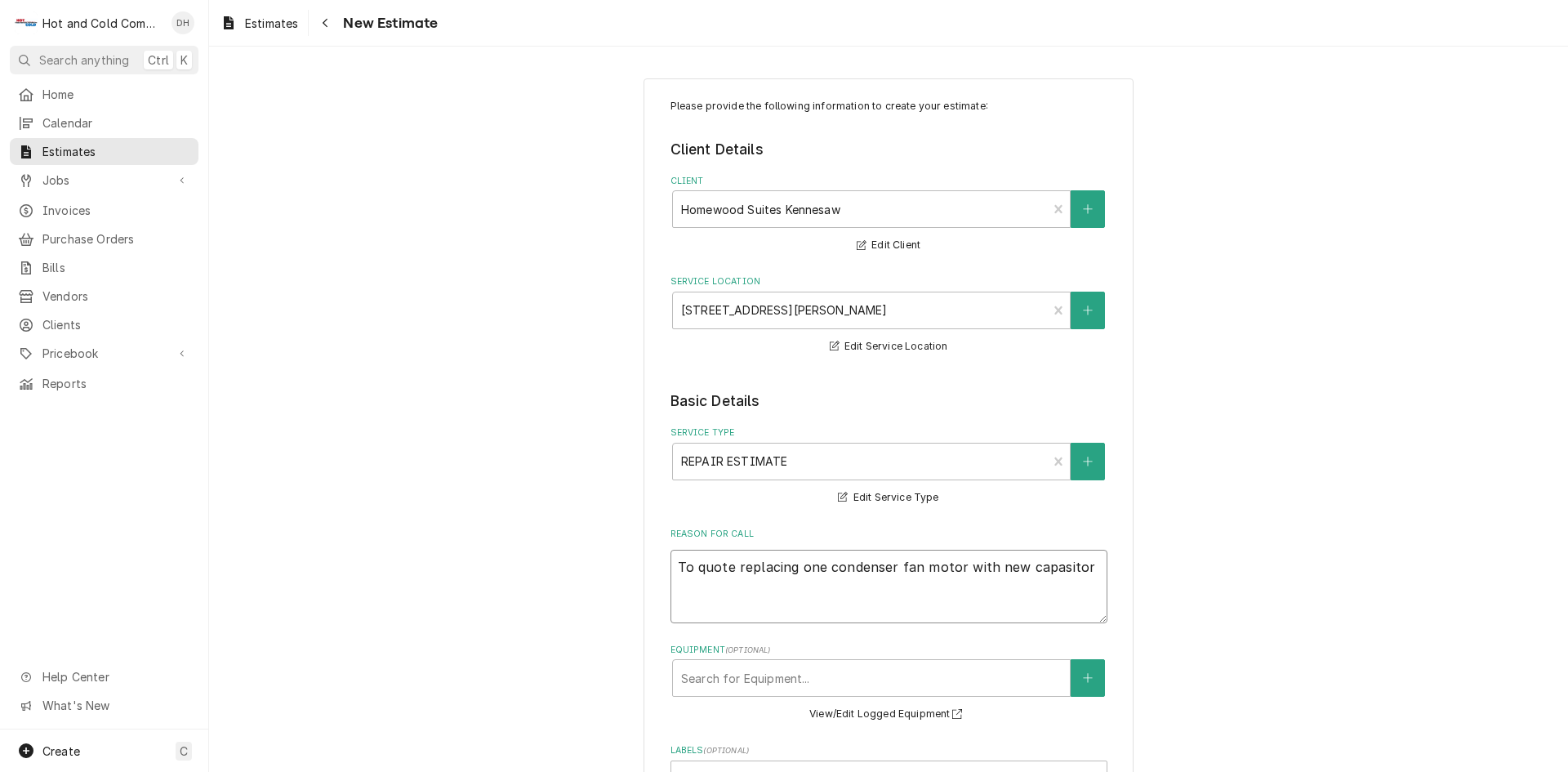
click at [1060, 564] on textarea "To quote replacing one condenser fan motor with new capasitor" at bounding box center [888, 586] width 437 height 73
type textarea "x"
type textarea "To quote replacing one condenser fan motor with new capacitor"
type textarea "x"
type textarea "To quote replacing one condenser fan motor with new capacitor"
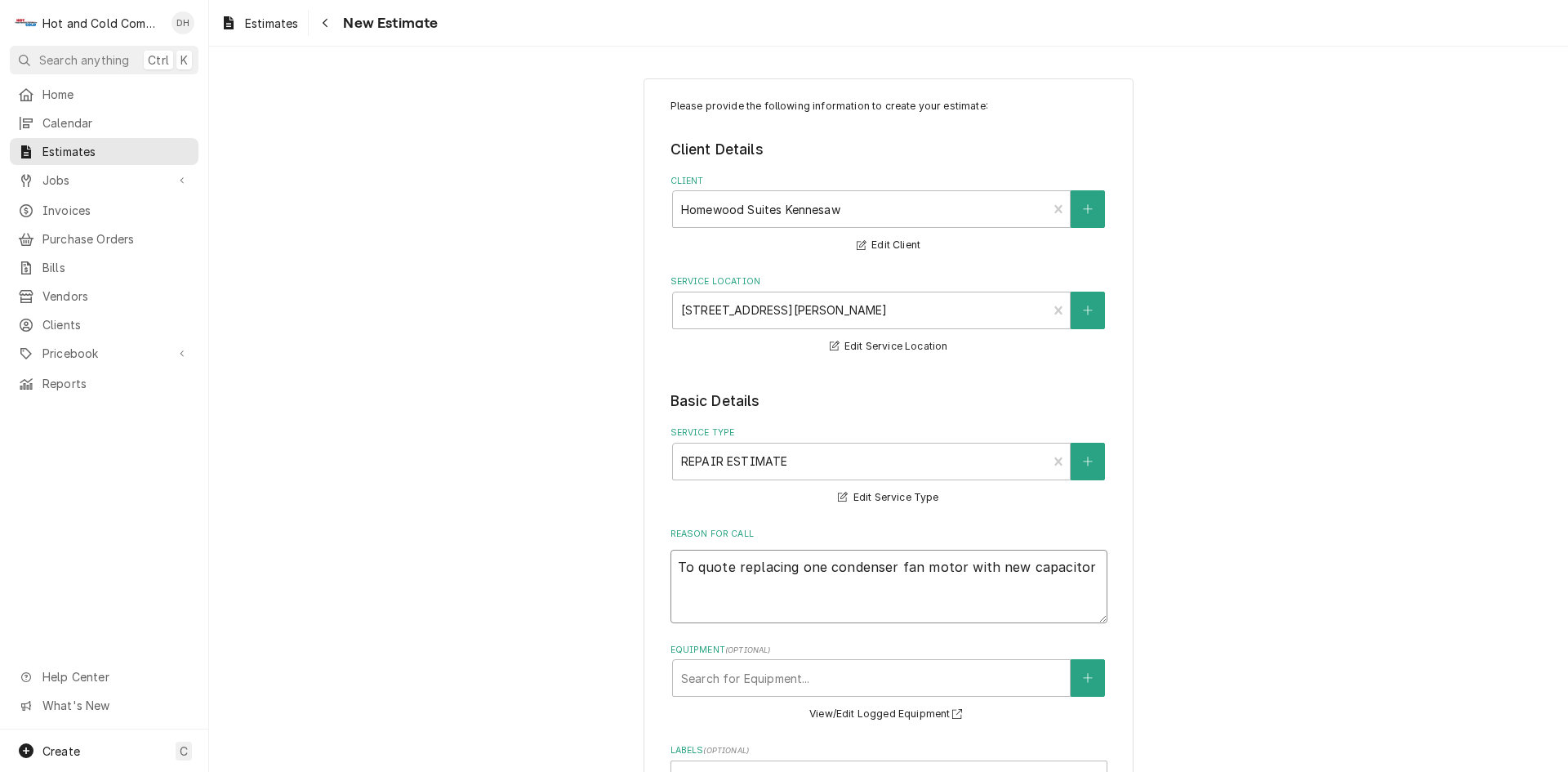
type textarea "x"
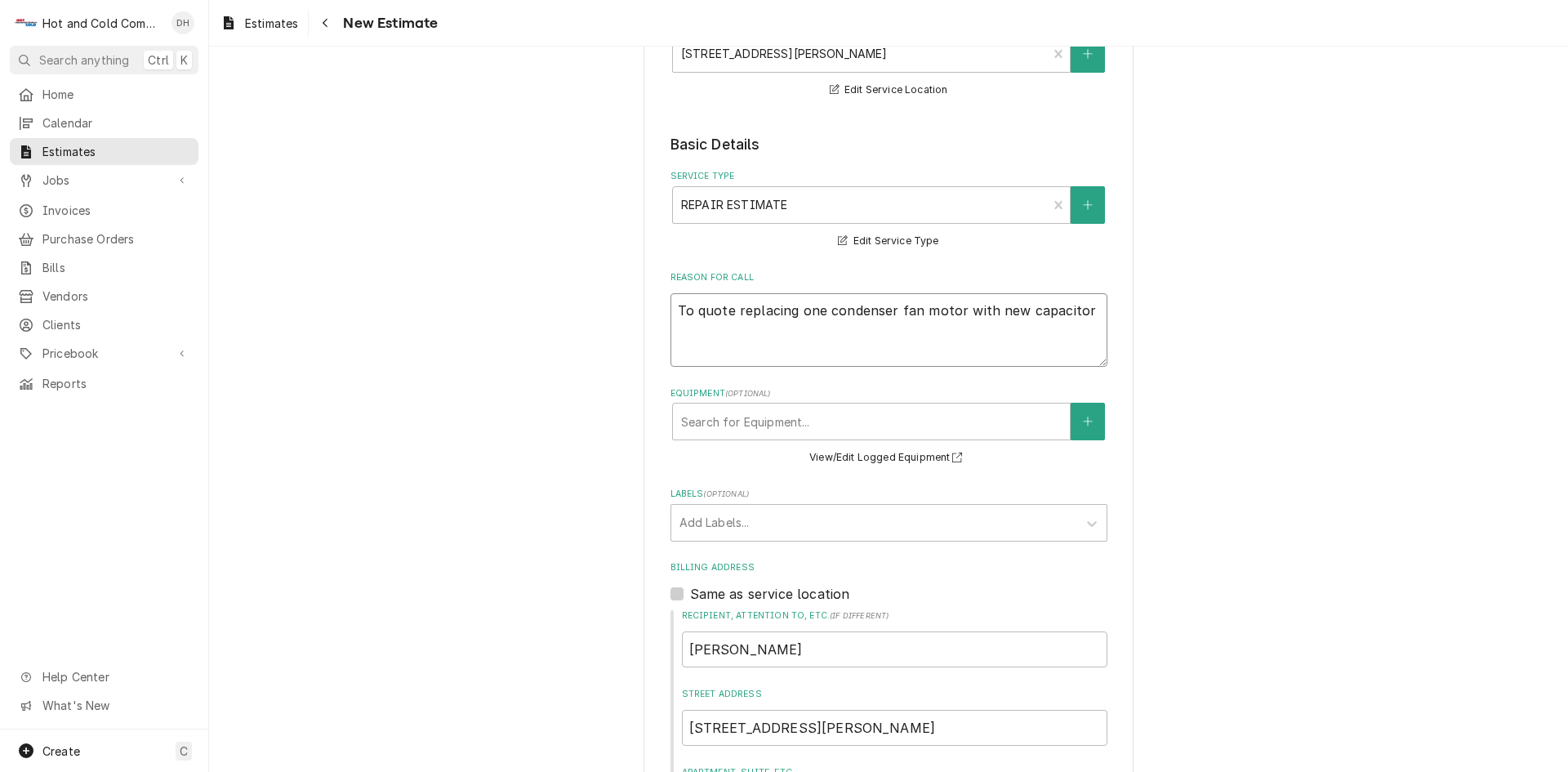
scroll to position [272, 0]
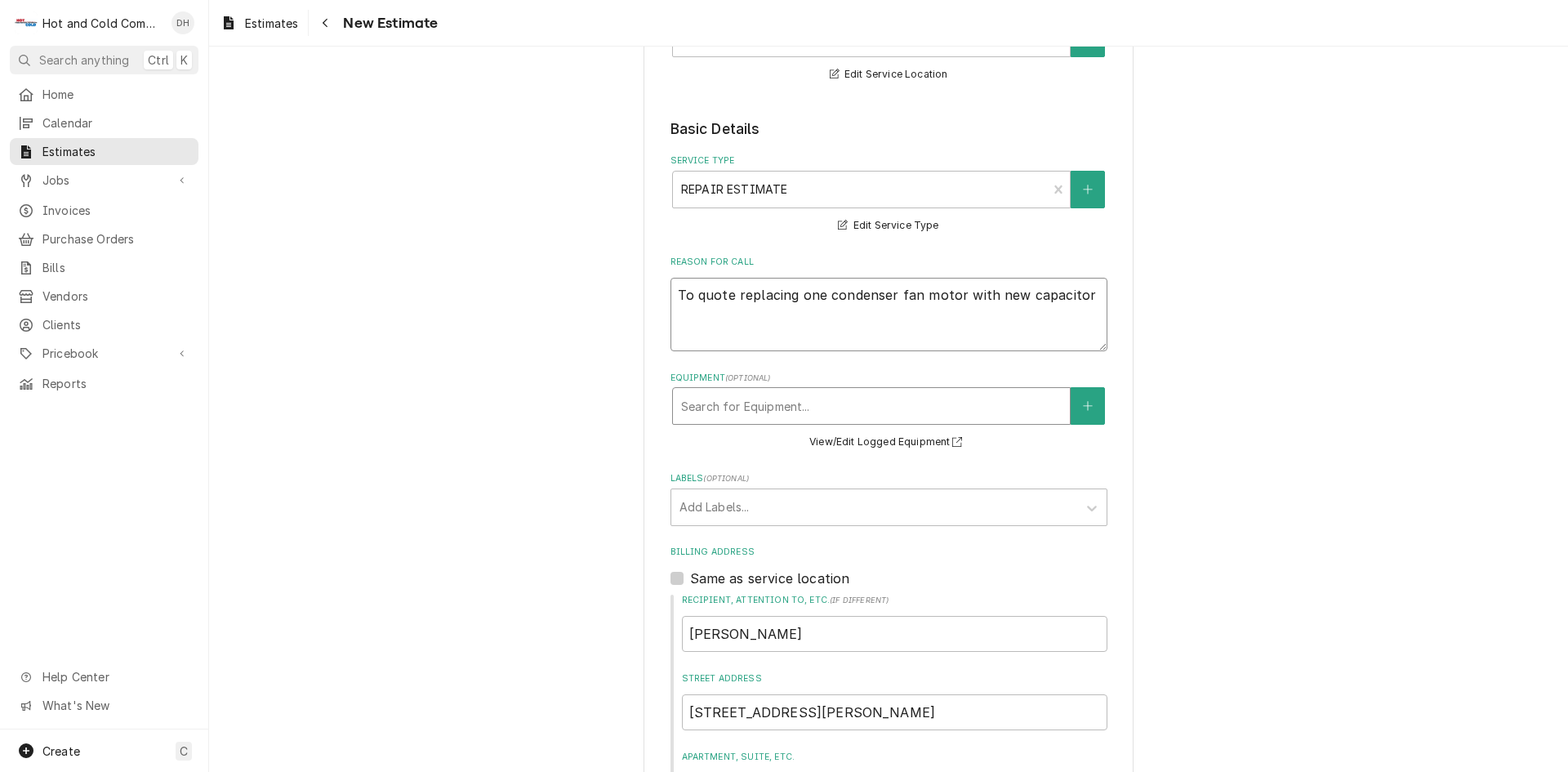
type textarea "To quote replacing one condenser fan motor with new capacitor"
click at [888, 397] on div "Equipment" at bounding box center [871, 406] width 380 height 30
click at [1091, 402] on button "Equipment" at bounding box center [1088, 406] width 35 height 38
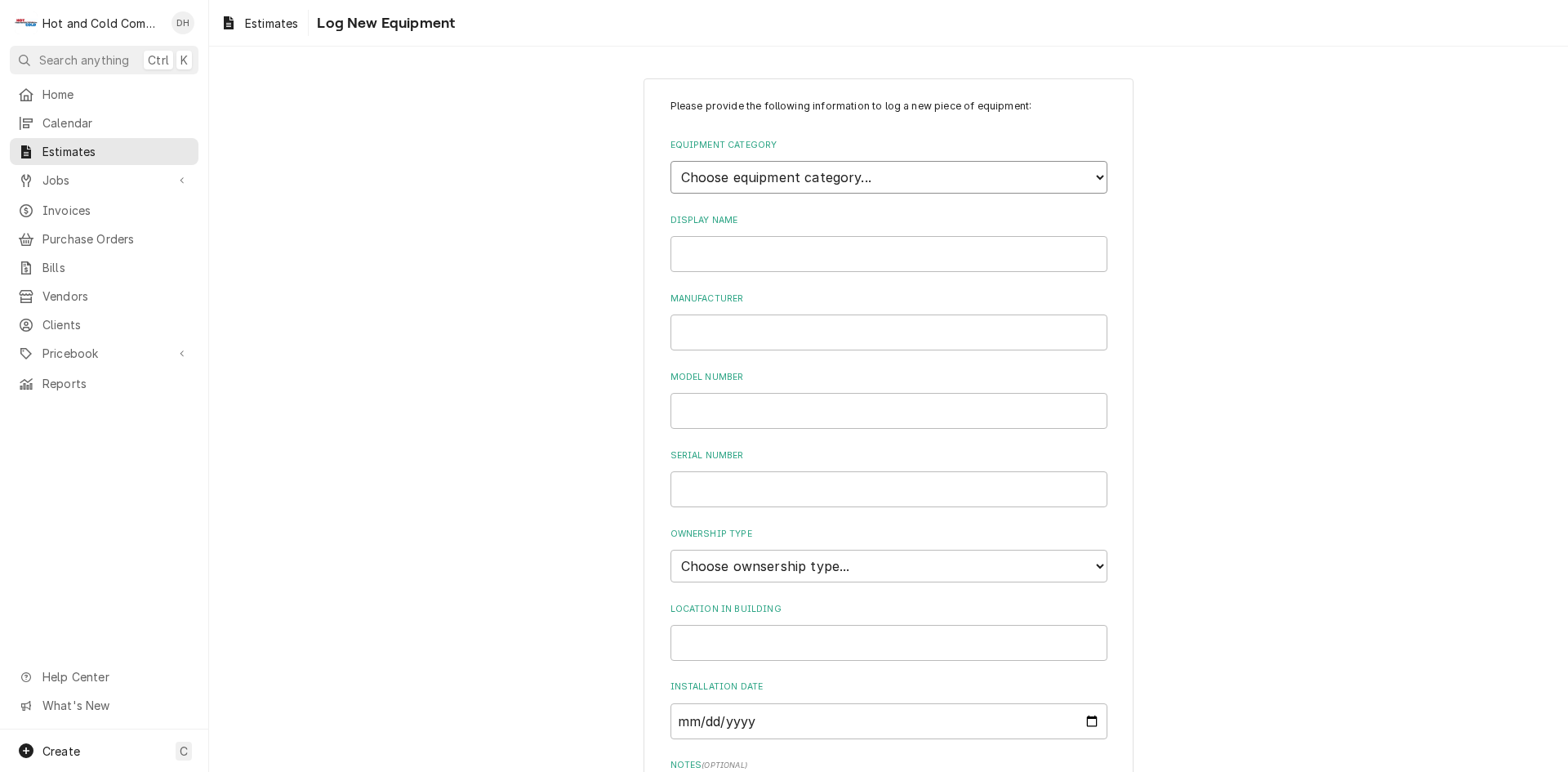
click at [868, 170] on select "Choose equipment category... Cooking Equipment Fryers Ice Machines Ovens and Ra…" at bounding box center [888, 178] width 437 height 33
select select "15"
click at [670, 161] on select "Choose equipment category... Cooking Equipment Fryers Ice Machines Ovens and Ra…" at bounding box center [888, 178] width 437 height 33
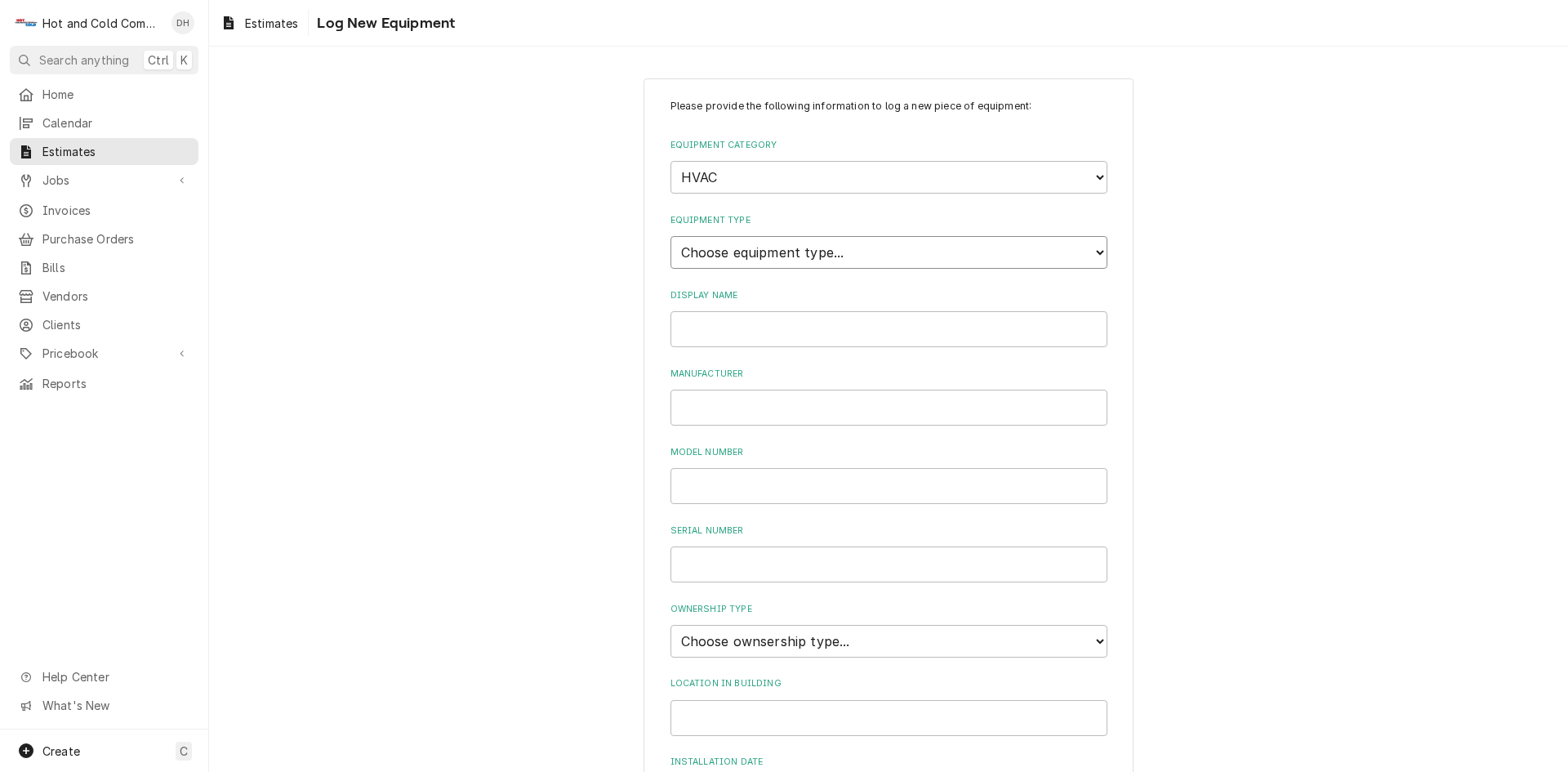
click at [1092, 252] on select "Choose equipment type... Condenser Furnace Chiller Air Handler VRF Mini Split M…" at bounding box center [888, 253] width 437 height 33
select select "131"
click at [670, 236] on select "Choose equipment type... Condenser Furnace Chiller Air Handler VRF Mini Split M…" at bounding box center [888, 253] width 437 height 33
click at [899, 328] on input "Display Name" at bounding box center [888, 329] width 437 height 36
type input "Aaon back common area's"
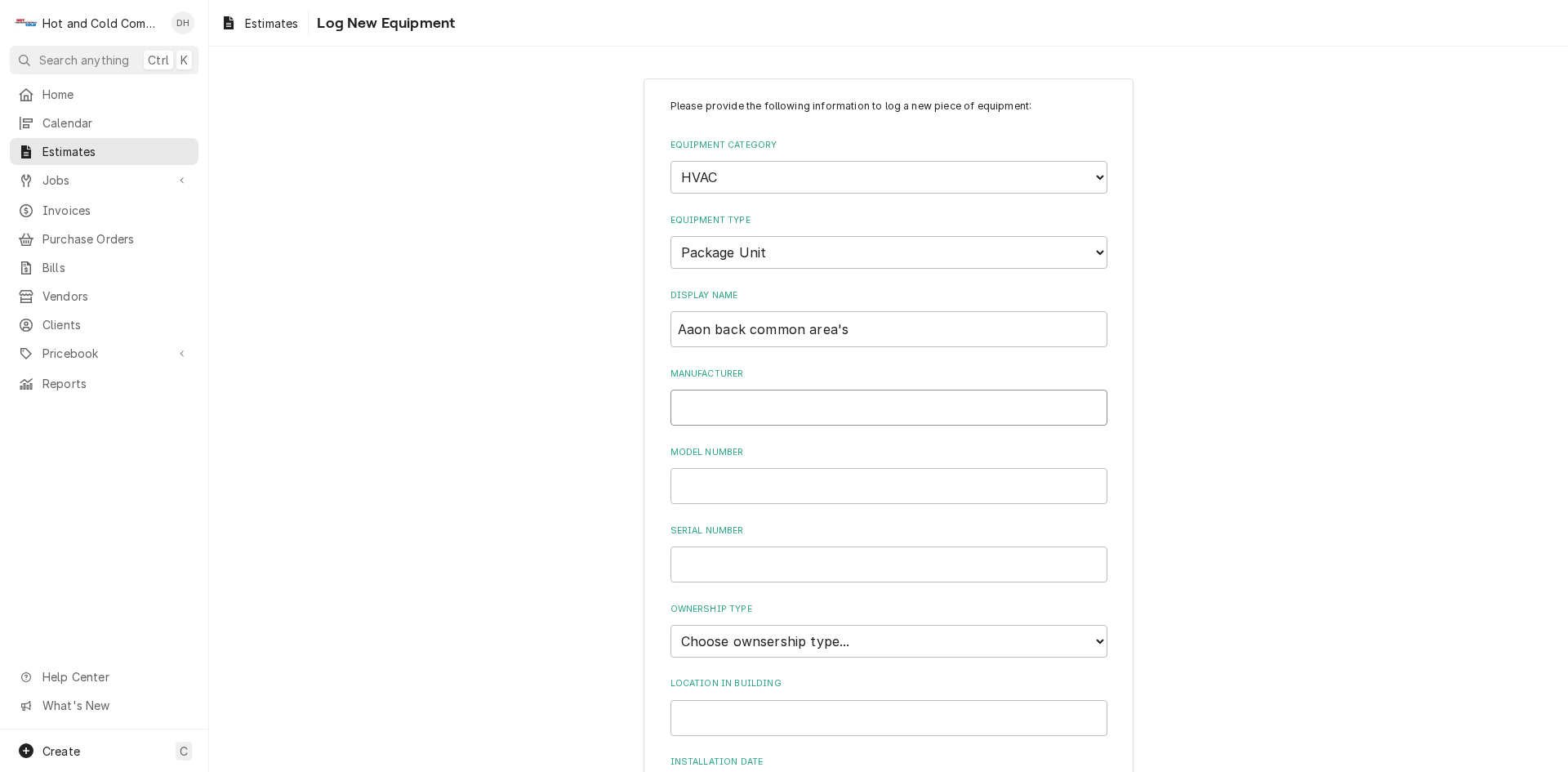
click at [883, 405] on input "Manufacturer" at bounding box center [888, 407] width 437 height 36
type input "Aaon"
type input "RM-013-8-0-AA02-339"
click at [842, 569] on input "Serial Number" at bounding box center [888, 565] width 437 height 36
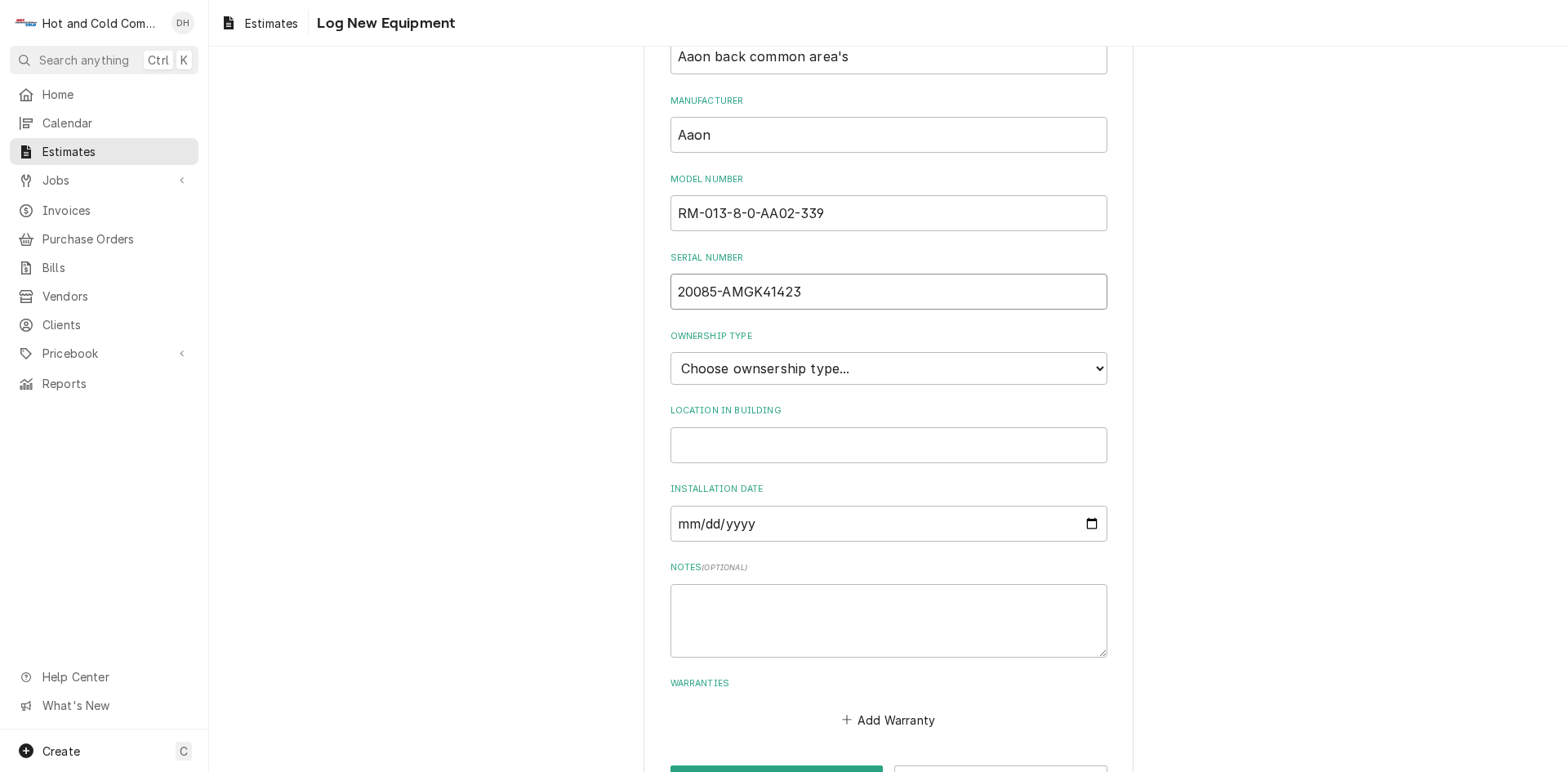
type input "20085-AMGK41423"
click at [772, 355] on select "Choose ownsership type... Unknown Owned Leased Rented" at bounding box center [888, 369] width 437 height 33
select select "1"
click at [670, 352] on select "Choose ownsership type... Unknown Owned Leased Rented" at bounding box center [888, 369] width 437 height 33
click at [828, 448] on input "Location in Building" at bounding box center [888, 445] width 437 height 36
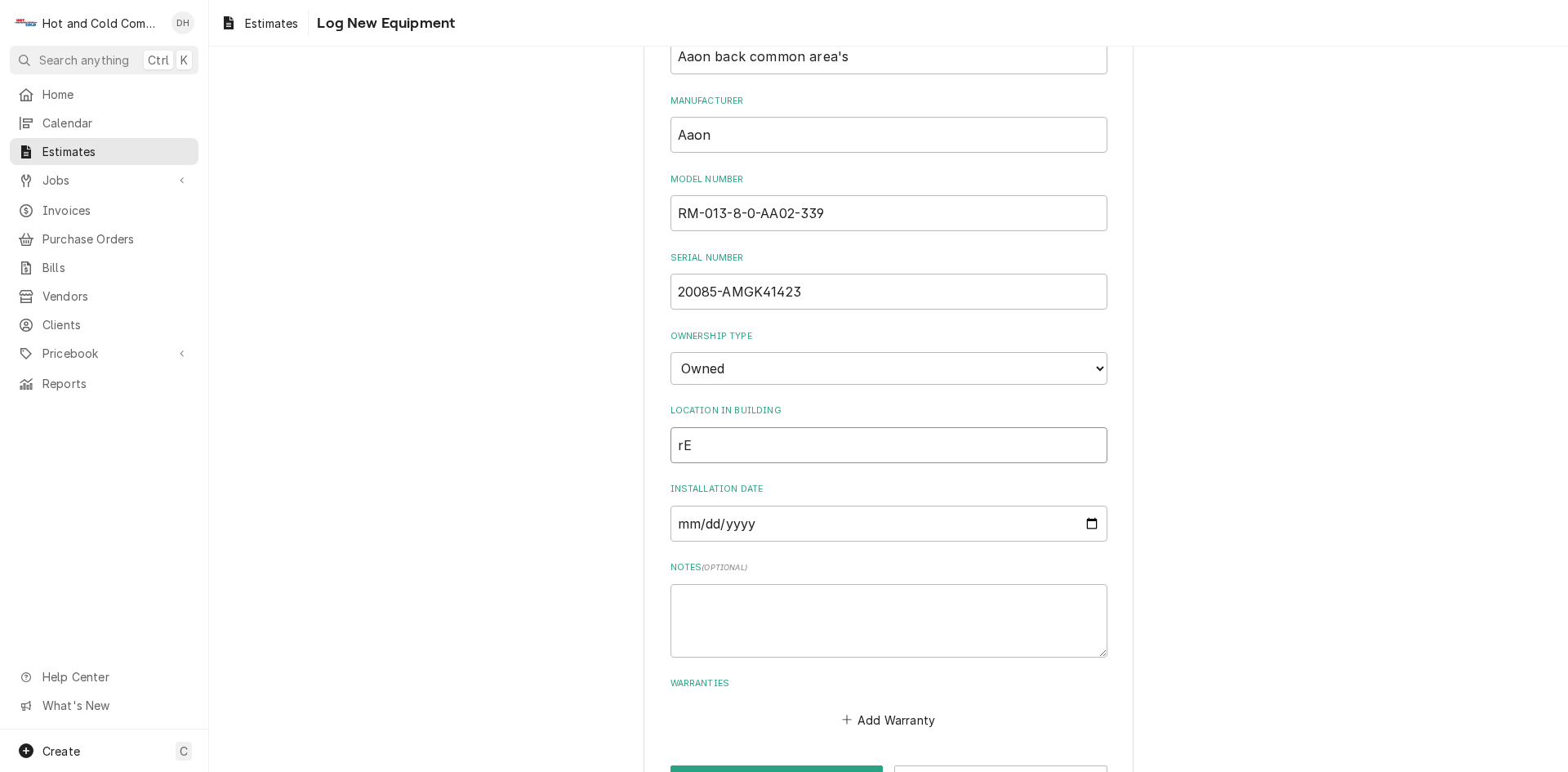
type input "r"
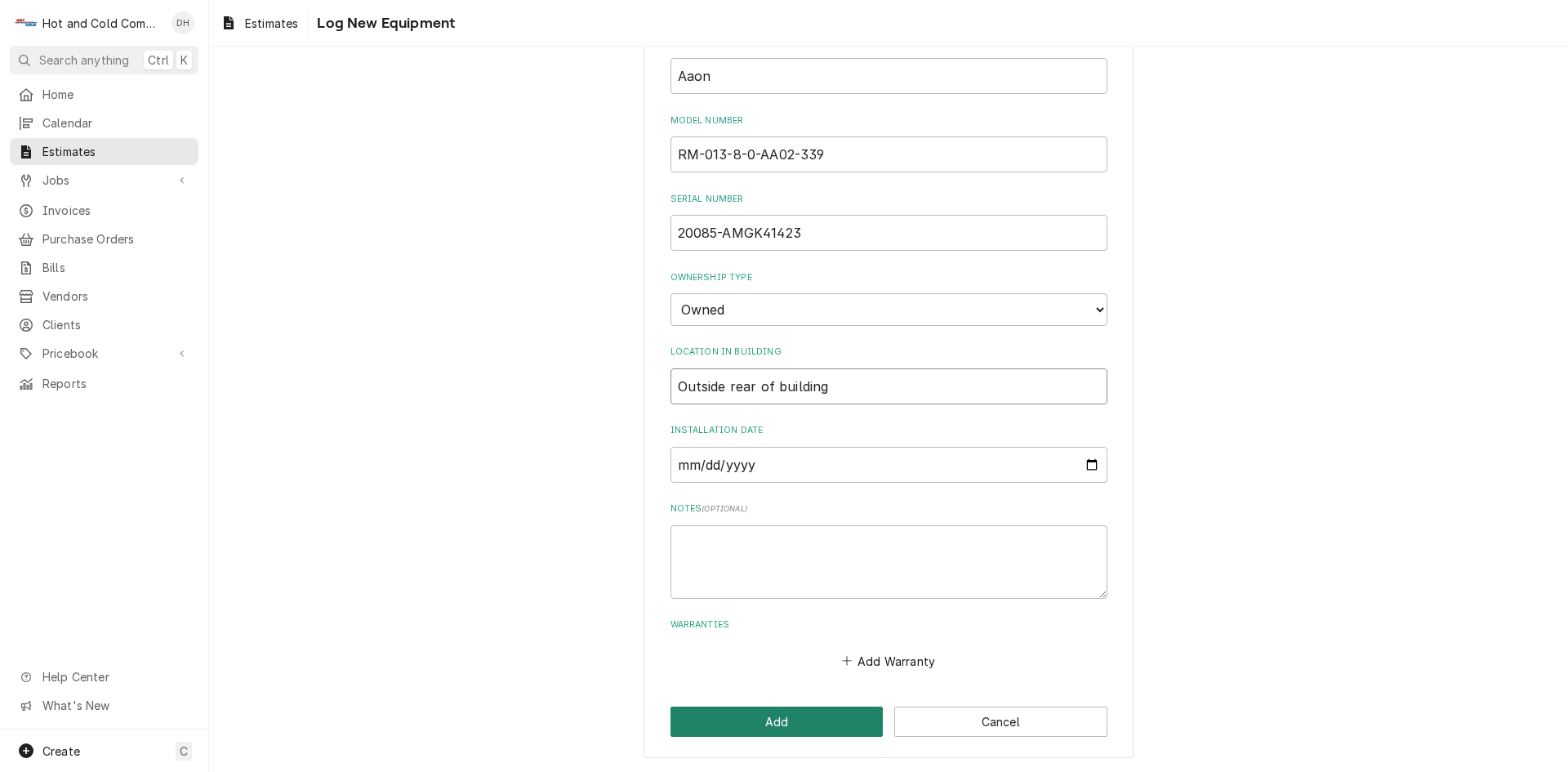
type input "Outside rear of building"
click at [840, 719] on button "Add" at bounding box center [777, 721] width 213 height 30
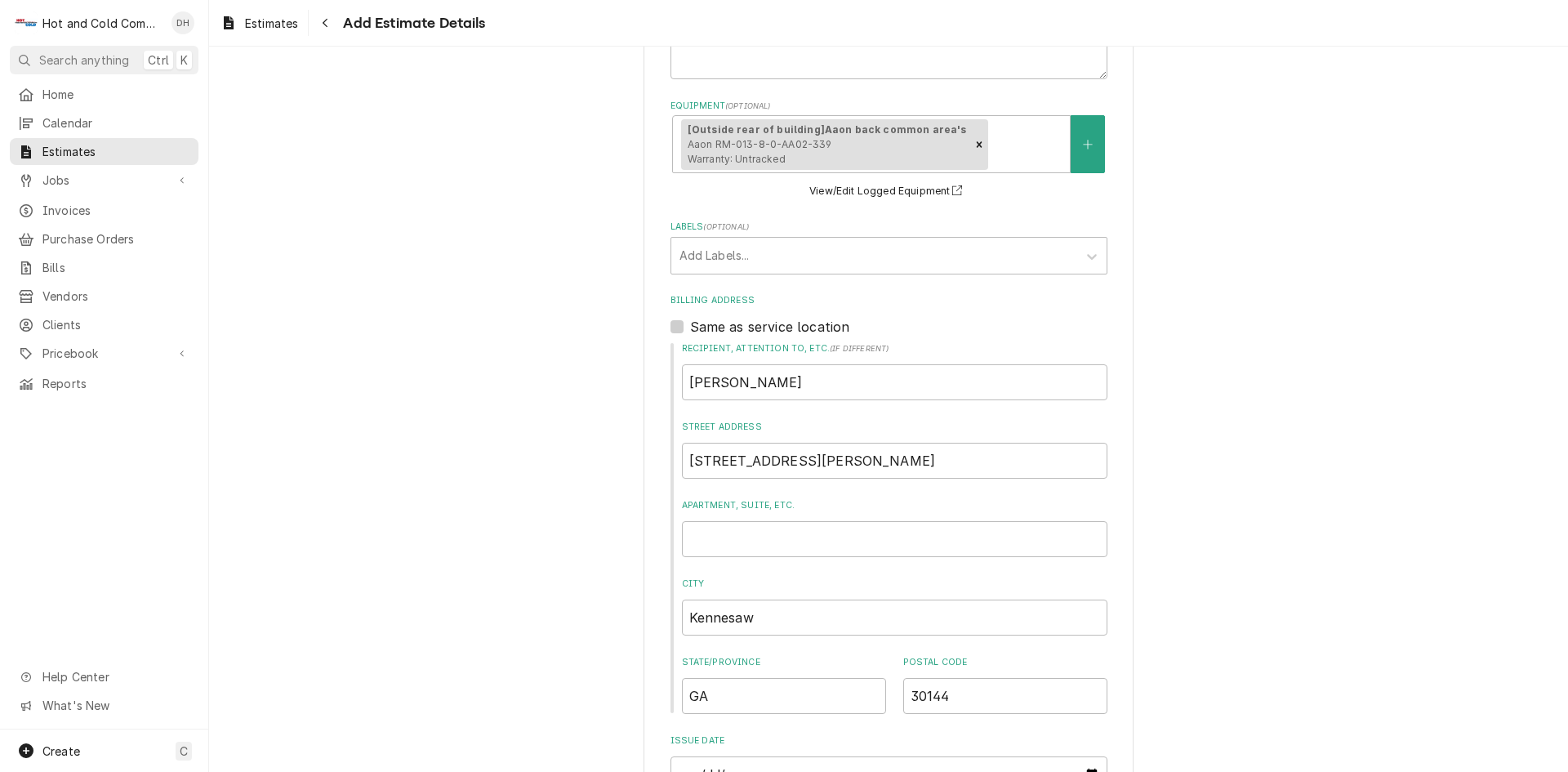
scroll to position [816, 0]
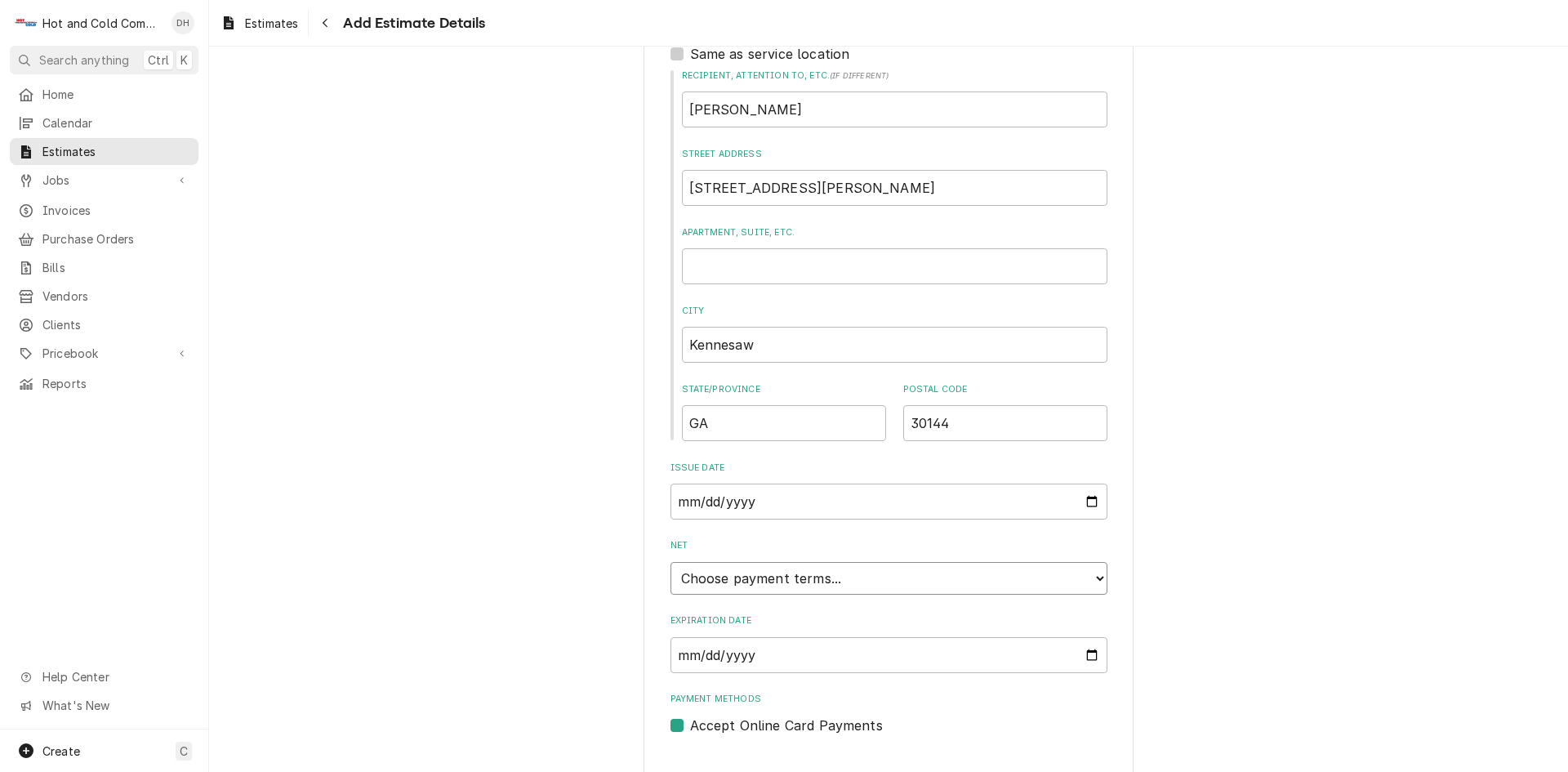
click at [1092, 570] on select "Choose payment terms... Same Day Net 7 Net 14 Net 21 Net 30 Net 45 Net 60 Net 90" at bounding box center [888, 579] width 437 height 33
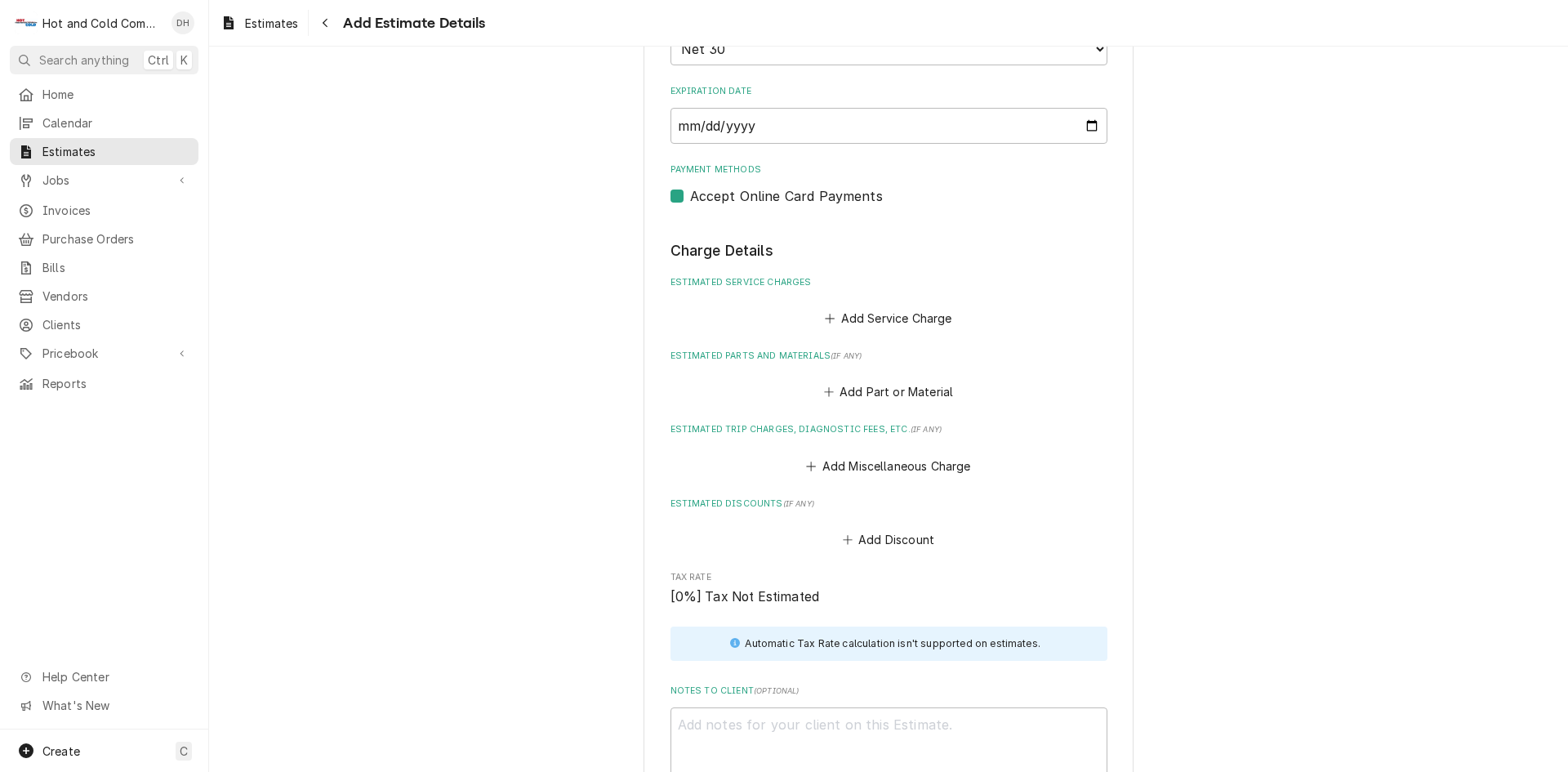
scroll to position [1360, 0]
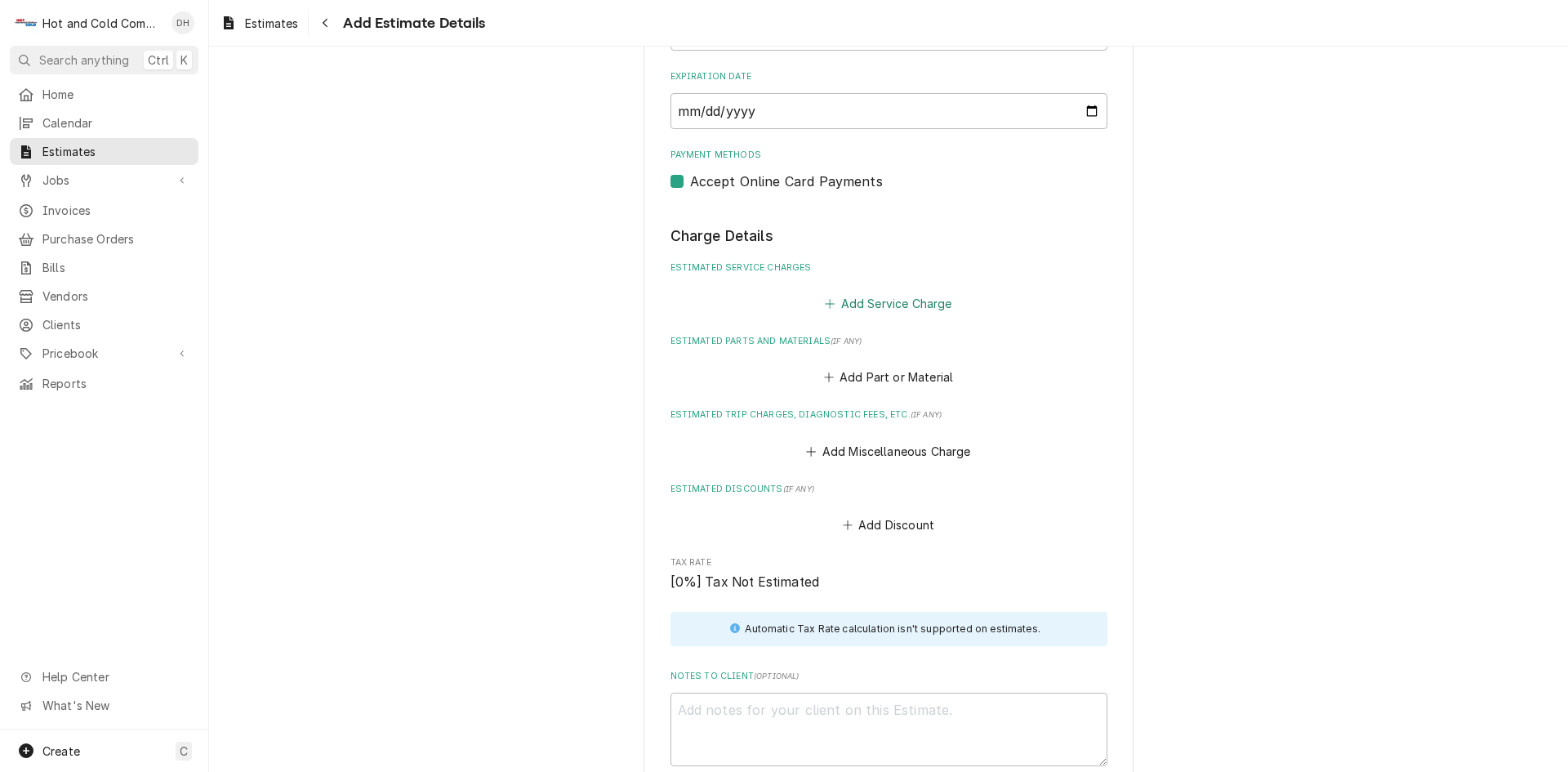
click at [902, 308] on button "Add Service Charge" at bounding box center [888, 303] width 132 height 23
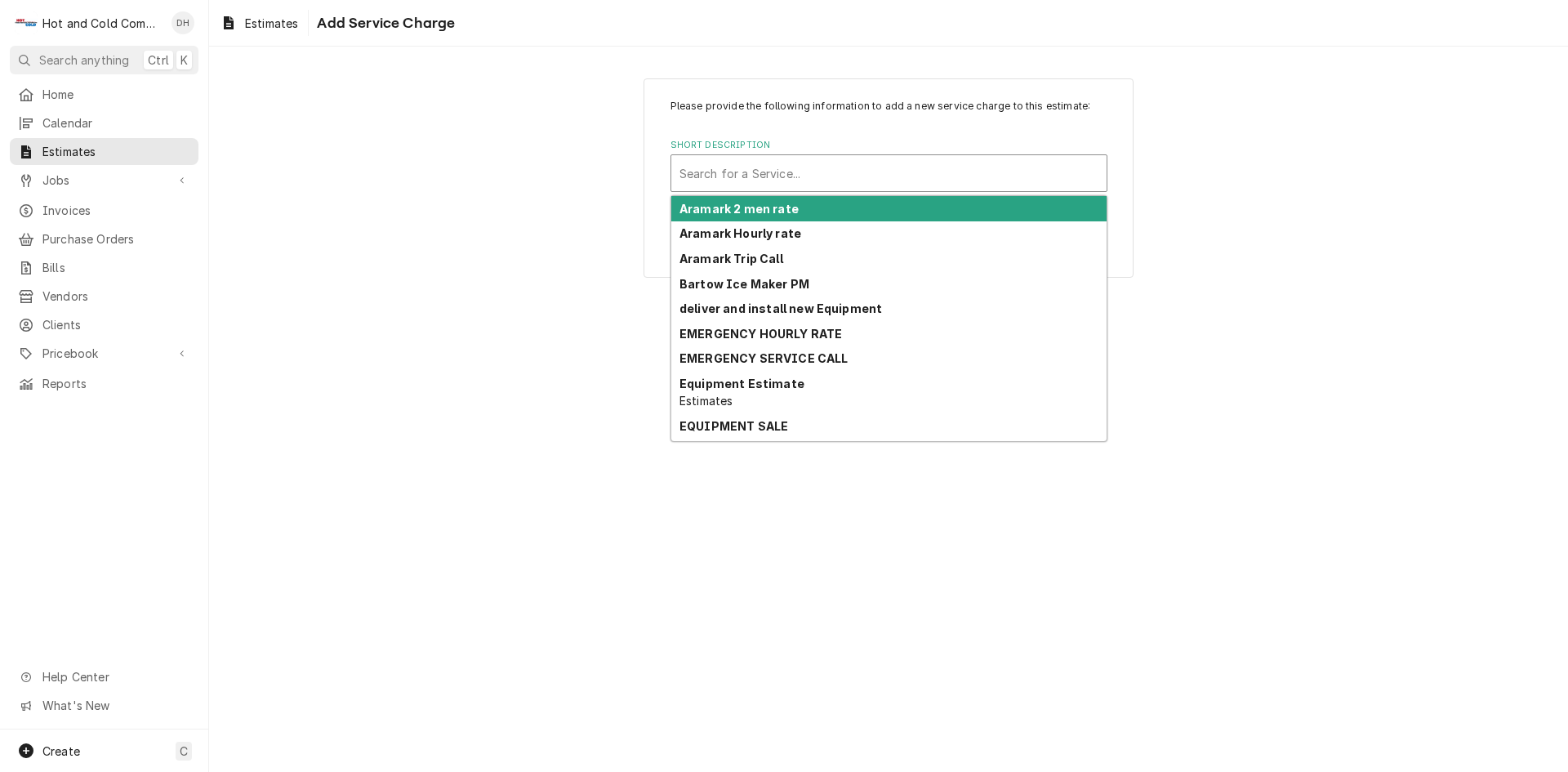
click at [844, 166] on div "Short Description" at bounding box center [888, 174] width 419 height 30
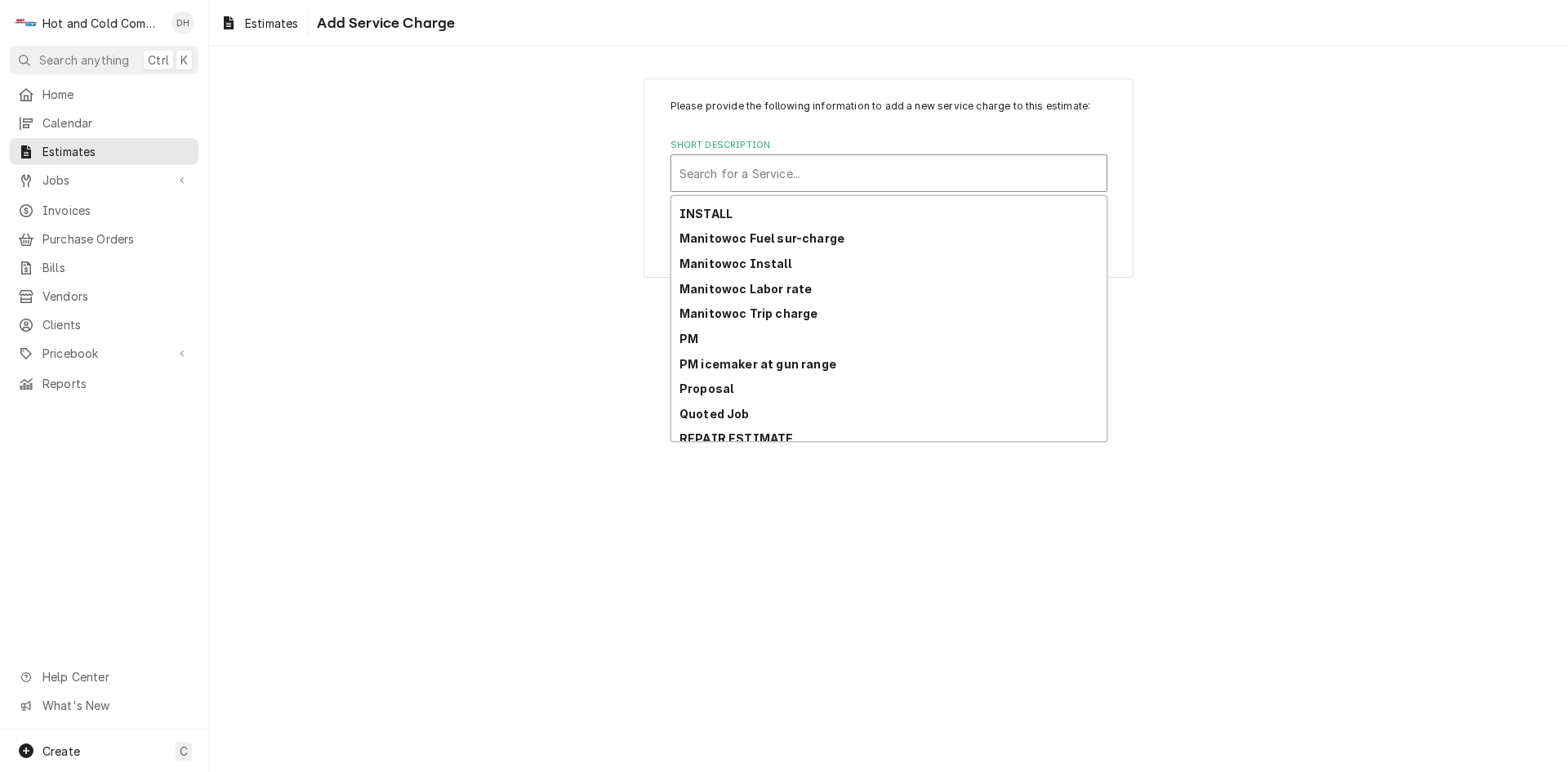
scroll to position [370, 0]
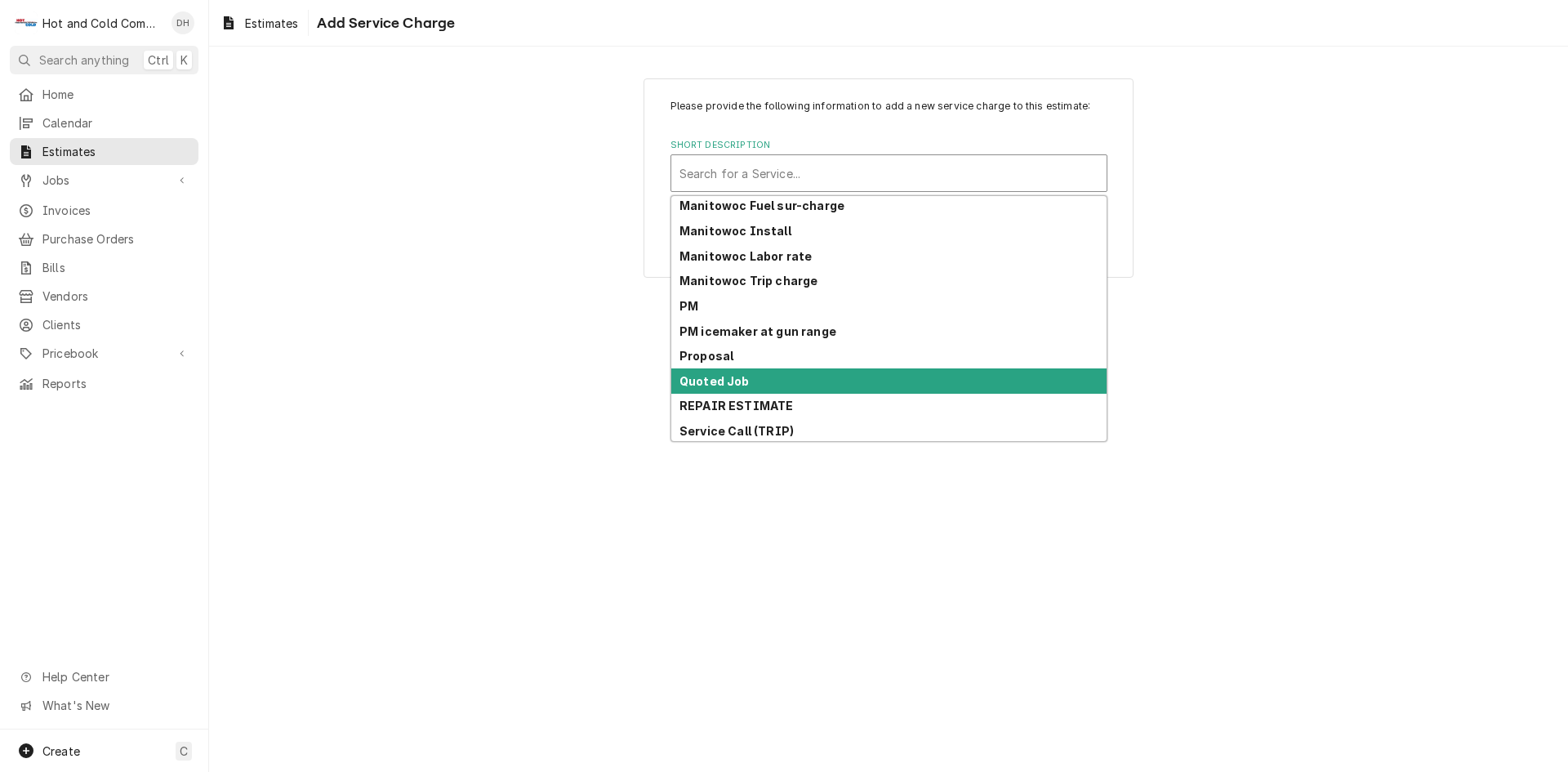
click at [749, 379] on div "Quoted Job" at bounding box center [888, 381] width 435 height 26
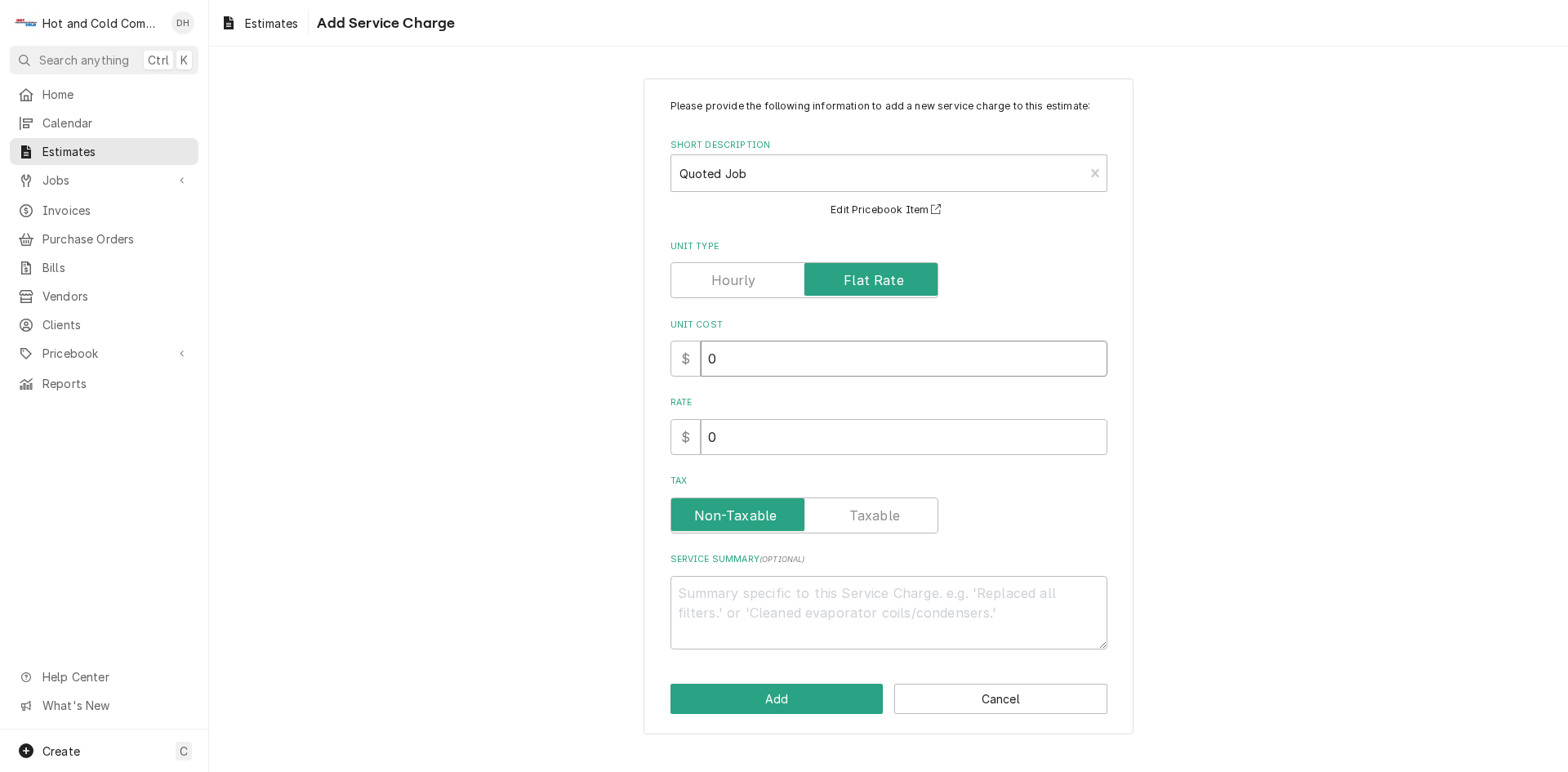
click at [794, 365] on input "0" at bounding box center [904, 359] width 406 height 36
type textarea "x"
type input "1"
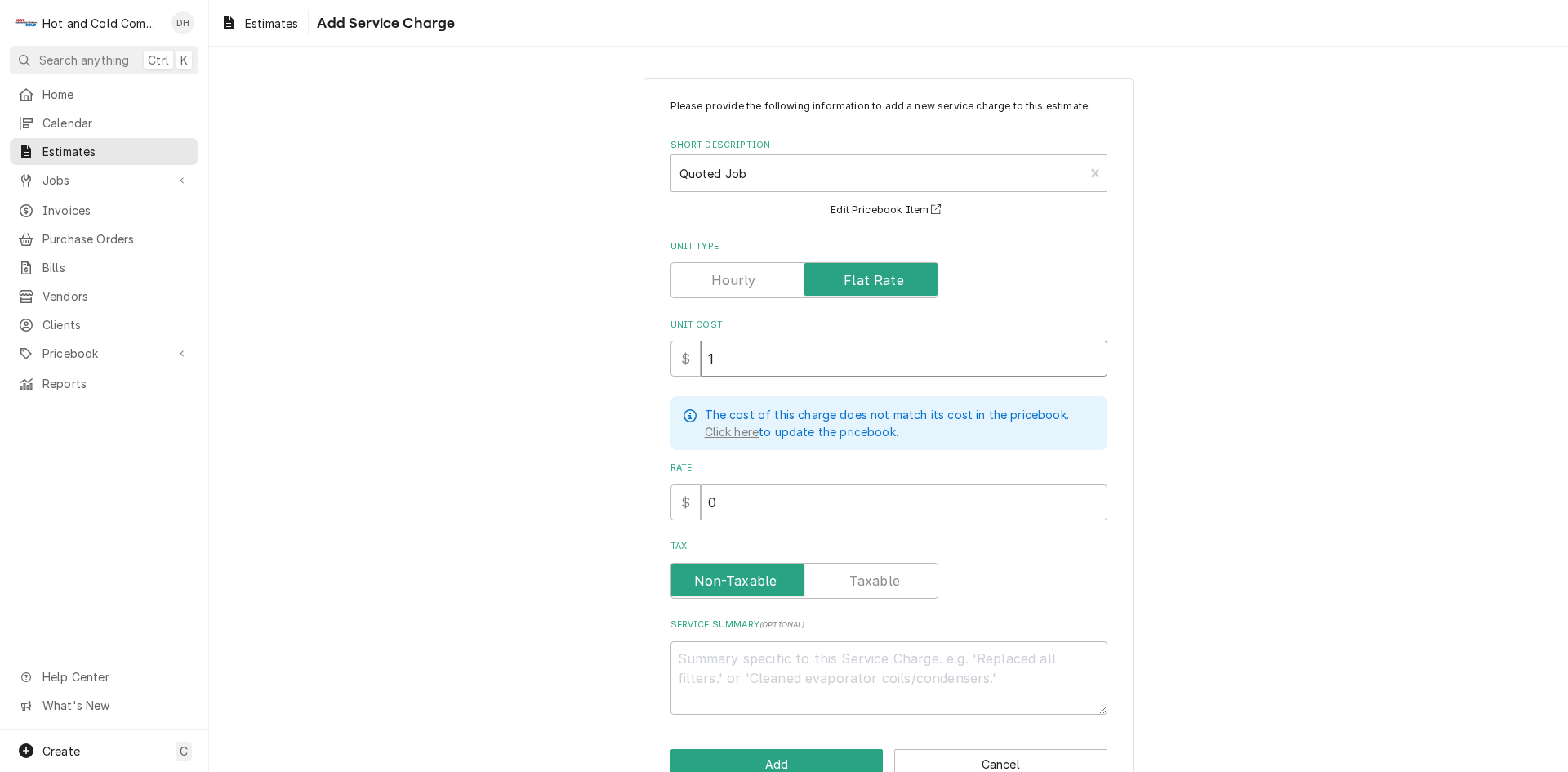
type textarea "x"
type input "17"
type textarea "x"
type input "171"
type textarea "x"
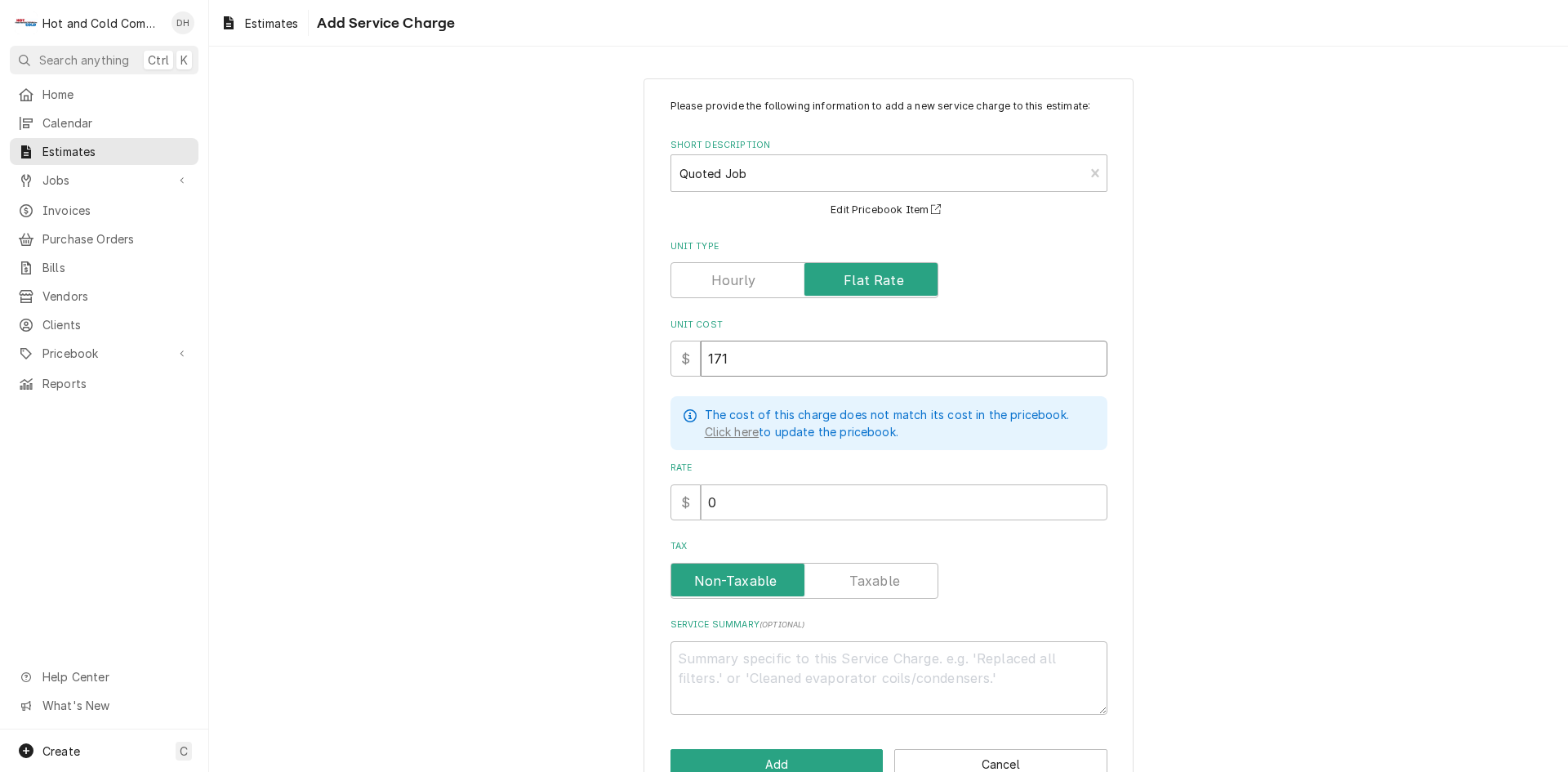
type input "1718"
type textarea "x"
type input "1718.8"
type textarea "x"
type input "1718.83"
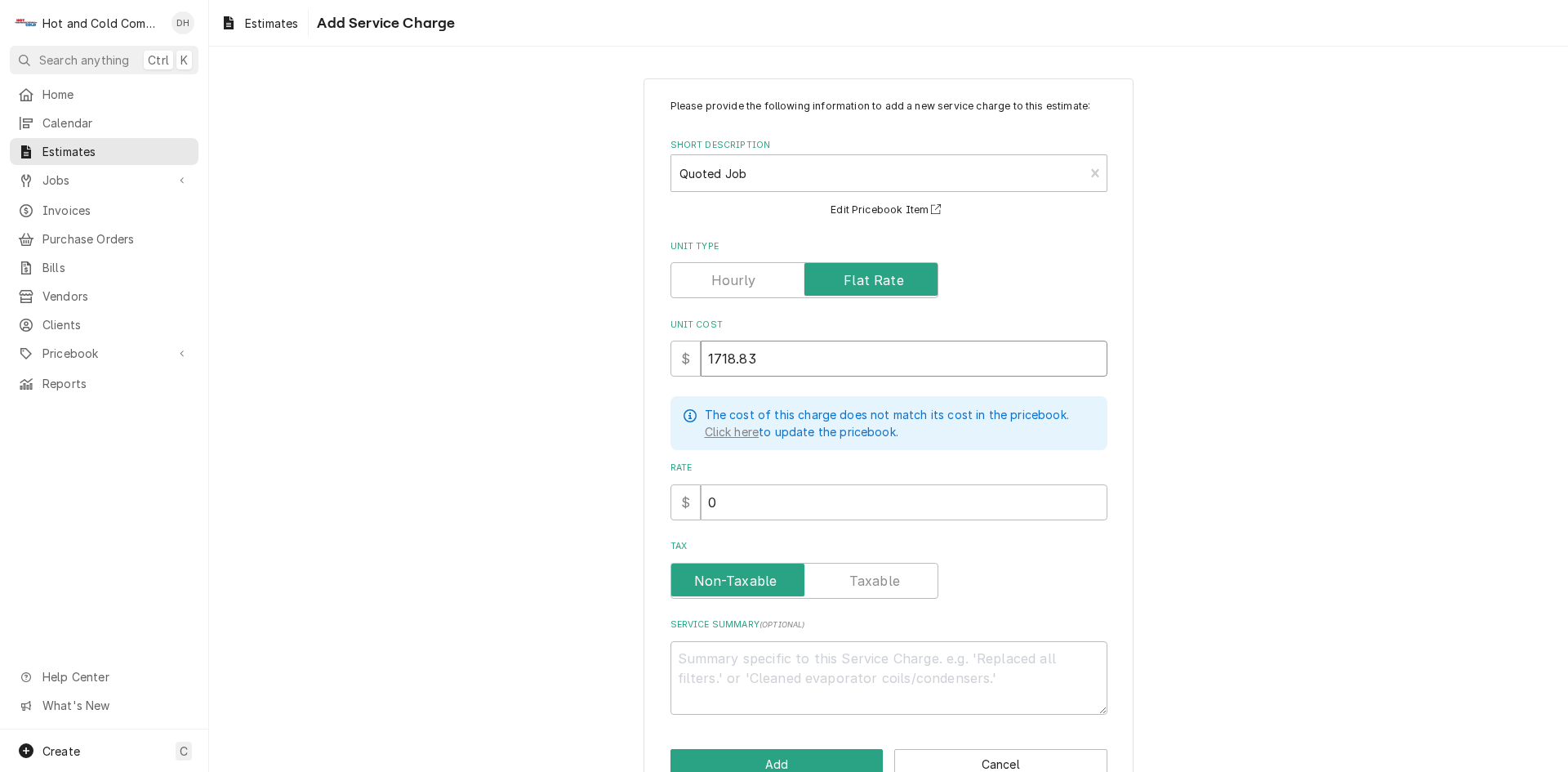
type textarea "x"
type input "1718.83"
click at [898, 585] on input "Tax" at bounding box center [805, 581] width 253 height 36
checkbox input "true"
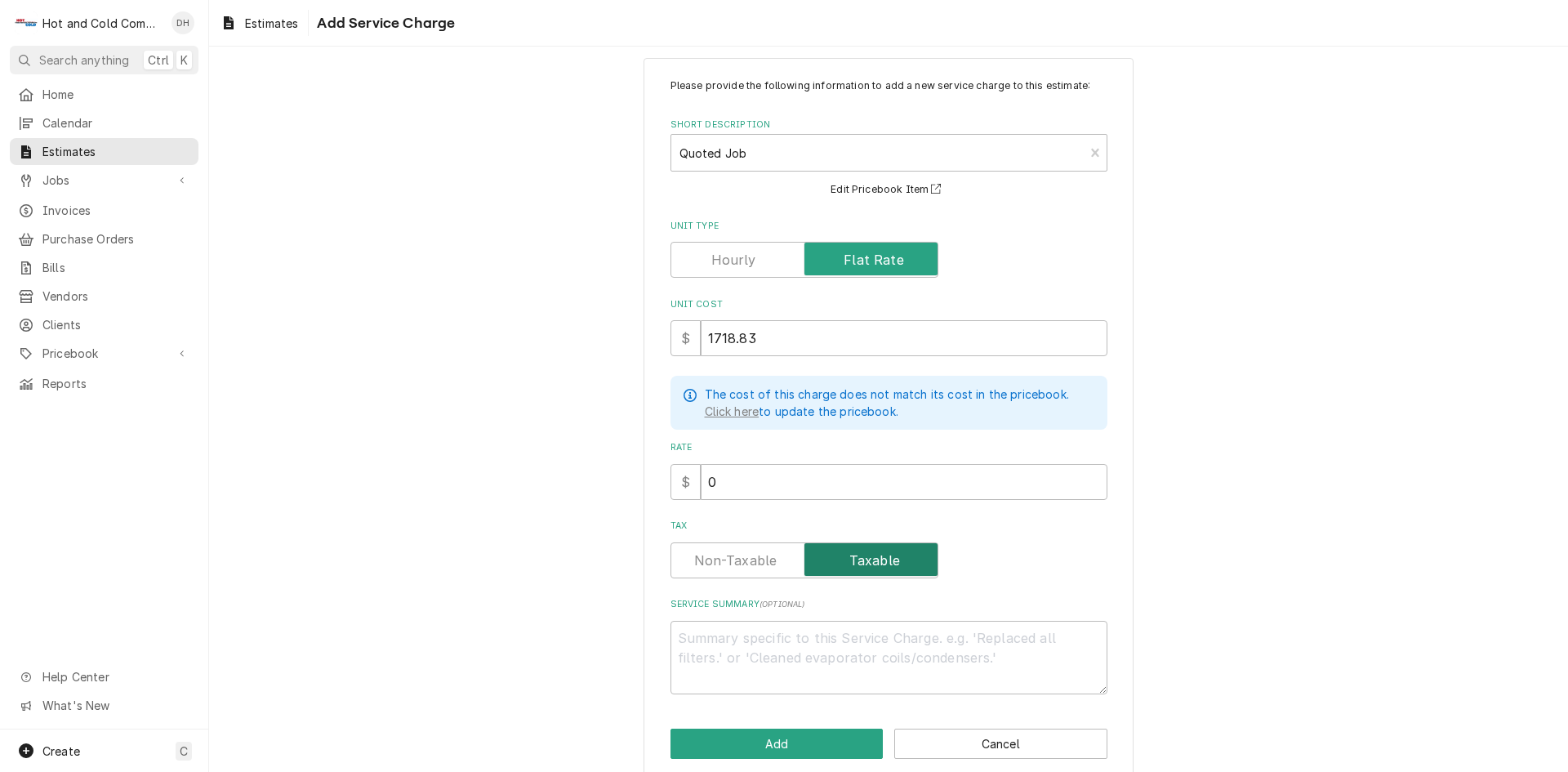
scroll to position [41, 0]
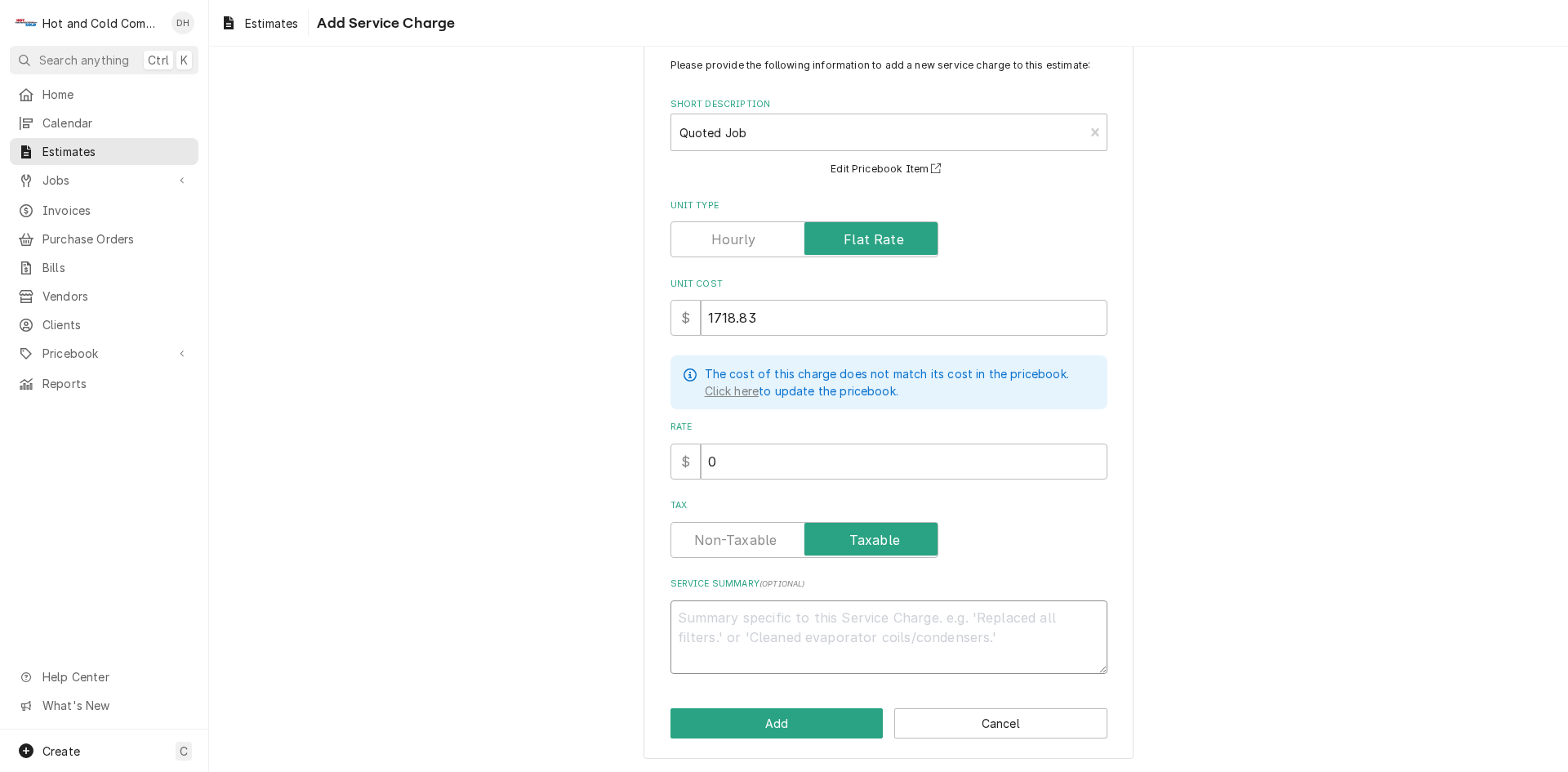
click at [696, 617] on textarea "Service Summary ( optional )" at bounding box center [888, 636] width 437 height 73
paste textarea "echnician went out on 9/18/2025 to check on issues with one of the Aaon units. …"
type textarea "x"
type textarea "echnician went out on 9/18/2025 to check on issues with one of the Aaon units. …"
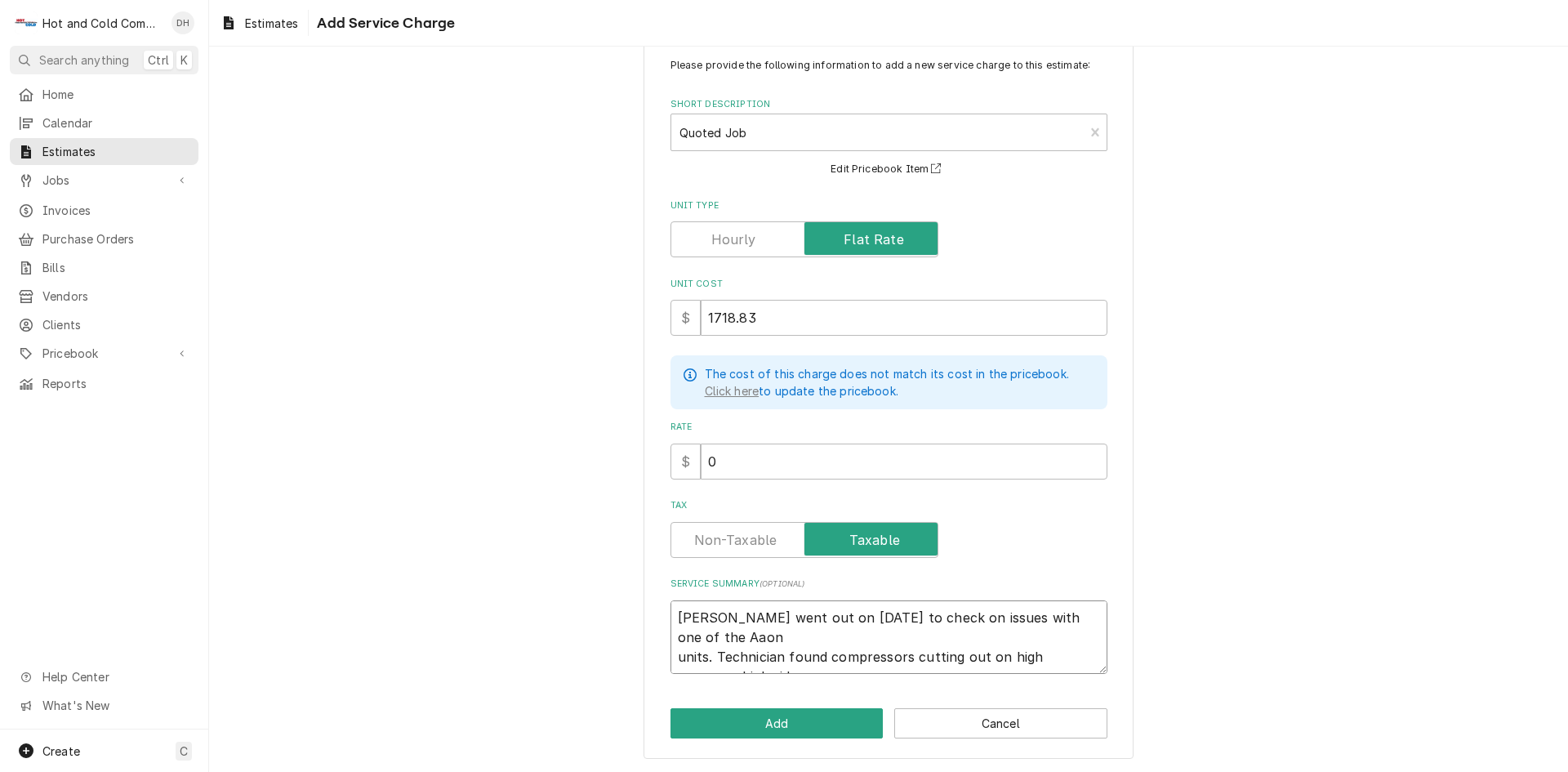
scroll to position [128, 0]
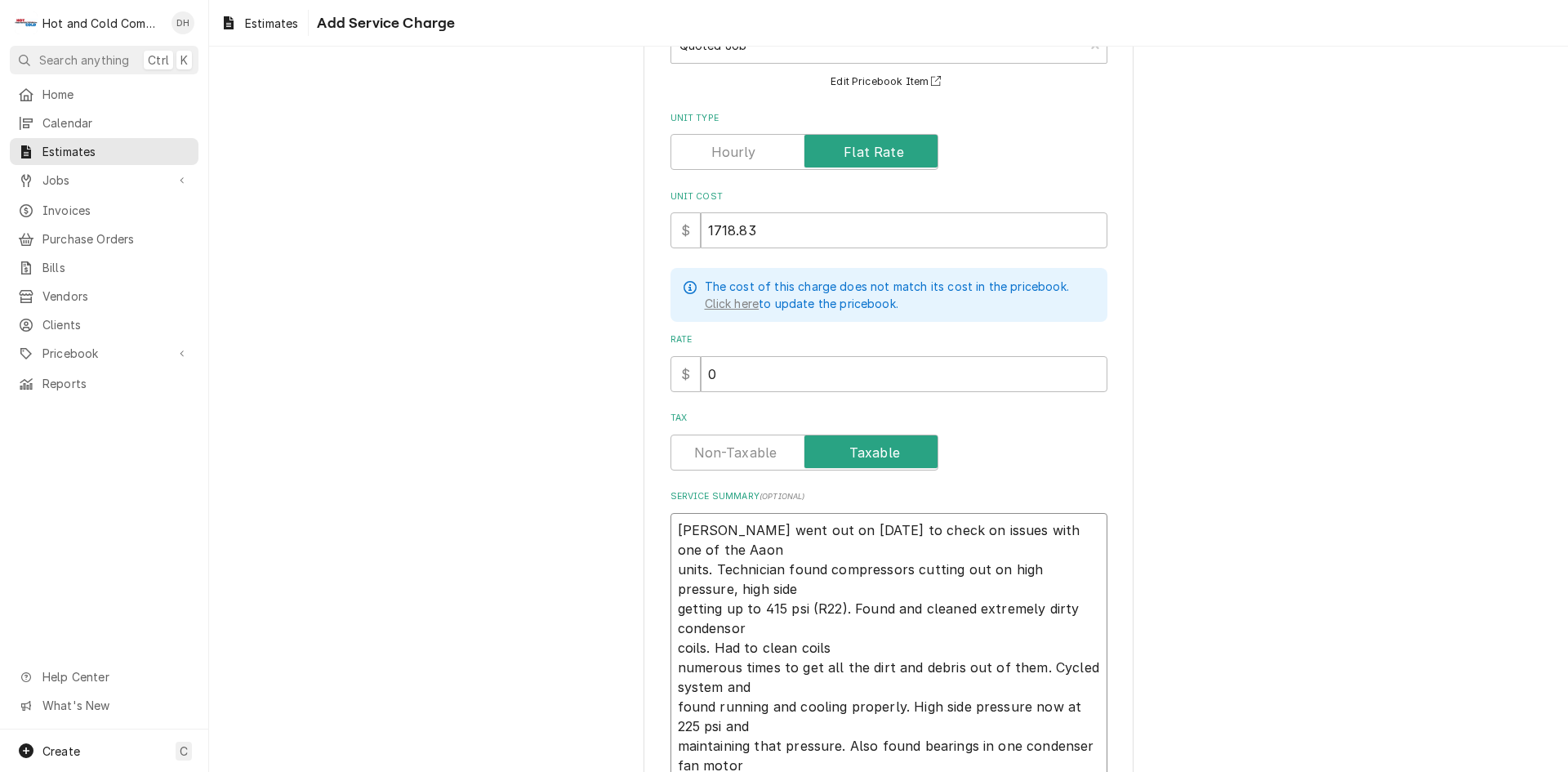
click at [671, 527] on textarea "echnician went out on 9/18/2025 to check on issues with one of the Aaon units. …" at bounding box center [888, 648] width 437 height 270
type textarea "x"
type textarea "Technician went out on 9/18/2025 to check on issues with one of the Aaon units.…"
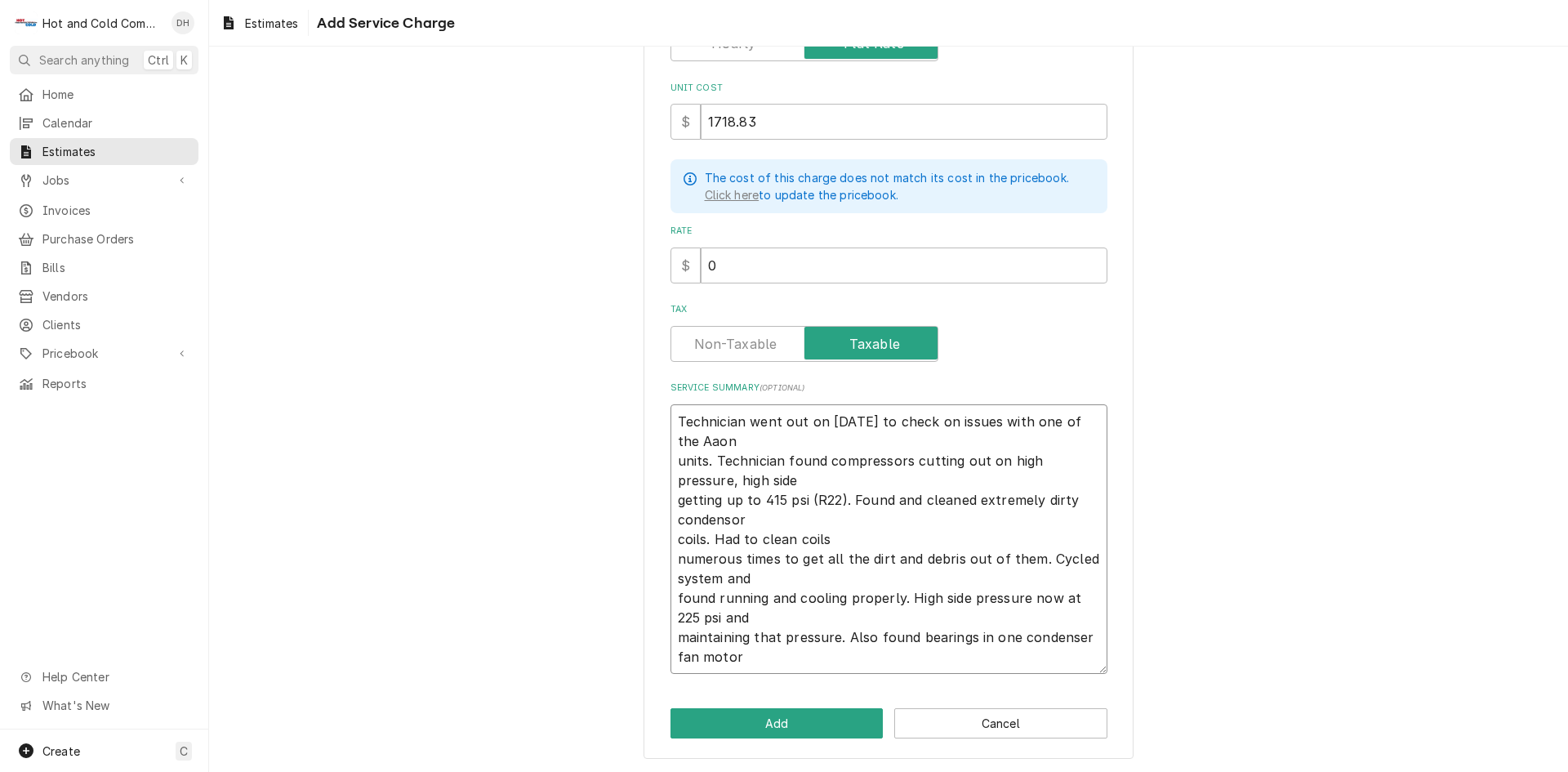
click at [758, 653] on textarea "Technician went out on 9/18/2025 to check on issues with one of the Aaon units.…" at bounding box center [888, 539] width 437 height 270
type textarea "x"
type textarea "Technician went out on 9/18/2025 to check on issues with one of the Aaon units.…"
type textarea "x"
type textarea "Technician went out on 9/18/2025 to check on issues with one of the Aaon units.…"
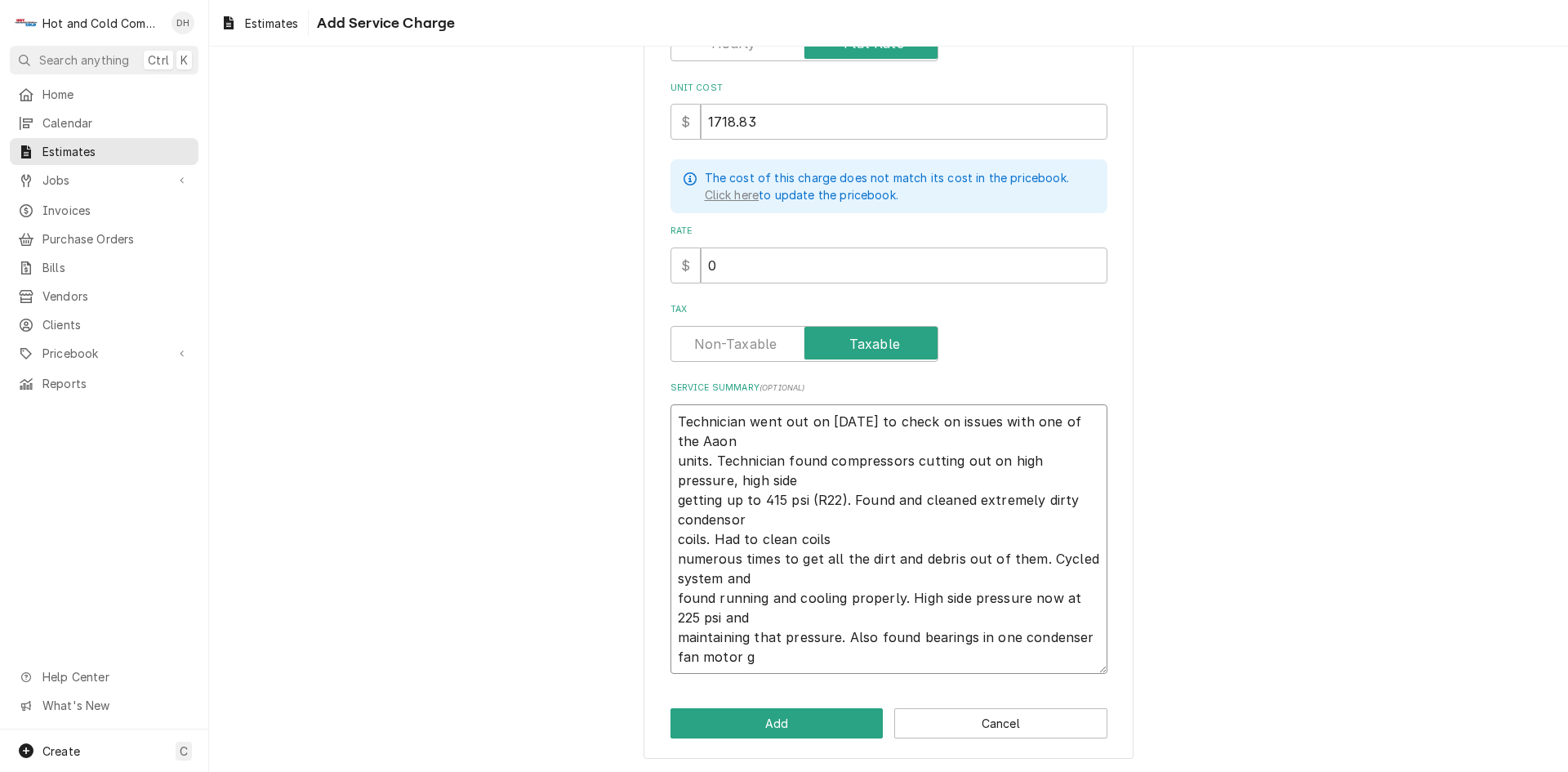
type textarea "x"
type textarea "Technician went out on 9/18/2025 to check on issues with one of the Aaon units.…"
type textarea "x"
type textarea "Technician went out on 9/18/2025 to check on issues with one of the Aaon units.…"
click at [940, 663] on textarea "Technician went out on 9/18/2025 to check on issues with one of the Aaon units.…" at bounding box center [888, 539] width 437 height 270
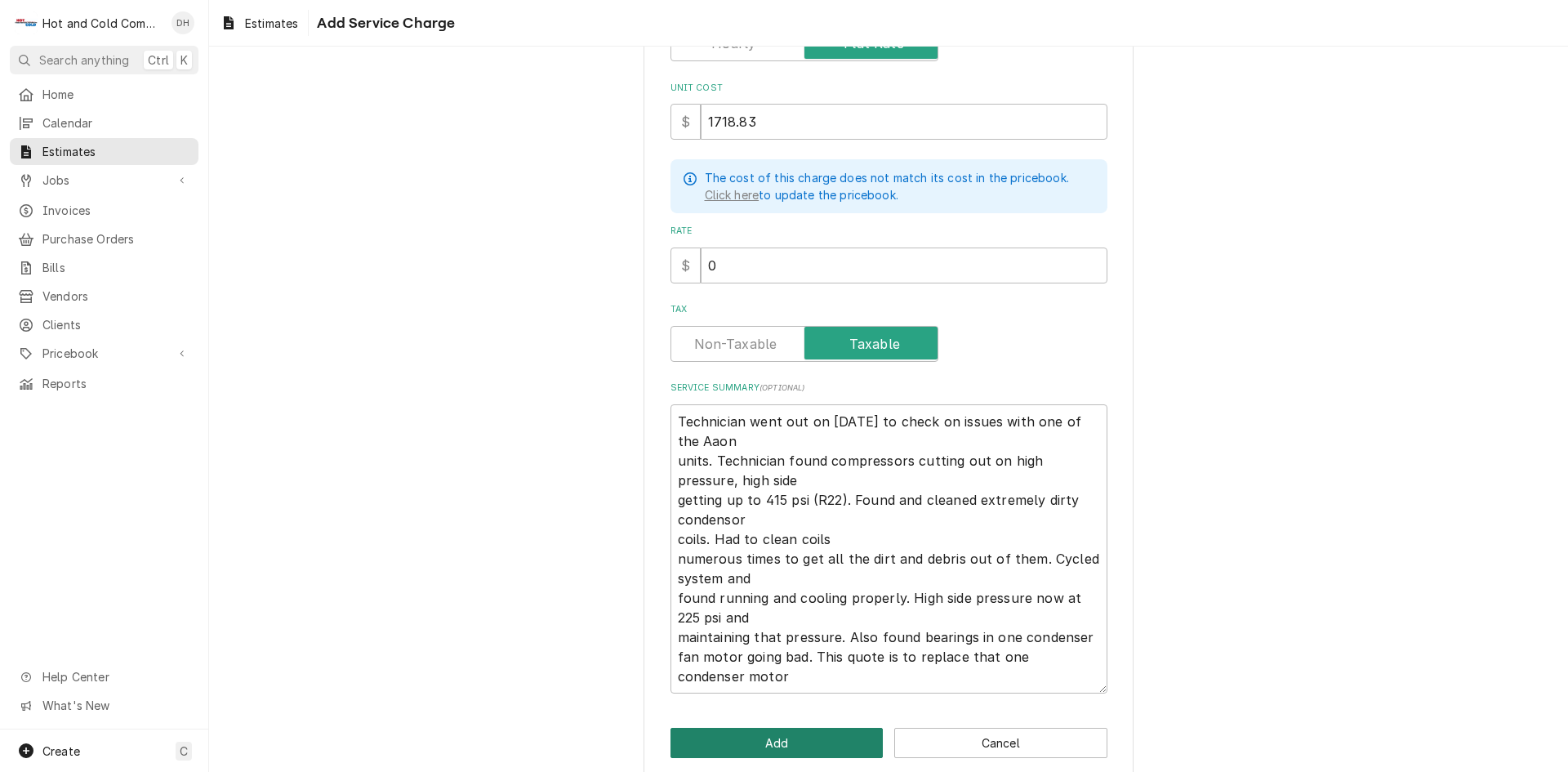
click at [813, 750] on button "Add" at bounding box center [777, 742] width 213 height 30
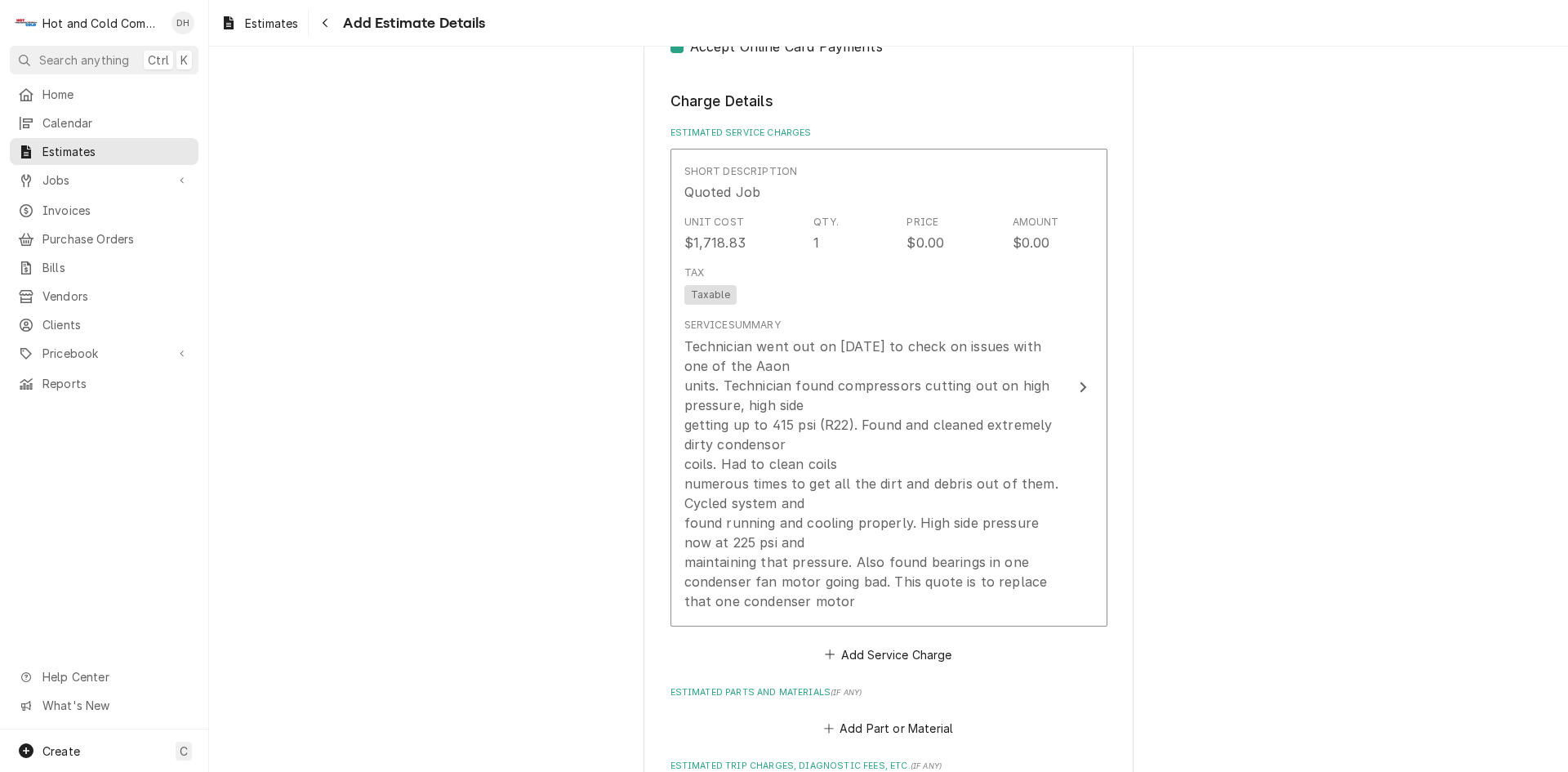
scroll to position [1224, 0]
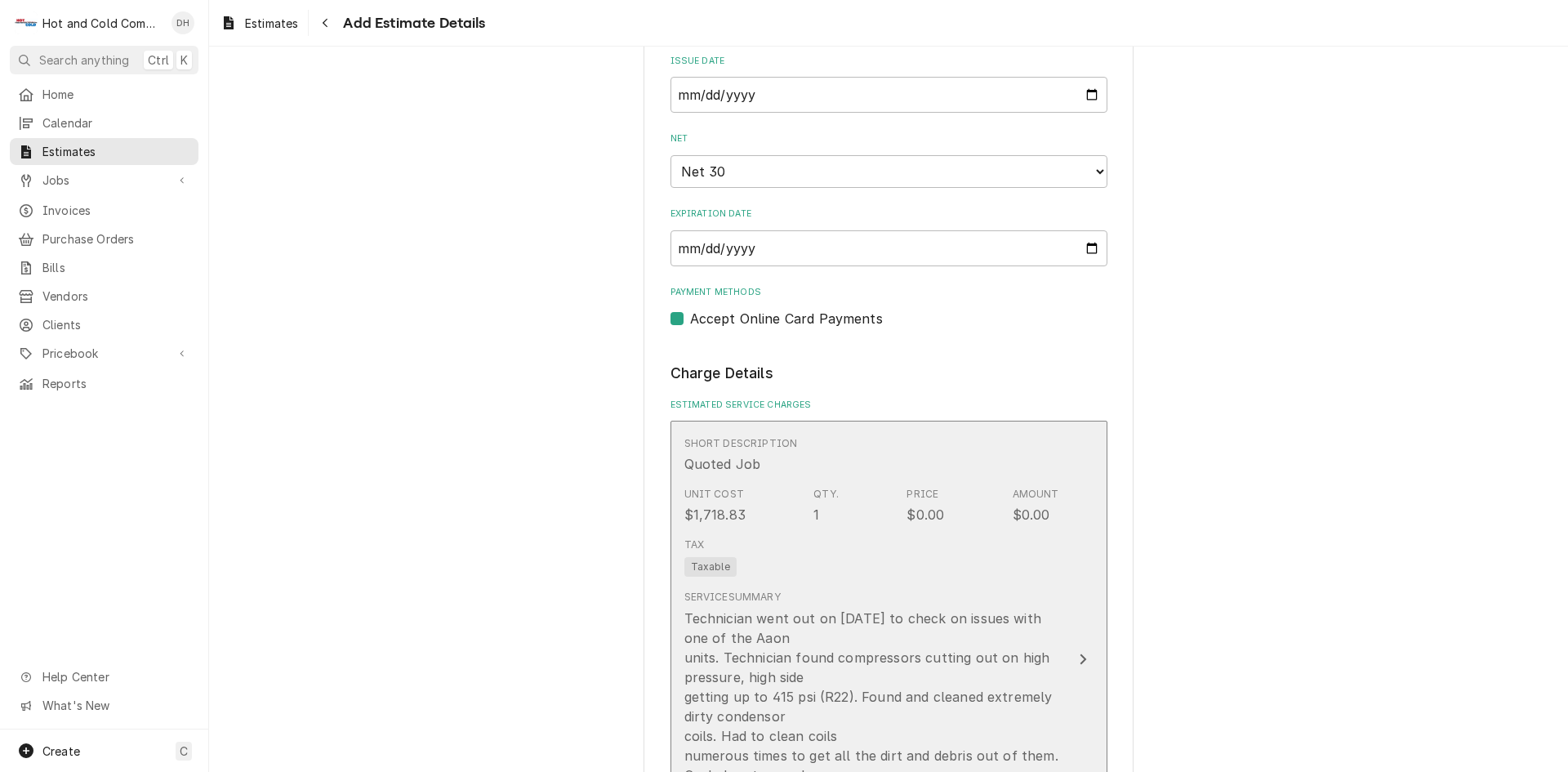
click at [1037, 456] on div "Short Description Quoted Job" at bounding box center [872, 455] width 375 height 51
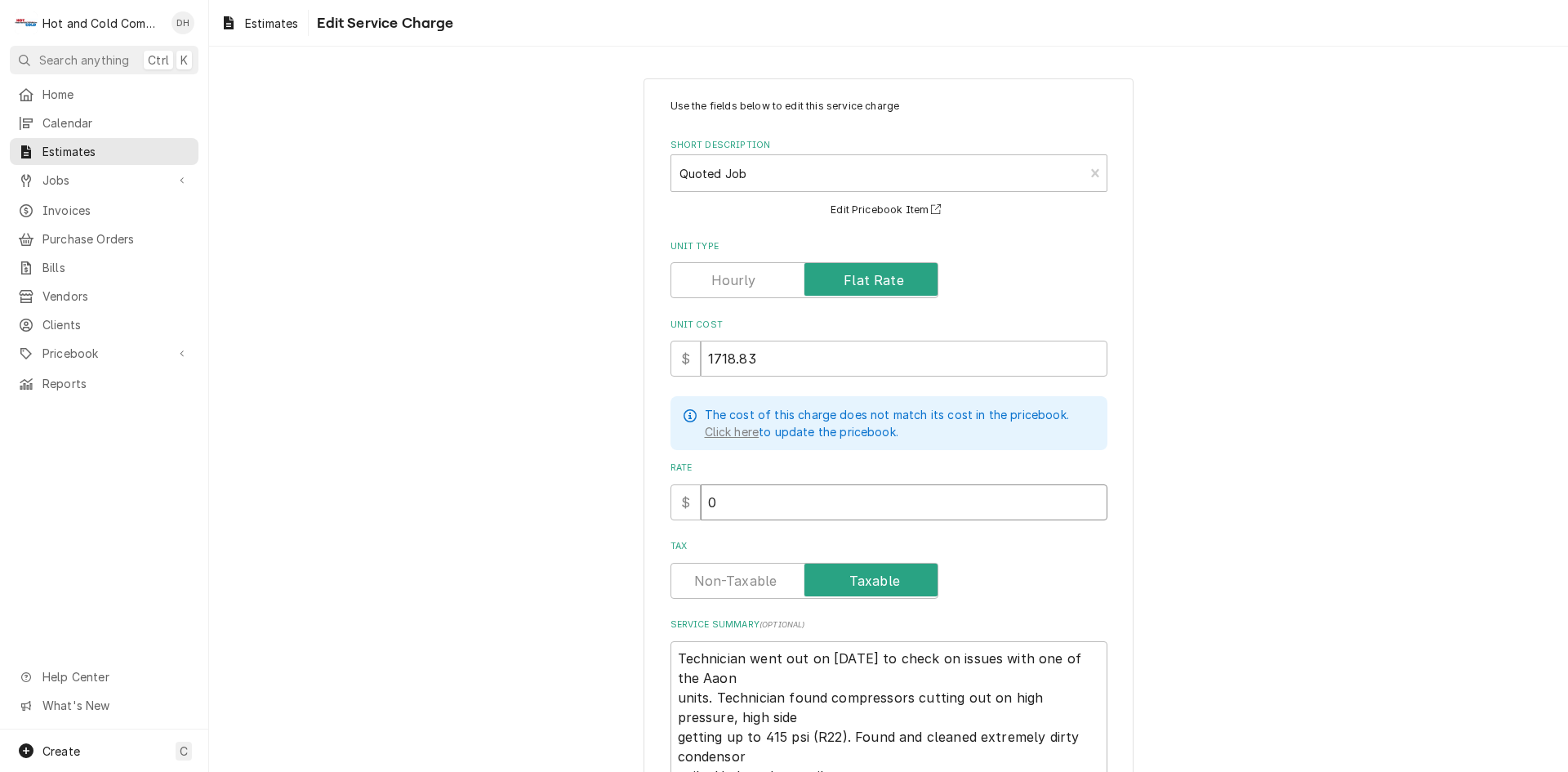
click at [748, 504] on input "0" at bounding box center [904, 503] width 406 height 36
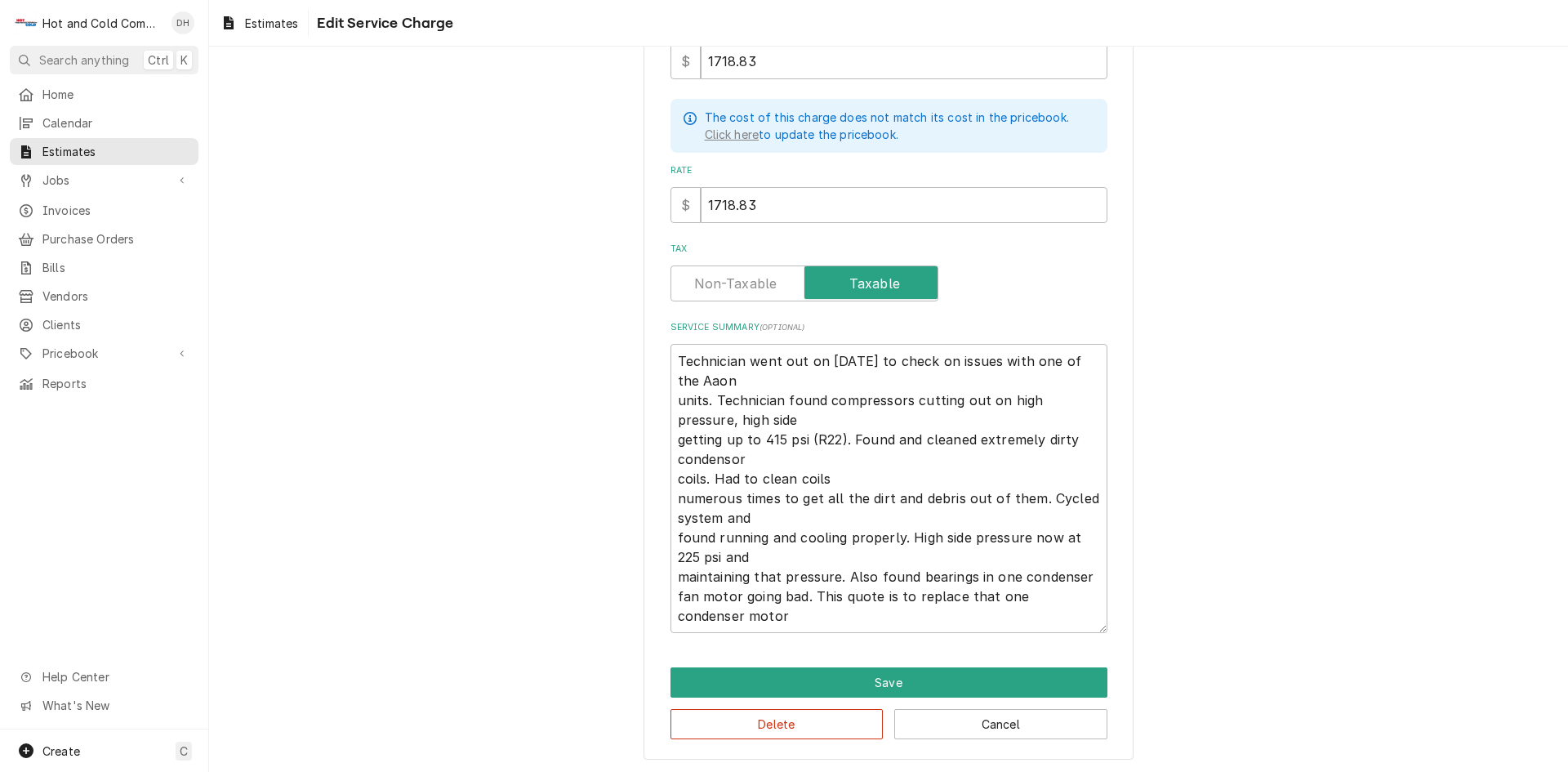
scroll to position [298, 0]
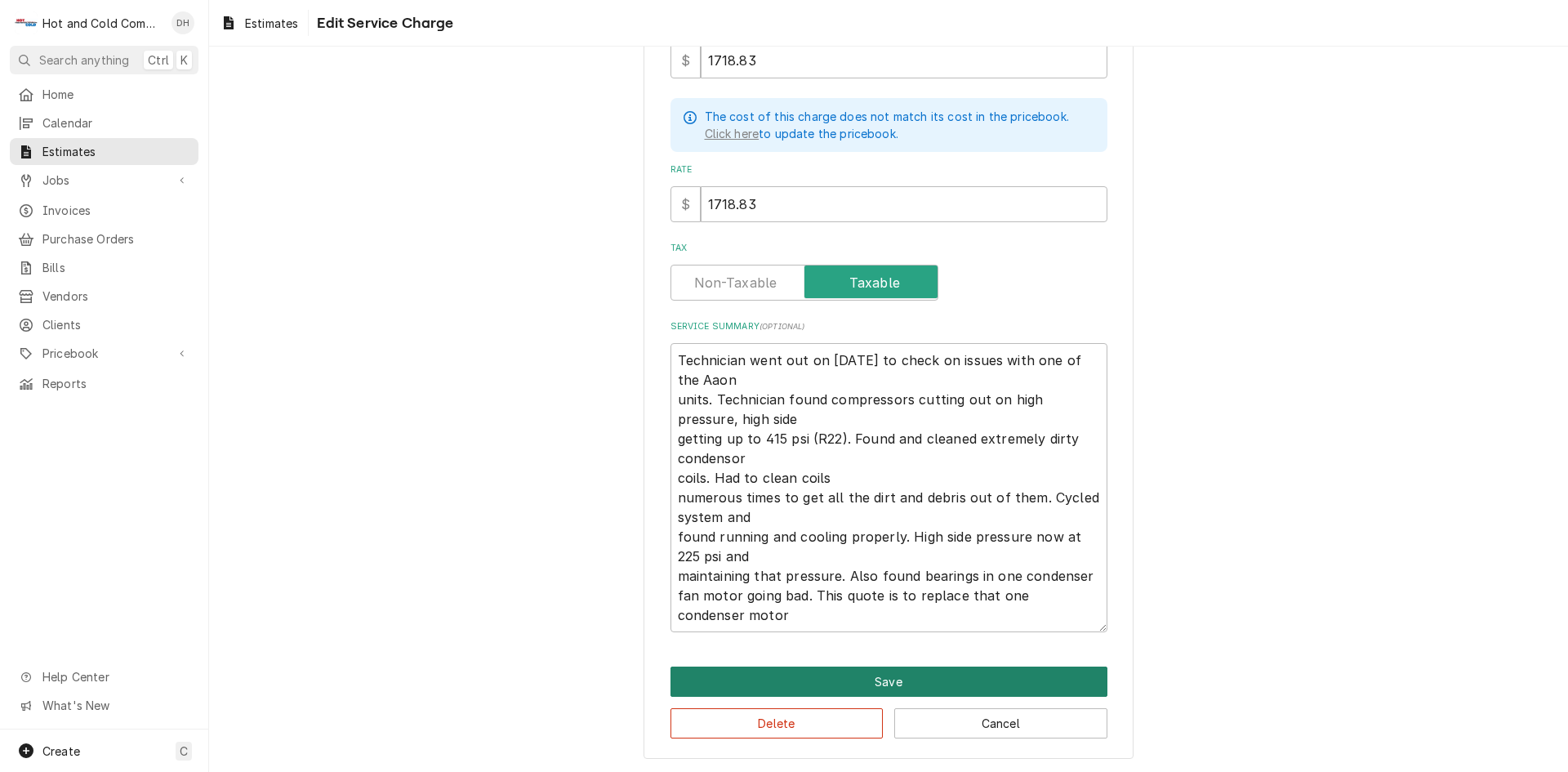
click at [899, 684] on button "Save" at bounding box center [888, 681] width 437 height 30
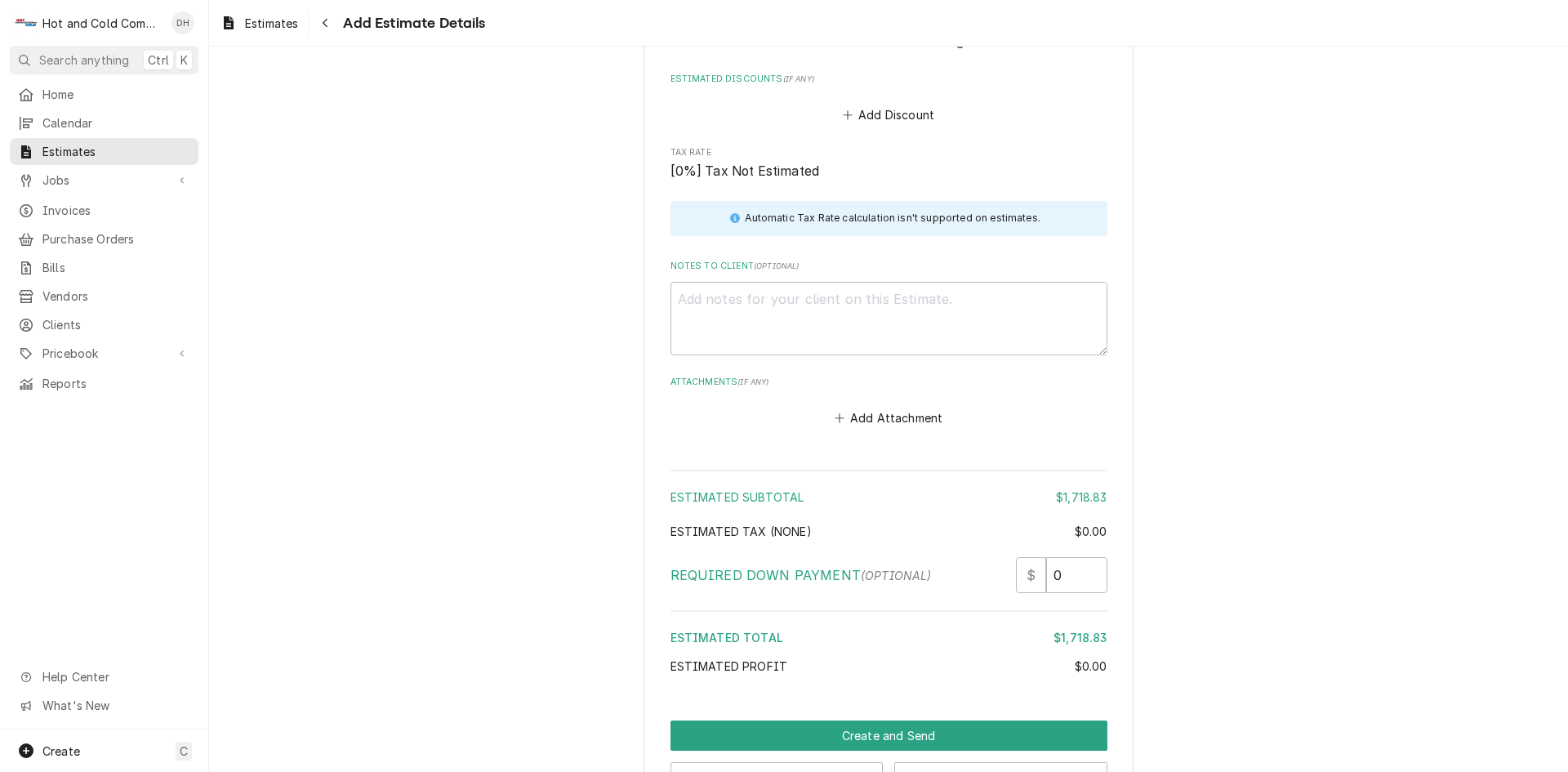
scroll to position [2313, 0]
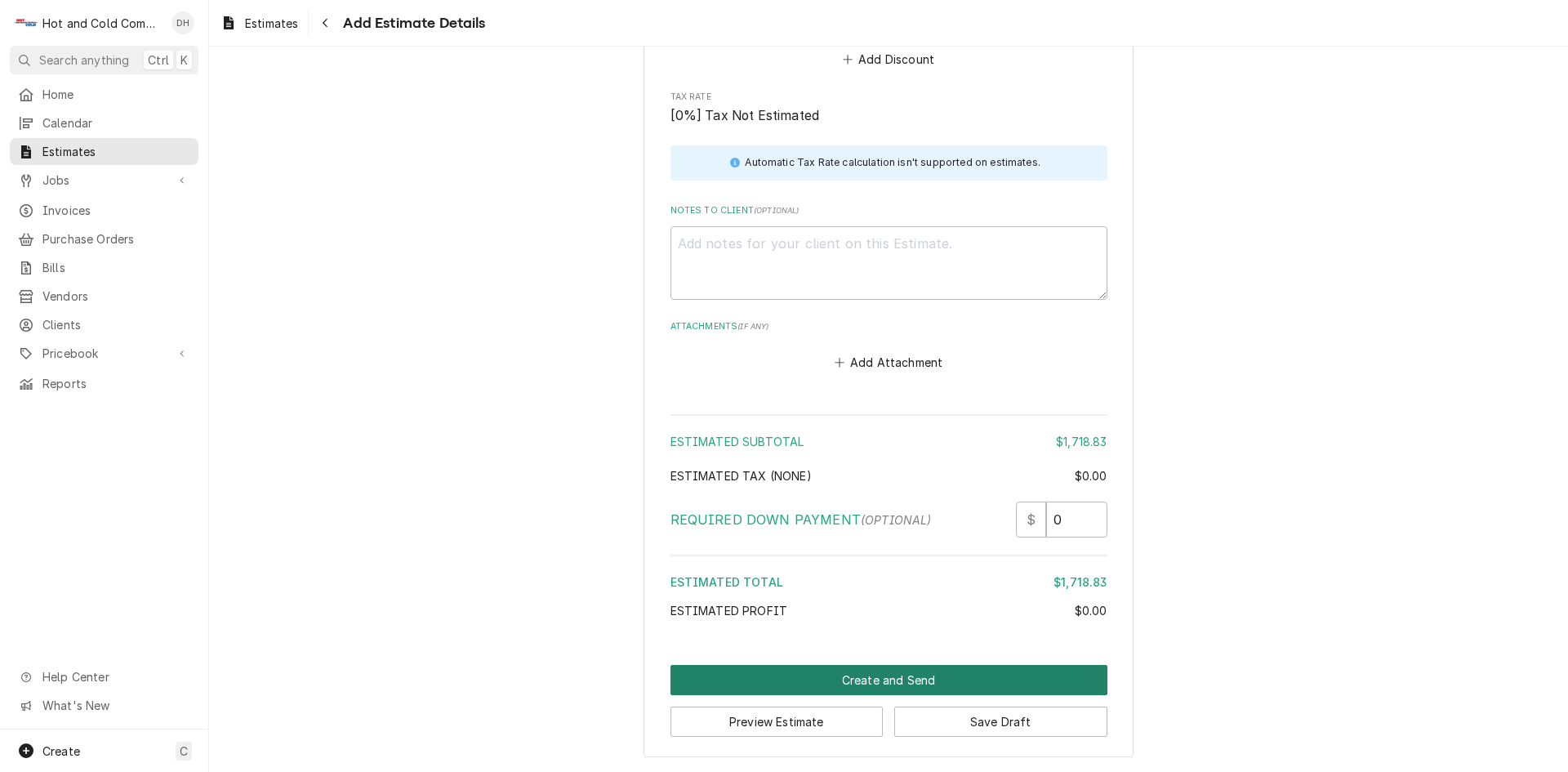
click at [871, 678] on button "Create and Send" at bounding box center [888, 680] width 437 height 30
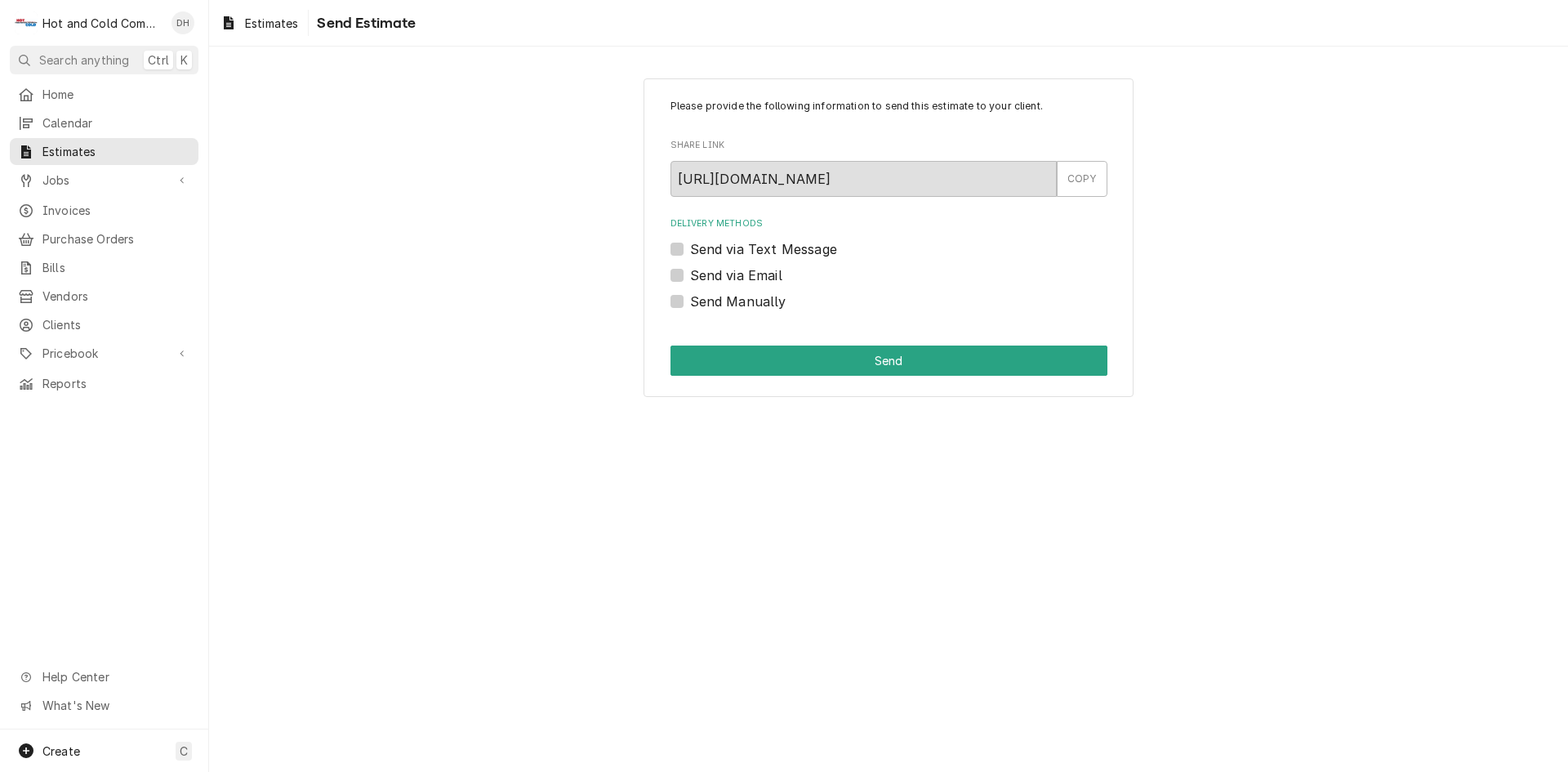
click at [690, 276] on label "Send via Email" at bounding box center [736, 276] width 92 height 20
click at [690, 276] on input "Send via Email" at bounding box center [908, 284] width 437 height 36
checkbox input "true"
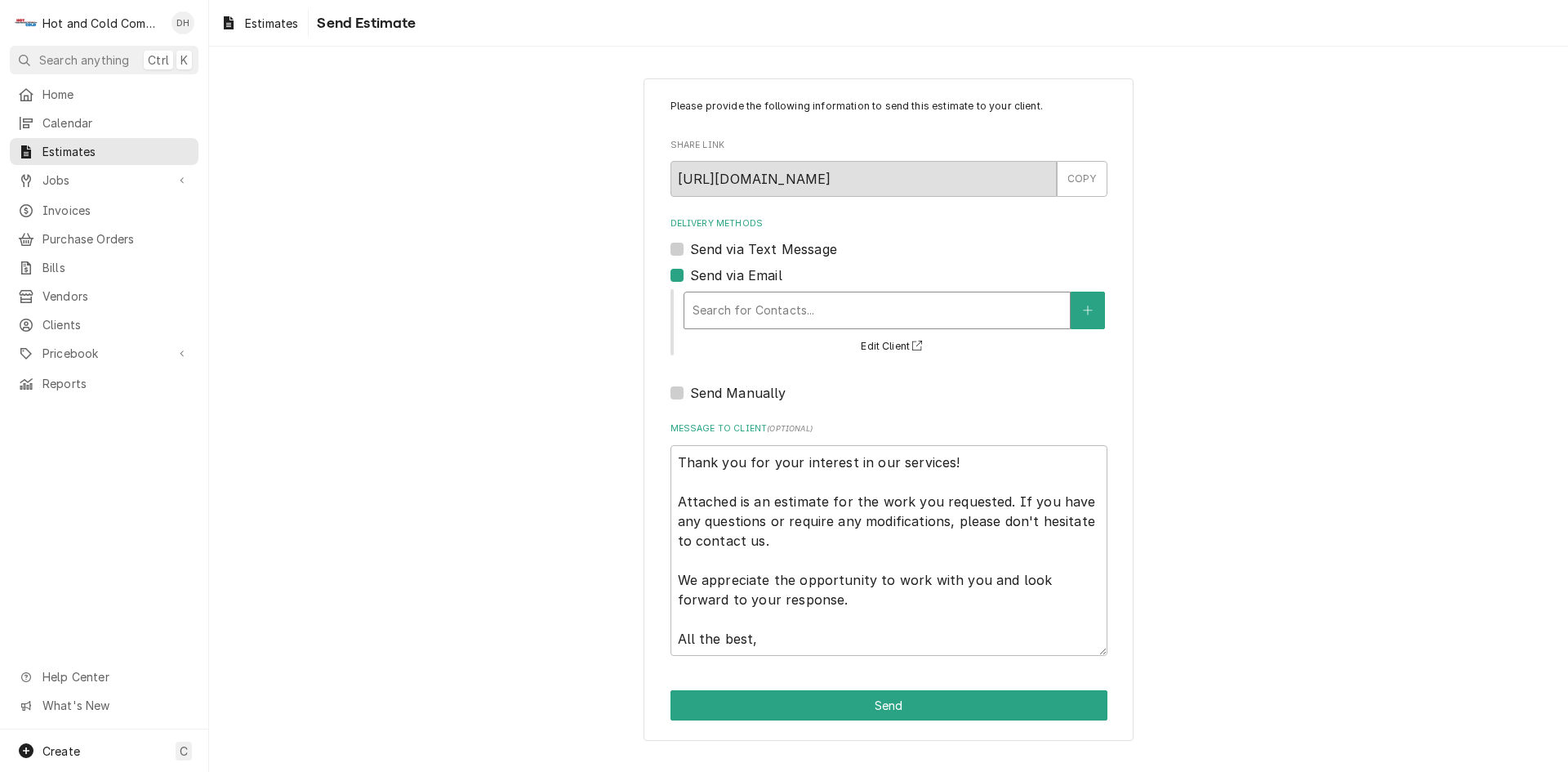
click at [769, 300] on div "Delivery Methods" at bounding box center [877, 310] width 369 height 30
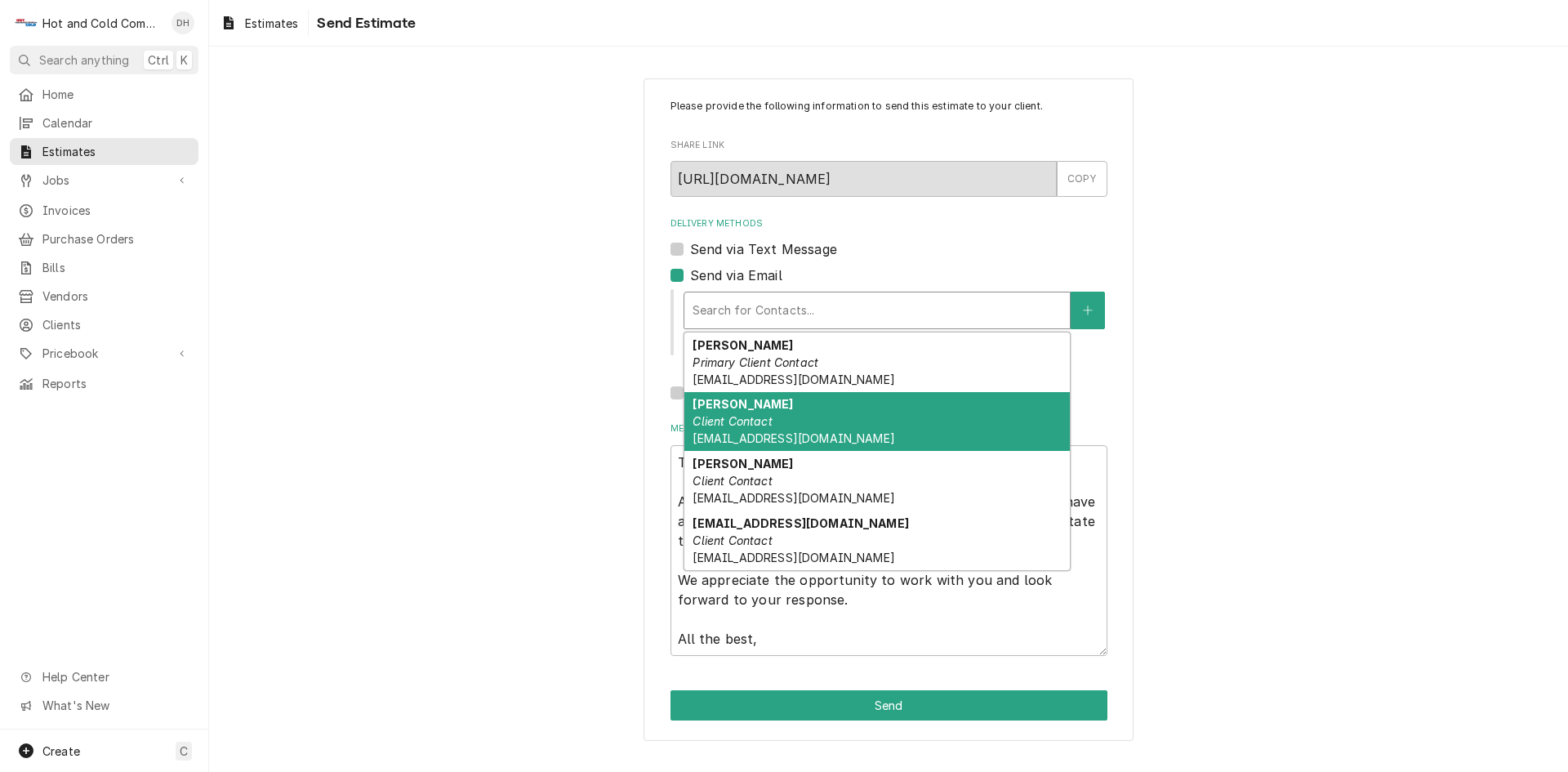
click at [721, 431] on span "cskinner@vhghotels.com" at bounding box center [793, 438] width 202 height 14
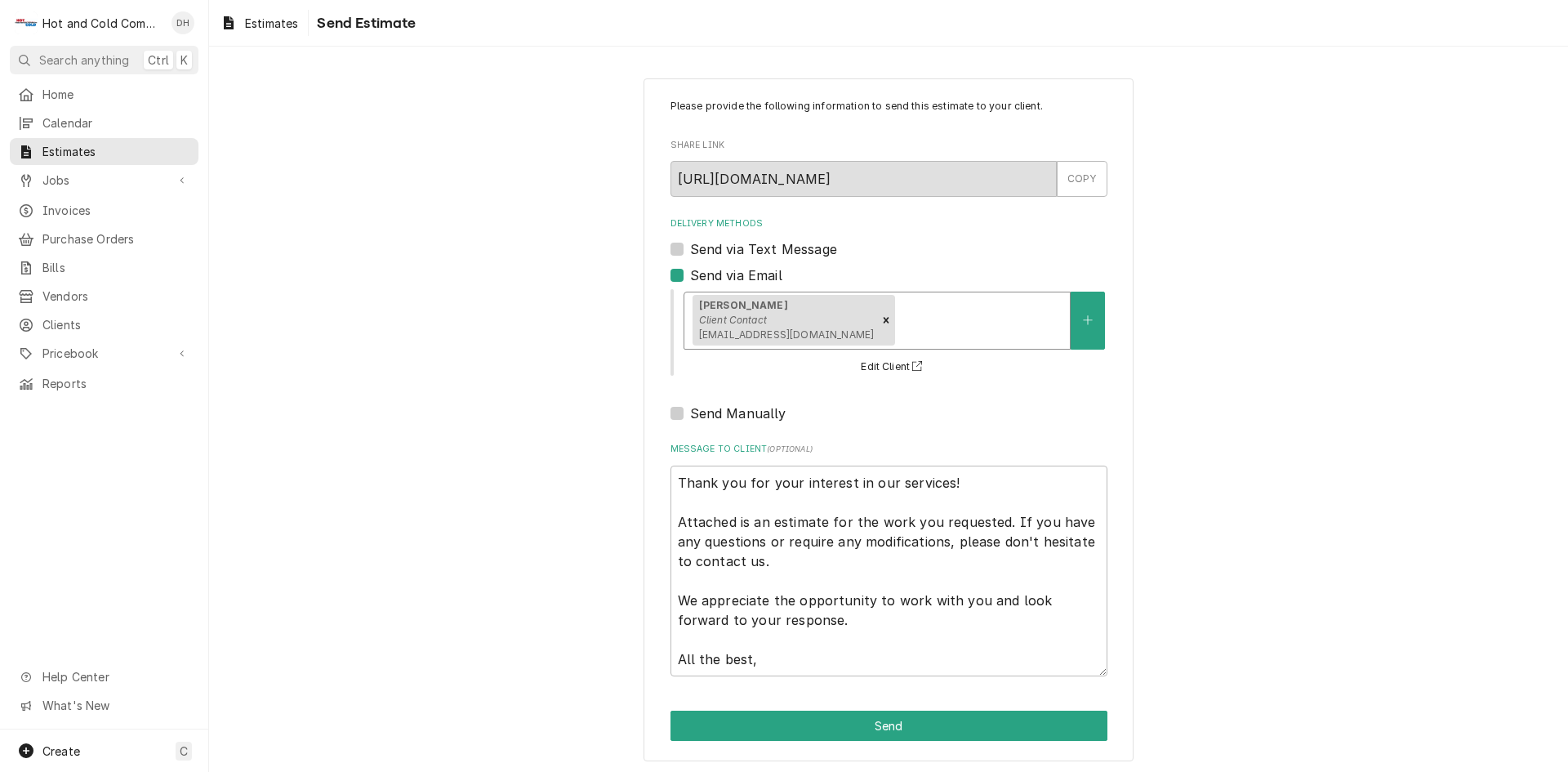
click at [967, 306] on div "Delivery Methods" at bounding box center [980, 320] width 163 height 30
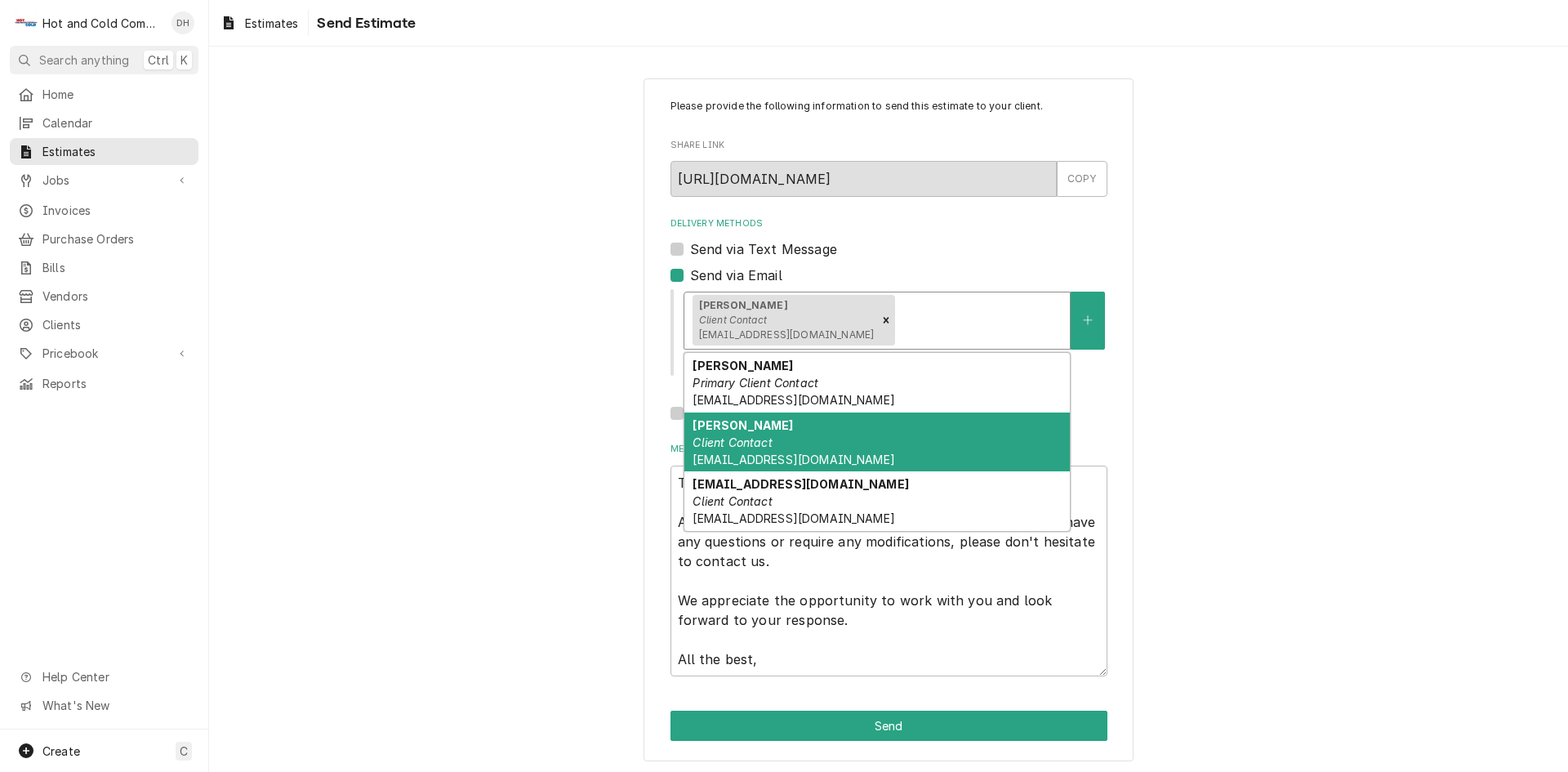
click at [762, 442] on em "Client Contact" at bounding box center [732, 442] width 79 height 14
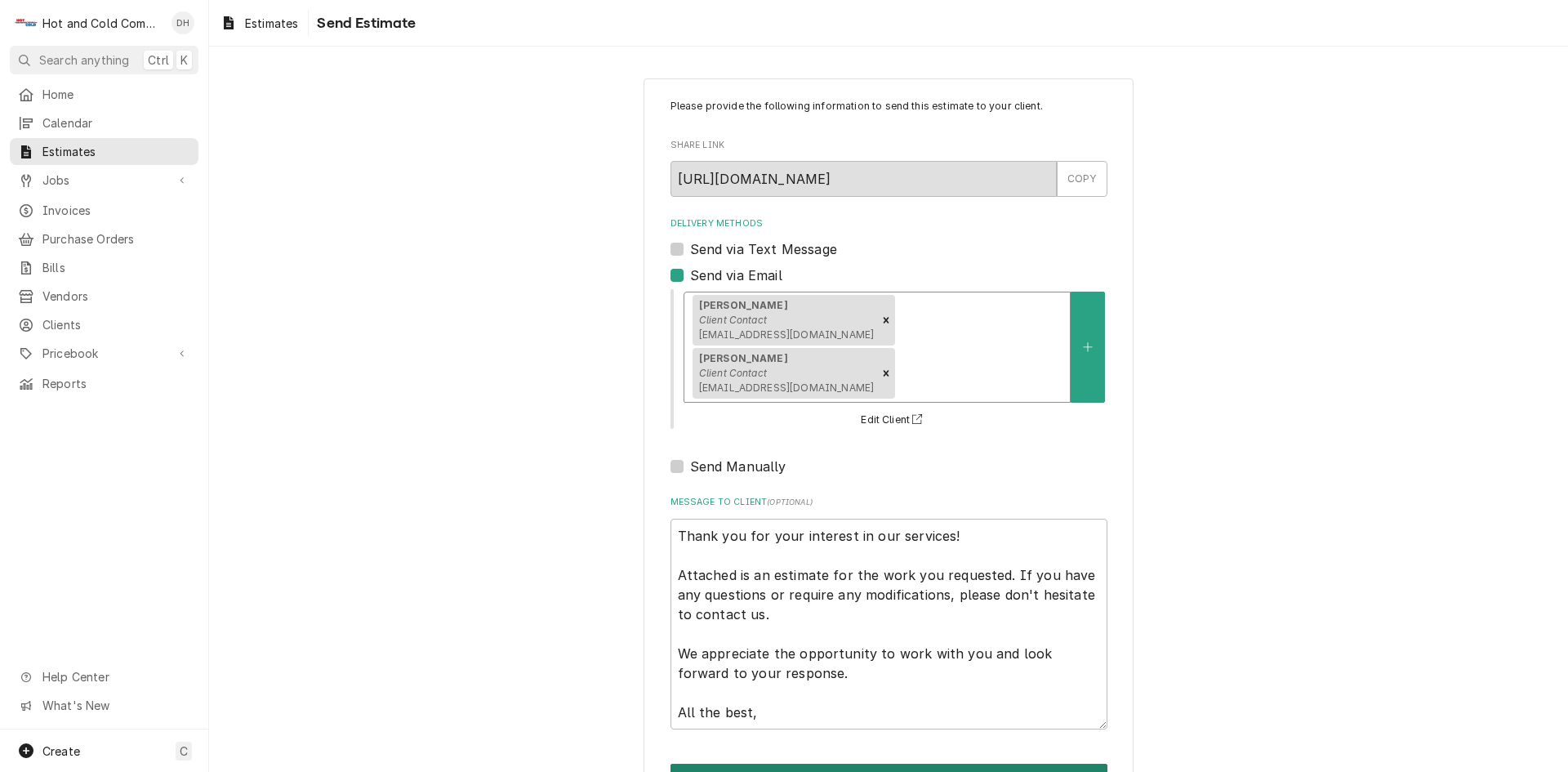
click at [884, 764] on button "Send" at bounding box center [888, 779] width 437 height 30
type textarea "x"
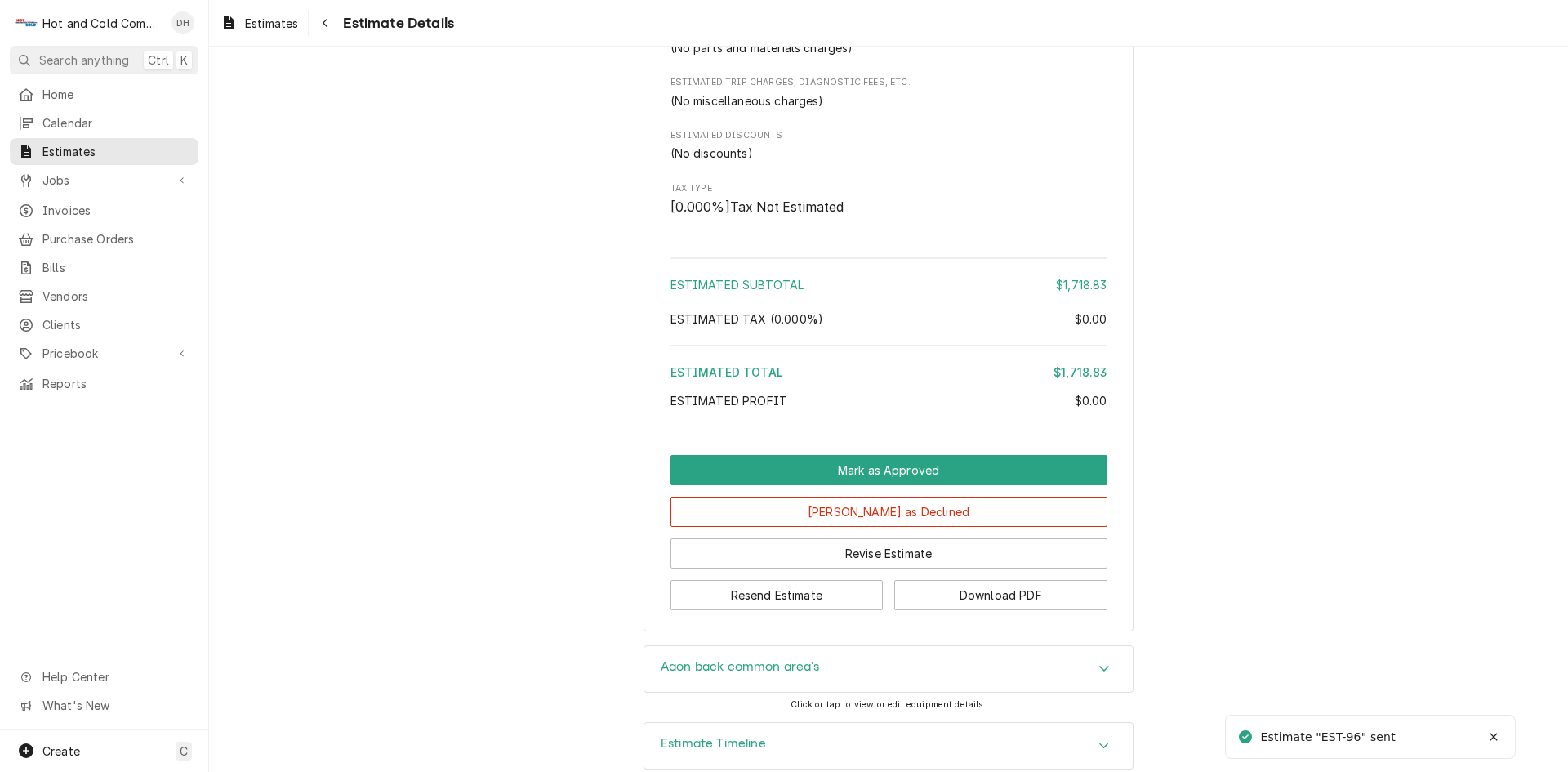
scroll to position [1381, 0]
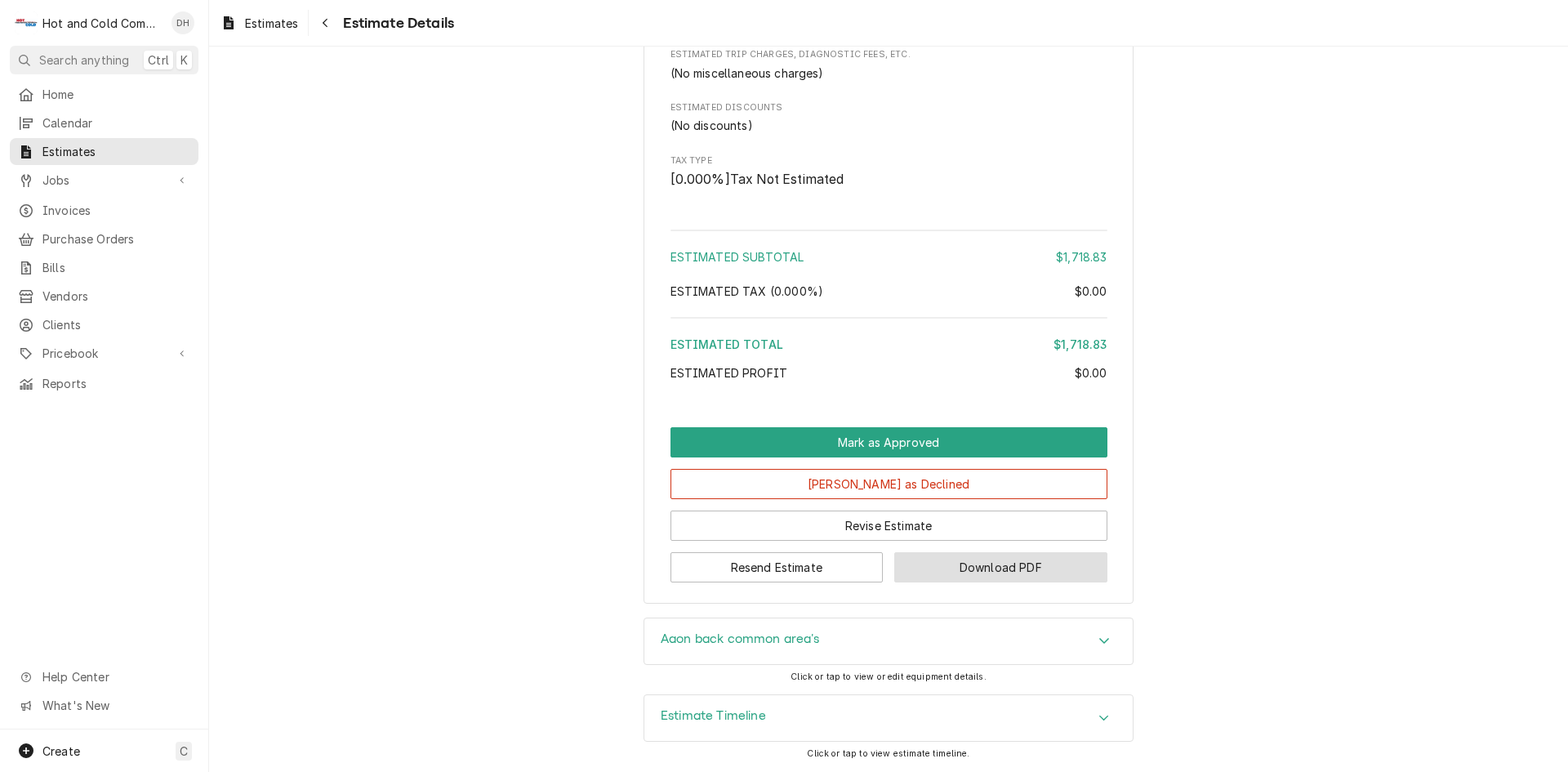
click at [1017, 567] on button "Download PDF" at bounding box center [1000, 567] width 213 height 30
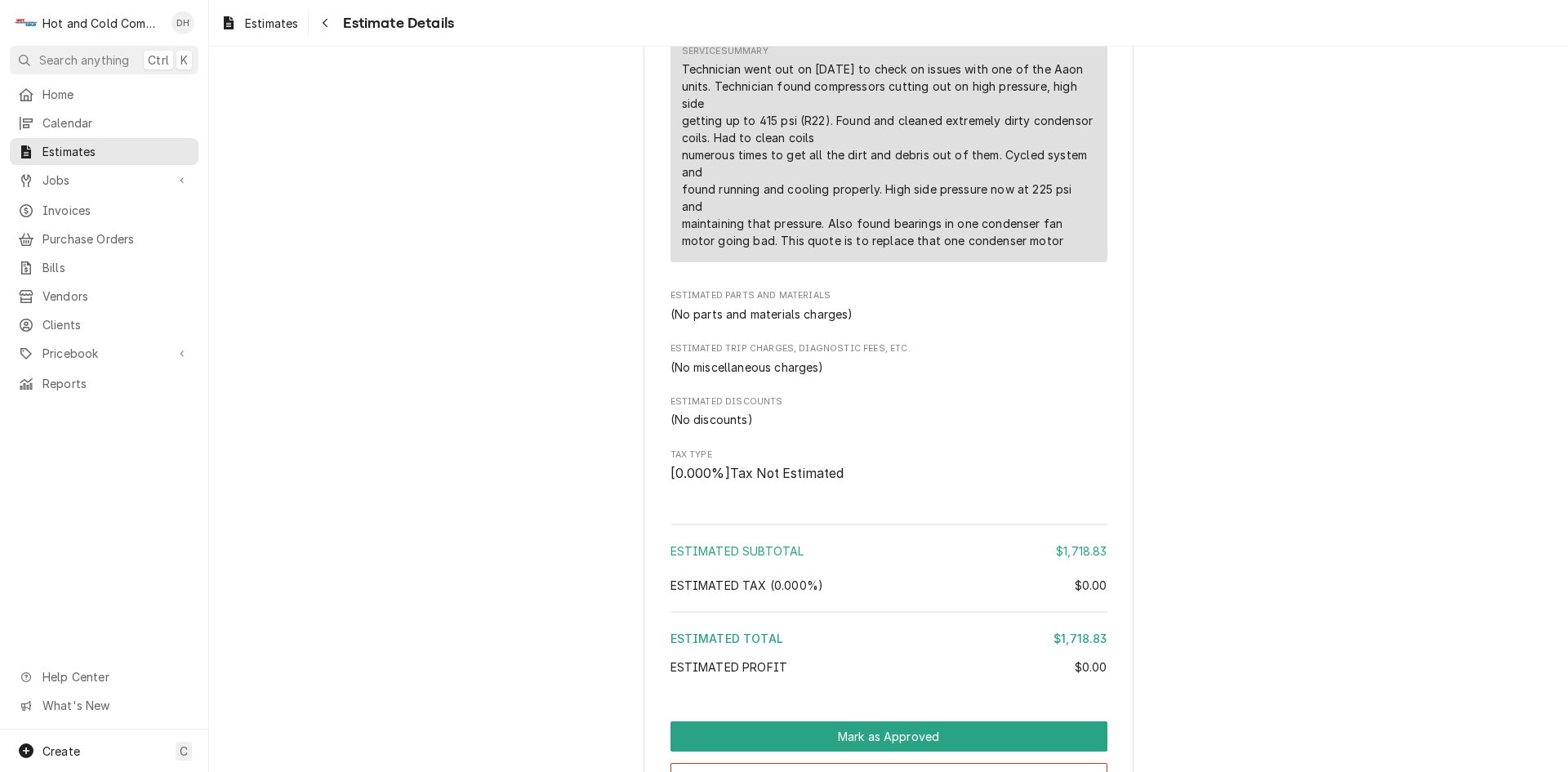
scroll to position [0, 0]
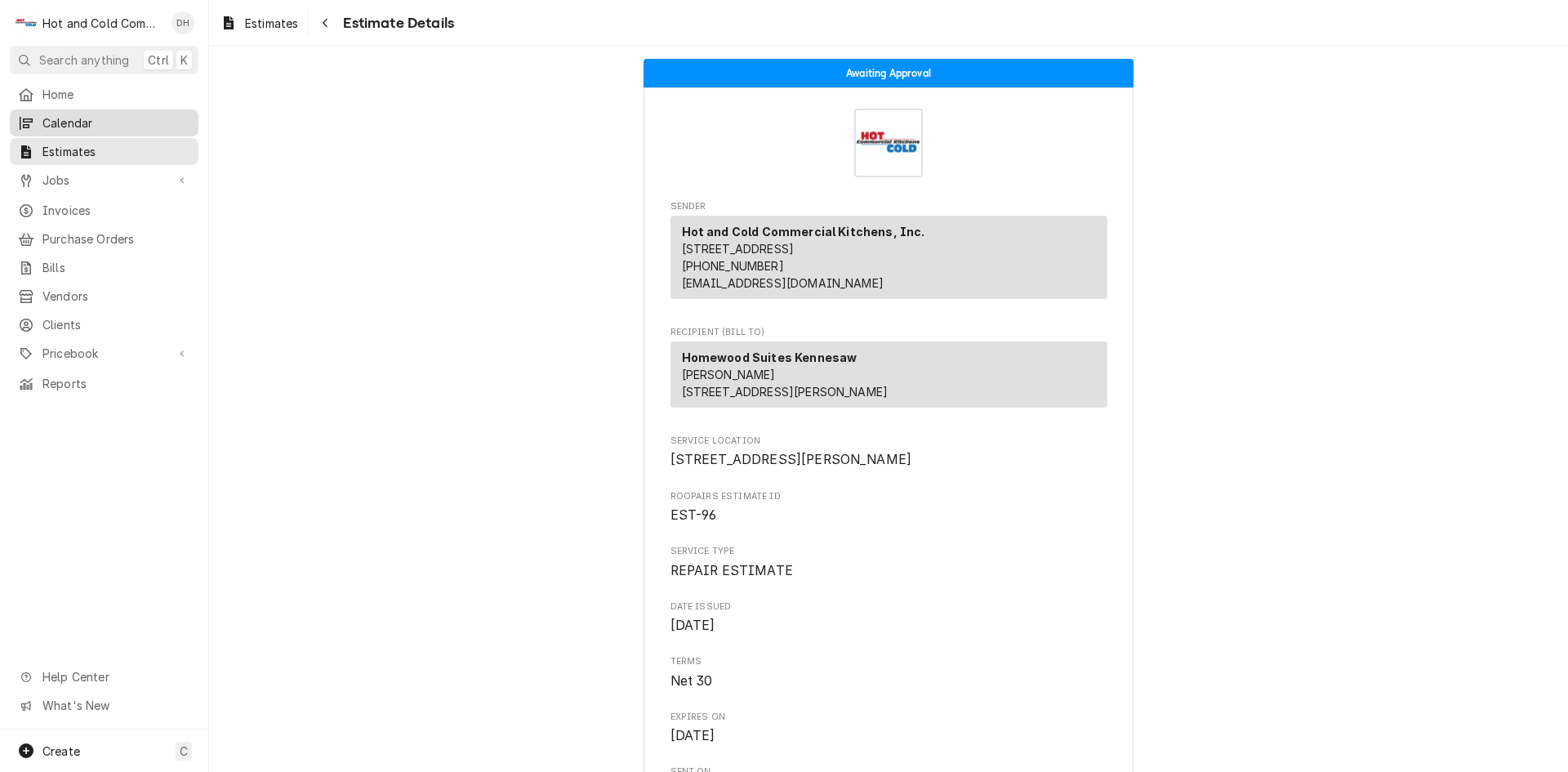
click at [78, 118] on span "Calendar" at bounding box center [117, 123] width 148 height 17
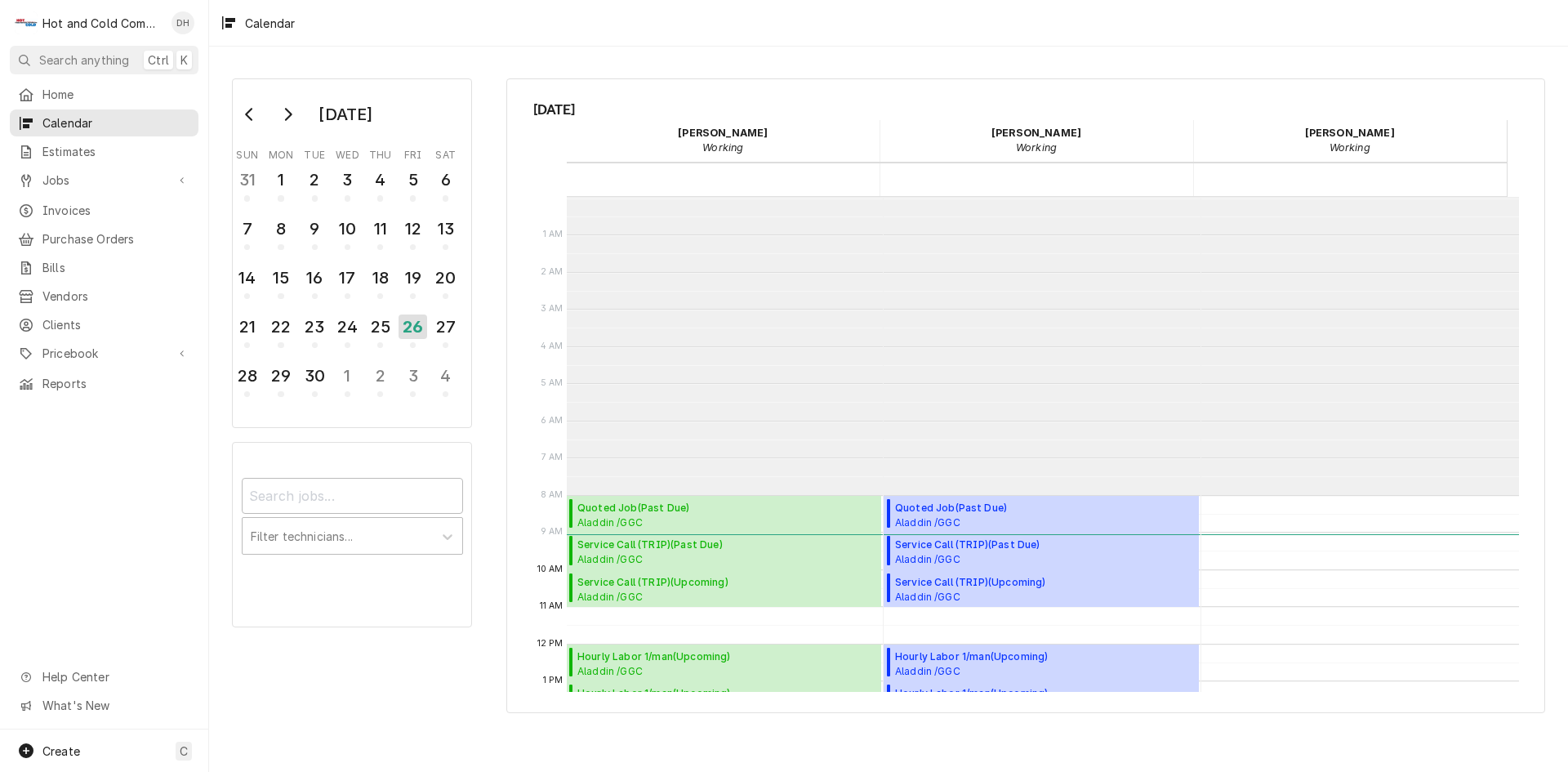
scroll to position [298, 0]
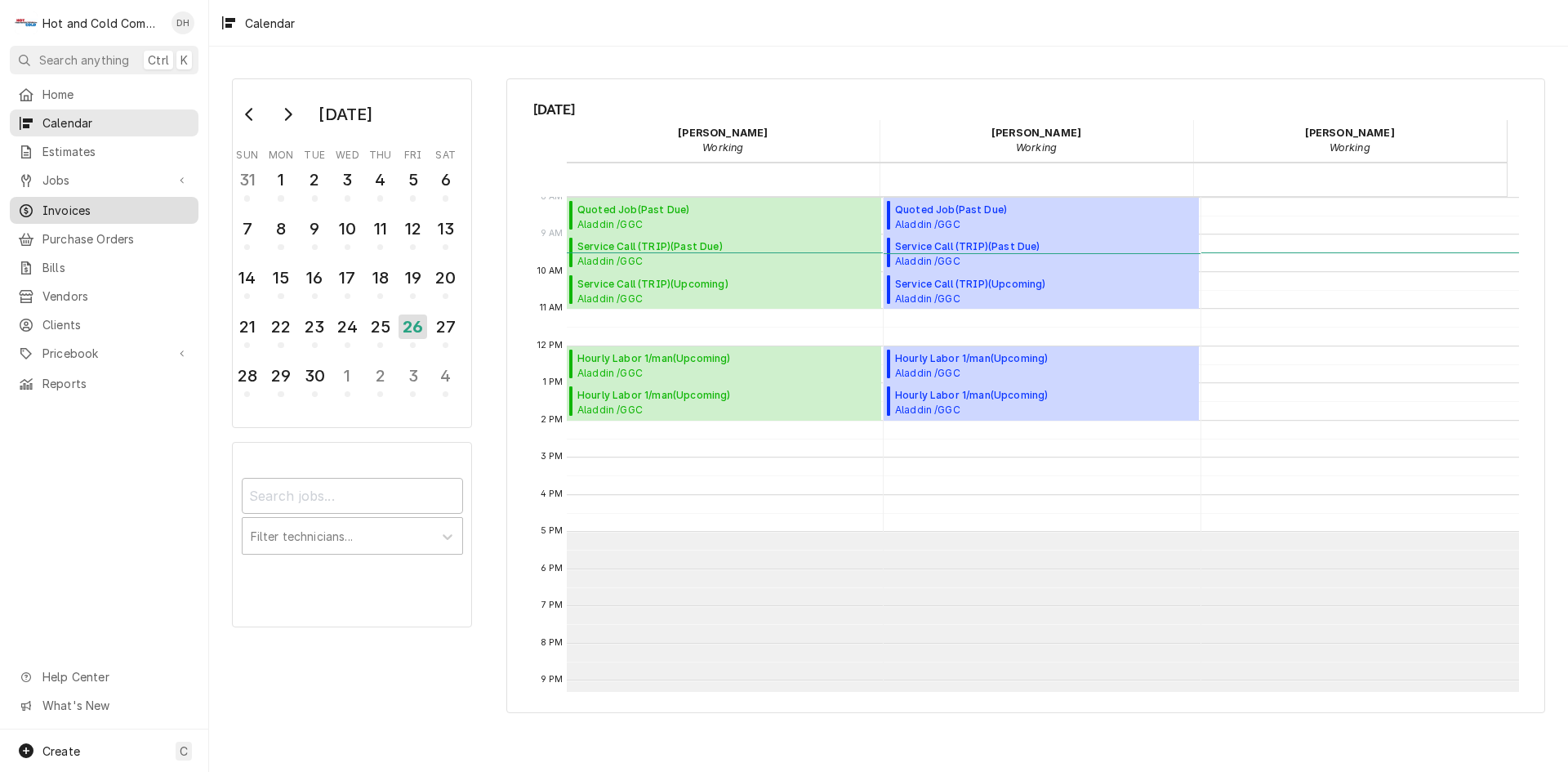
click at [93, 210] on span "Invoices" at bounding box center [117, 210] width 148 height 17
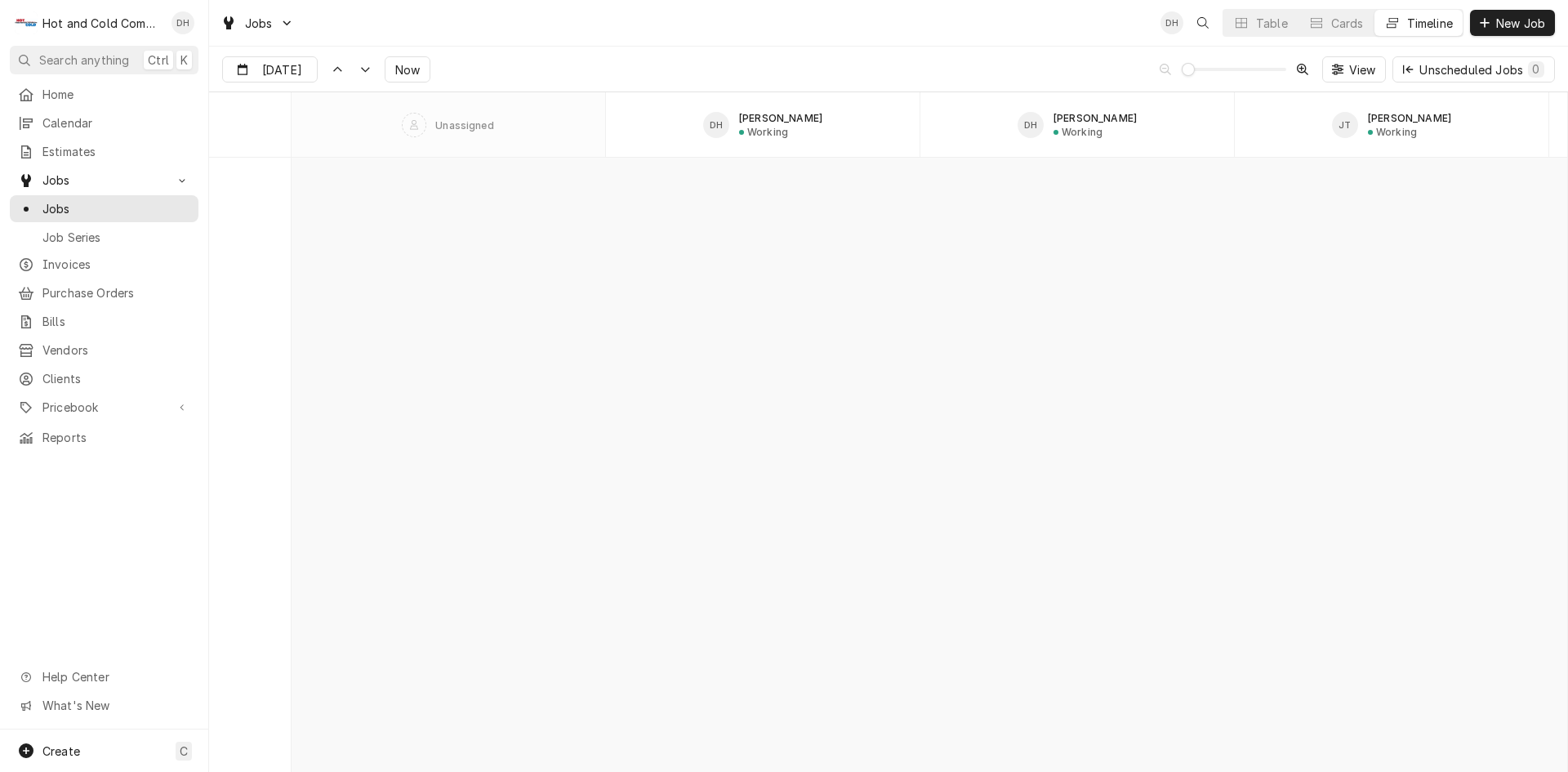
scroll to position [12787, 0]
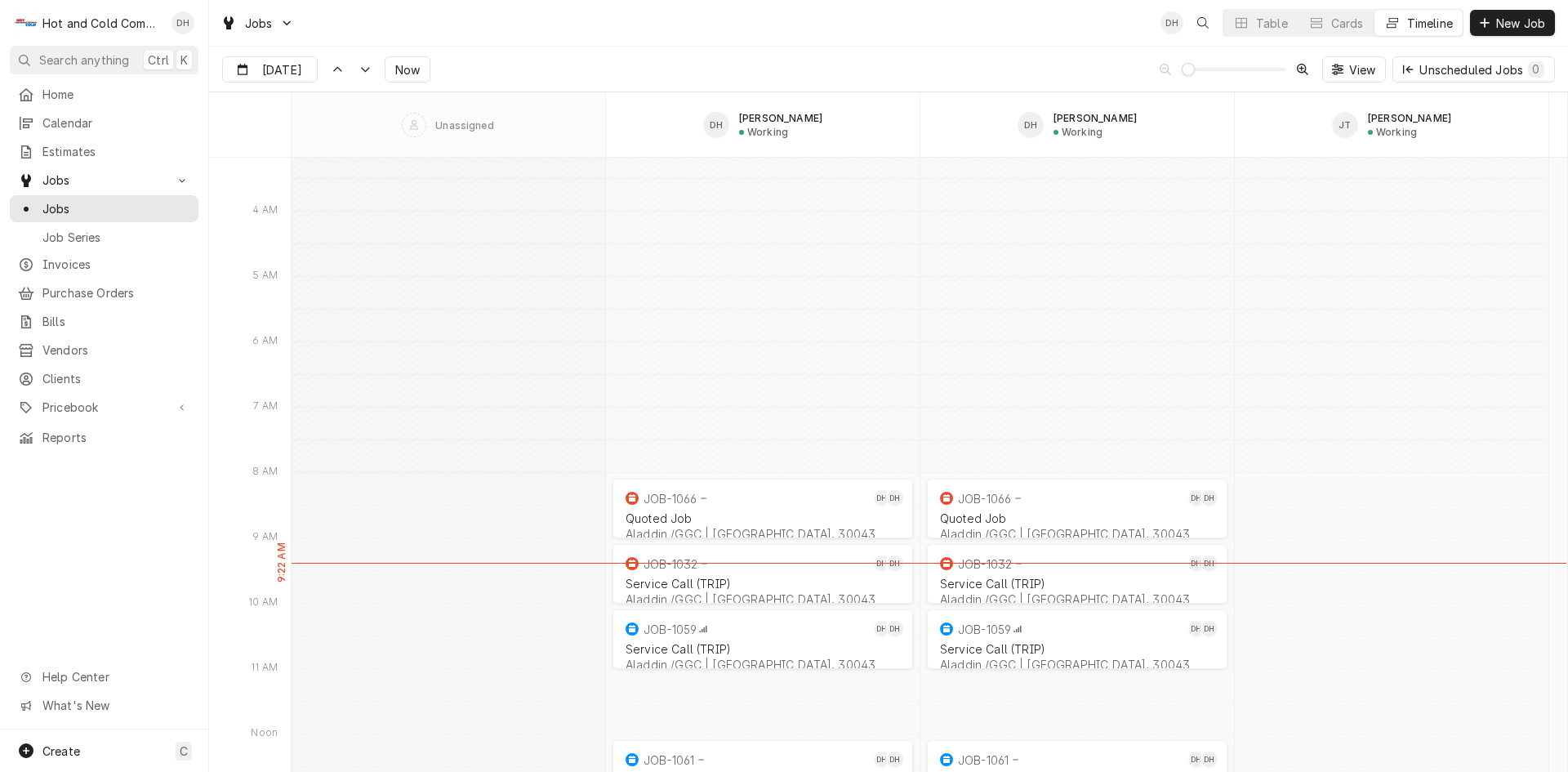
click at [187, 26] on div "Daryl Harris's Avatar" at bounding box center [183, 23] width 23 height 23
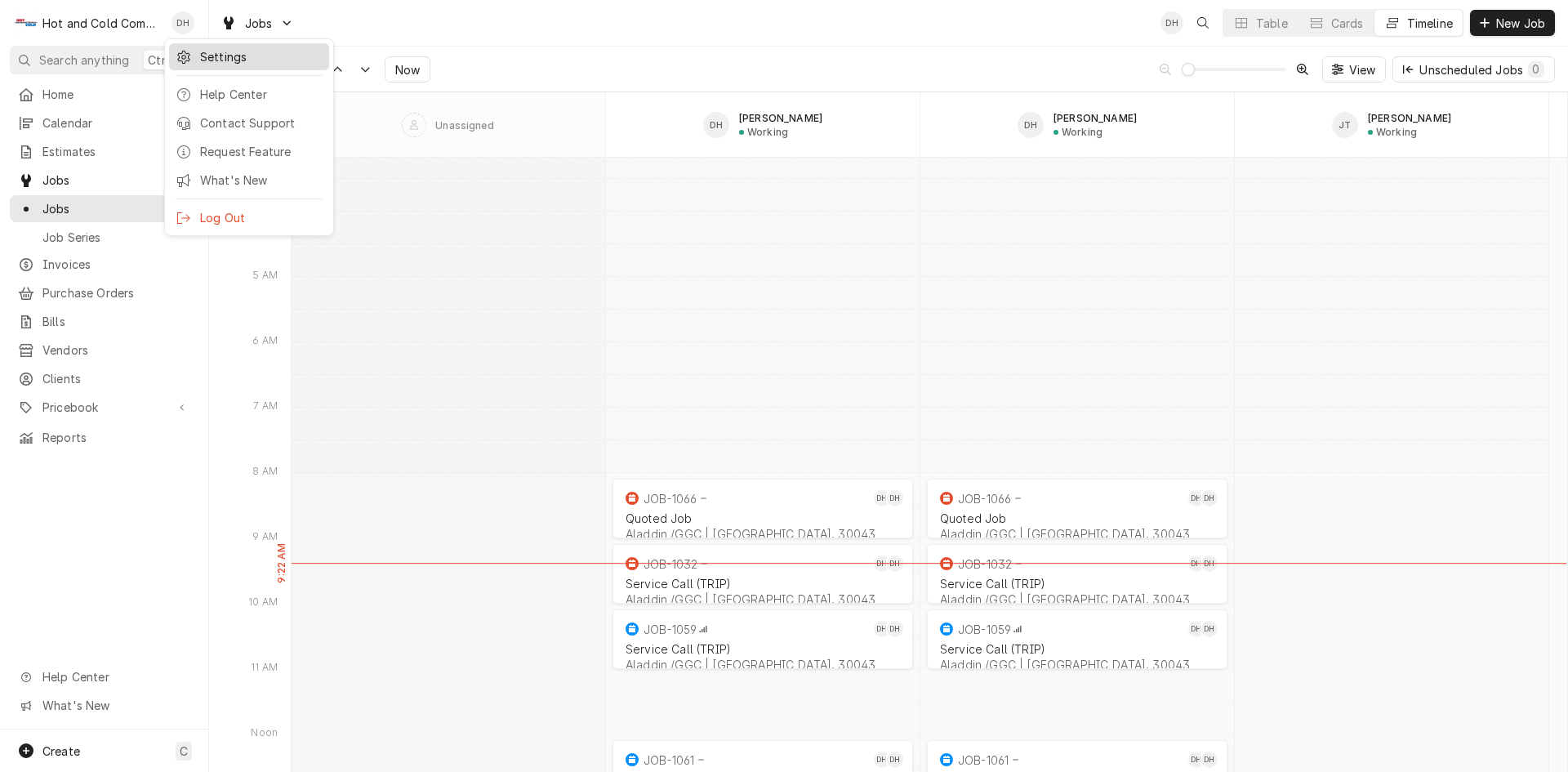
click at [216, 54] on div "Settings" at bounding box center [261, 57] width 123 height 17
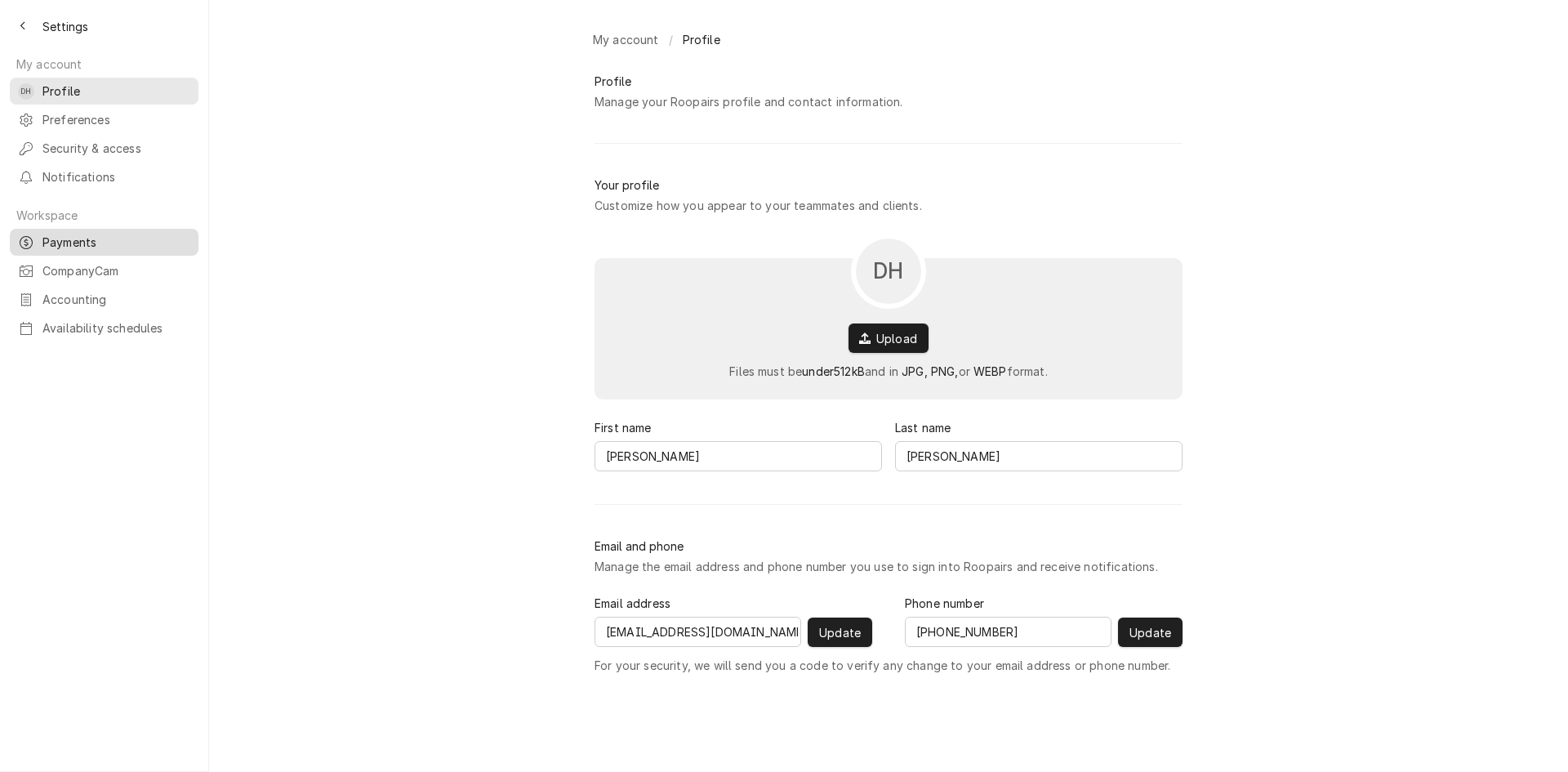
click at [89, 234] on span "Payments" at bounding box center [117, 242] width 148 height 17
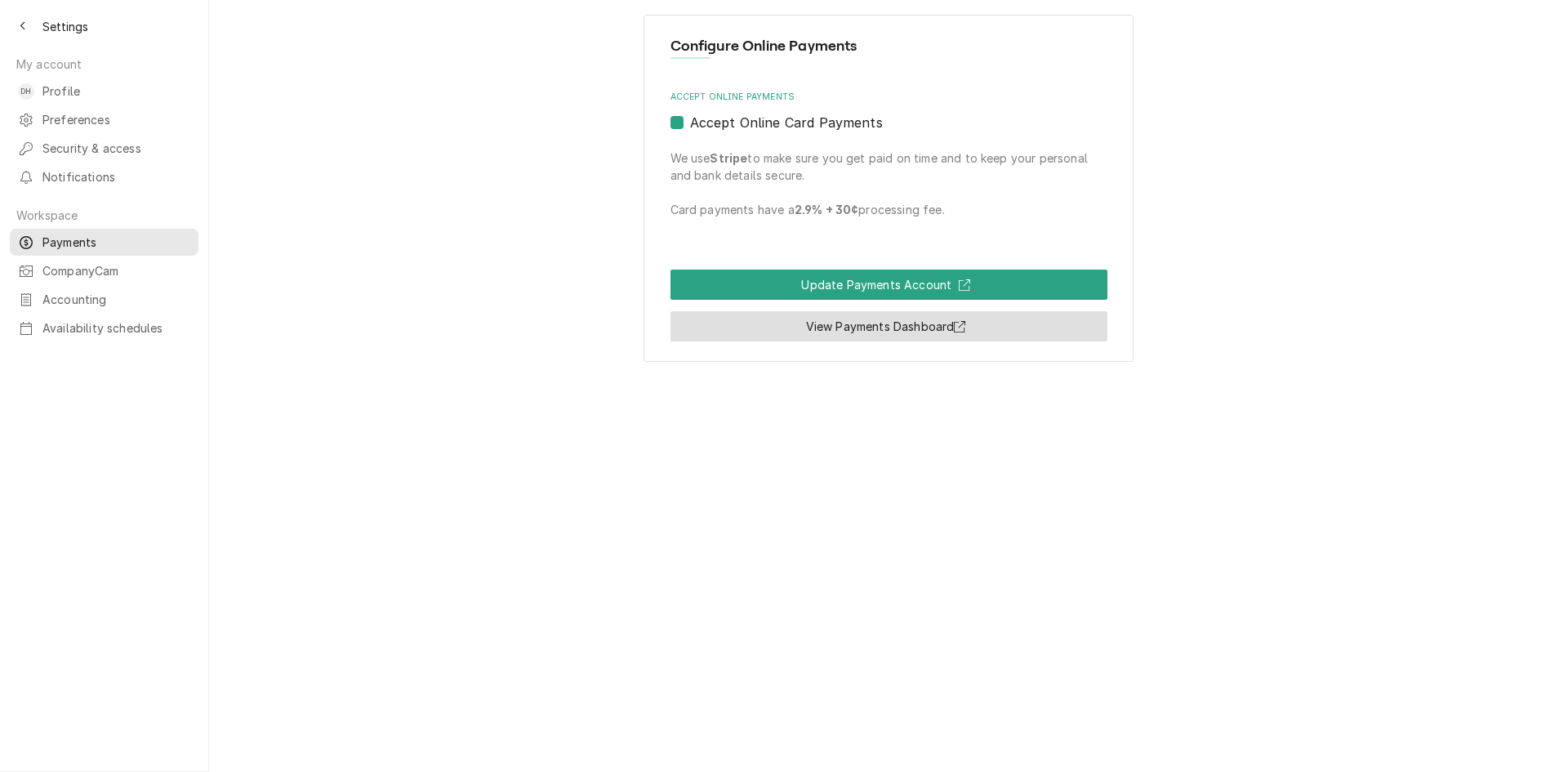
click at [958, 324] on icon "Button Group Row" at bounding box center [959, 327] width 12 height 12
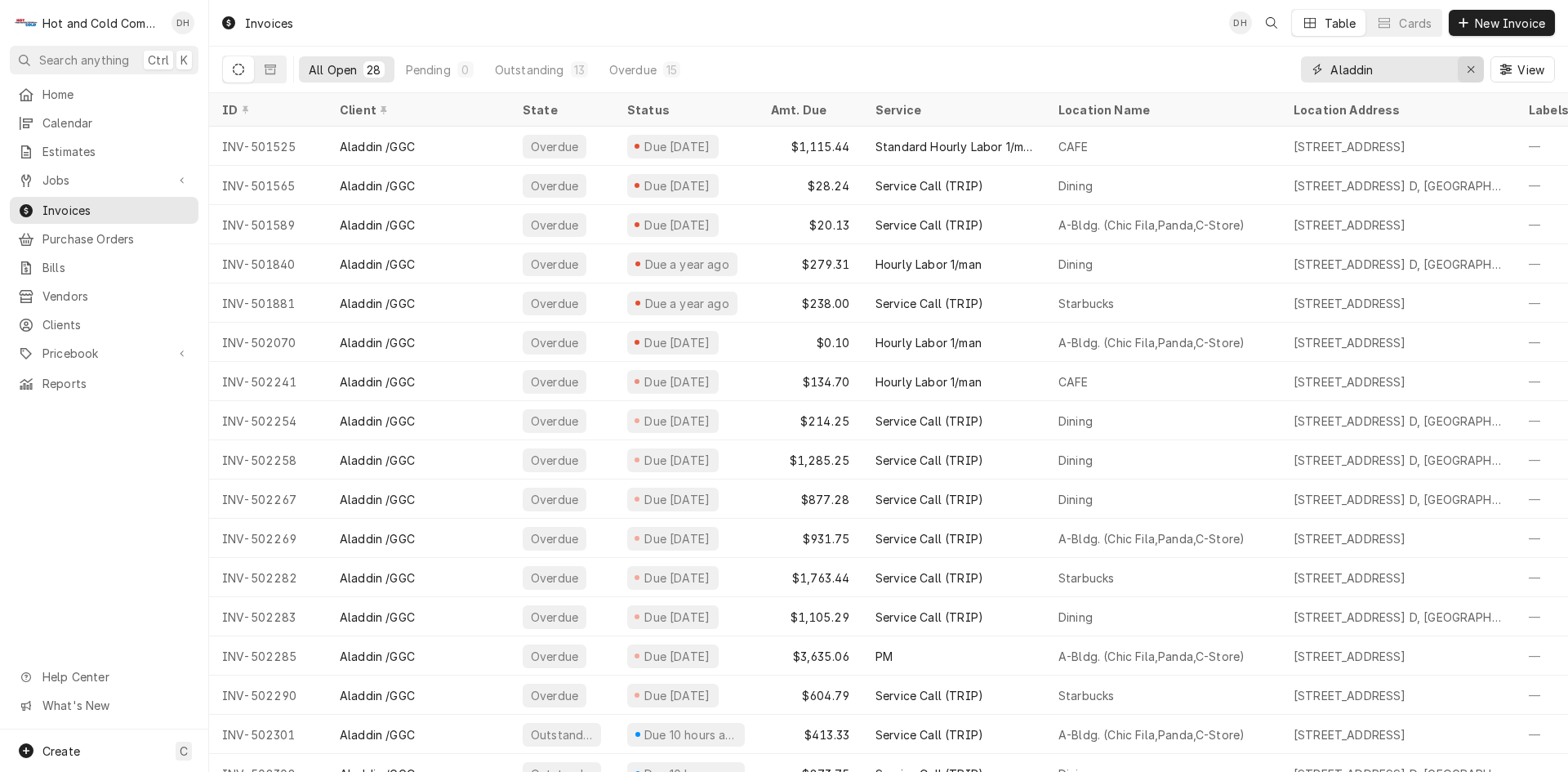
click at [1473, 69] on icon "Erase input" at bounding box center [1470, 69] width 9 height 12
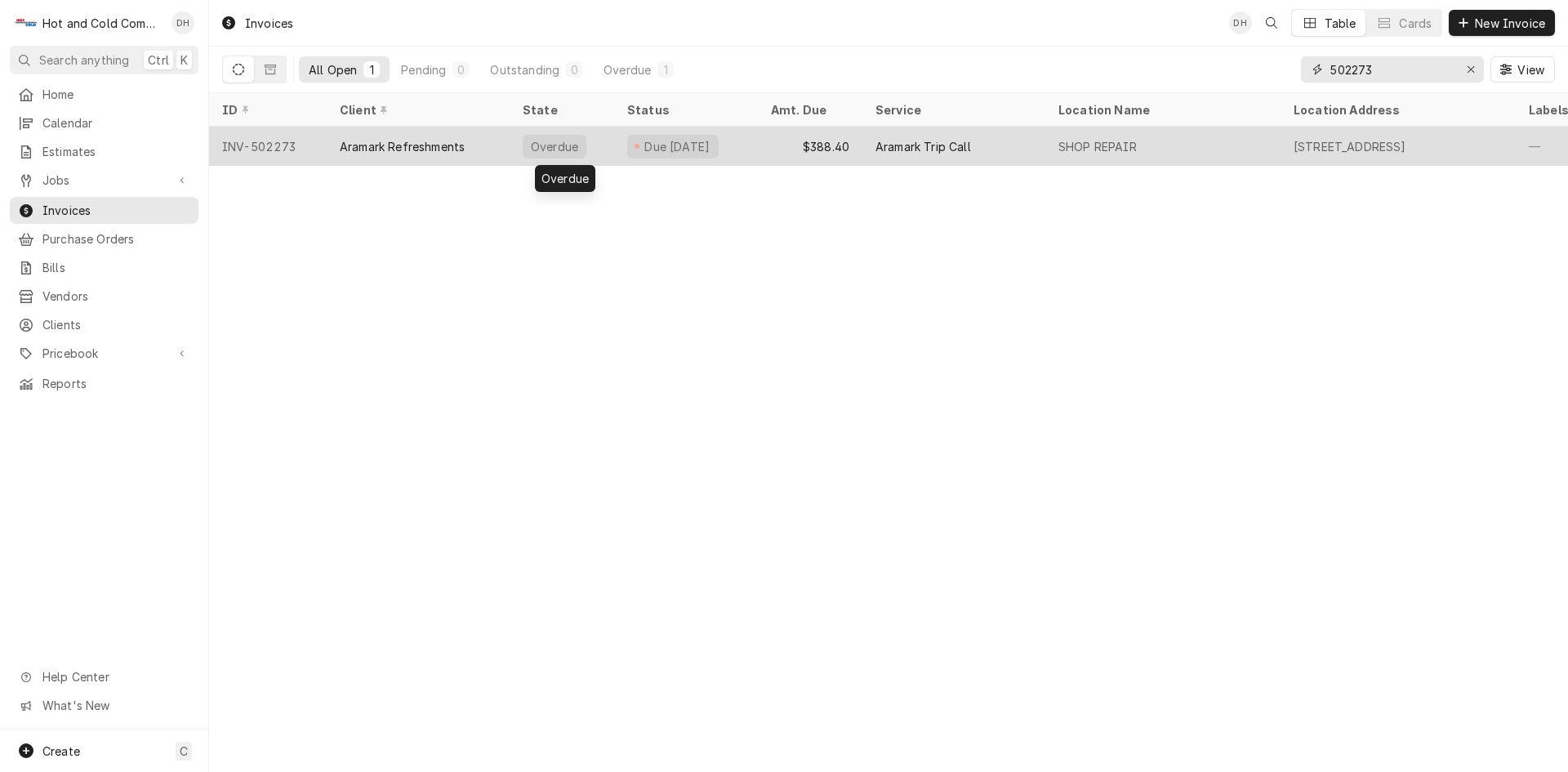
type input "502273"
click at [598, 146] on div "Overdue" at bounding box center [561, 146] width 104 height 40
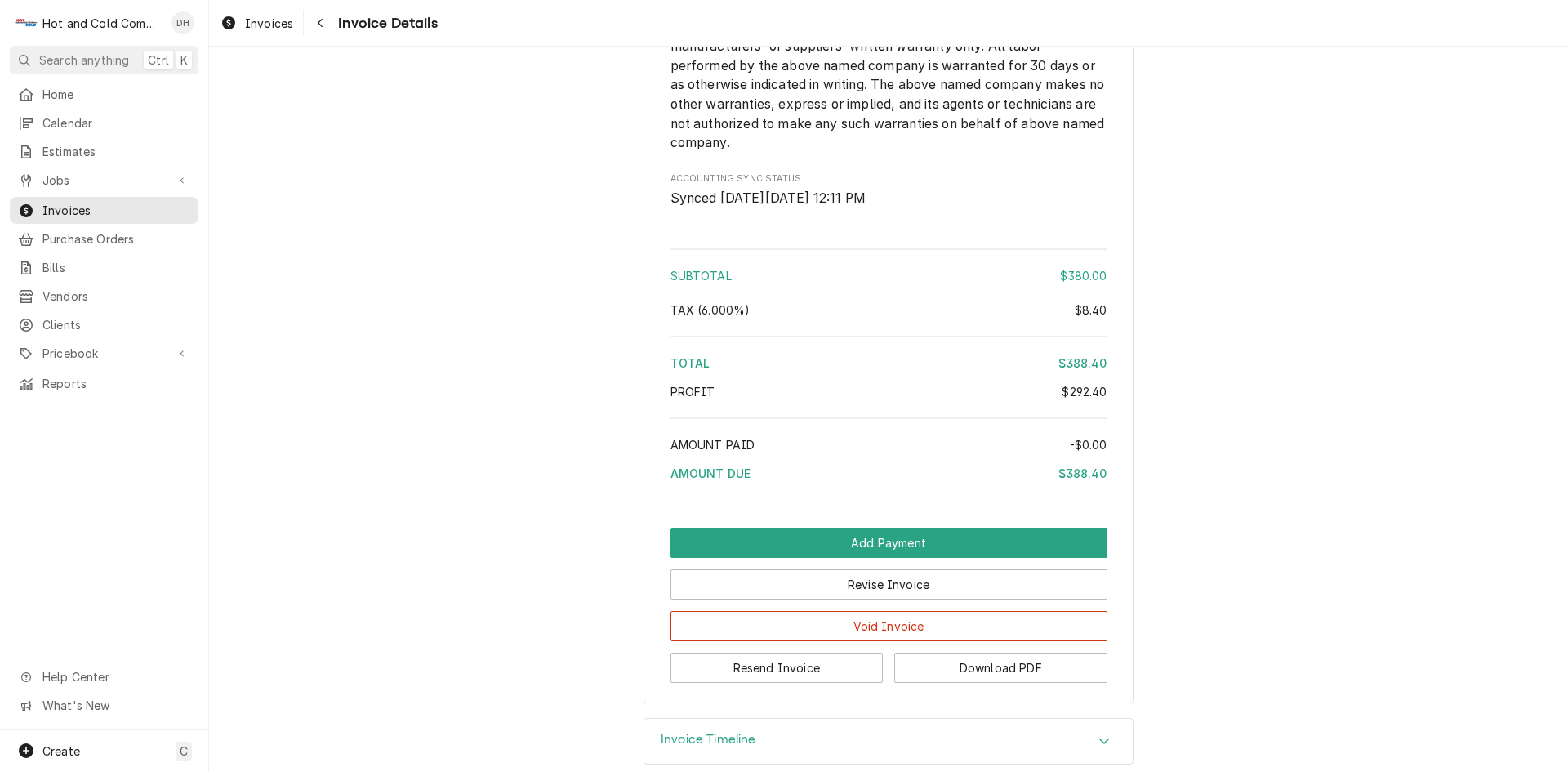
scroll to position [2156, 0]
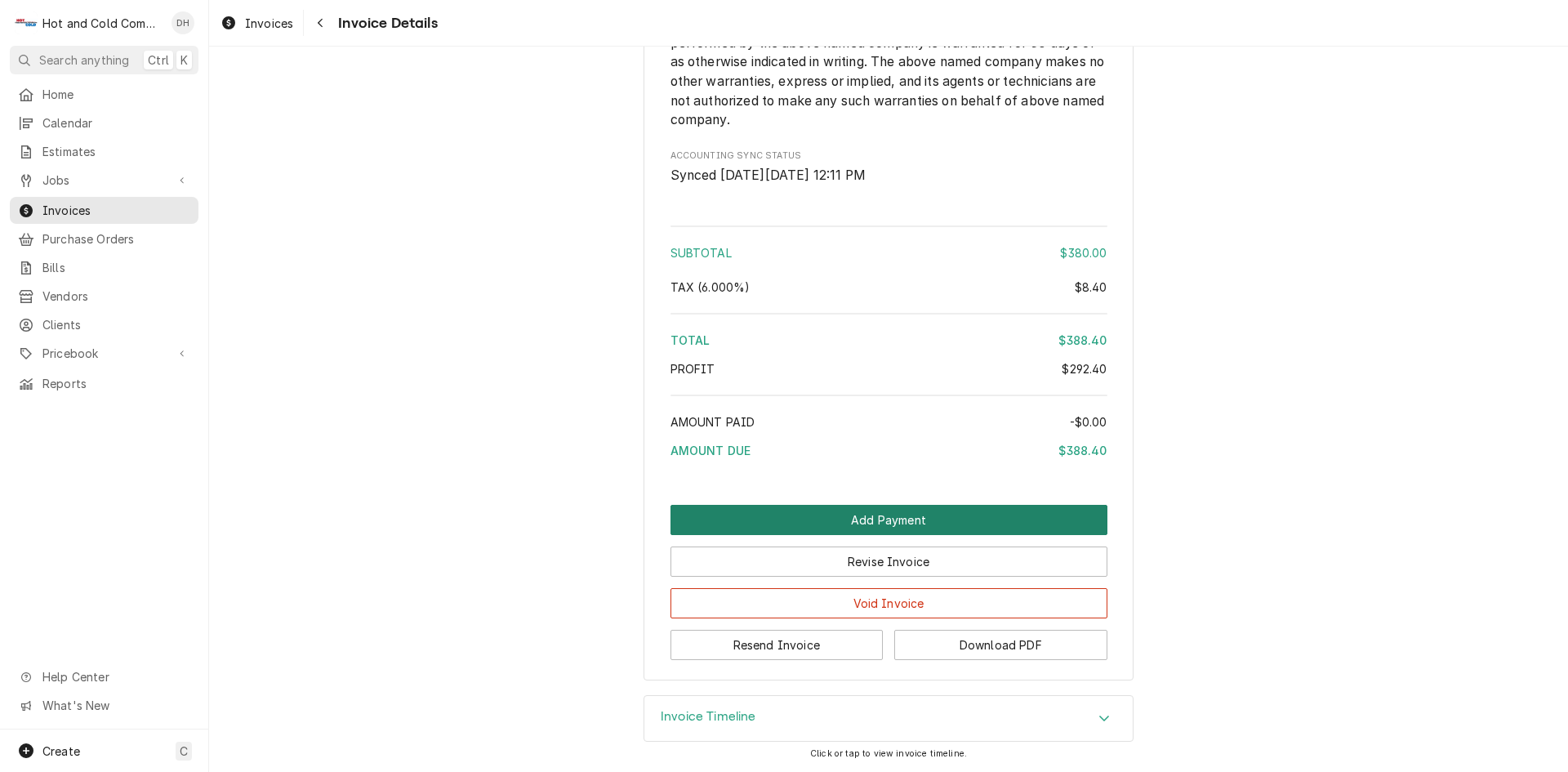
click at [863, 516] on button "Add Payment" at bounding box center [888, 519] width 437 height 30
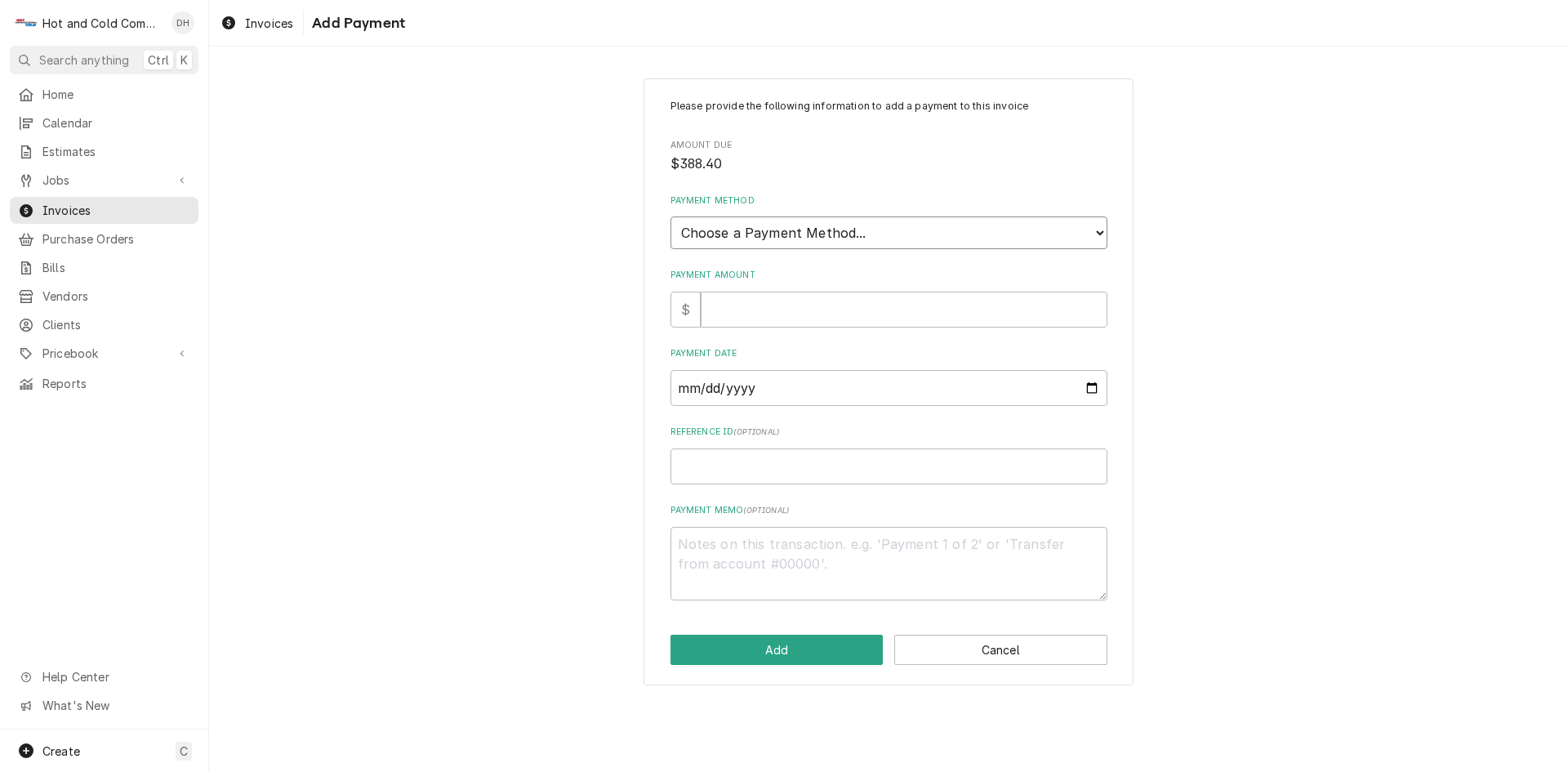
click at [835, 233] on select "Choose a Payment Method... Cash Check Credit/Debit Card ACH/eCheck Other" at bounding box center [888, 233] width 437 height 33
select select "3"
click at [670, 216] on select "Choose a Payment Method... Cash Check Credit/Debit Card ACH/eCheck Other" at bounding box center [888, 233] width 437 height 33
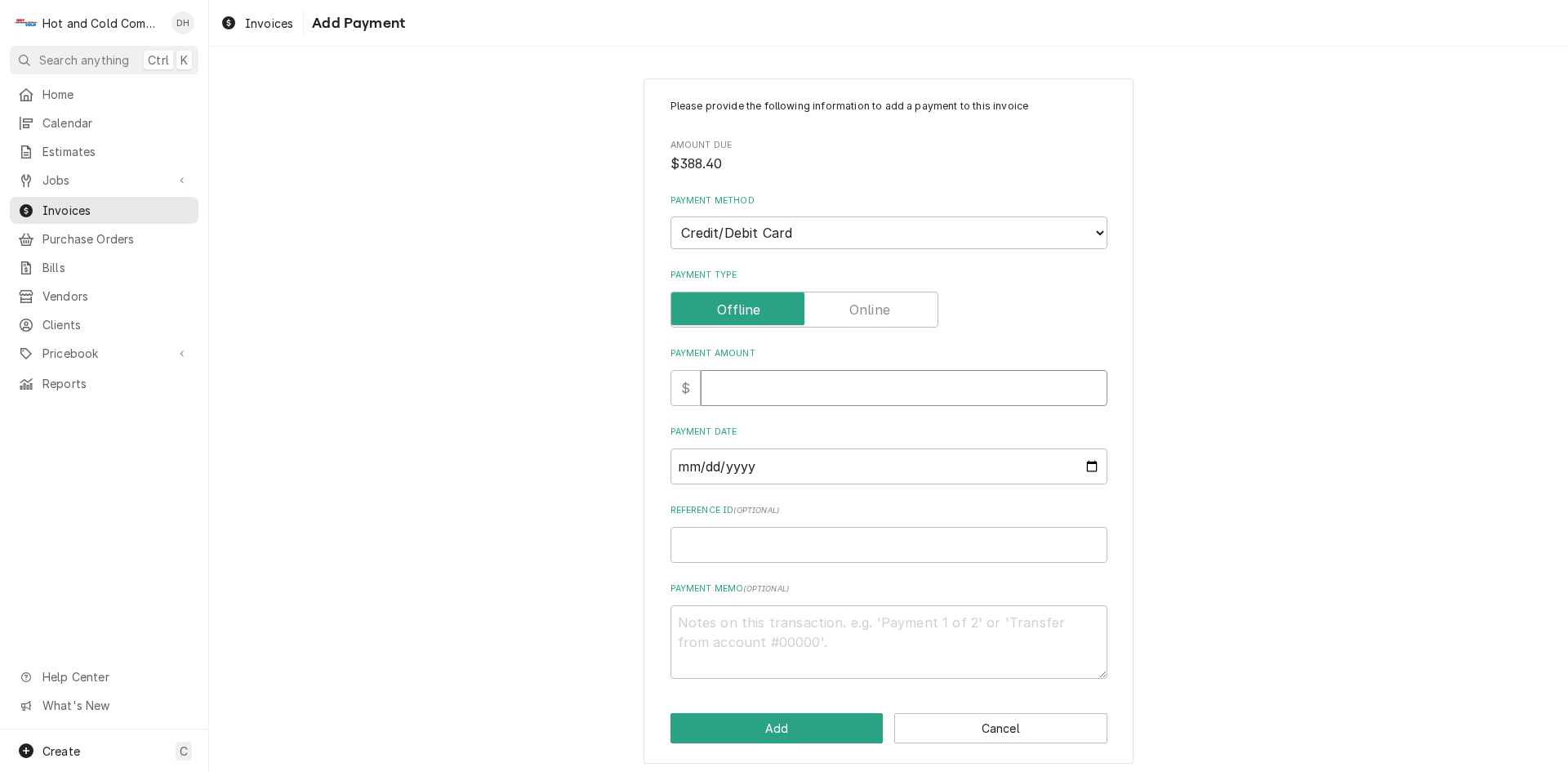
click at [761, 399] on input "Payment Amount" at bounding box center [904, 388] width 406 height 36
type textarea "x"
type input "3"
type textarea "x"
type input "38"
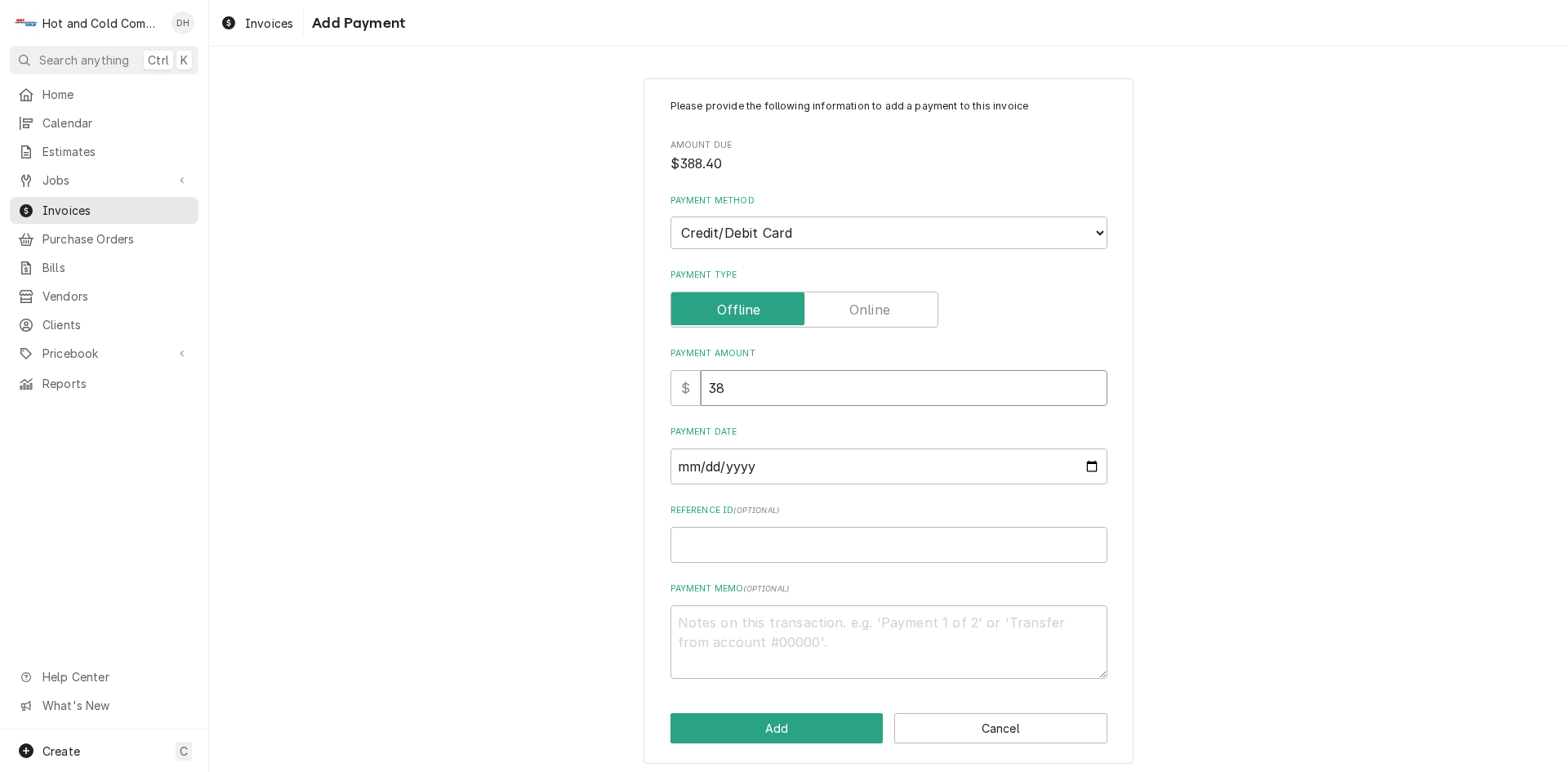
type textarea "x"
type input "388"
type textarea "x"
type input "388.4"
type textarea "x"
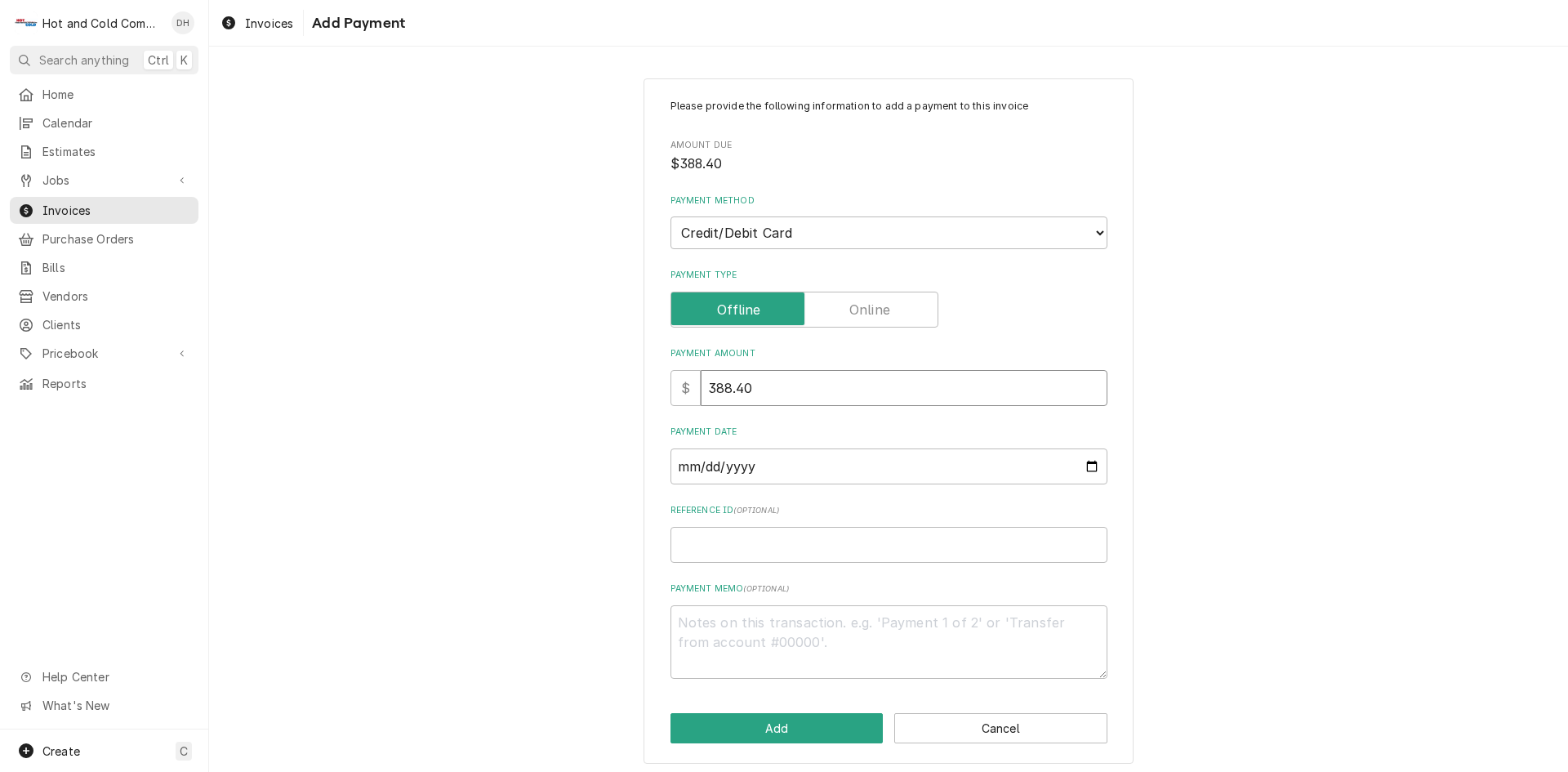
type input "388.40"
click at [1092, 467] on input "Payment Date" at bounding box center [888, 467] width 437 height 36
type textarea "x"
type input "2025-09-26"
click at [718, 543] on input "Reference ID ( optional )" at bounding box center [888, 545] width 437 height 36
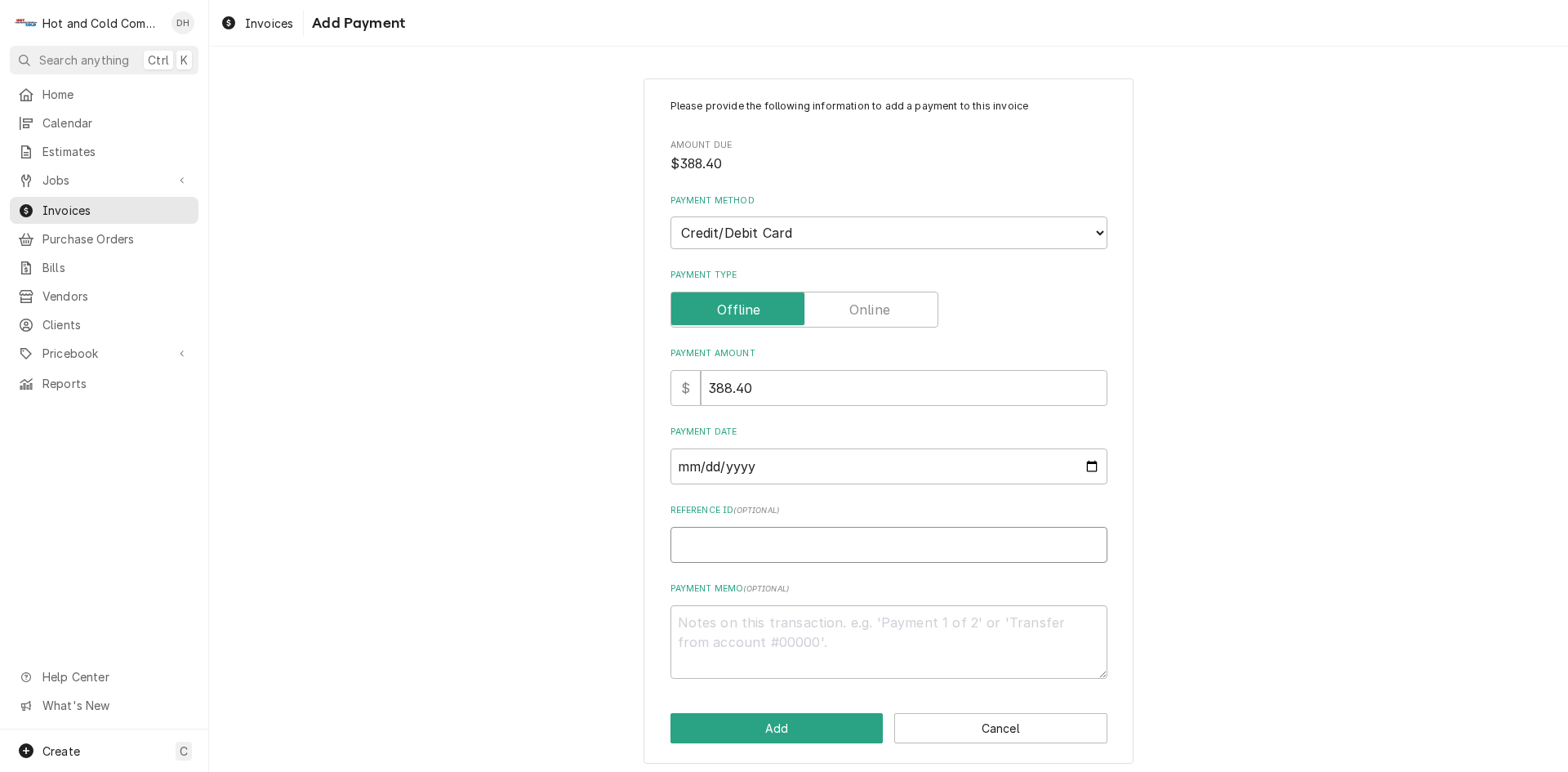
paste input "pm_1SBbeaRWphXUs9NeTSolYWvF"
type textarea "x"
type input "pm_1SBbeaRWphXUs9NeTSolYWvF"
click at [916, 620] on textarea "Payment Memo ( optional )" at bounding box center [888, 641] width 437 height 73
click at [784, 731] on button "Add" at bounding box center [777, 728] width 213 height 30
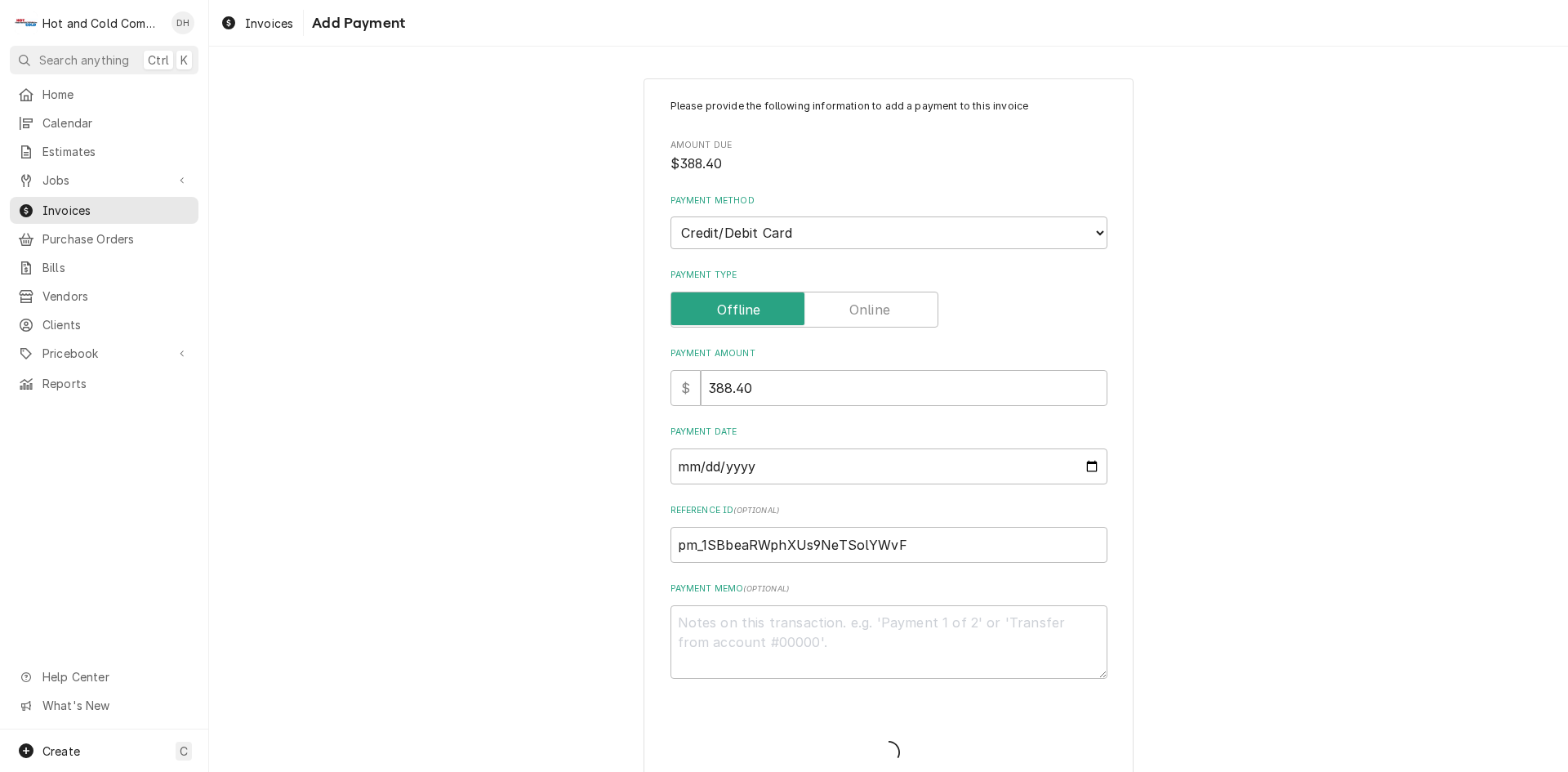
type textarea "x"
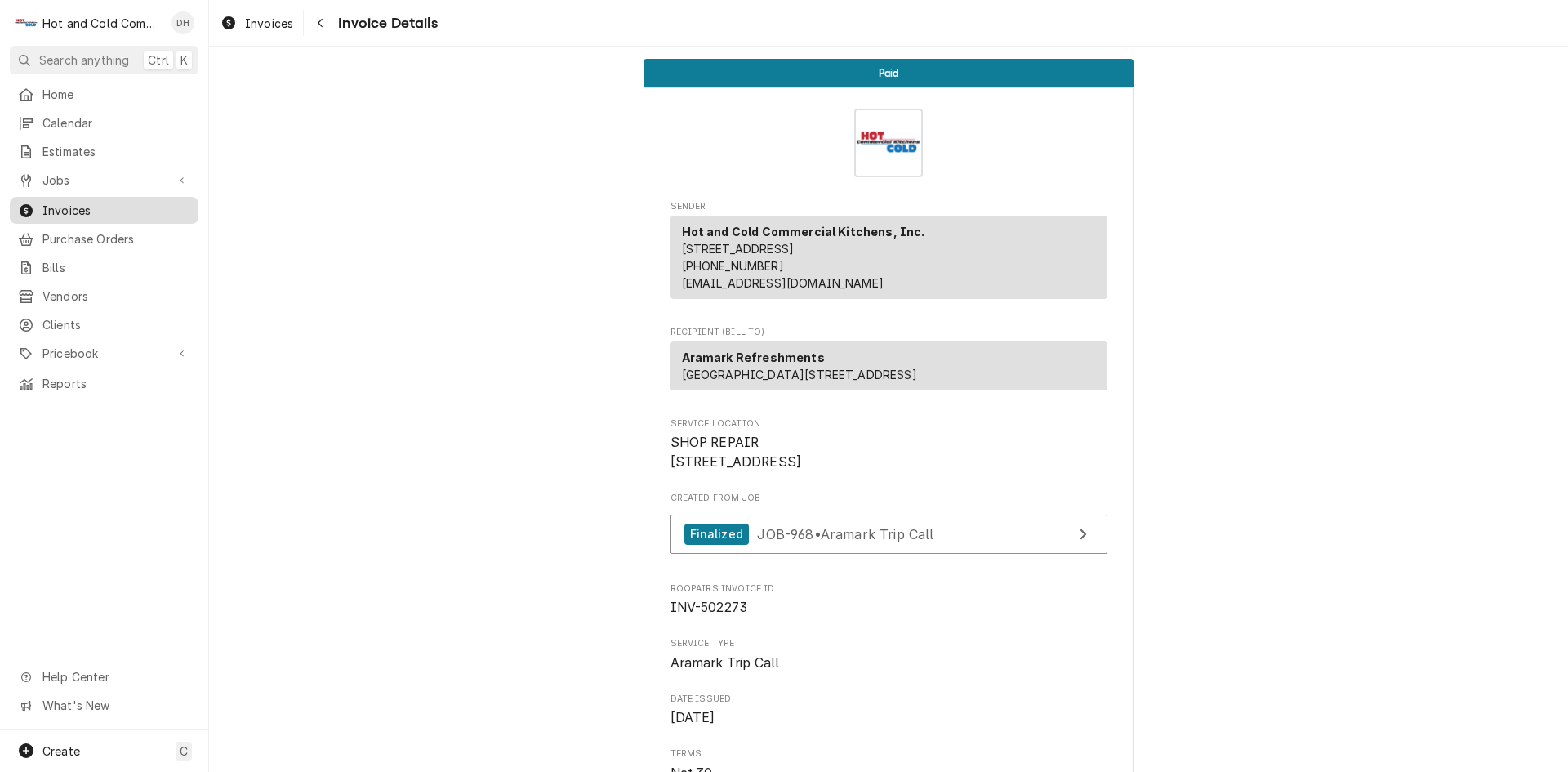
click at [72, 206] on span "Invoices" at bounding box center [117, 210] width 148 height 17
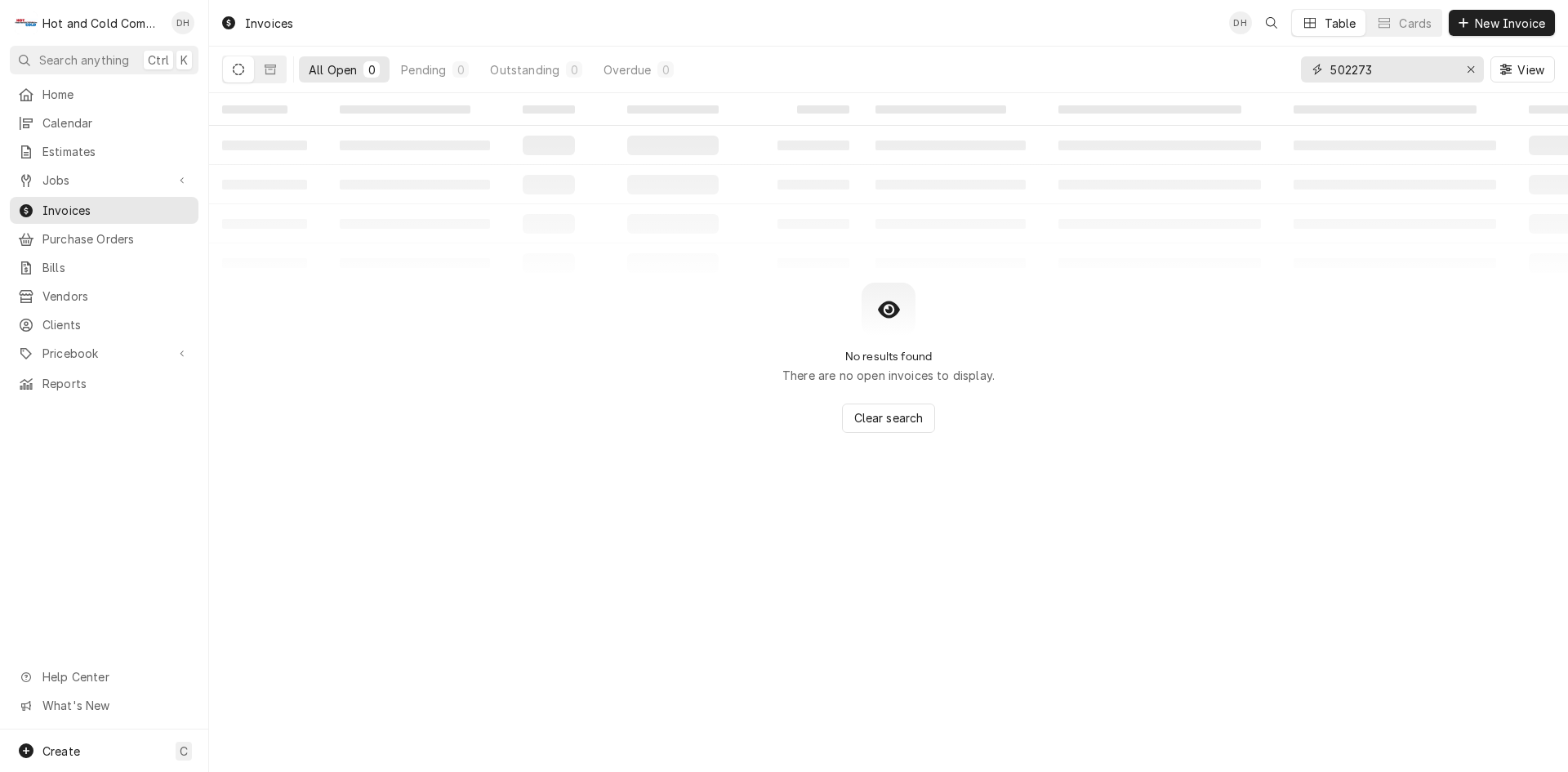
click at [1412, 65] on input "502273" at bounding box center [1391, 69] width 123 height 26
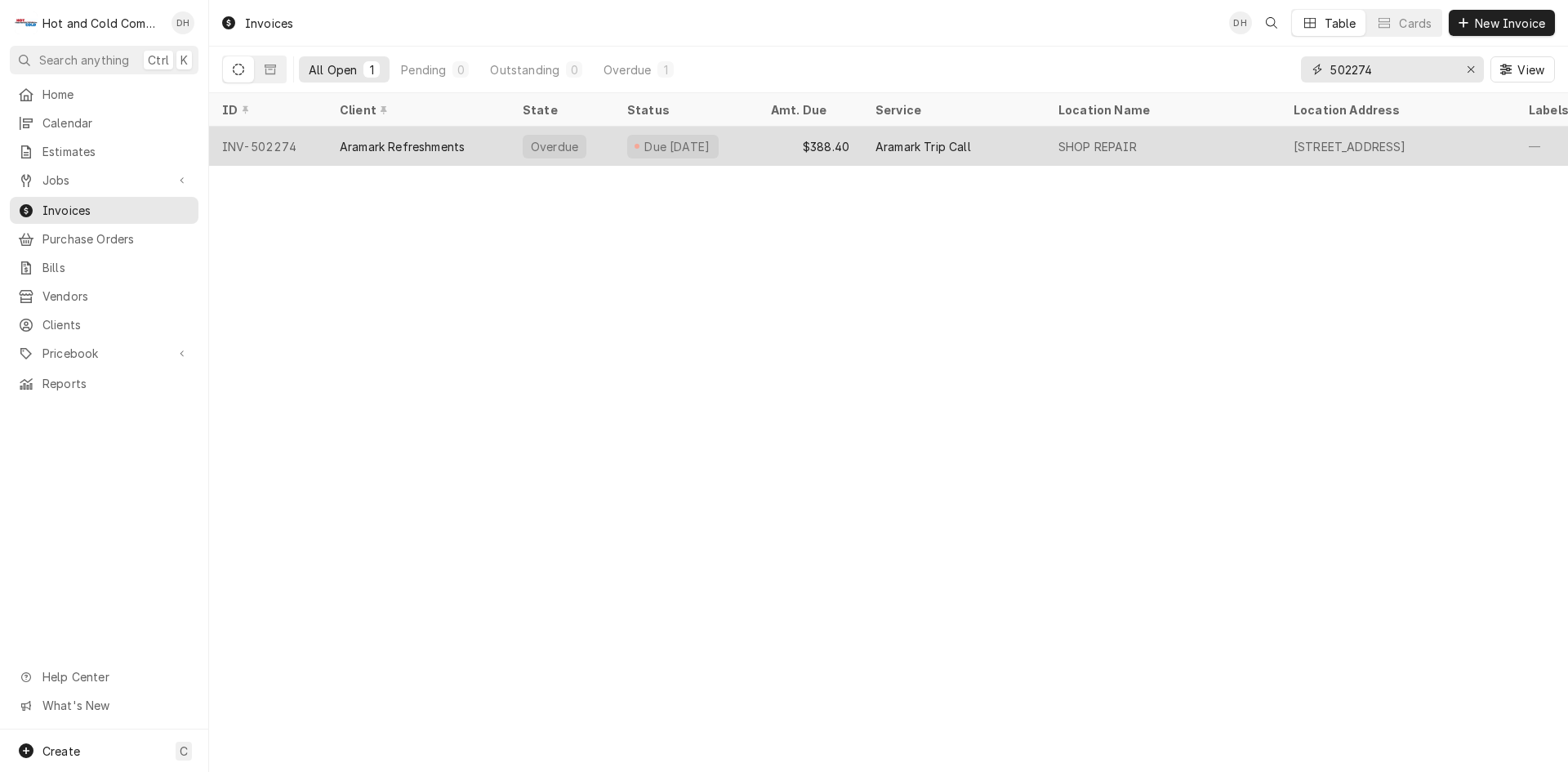
type input "502274"
click at [768, 144] on div "$388.40" at bounding box center [810, 146] width 104 height 40
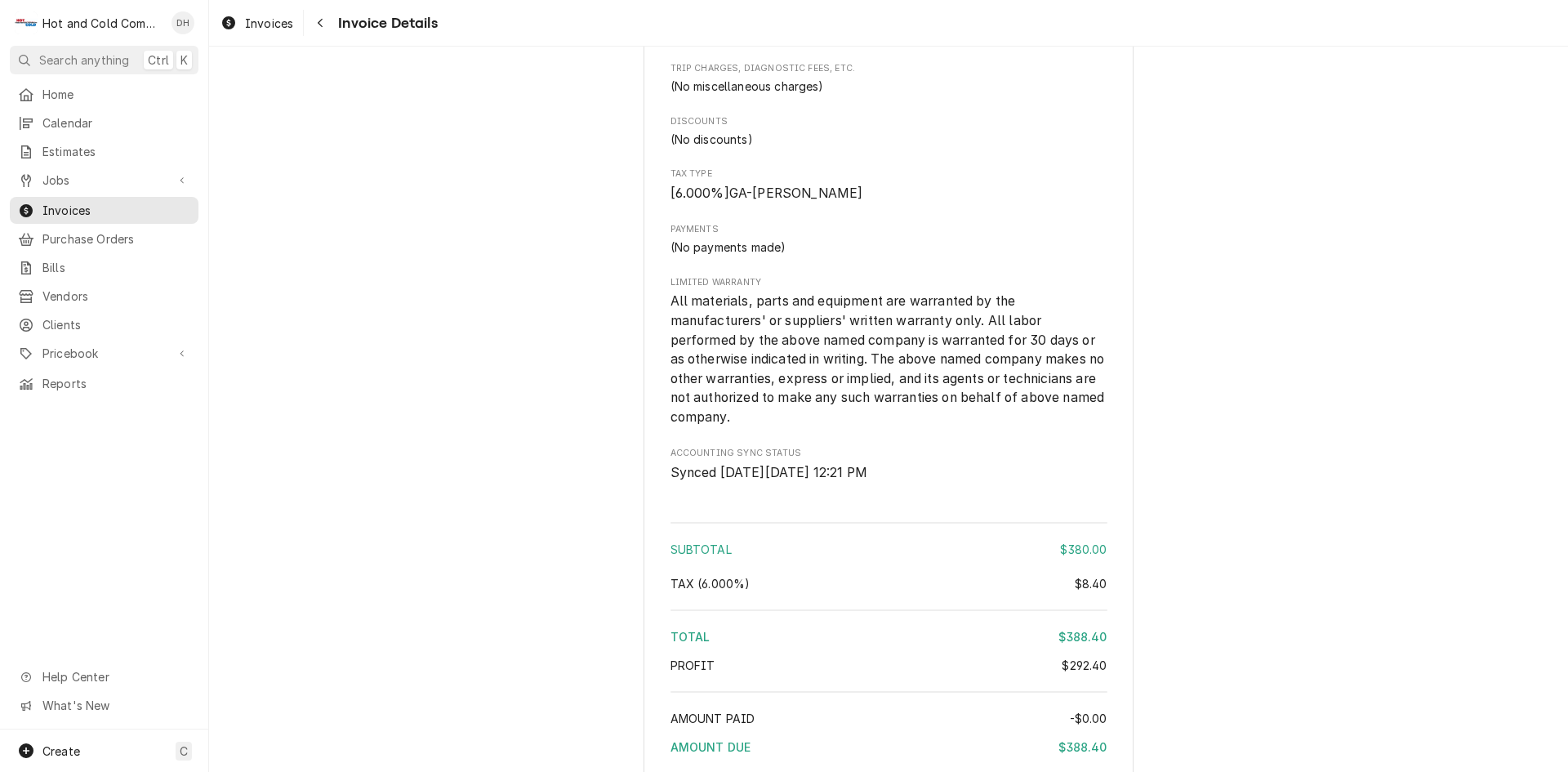
scroll to position [2119, 0]
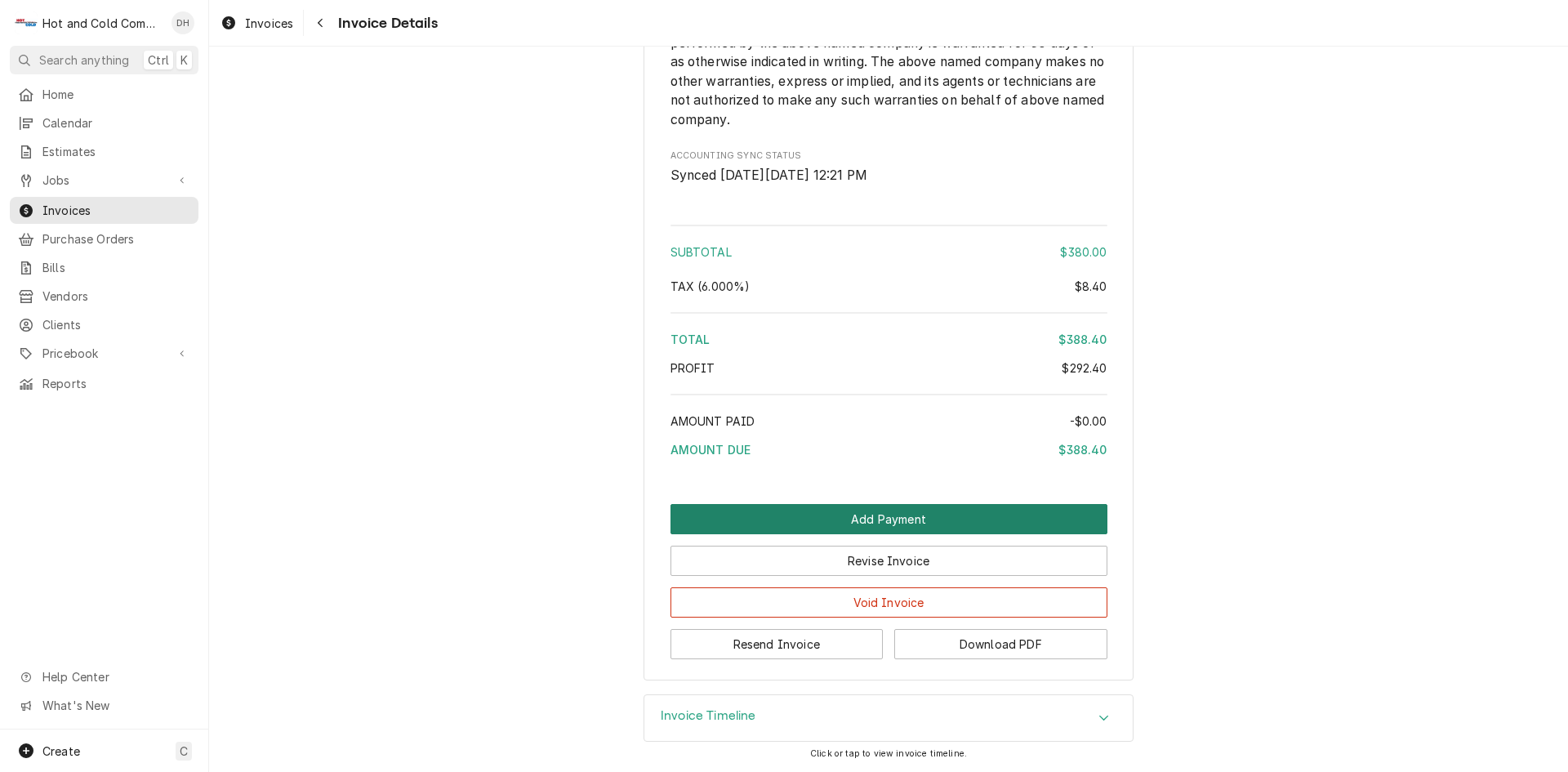
click at [884, 521] on button "Add Payment" at bounding box center [888, 519] width 437 height 30
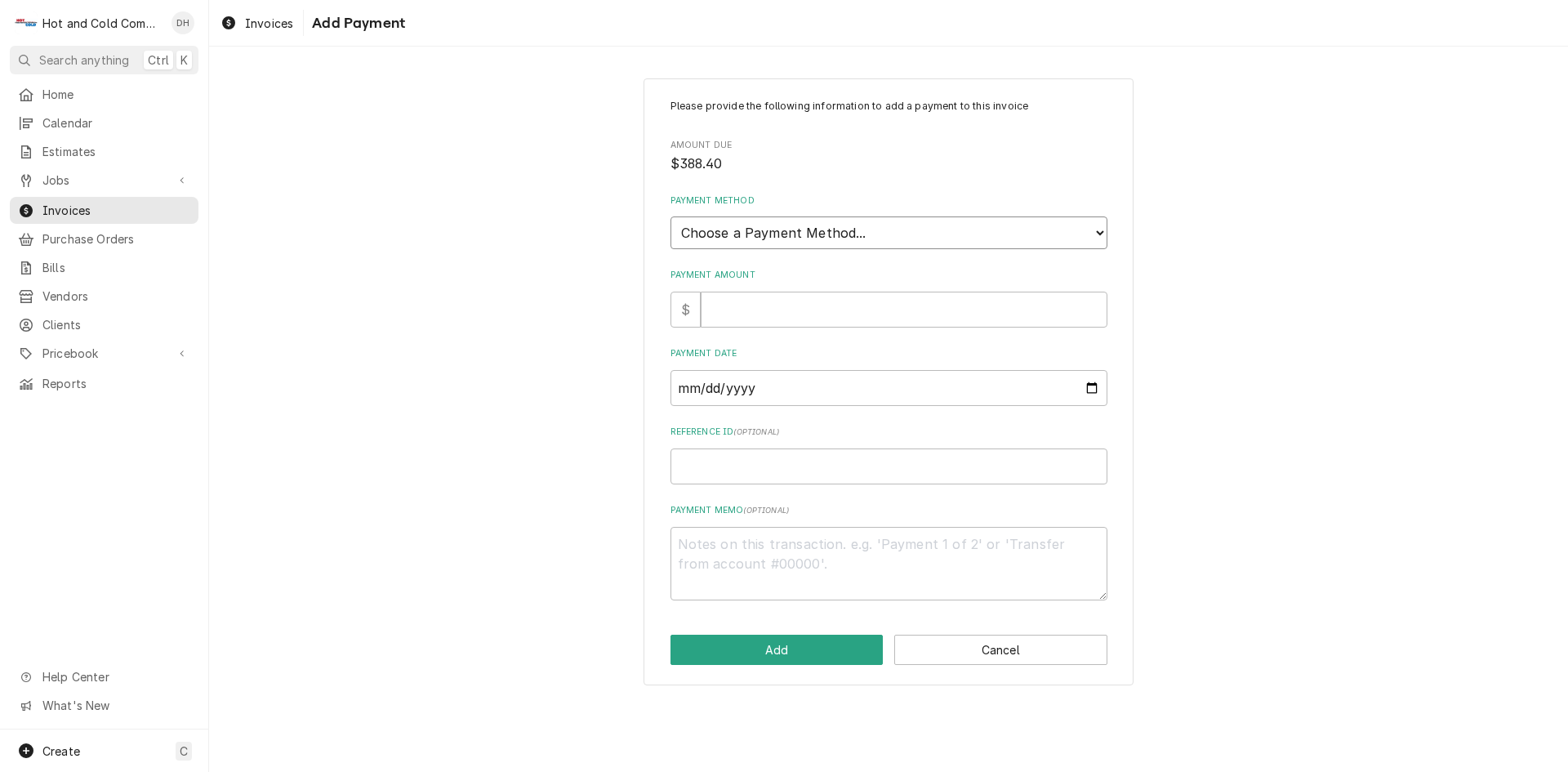
click at [847, 226] on select "Choose a Payment Method... Cash Check Credit/Debit Card ACH/eCheck Other" at bounding box center [888, 233] width 437 height 33
select select "3"
click at [670, 216] on select "Choose a Payment Method... Cash Check Credit/Debit Card ACH/eCheck Other" at bounding box center [888, 233] width 437 height 33
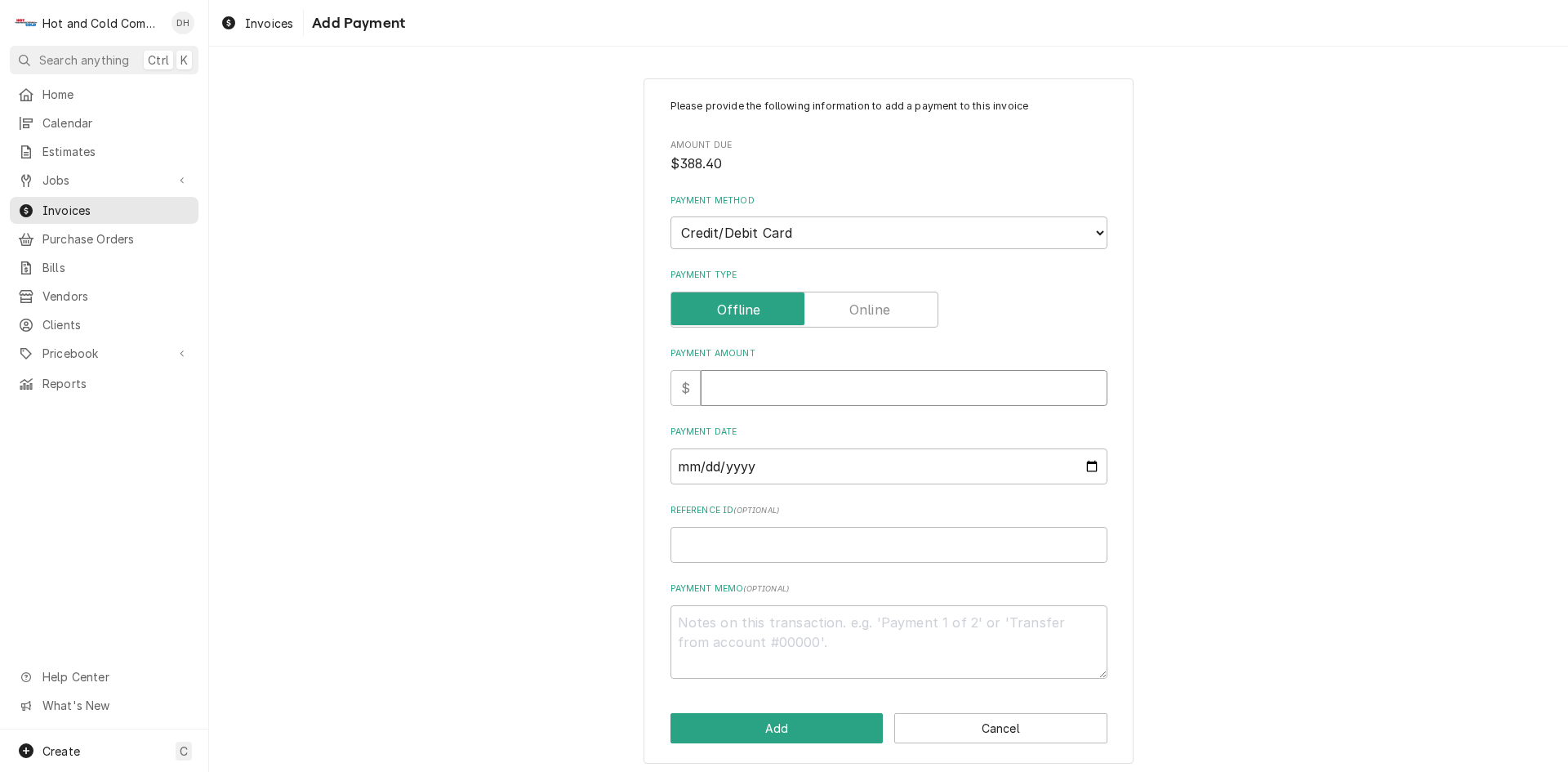
click at [751, 388] on input "Payment Amount" at bounding box center [904, 388] width 406 height 36
type textarea "x"
type input "3"
type textarea "x"
type input "38"
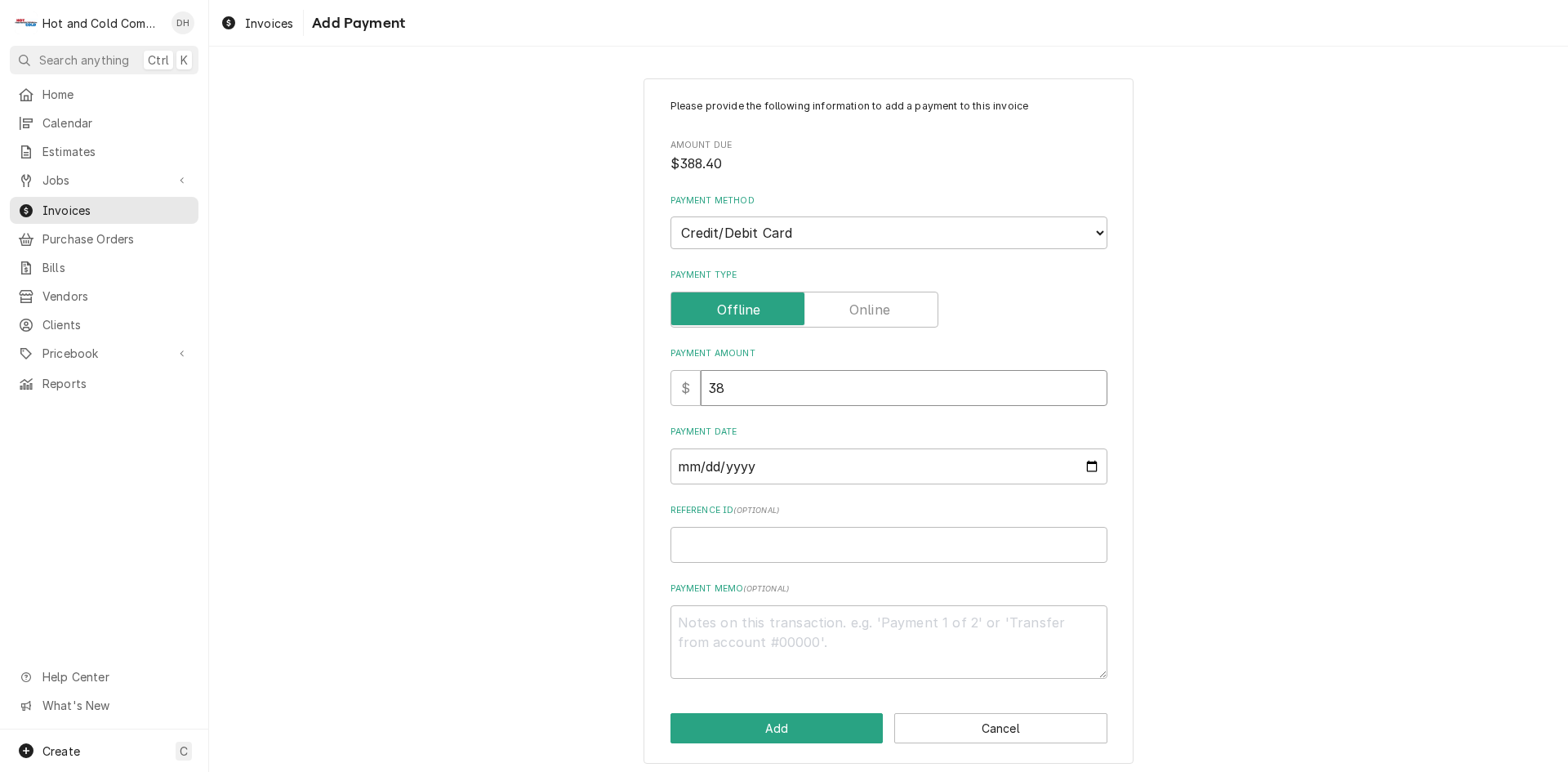
type textarea "x"
type input "388"
type textarea "x"
type input "388.4"
type textarea "x"
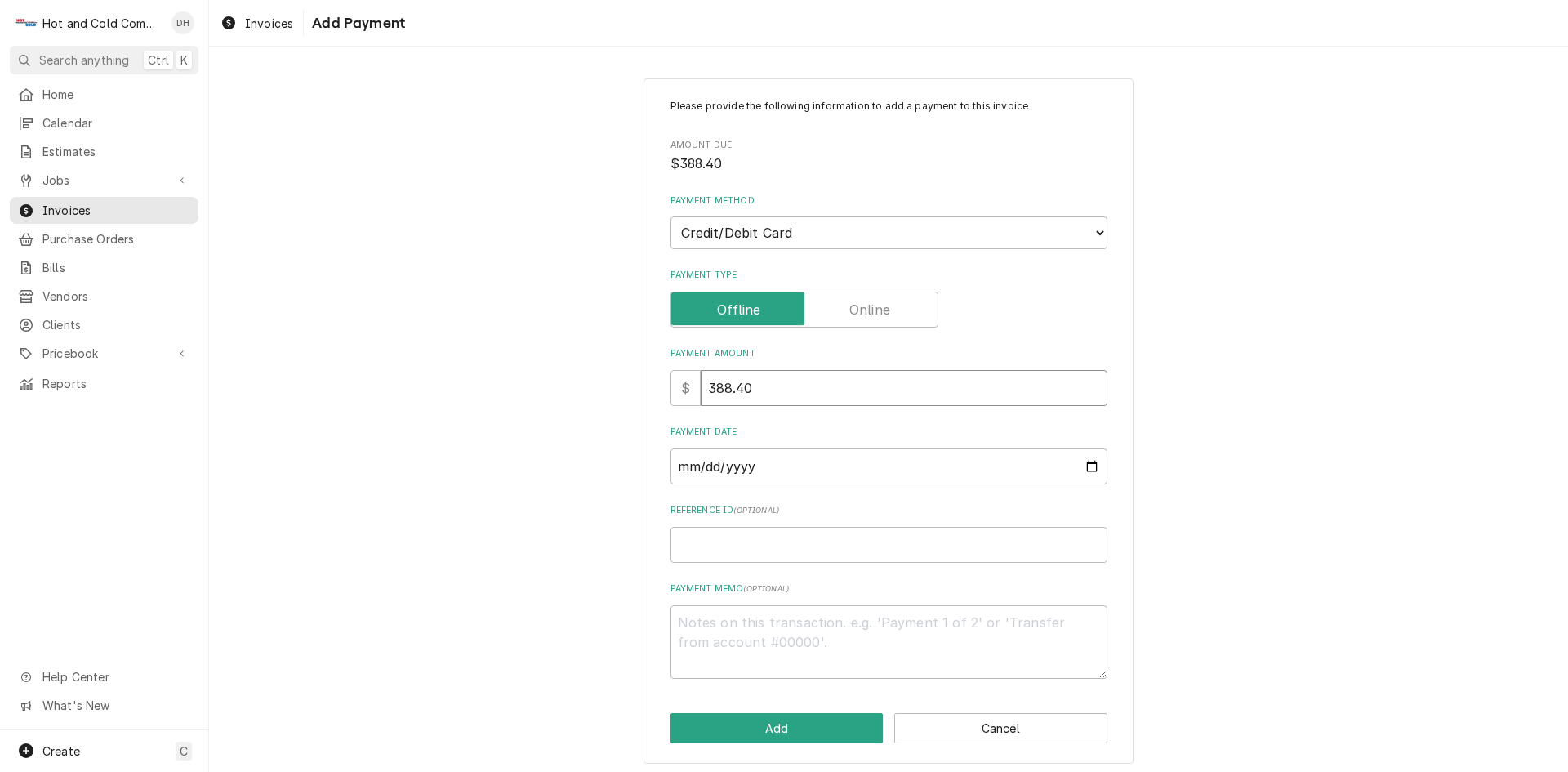
type input "388.40"
click at [1088, 470] on input "Payment Date" at bounding box center [888, 467] width 437 height 36
type textarea "x"
type input "[DATE]"
click at [709, 543] on input "Reference ID ( optional )" at bounding box center [888, 545] width 437 height 36
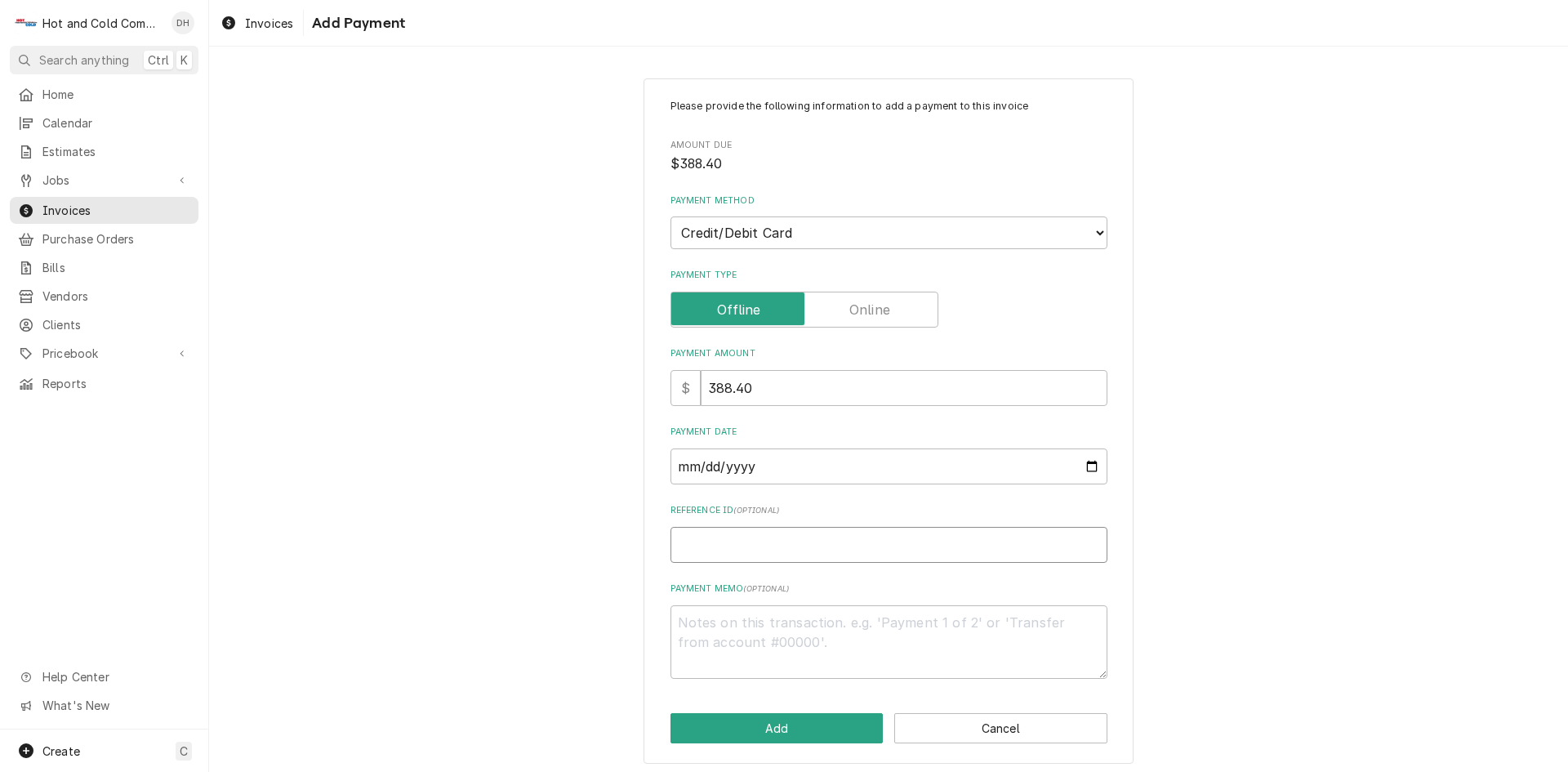
paste input "pm_1SBbeaRWphXUs9NeTSolYWvF"
type textarea "x"
type input "pm_1SBbeaRWphXUs9NeTSolYWvF"
click at [823, 715] on button "Add" at bounding box center [777, 728] width 213 height 30
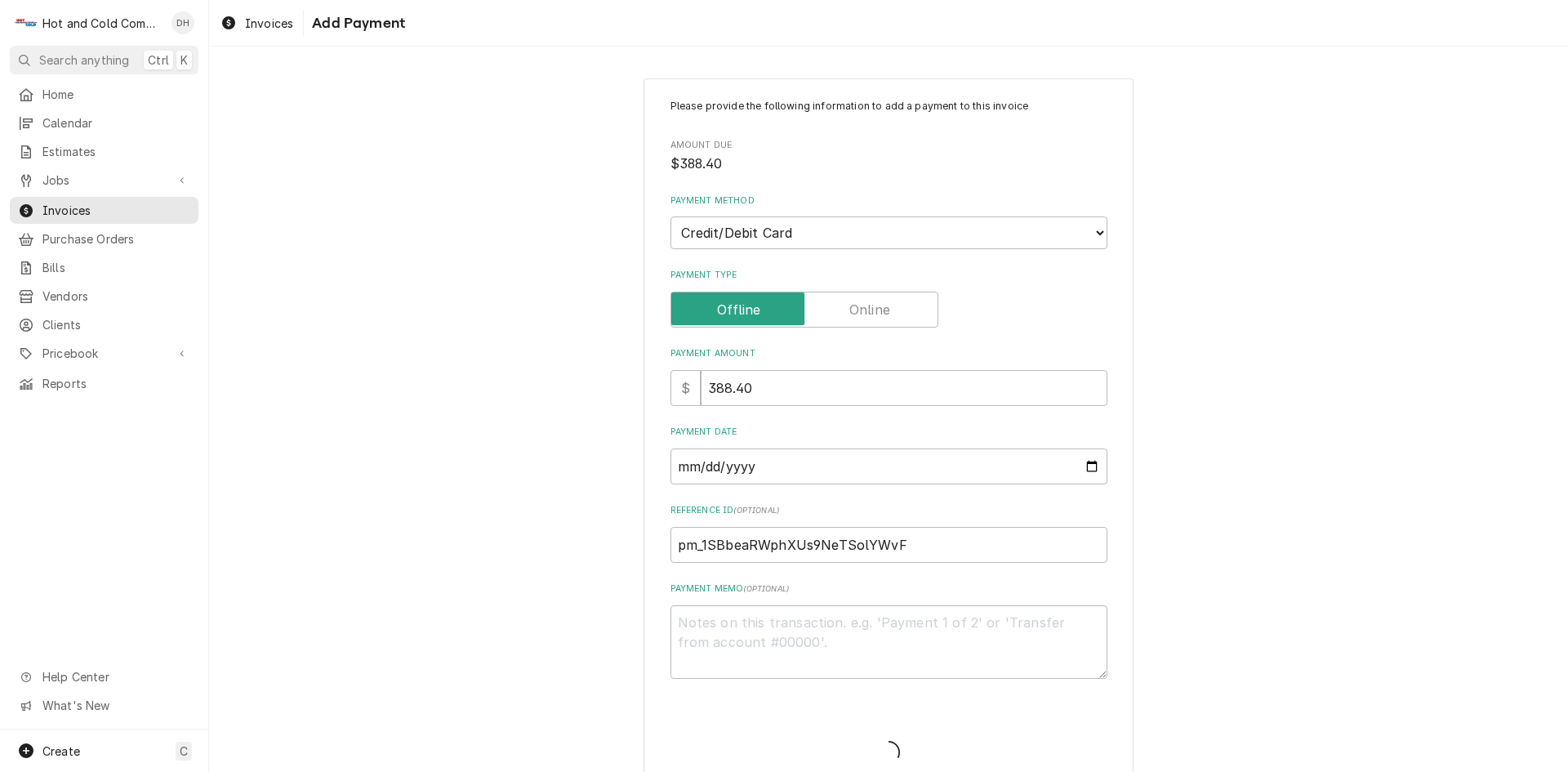
type textarea "x"
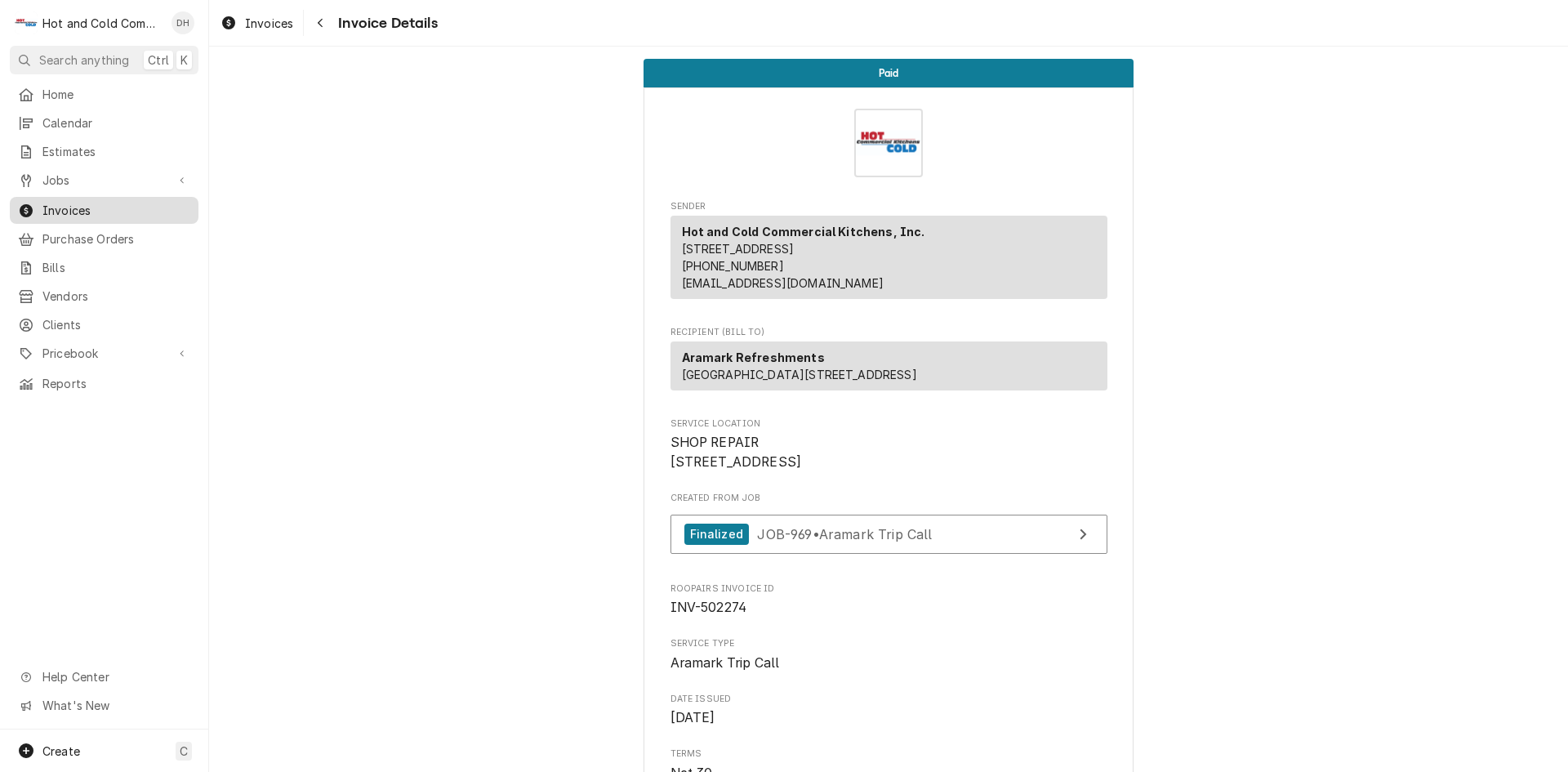
click at [85, 202] on span "Invoices" at bounding box center [117, 210] width 148 height 17
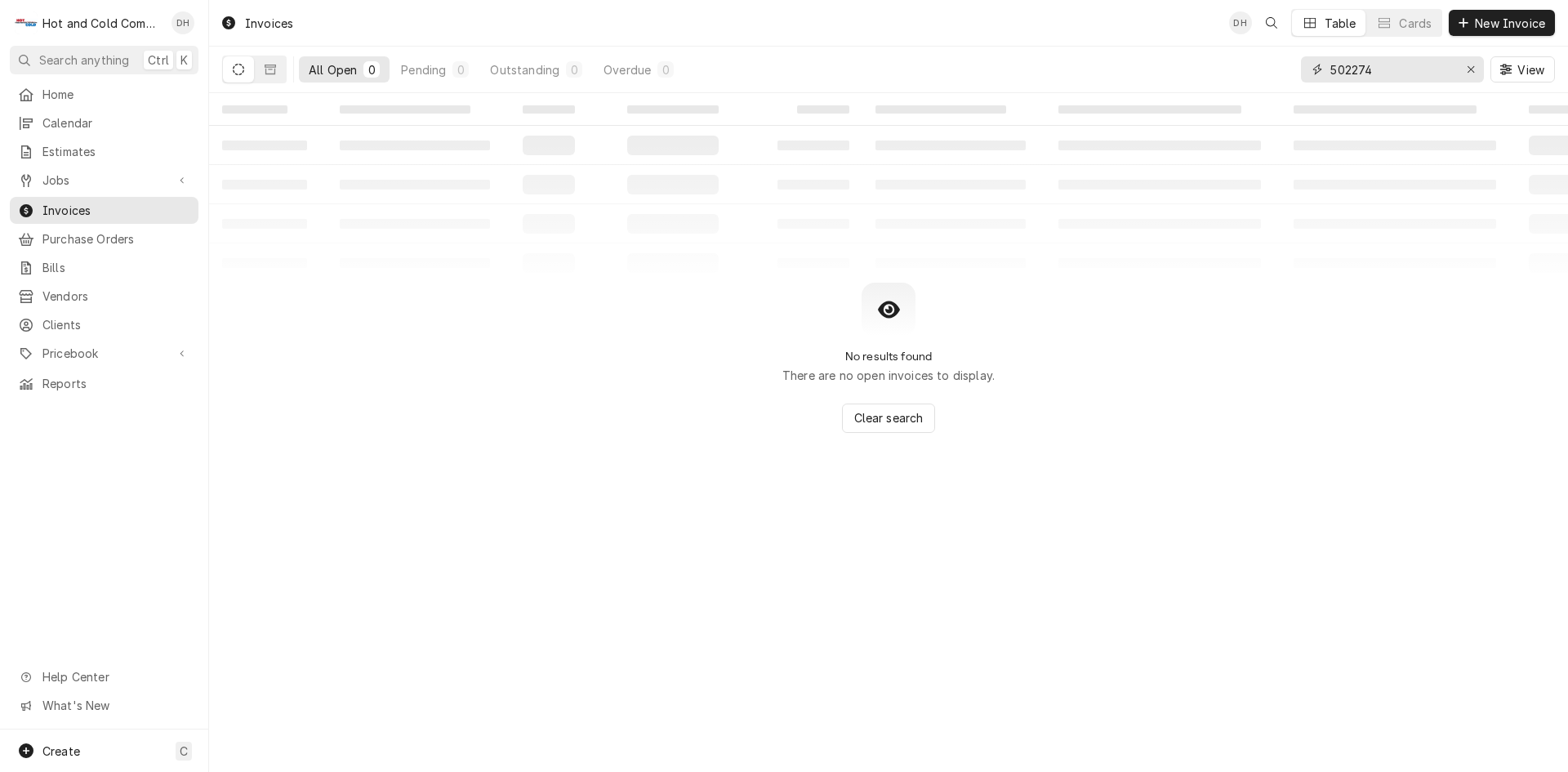
click at [1402, 72] on input "502274" at bounding box center [1391, 69] width 123 height 26
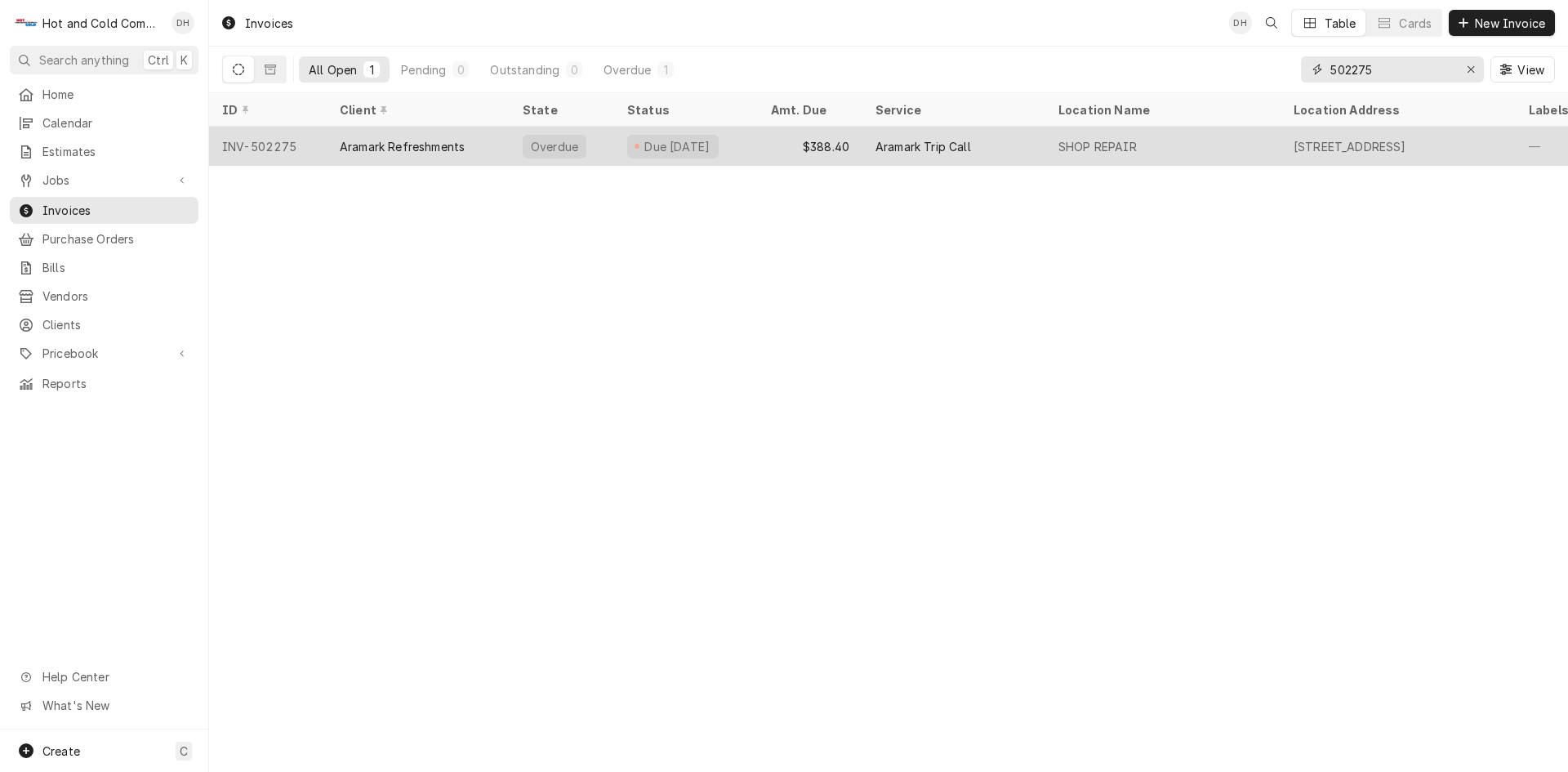
type input "502275"
click at [745, 135] on div "Due 9 days ago" at bounding box center [685, 146] width 144 height 40
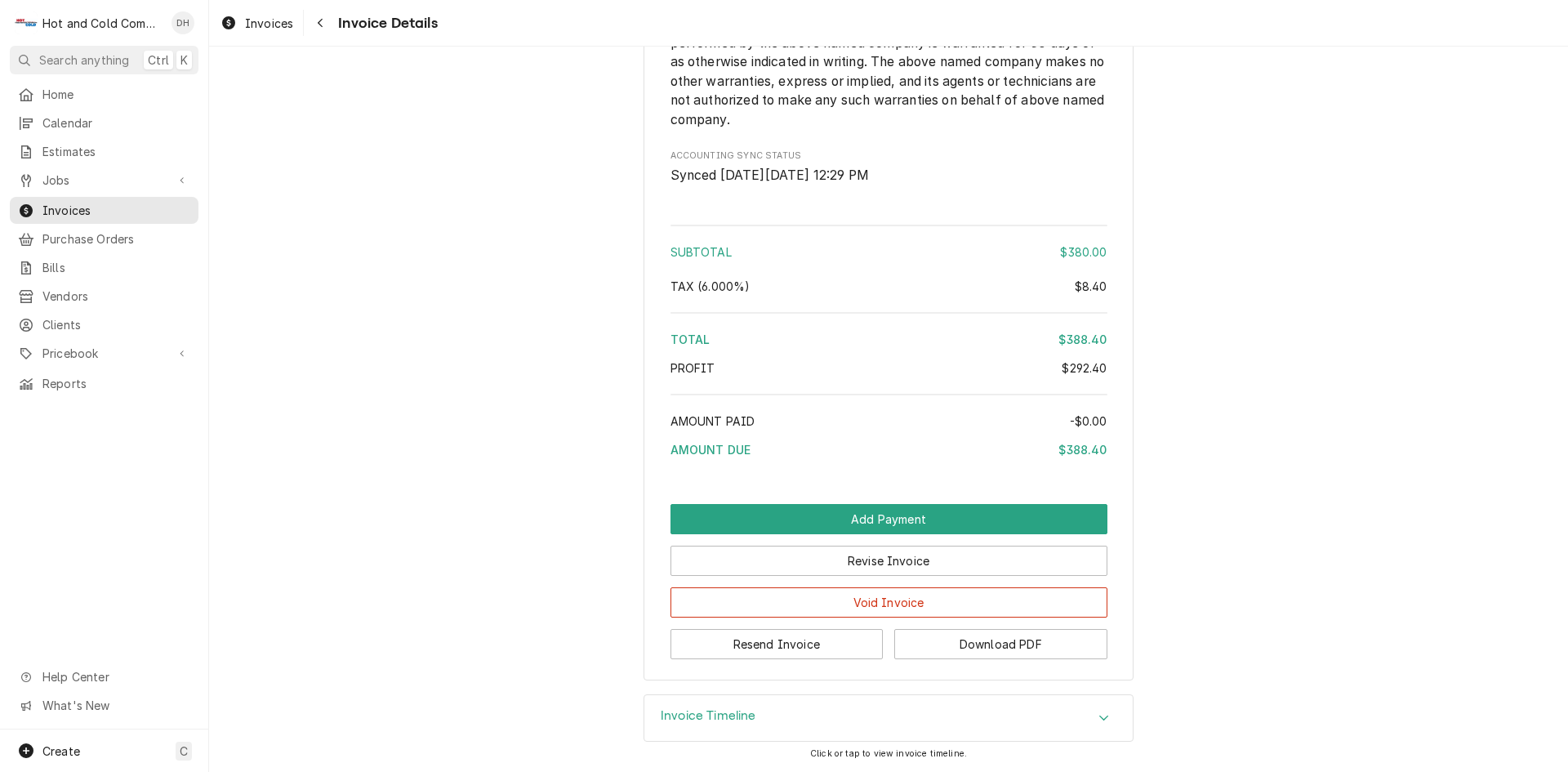
scroll to position [2137, 0]
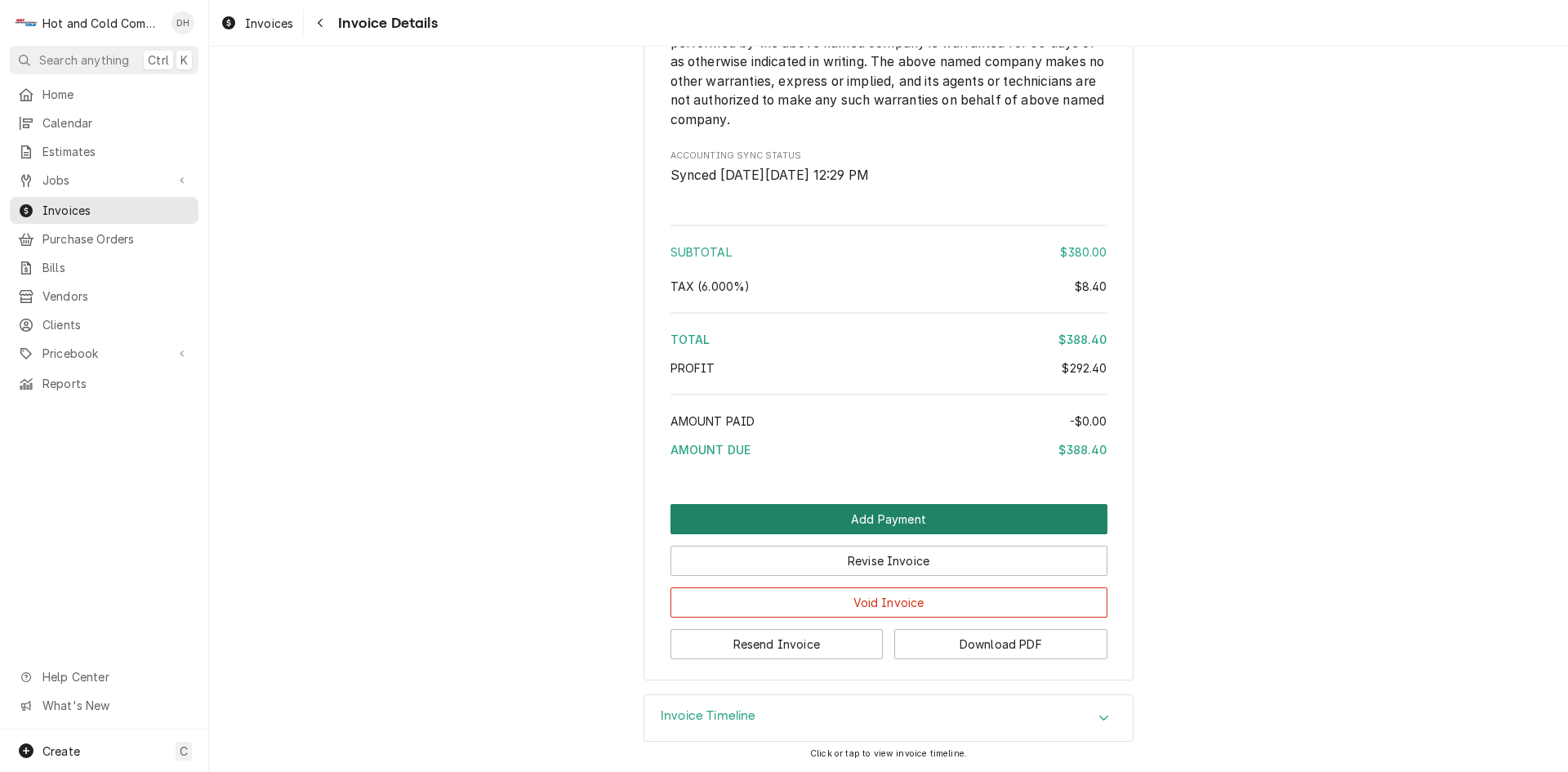
click at [917, 521] on button "Add Payment" at bounding box center [888, 519] width 437 height 30
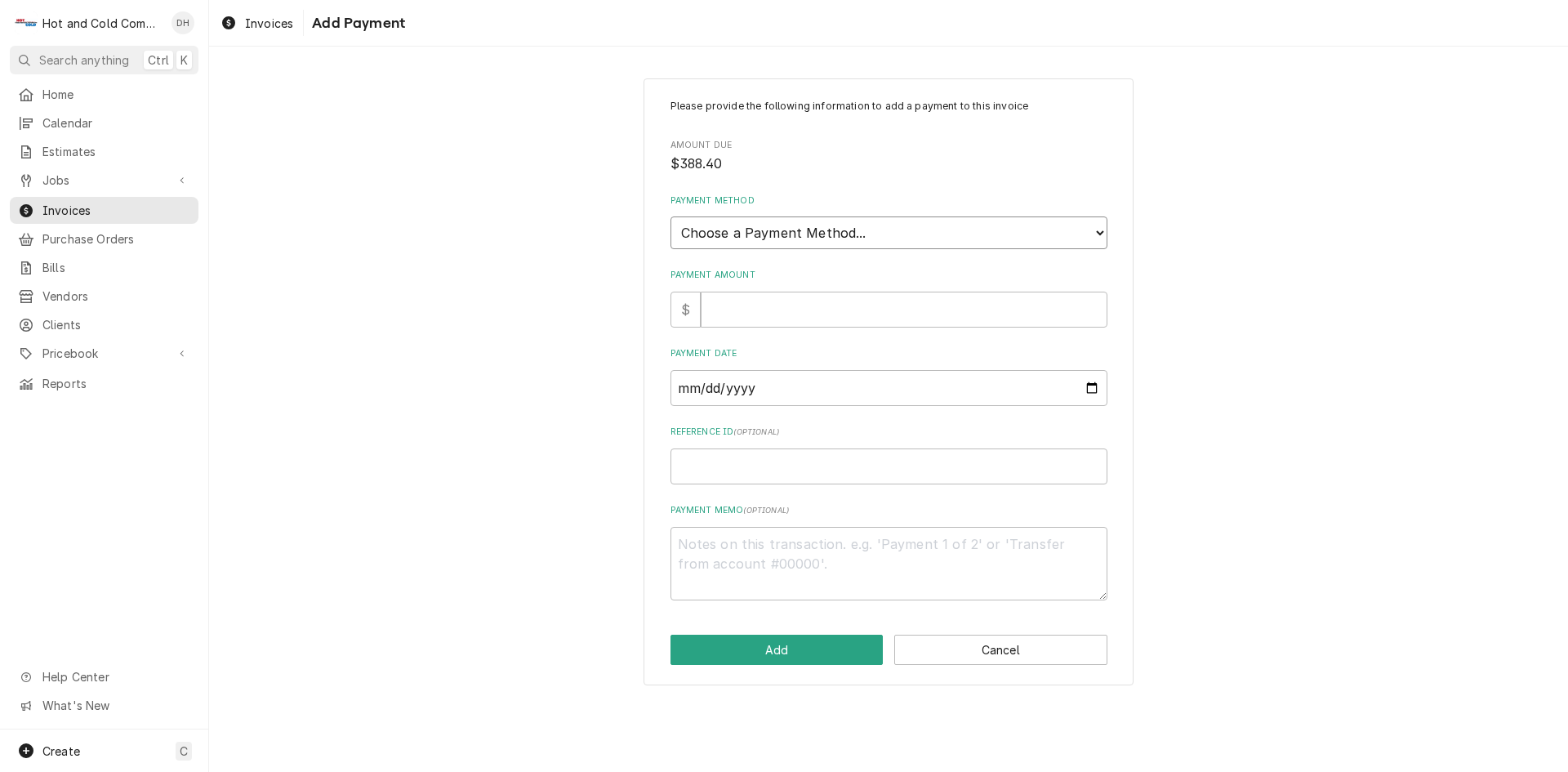
click at [840, 226] on select "Choose a Payment Method... Cash Check Credit/Debit Card ACH/eCheck Other" at bounding box center [888, 233] width 437 height 33
select select "3"
click at [670, 216] on select "Choose a Payment Method... Cash Check Credit/Debit Card ACH/eCheck Other" at bounding box center [888, 233] width 437 height 33
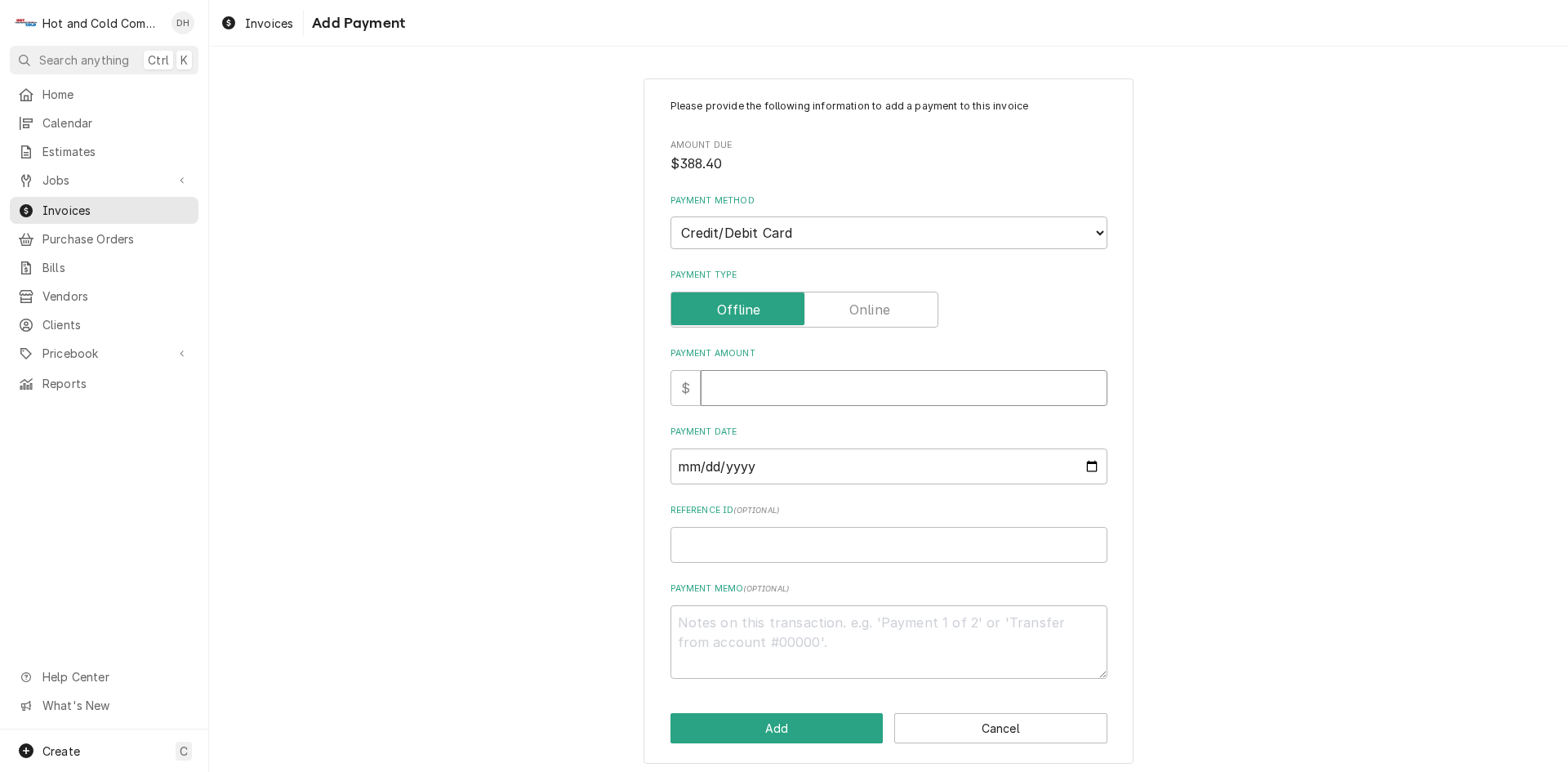
click at [736, 401] on input "Payment Amount" at bounding box center [904, 388] width 406 height 36
type textarea "x"
type input "3"
type textarea "x"
type input "38"
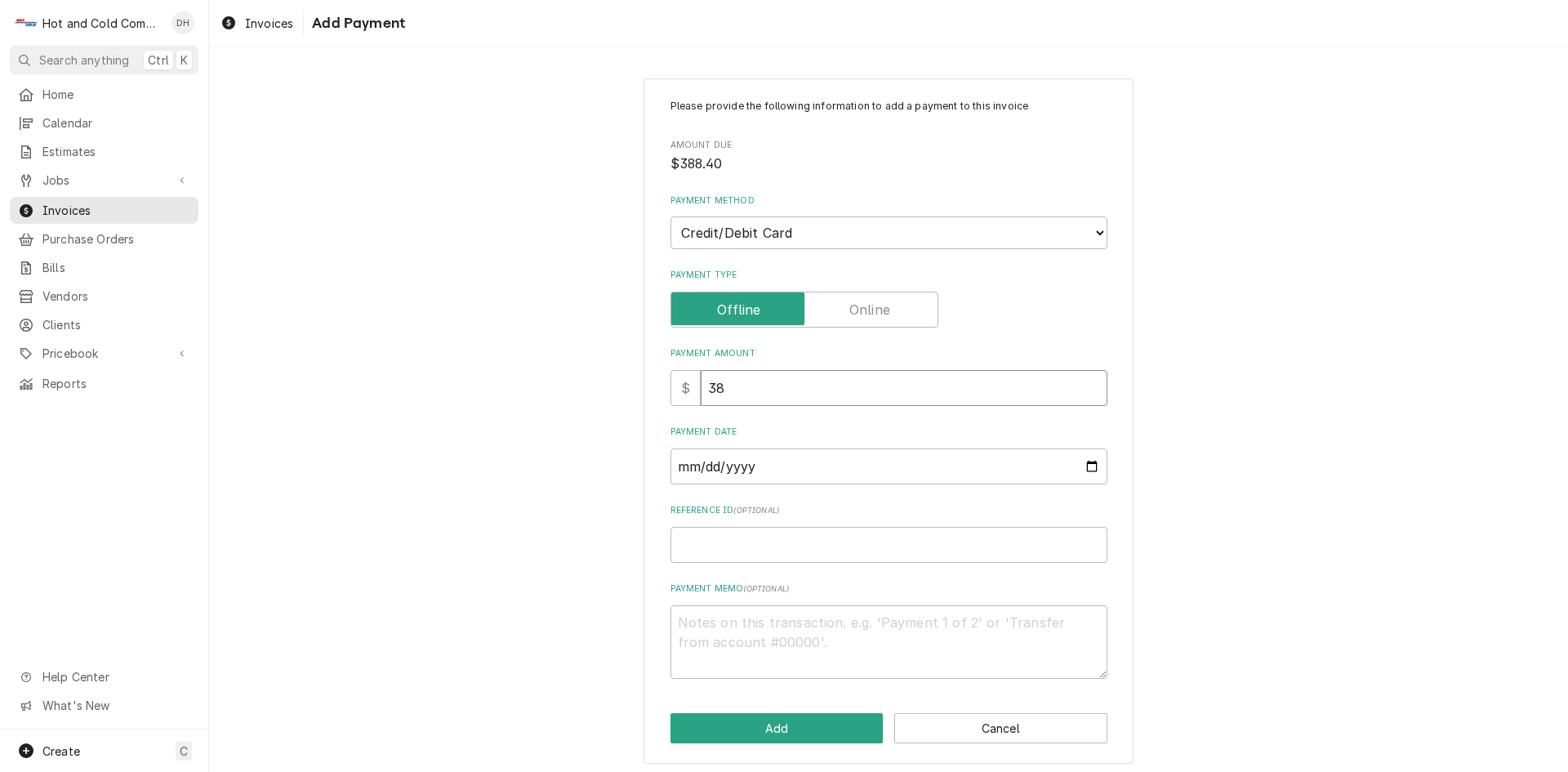
type textarea "x"
type input "388"
type textarea "x"
type input "388.4"
type textarea "x"
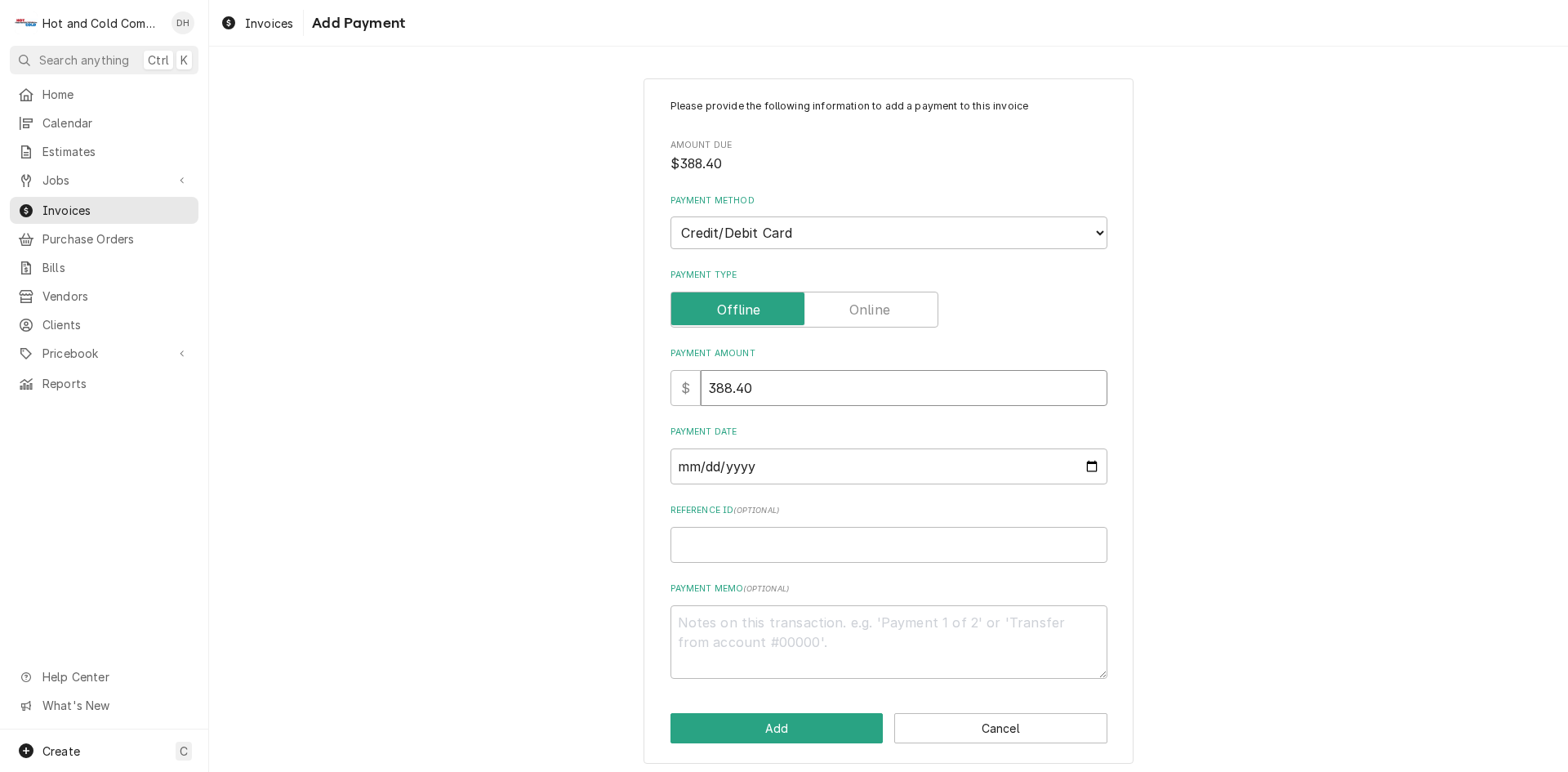
type input "388.40"
click at [1078, 466] on input "Payment Date" at bounding box center [888, 467] width 437 height 36
type textarea "x"
type input "[DATE]"
click at [778, 549] on input "Reference ID ( optional )" at bounding box center [888, 545] width 437 height 36
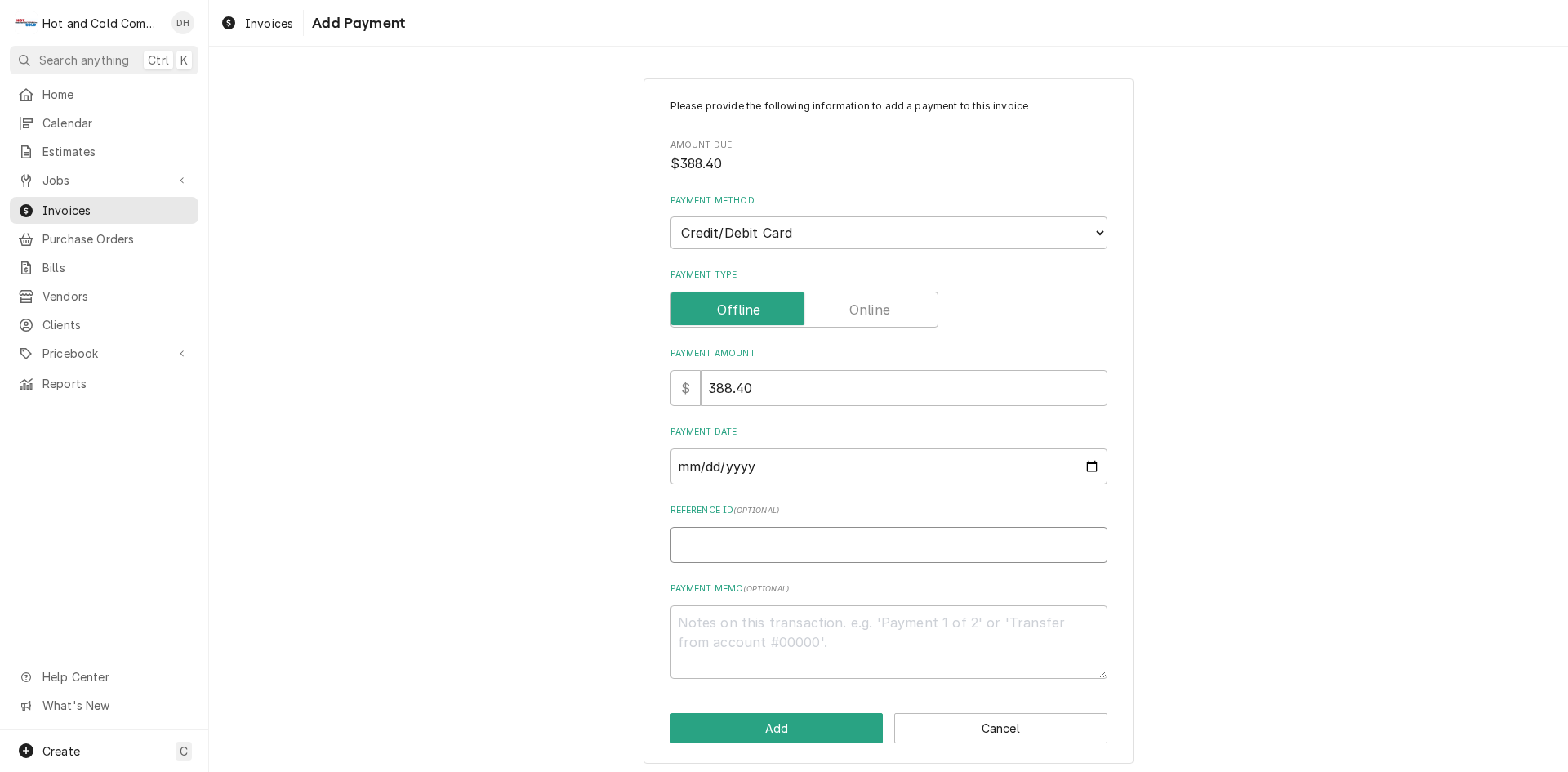
paste input "pm_1SBbeaRWphXUs9NeTSolYWvF"
type textarea "x"
type input "pm_1SBbeaRWphXUs9NeTSolYWvF"
click at [763, 738] on button "Add" at bounding box center [777, 728] width 213 height 30
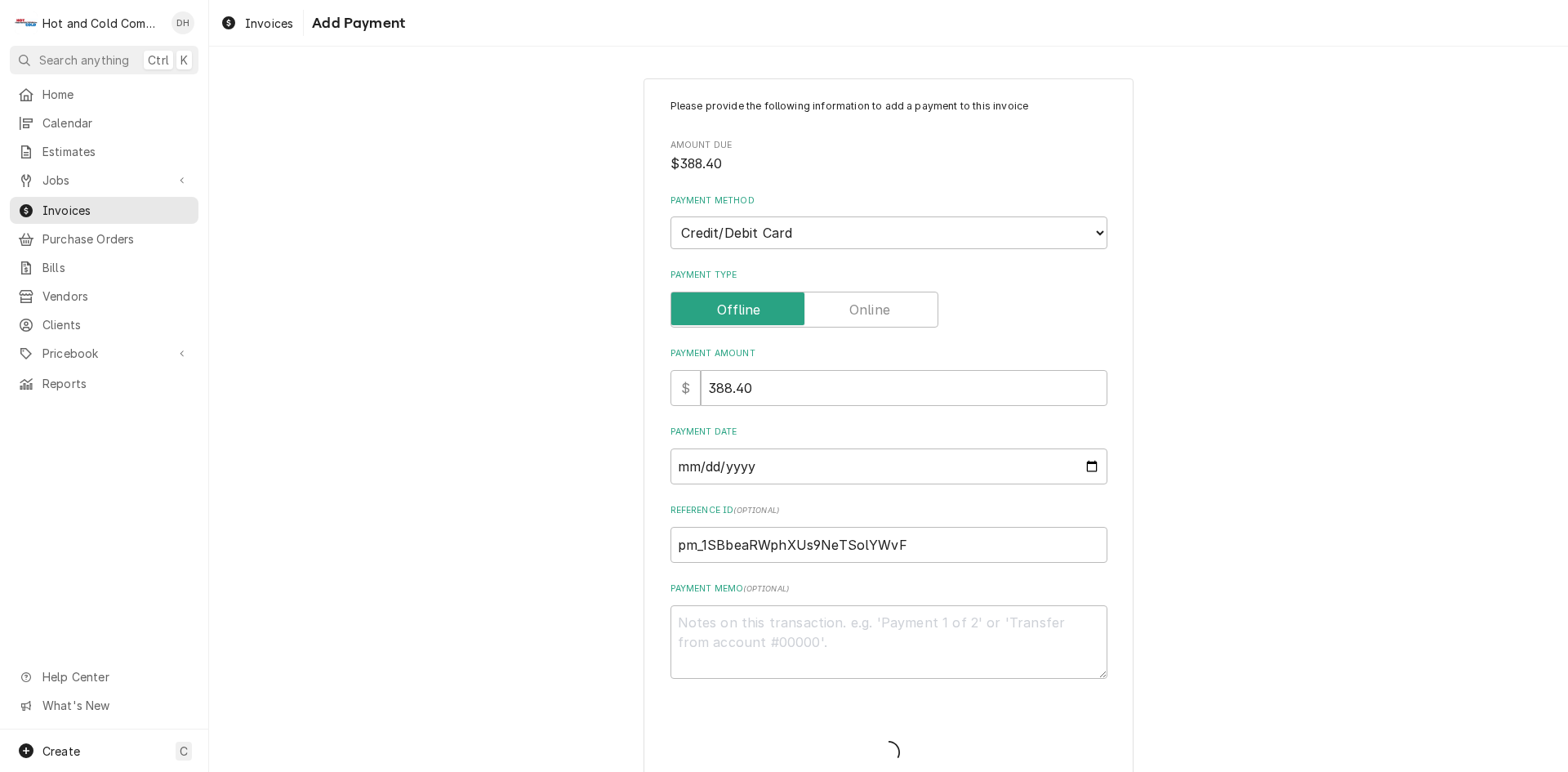
type textarea "x"
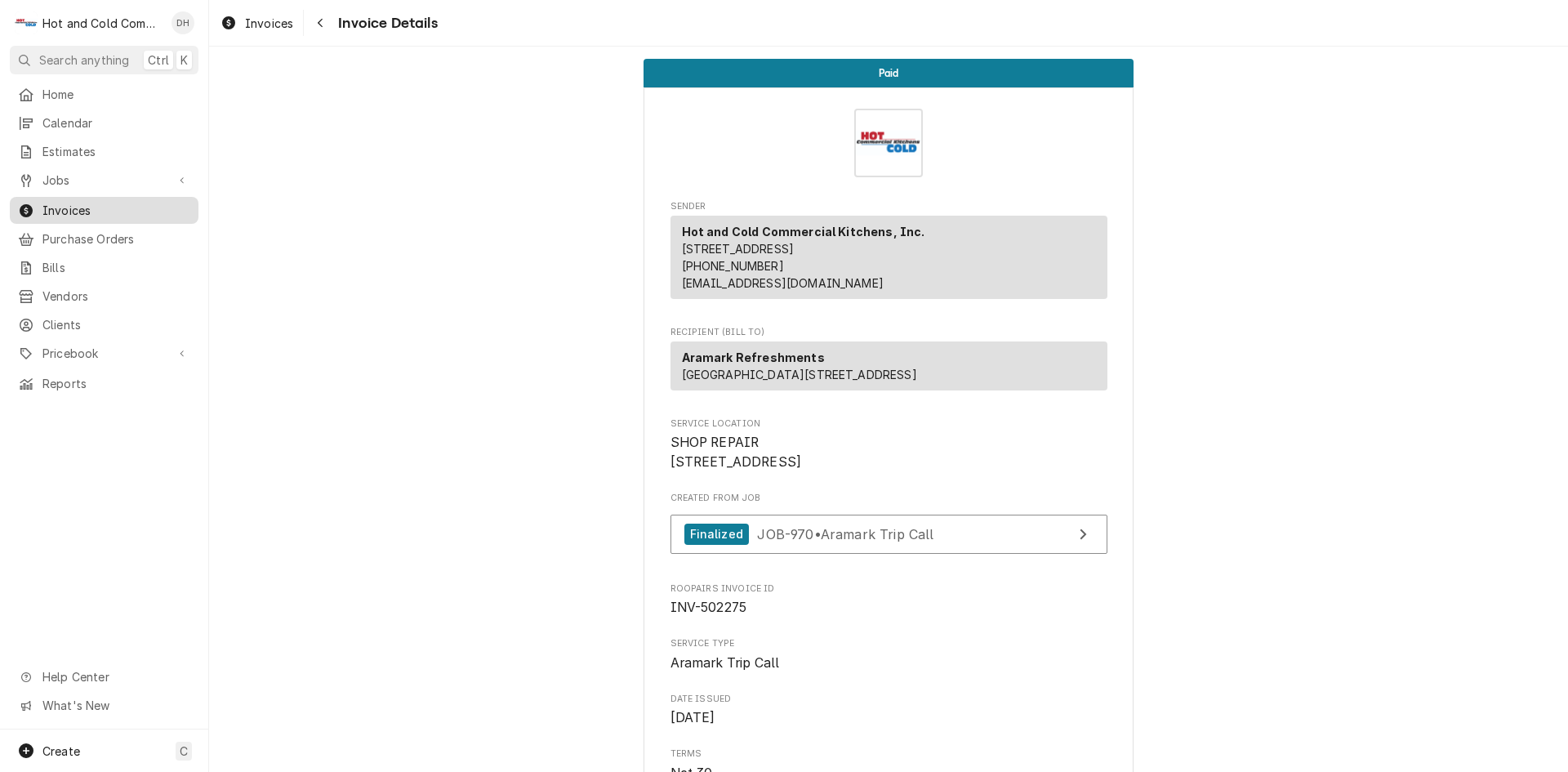
click at [74, 197] on link "Invoices" at bounding box center [104, 210] width 188 height 27
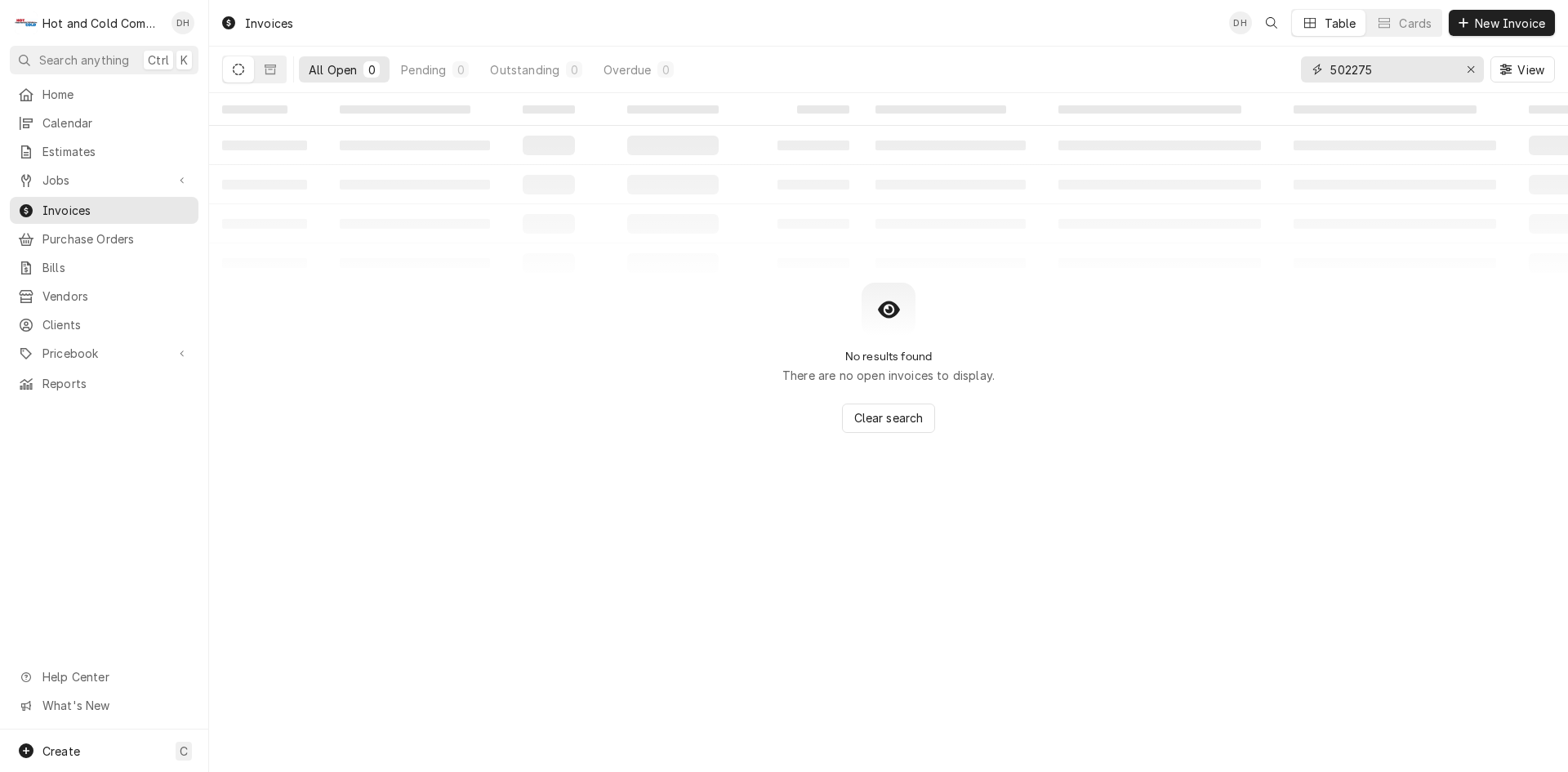
click at [1429, 78] on input "502275" at bounding box center [1391, 69] width 123 height 26
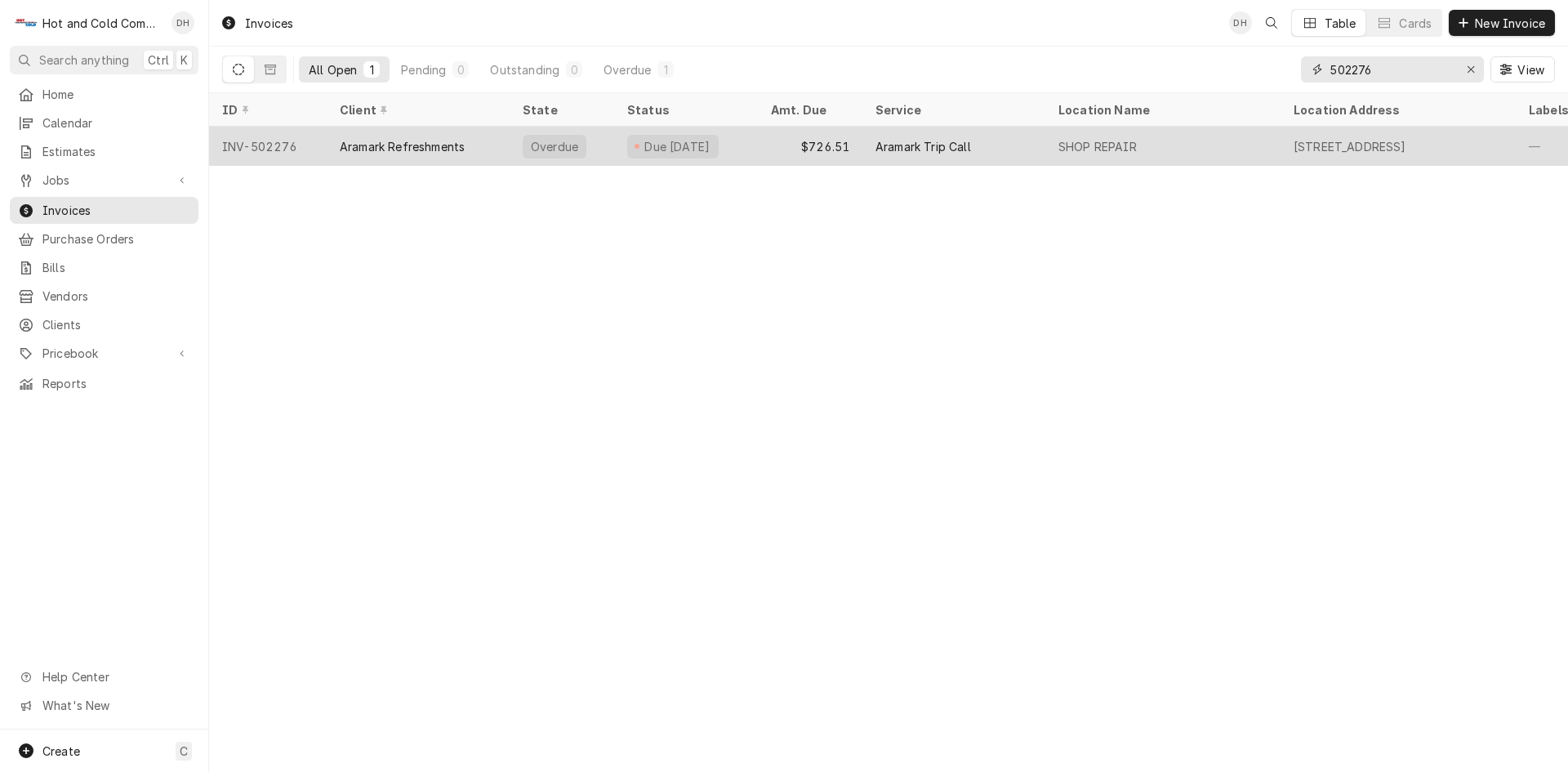
type input "502276"
click at [756, 139] on div "Due 9 days ago" at bounding box center [685, 146] width 144 height 40
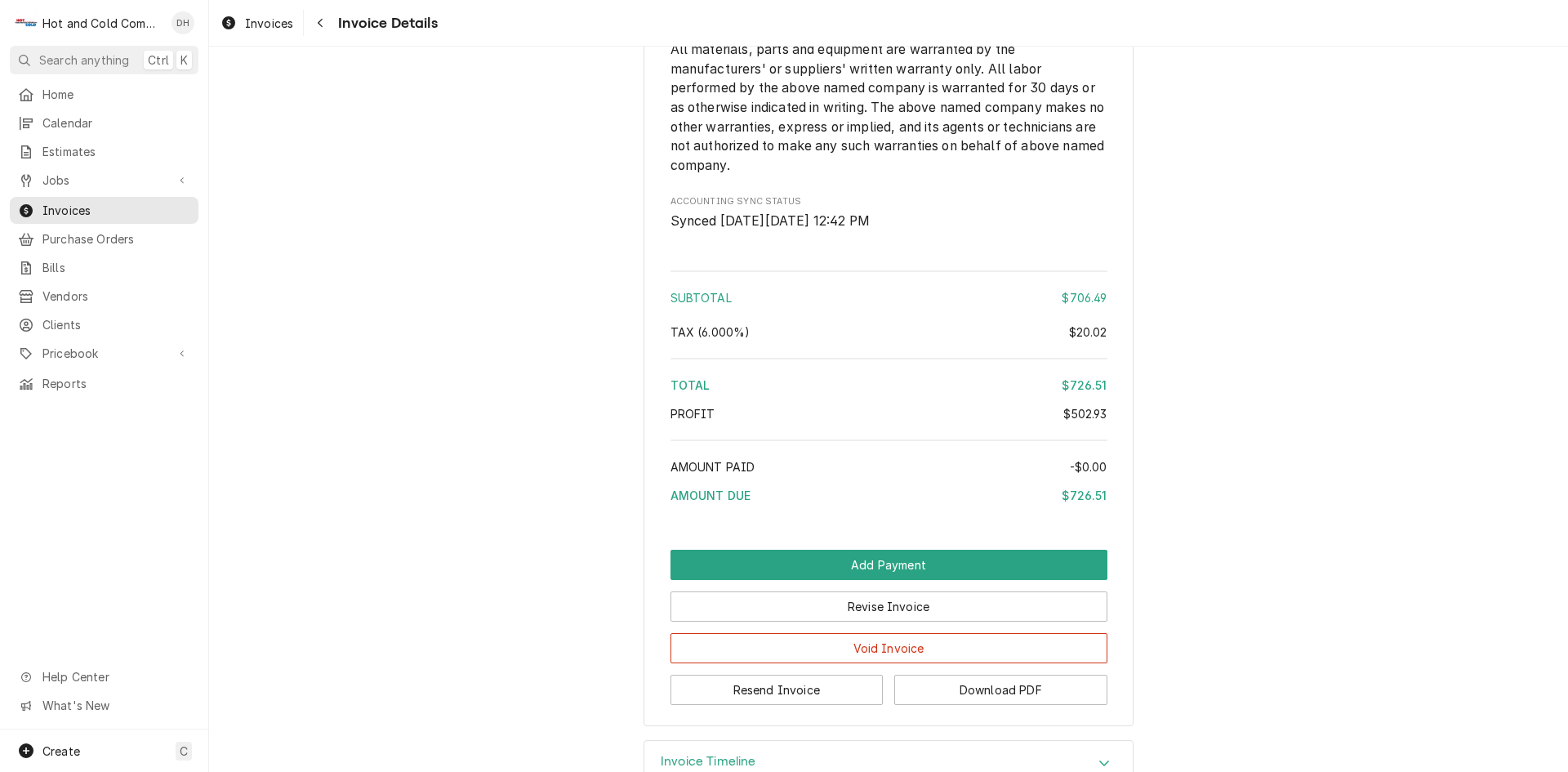
scroll to position [2576, 0]
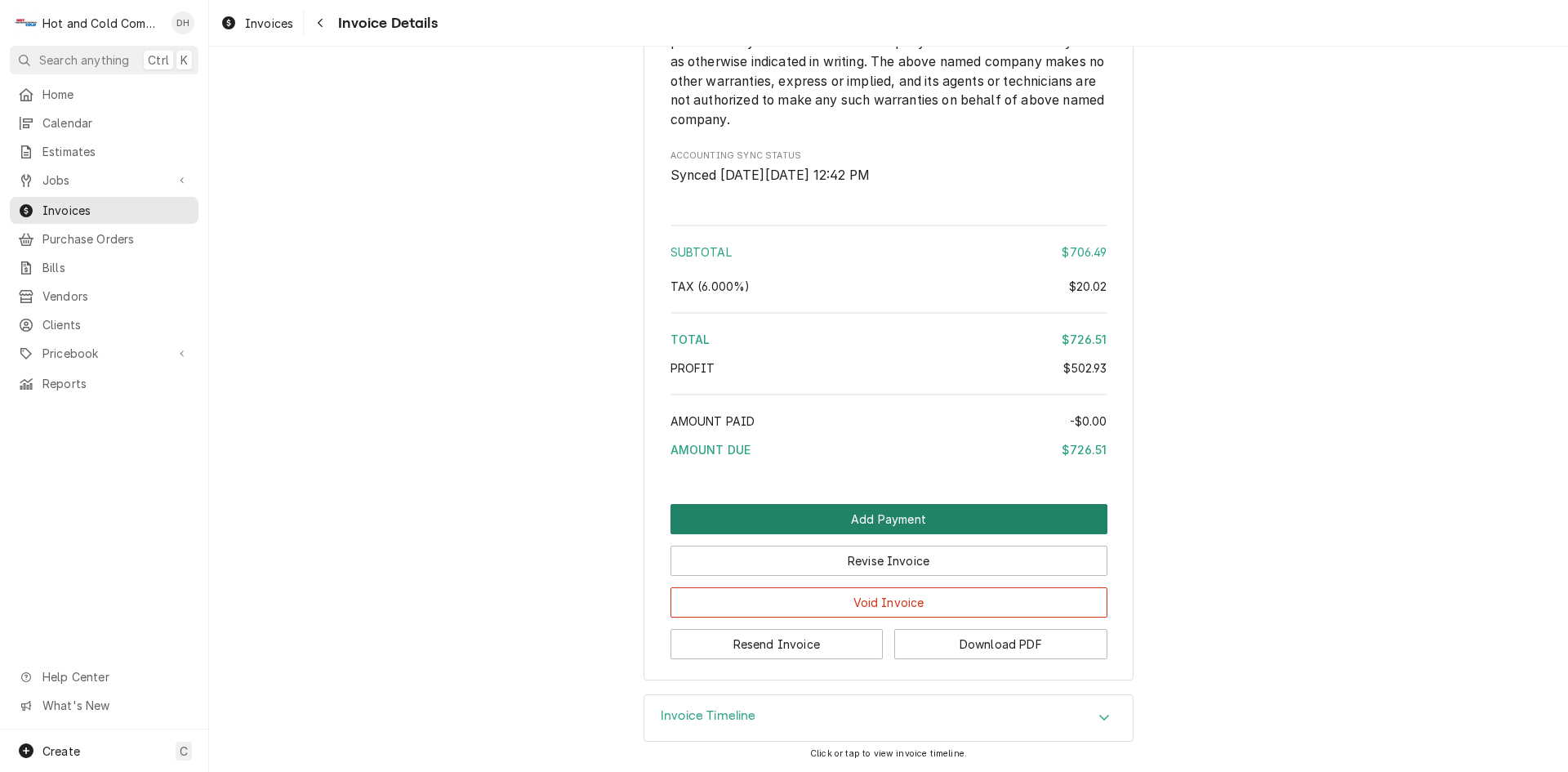
click at [911, 518] on button "Add Payment" at bounding box center [888, 519] width 437 height 30
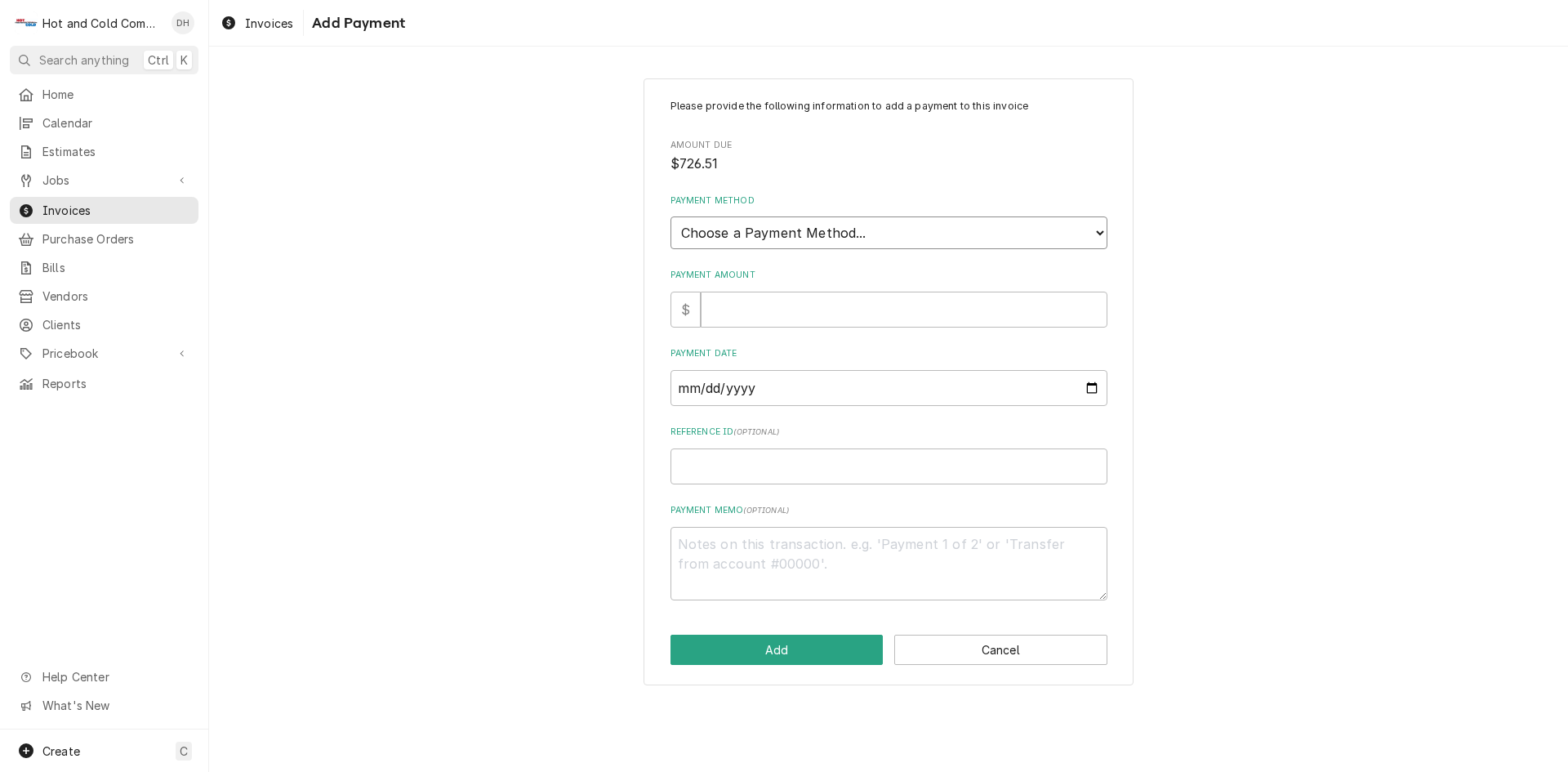
click at [893, 224] on select "Choose a Payment Method... Cash Check Credit/Debit Card ACH/eCheck Other" at bounding box center [888, 233] width 437 height 33
select select "3"
click at [670, 216] on select "Choose a Payment Method... Cash Check Credit/Debit Card ACH/eCheck Other" at bounding box center [888, 233] width 437 height 33
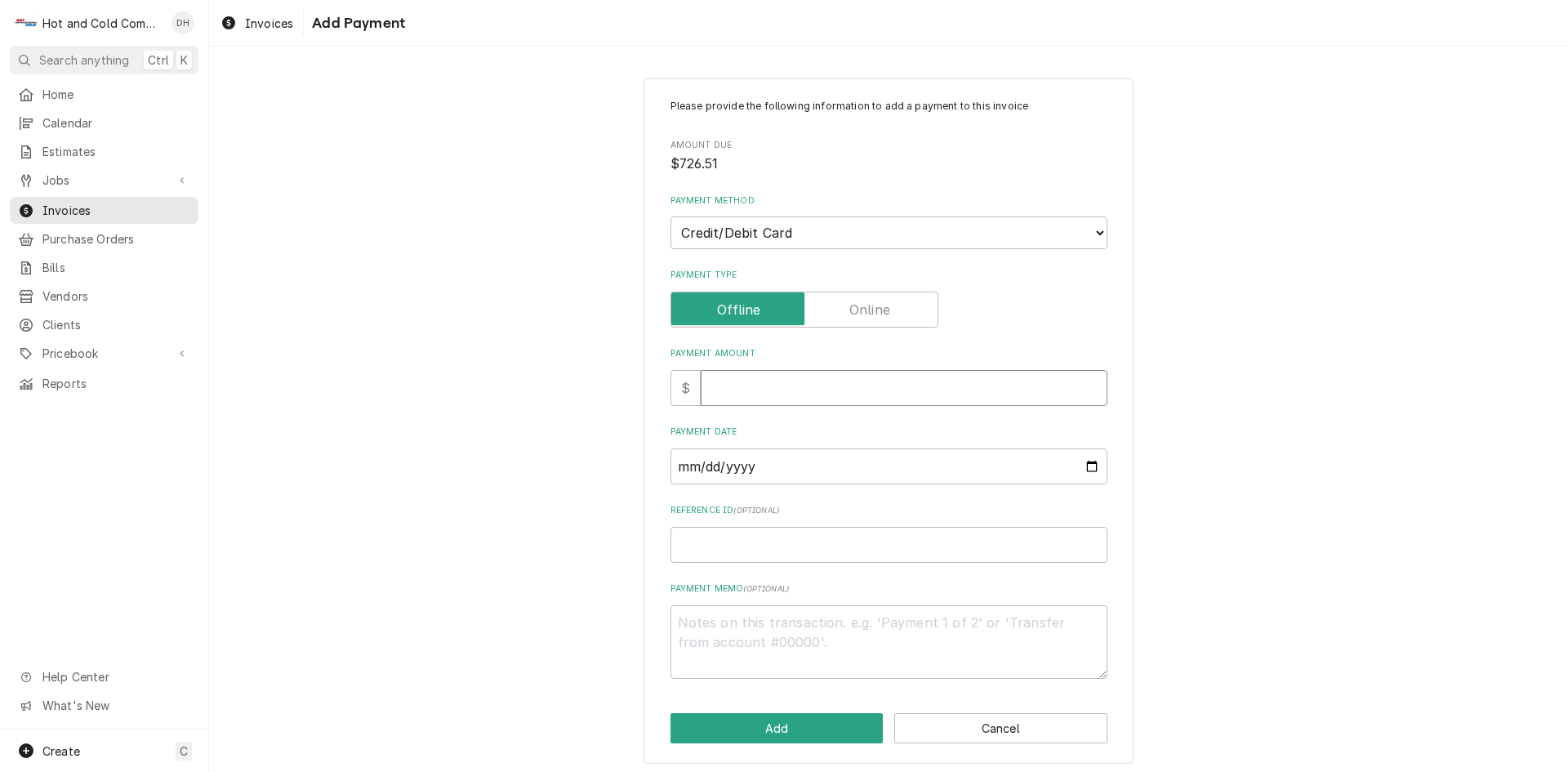
click at [772, 392] on input "Payment Amount" at bounding box center [904, 388] width 406 height 36
type textarea "x"
type input "7"
type textarea "x"
type input "72"
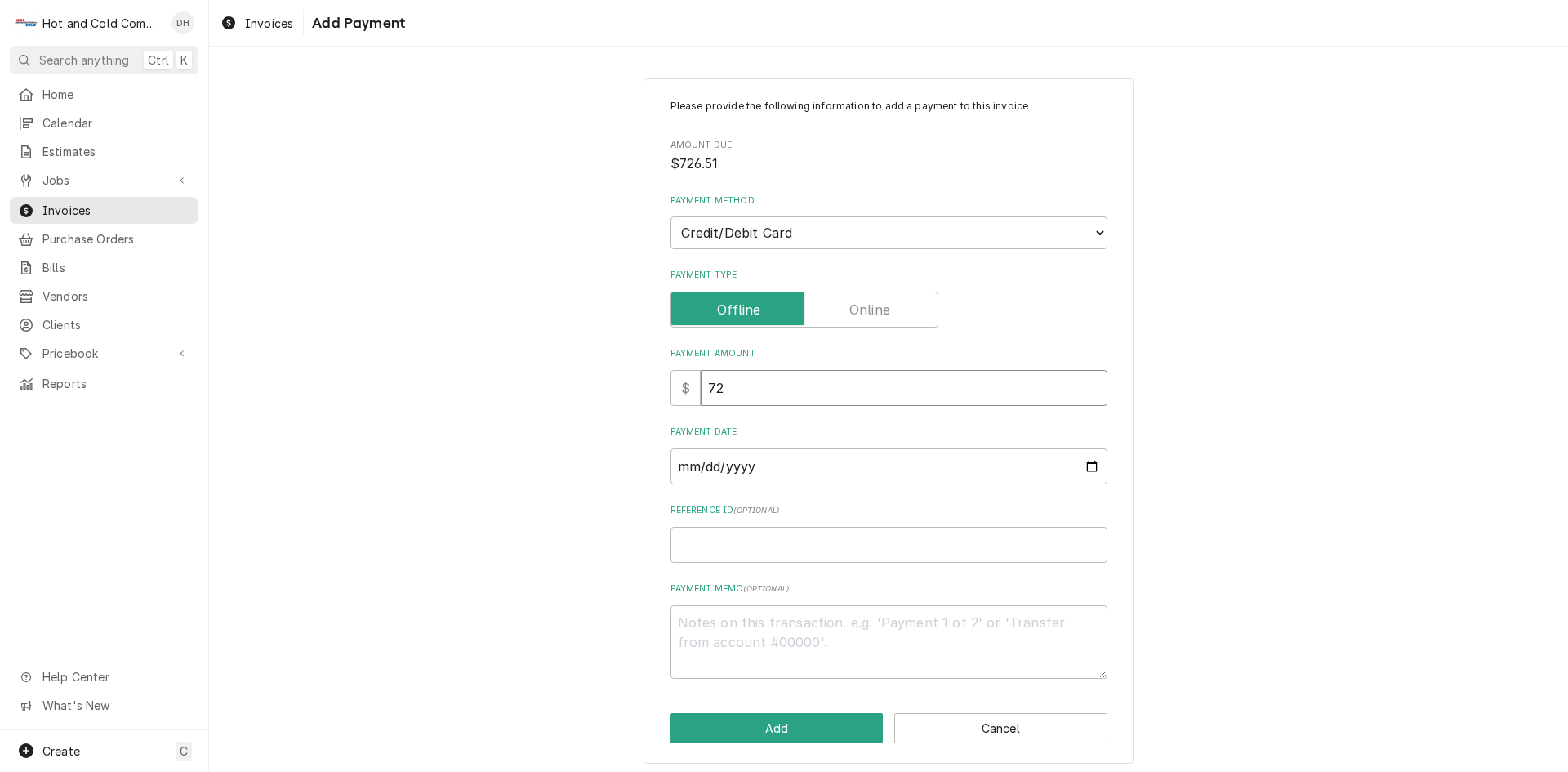
type textarea "x"
type input "726"
type textarea "x"
type input "726.5"
type textarea "x"
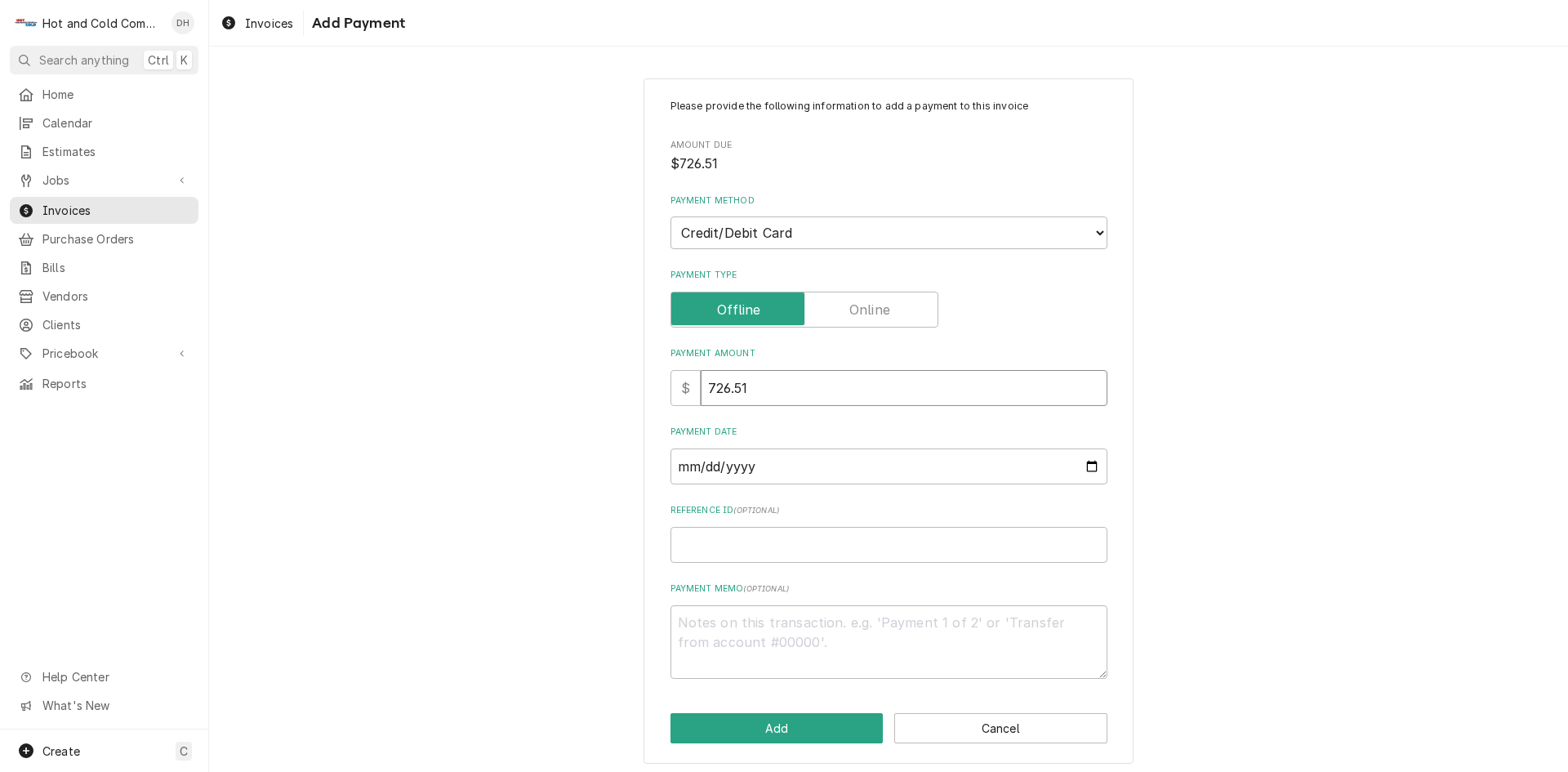
type input "726.51"
click at [1085, 465] on input "Payment Date" at bounding box center [888, 467] width 437 height 36
type textarea "x"
type input "2025-09-26"
click at [731, 547] on input "Reference ID ( optional )" at bounding box center [888, 545] width 437 height 36
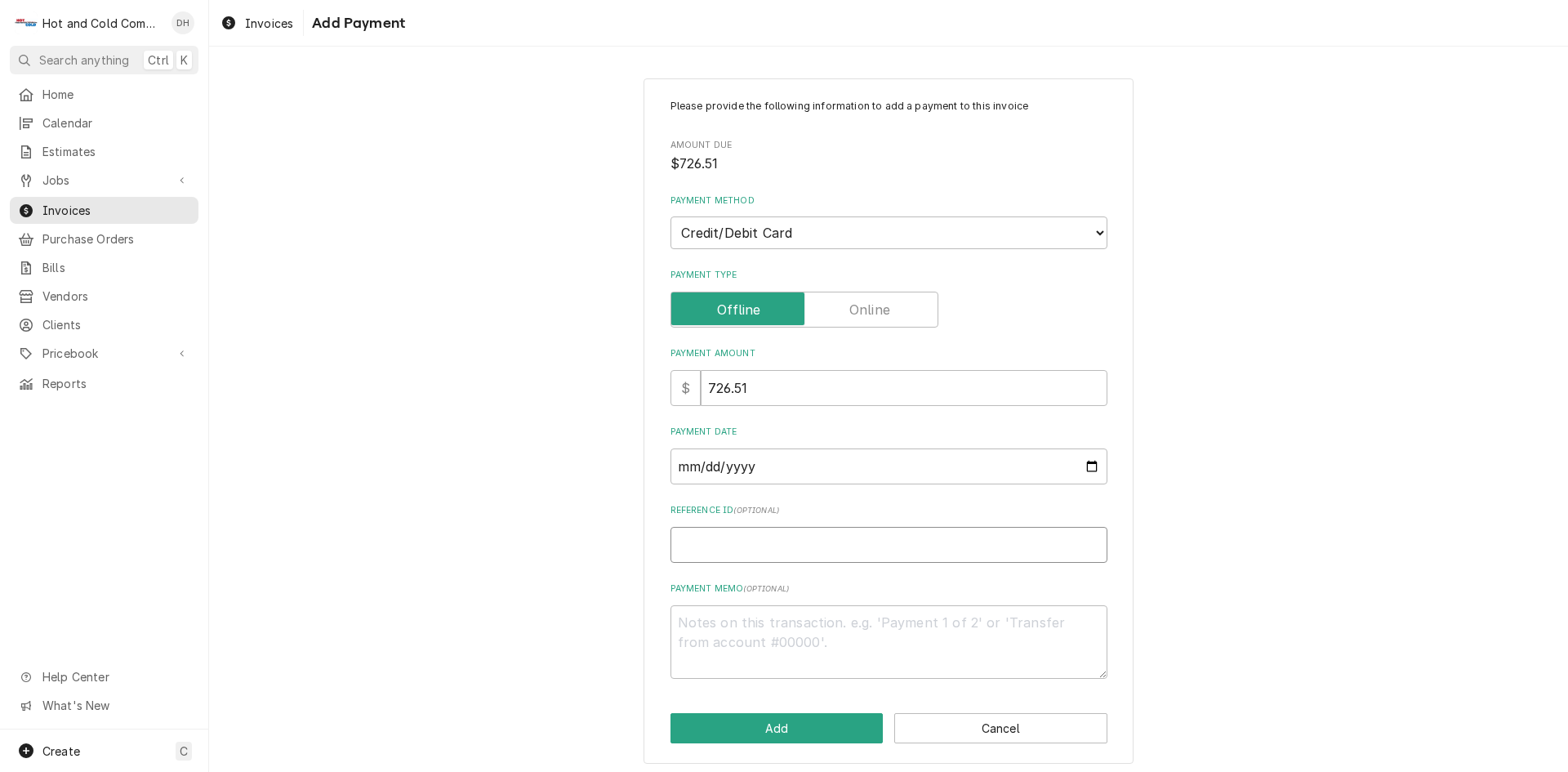
paste input "pm_1SBbeaRWphXUs9NeTSolYWvF"
type textarea "x"
type input "pm_1SBbeaRWphXUs9NeTSolYWvF"
click at [792, 729] on button "Add" at bounding box center [777, 728] width 213 height 30
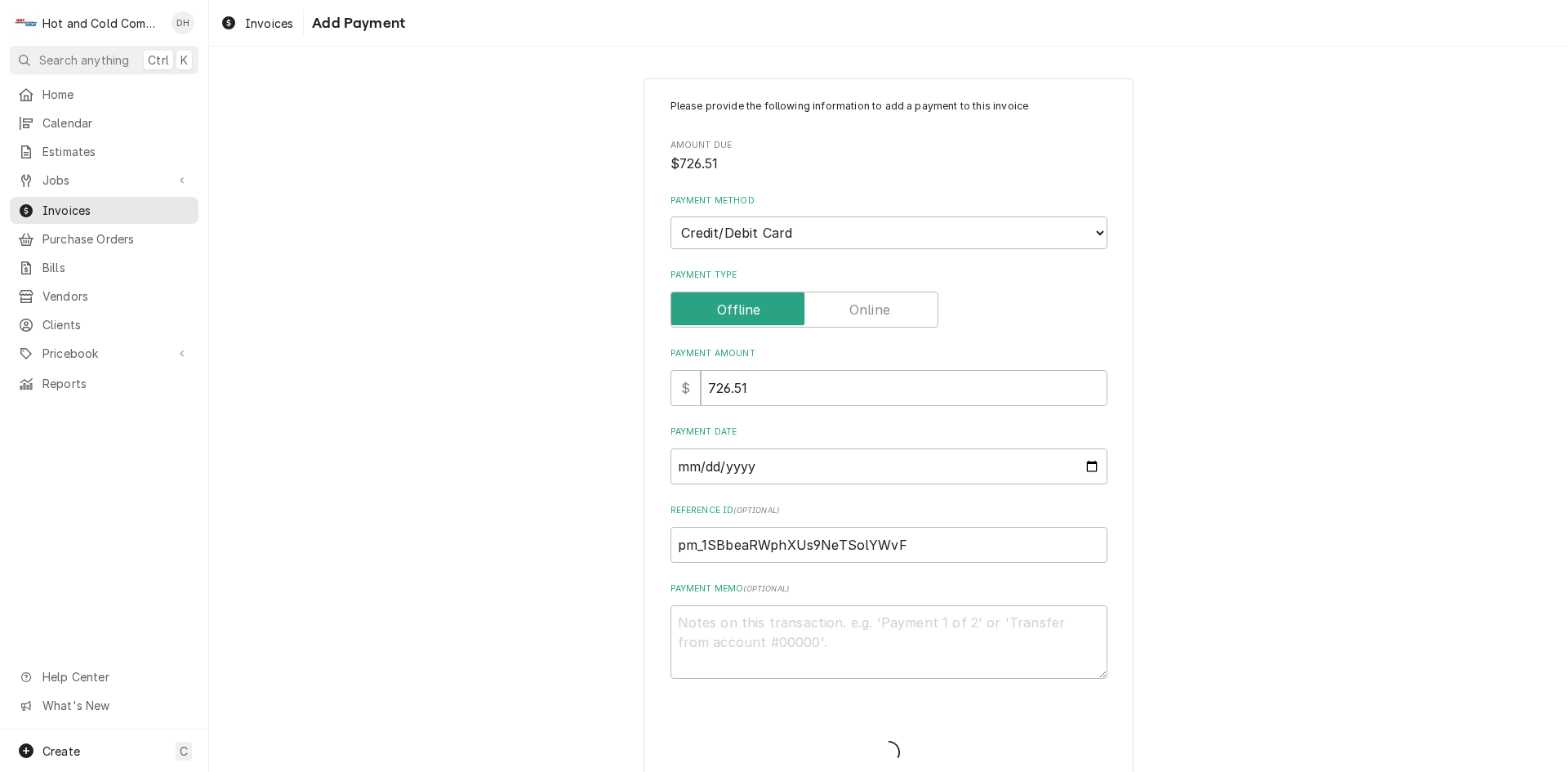
type textarea "x"
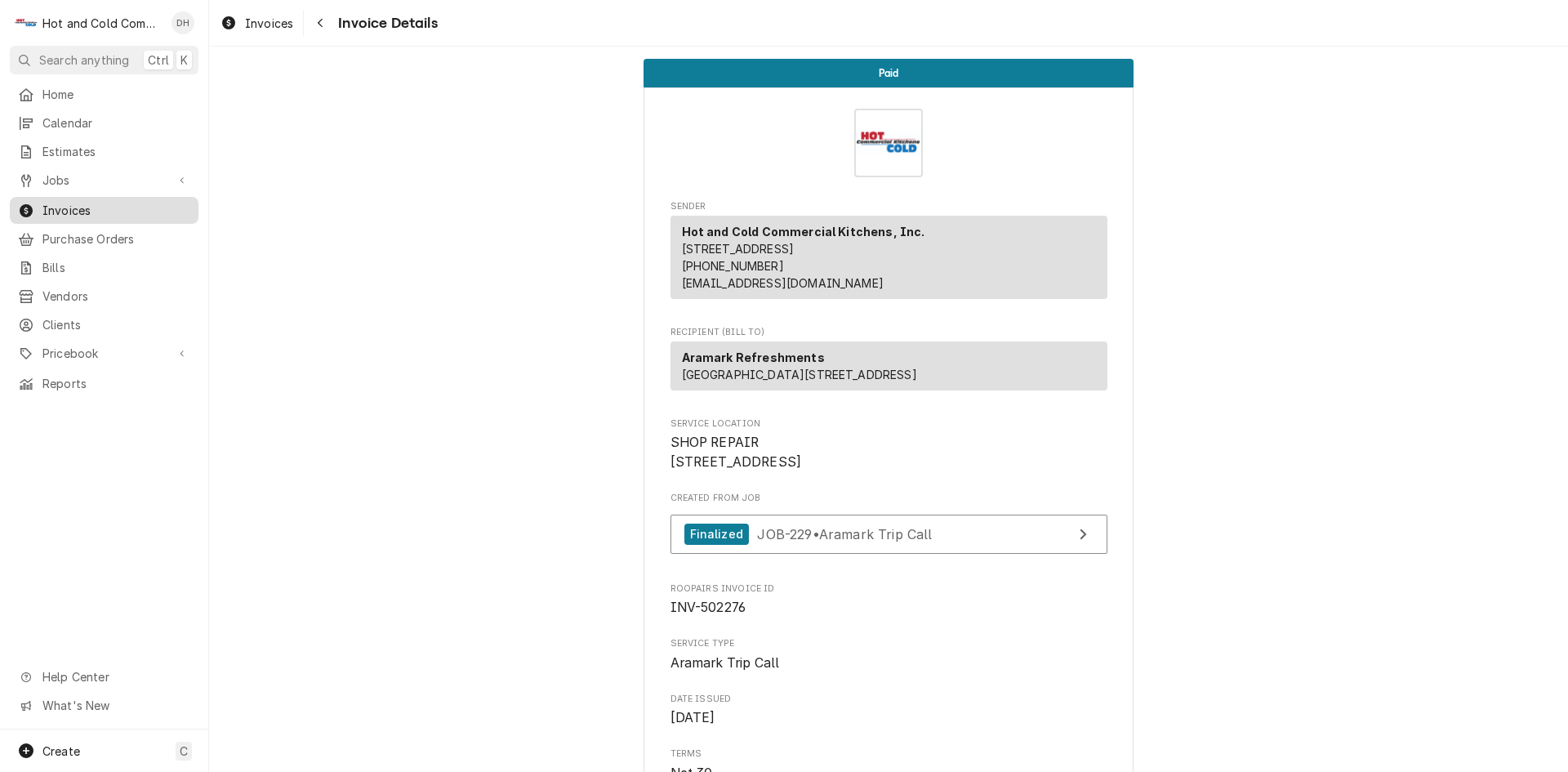
click at [82, 202] on span "Invoices" at bounding box center [117, 210] width 148 height 17
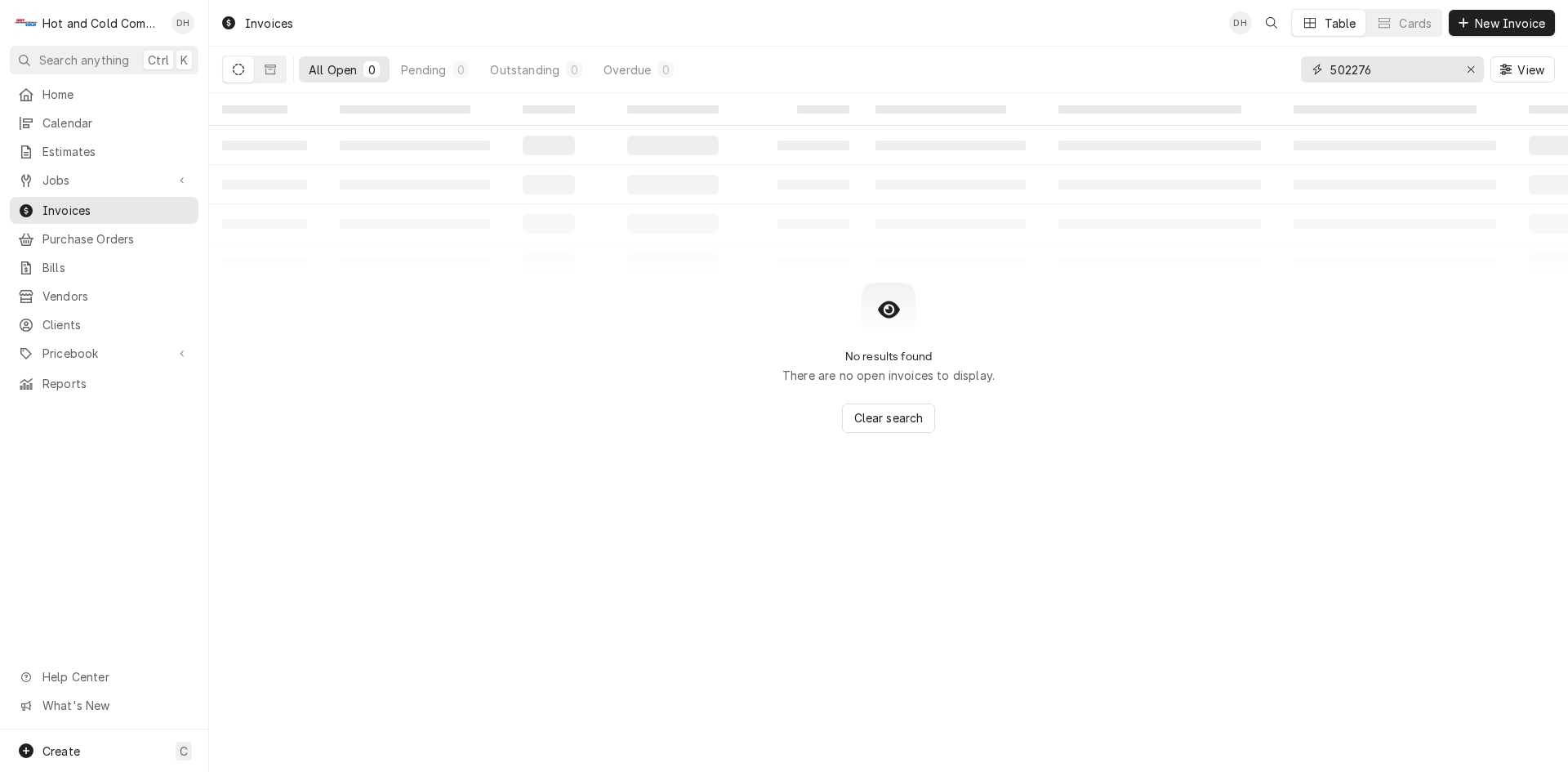
click at [1403, 71] on input "502276" at bounding box center [1391, 69] width 123 height 26
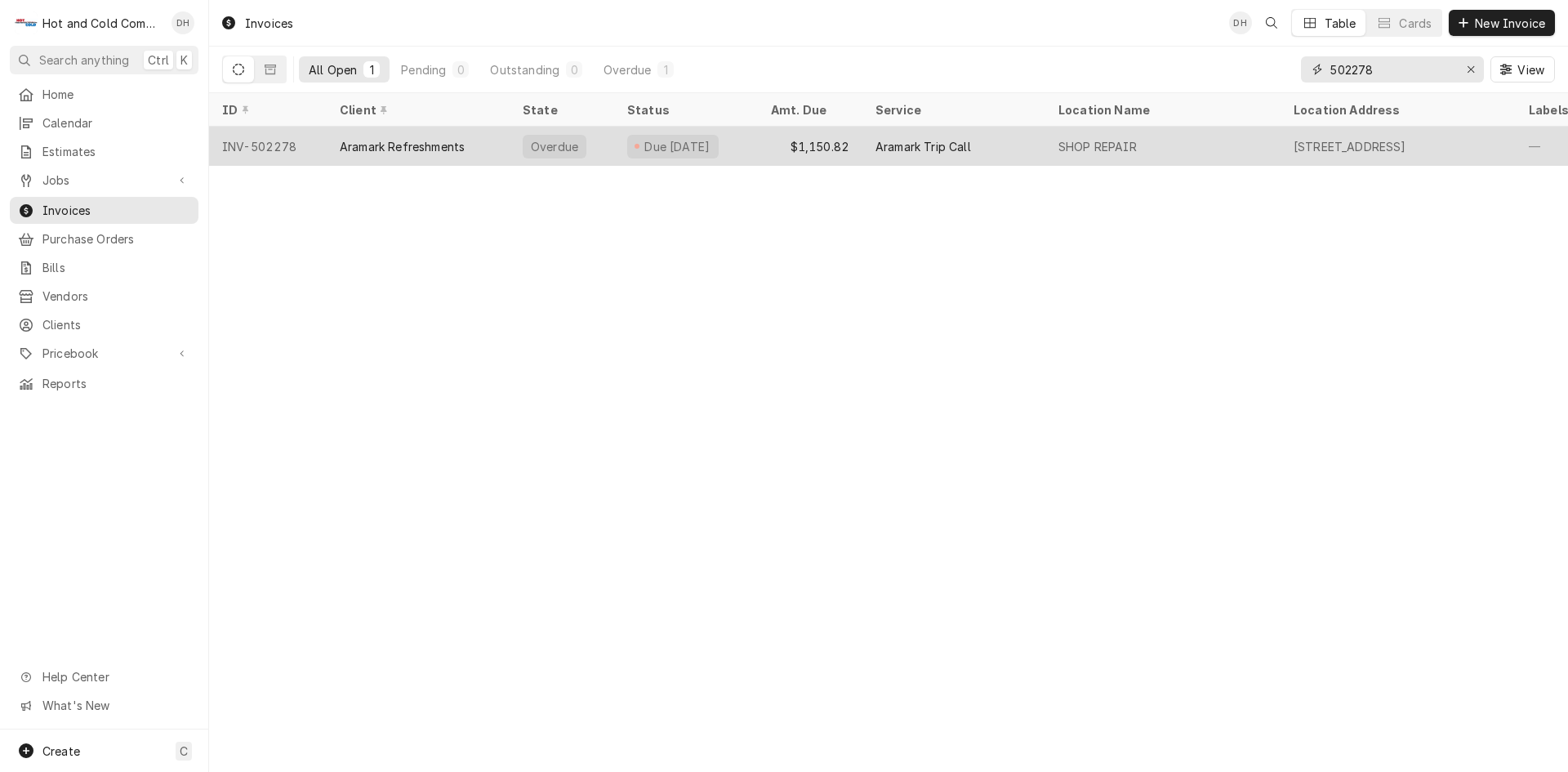
type input "502278"
click at [763, 146] on div "$1,150.82" at bounding box center [810, 146] width 104 height 40
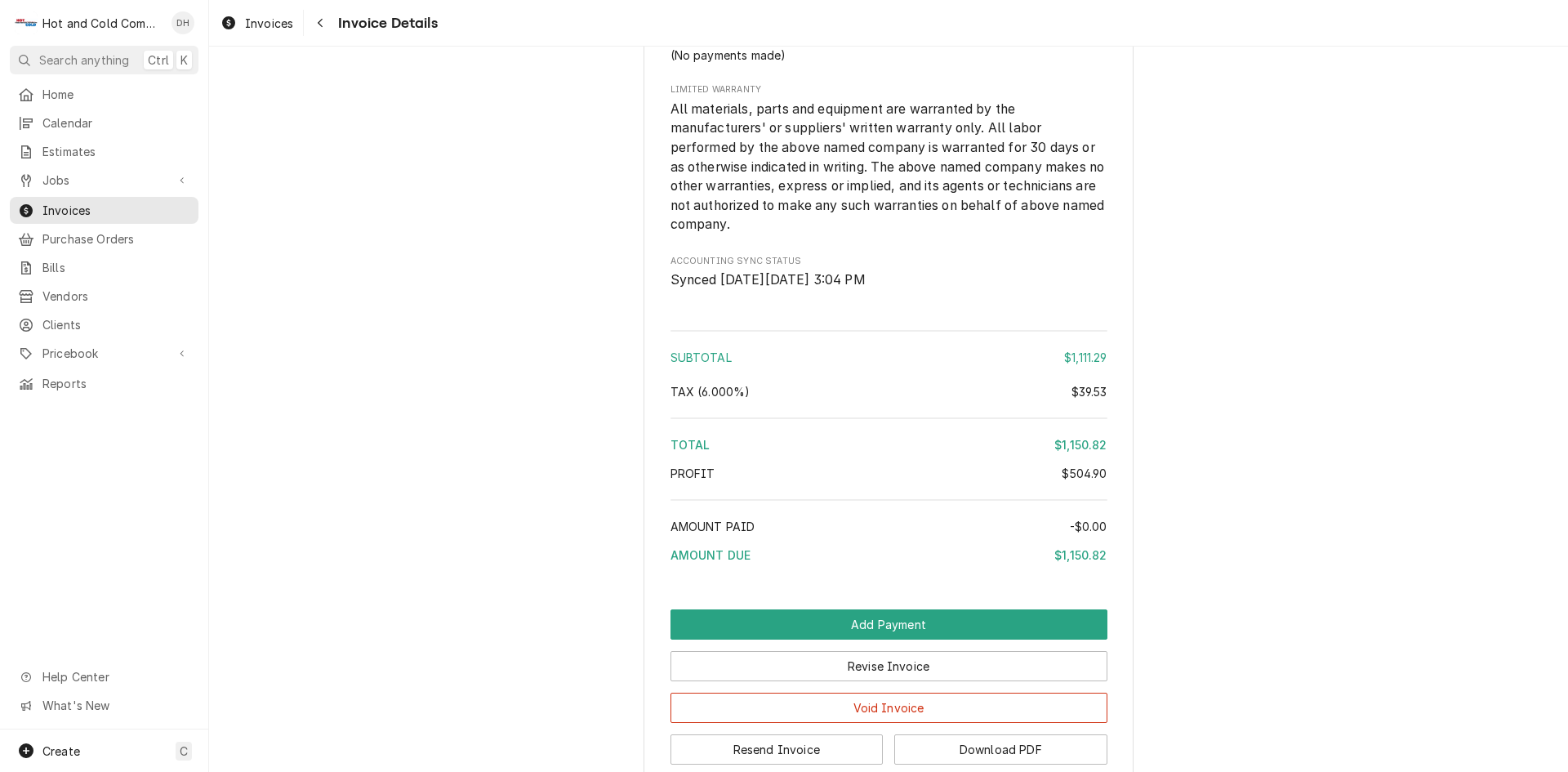
scroll to position [2405, 0]
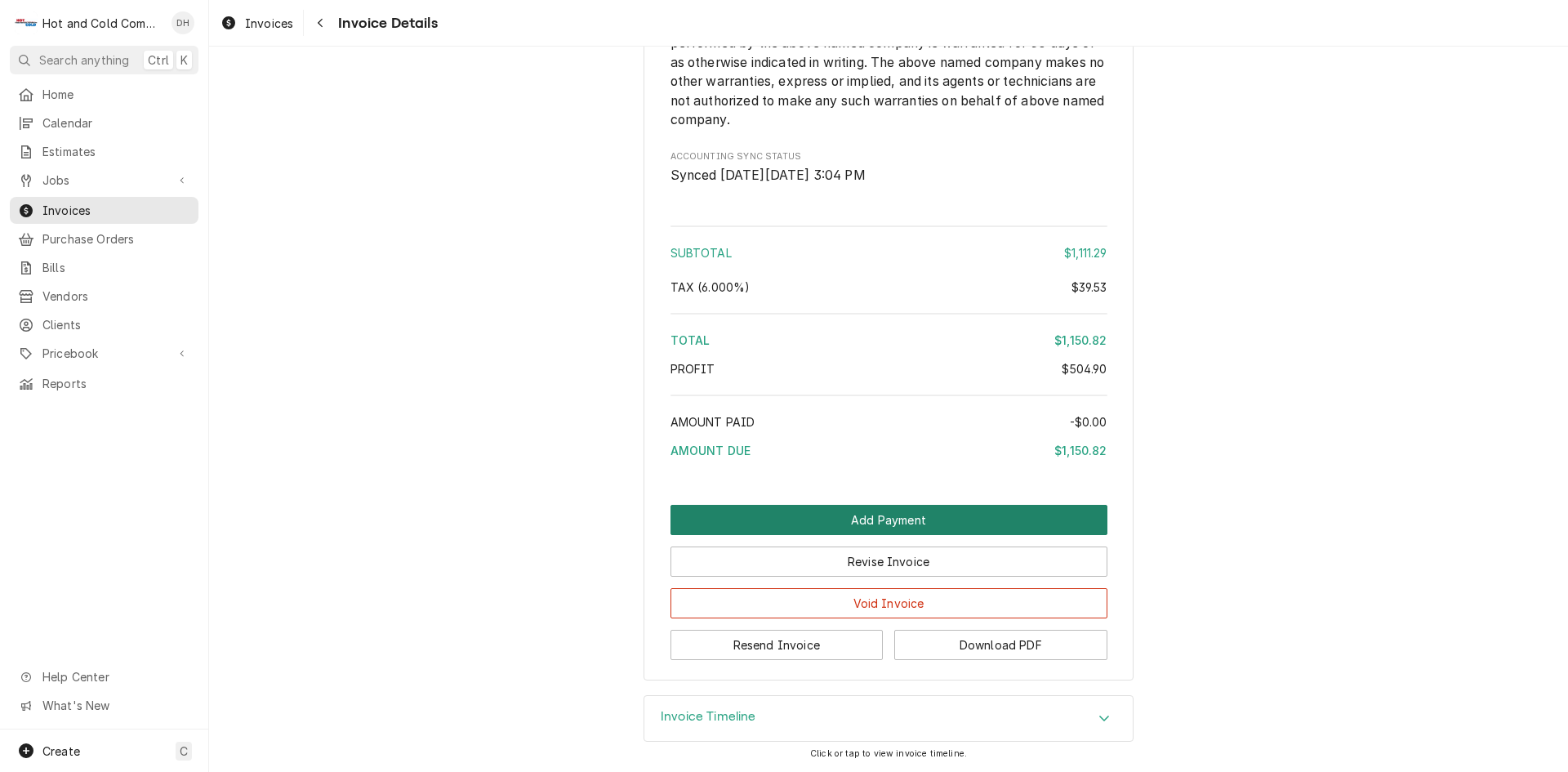
click at [891, 520] on button "Add Payment" at bounding box center [888, 519] width 437 height 30
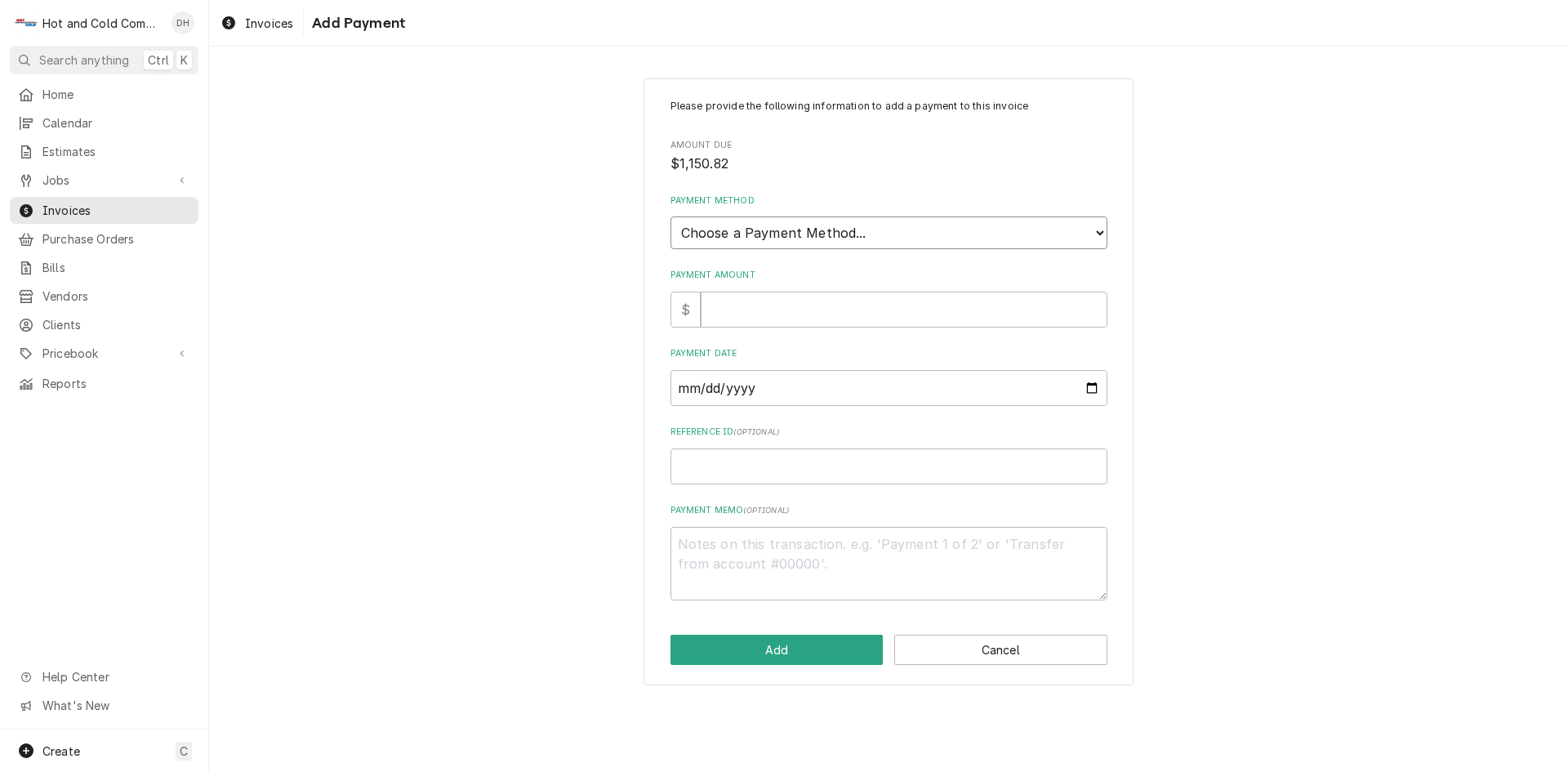
click at [833, 229] on select "Choose a Payment Method... Cash Check Credit/Debit Card ACH/eCheck Other" at bounding box center [888, 233] width 437 height 33
select select "3"
click at [670, 216] on select "Choose a Payment Method... Cash Check Credit/Debit Card ACH/eCheck Other" at bounding box center [888, 233] width 437 height 33
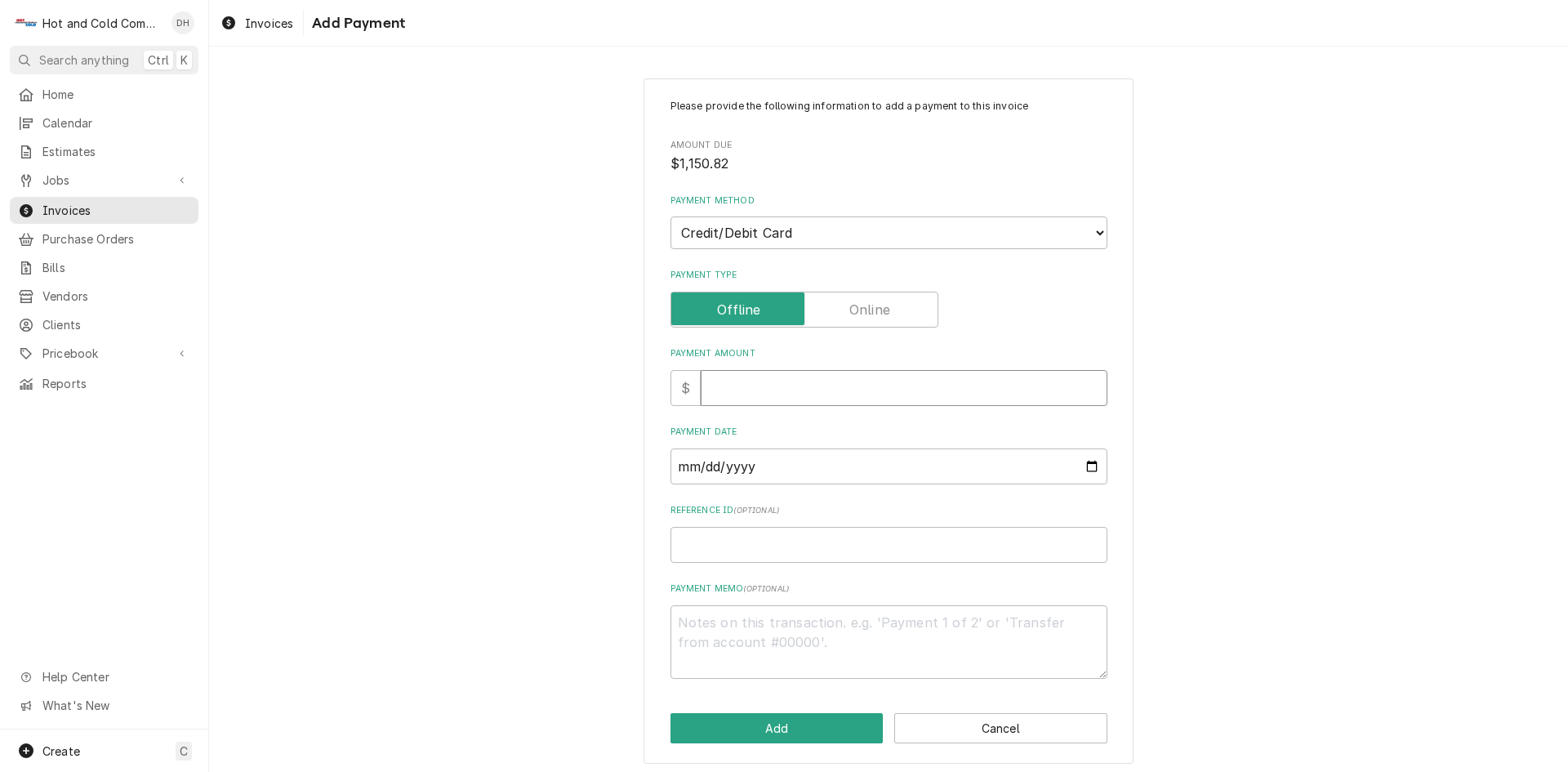
click at [749, 391] on input "Payment Amount" at bounding box center [904, 388] width 406 height 36
type textarea "x"
type input "1"
type textarea "x"
type input "11"
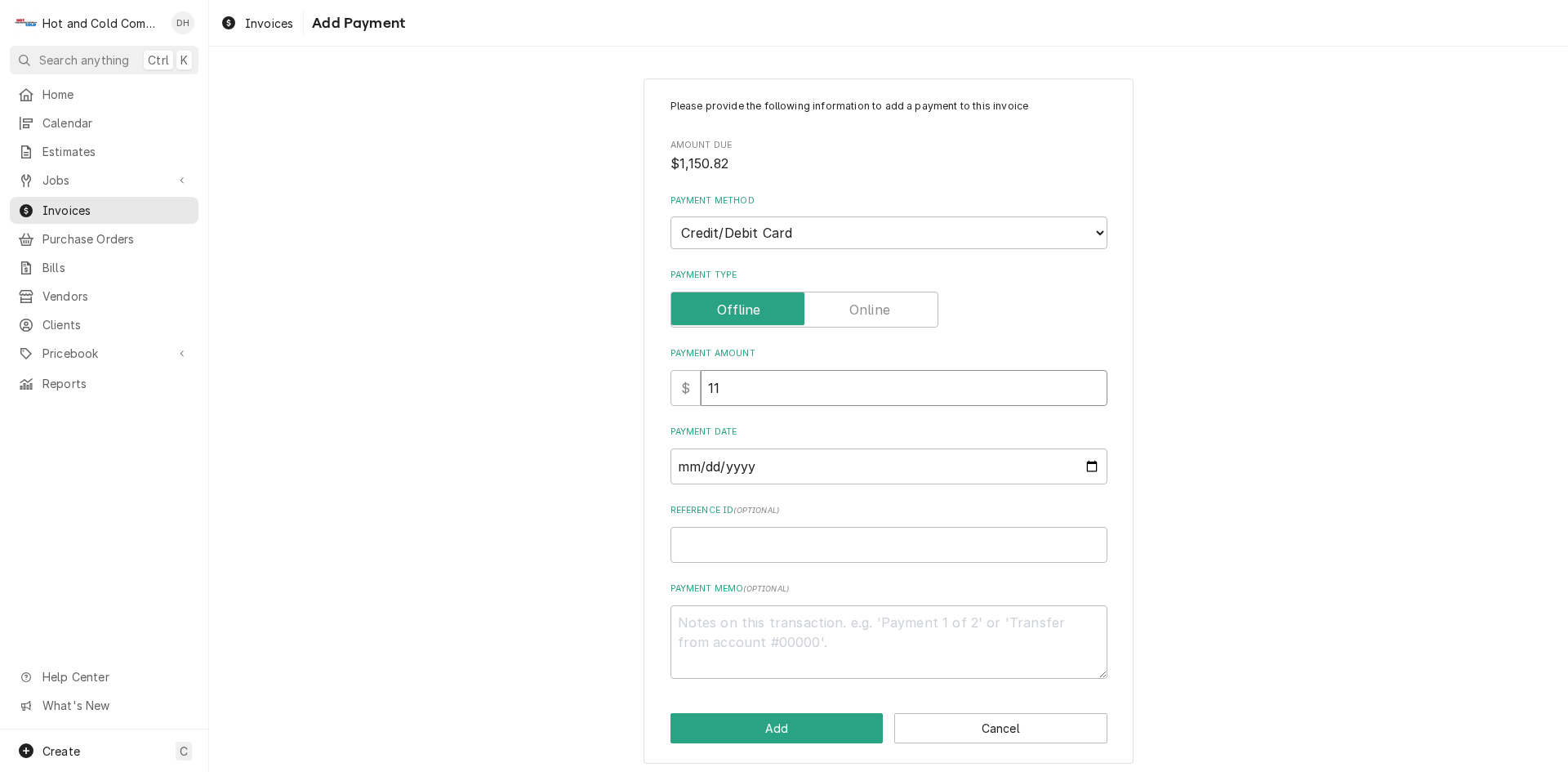
type textarea "x"
type input "115"
type textarea "x"
type input "1150"
type textarea "x"
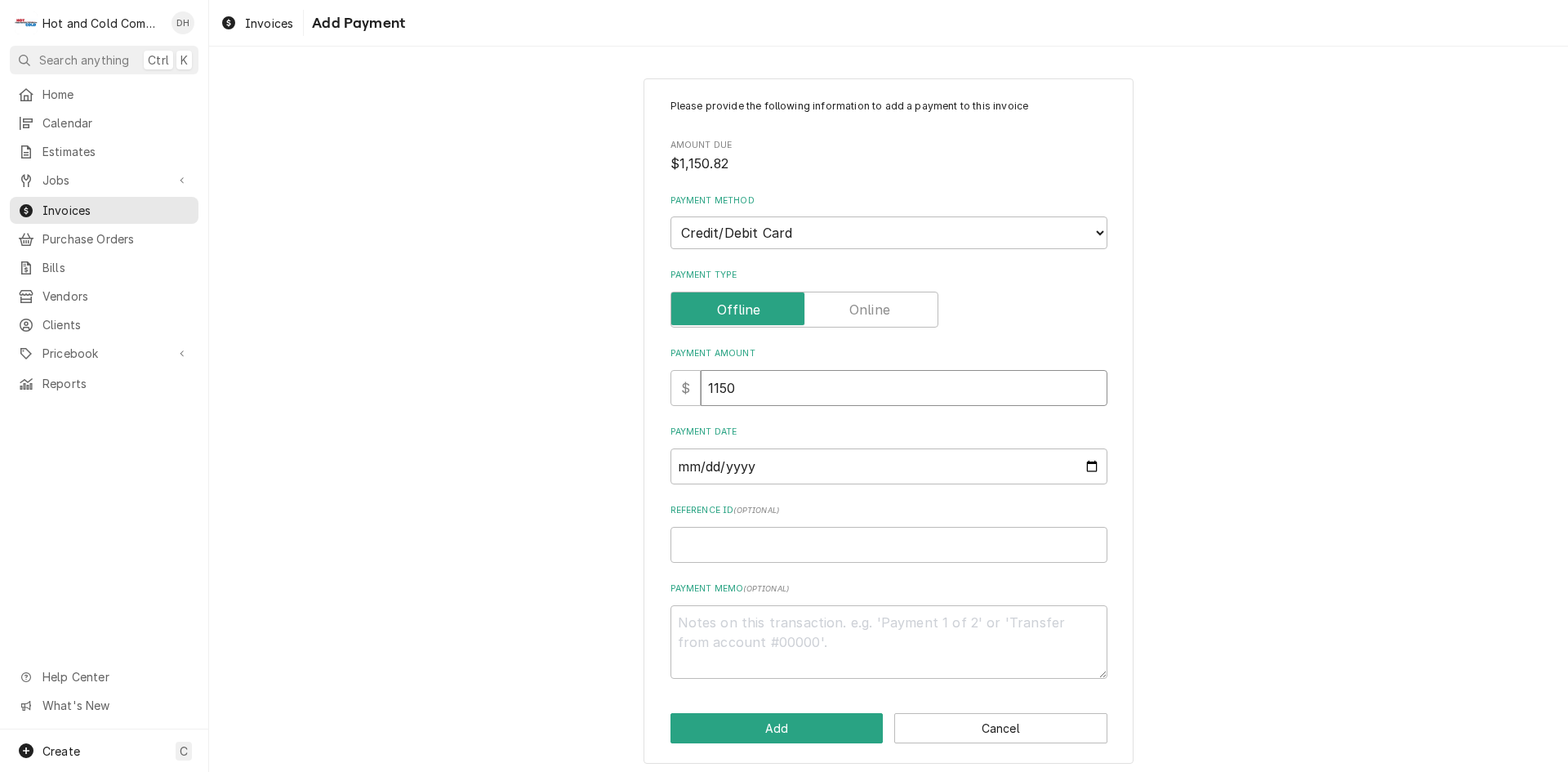
type input "1150.8"
type textarea "x"
type input "1150.82"
click at [1087, 461] on input "Payment Date" at bounding box center [888, 467] width 437 height 36
type textarea "x"
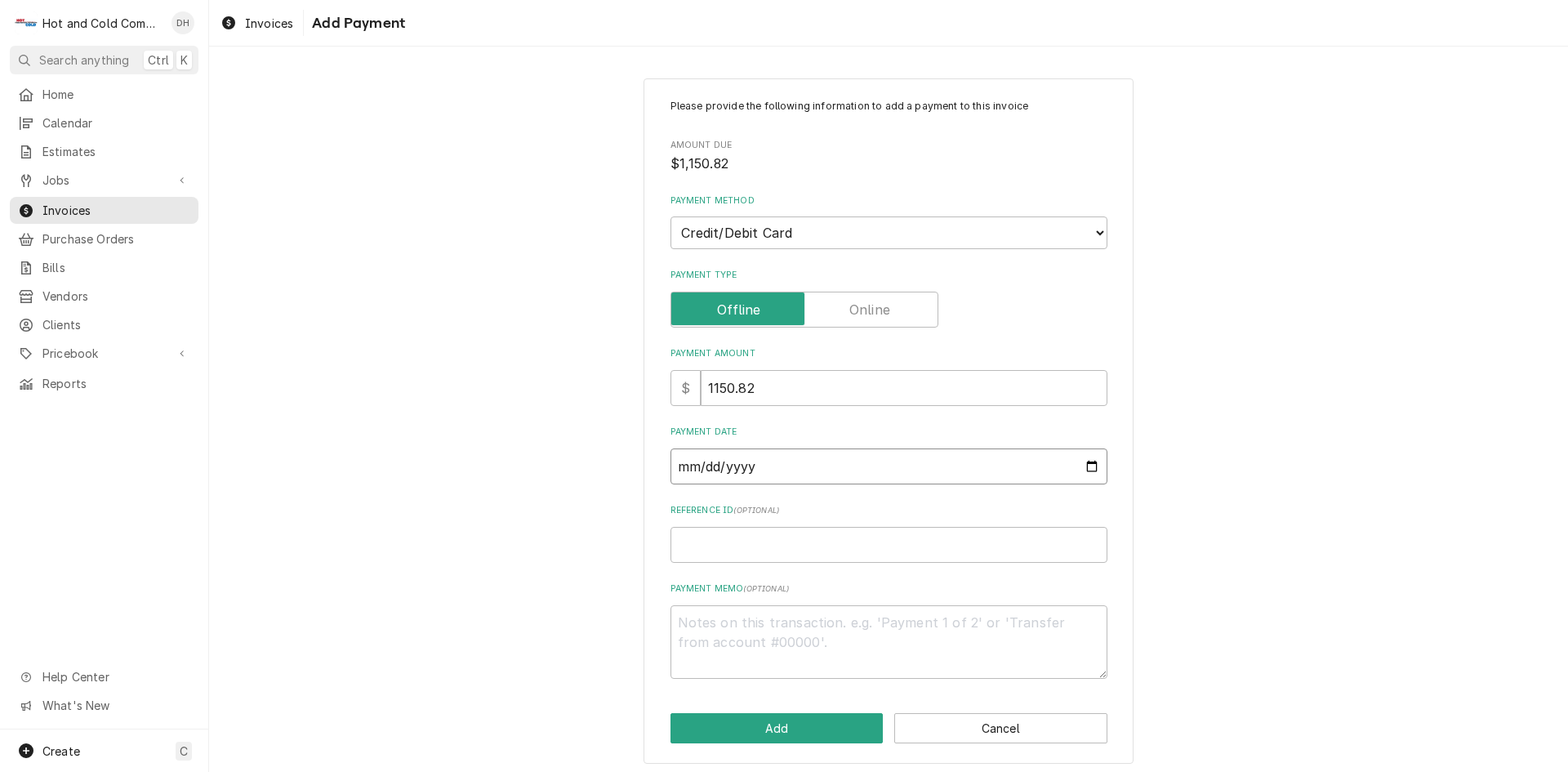
type input "2025-09-26"
click at [800, 548] on input "Reference ID ( optional )" at bounding box center [888, 545] width 437 height 36
paste input "pm_1SBbeaRWphXUs9NeTSolYWvF"
type textarea "x"
type input "pm_1SBbeaRWphXUs9NeTSolYWvF"
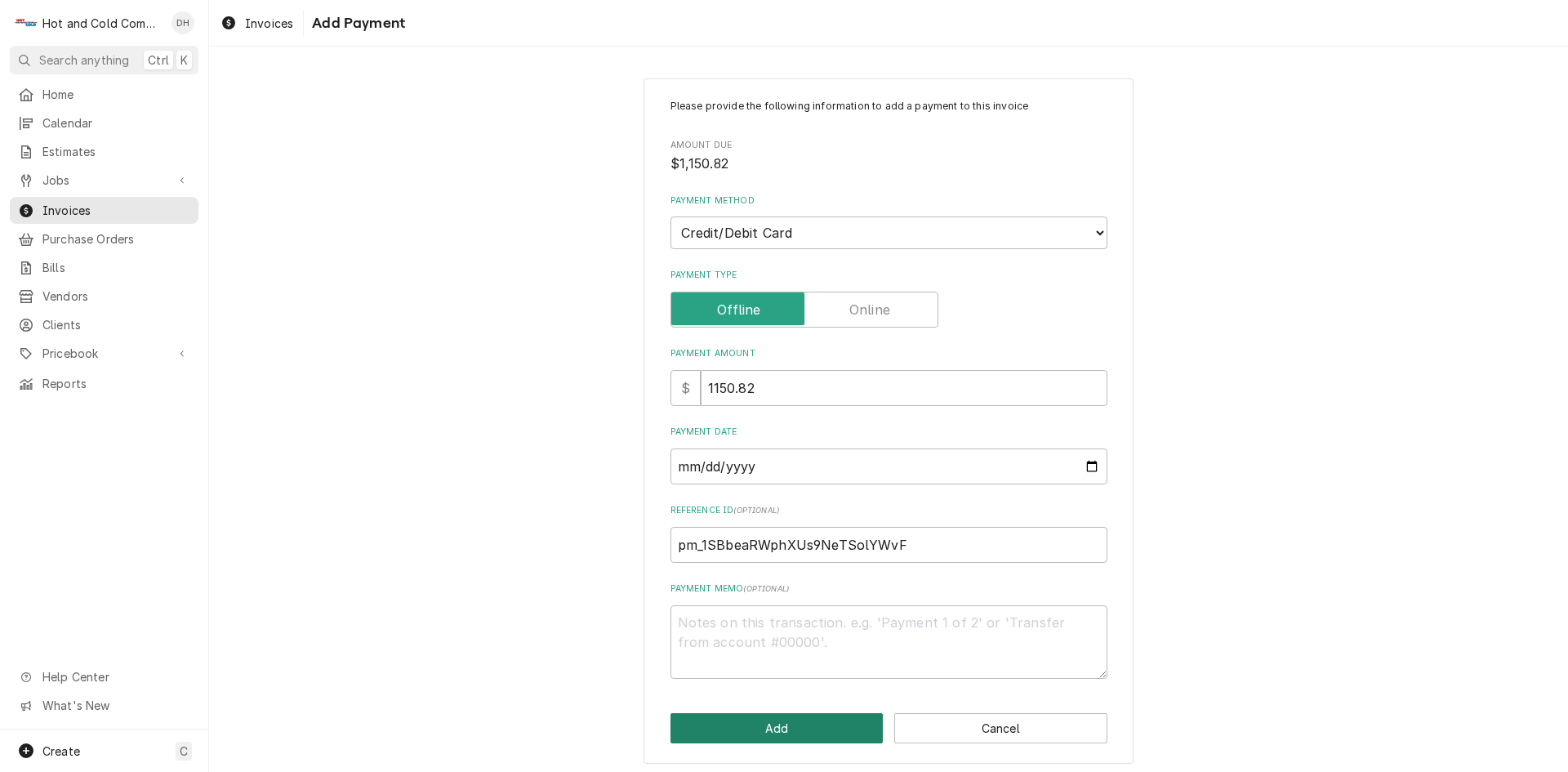
click at [778, 726] on button "Add" at bounding box center [777, 728] width 213 height 30
type textarea "x"
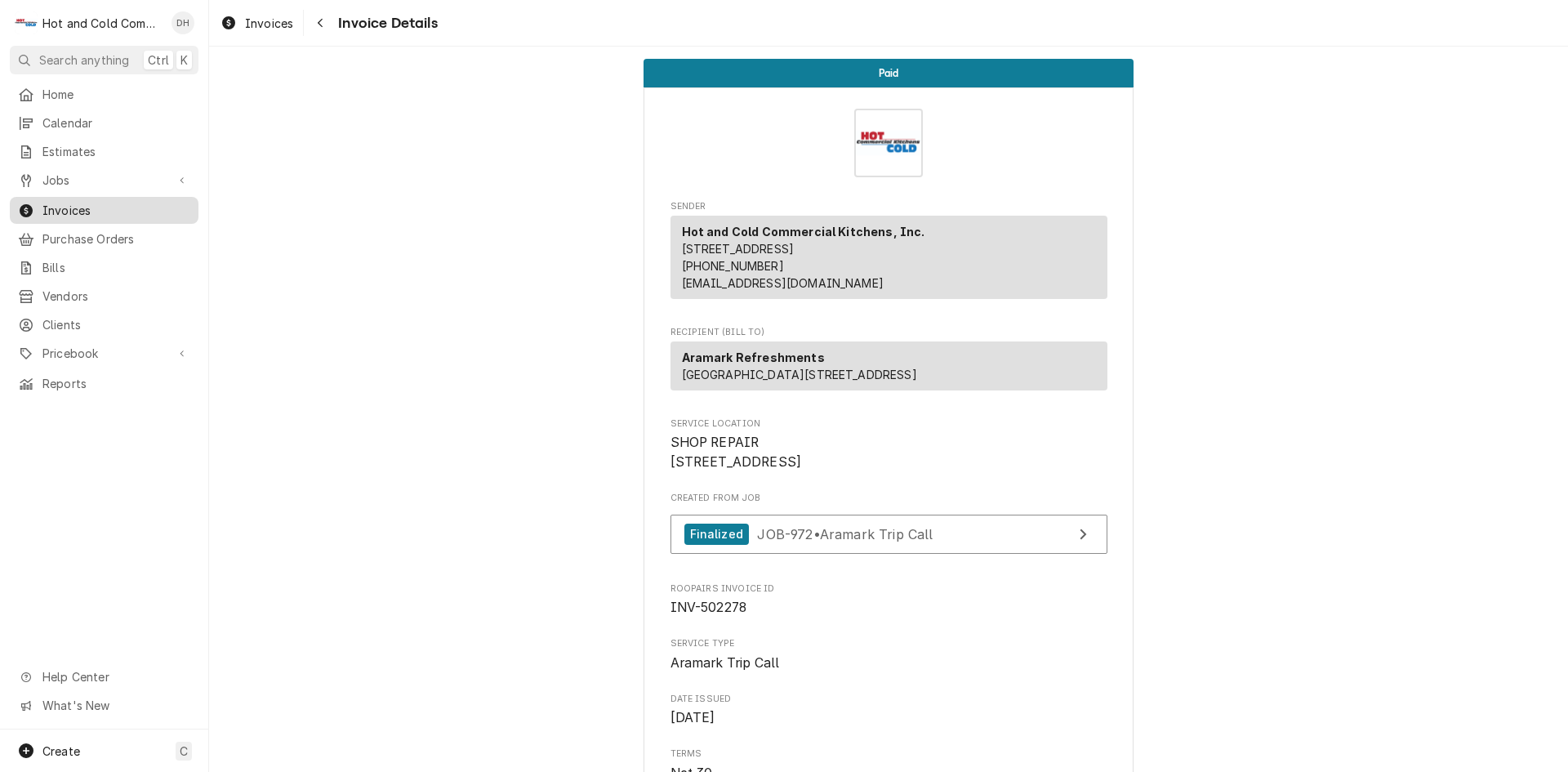
click at [114, 205] on span "Invoices" at bounding box center [117, 210] width 148 height 17
